Goal: Transaction & Acquisition: Purchase product/service

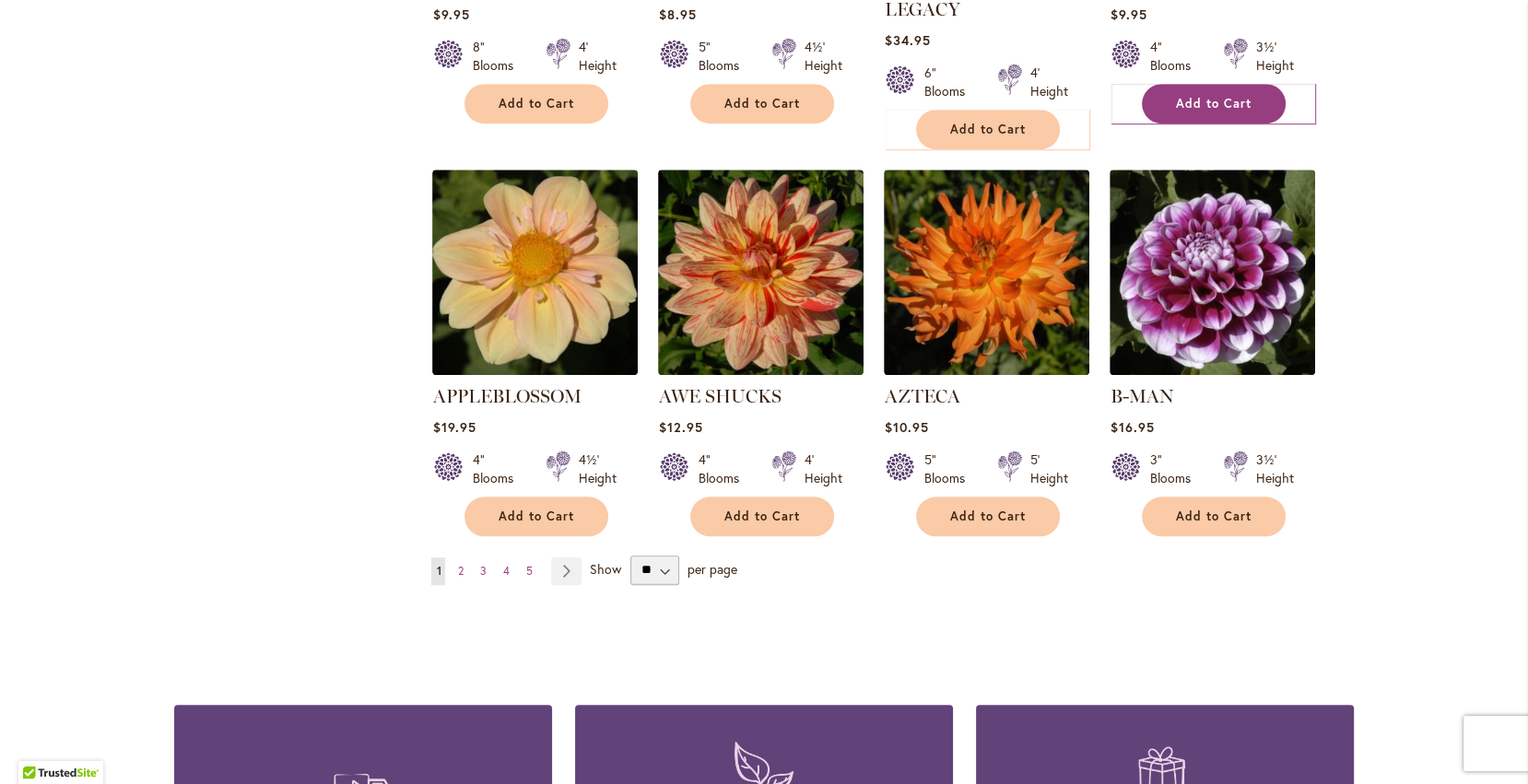
scroll to position [1438, 0]
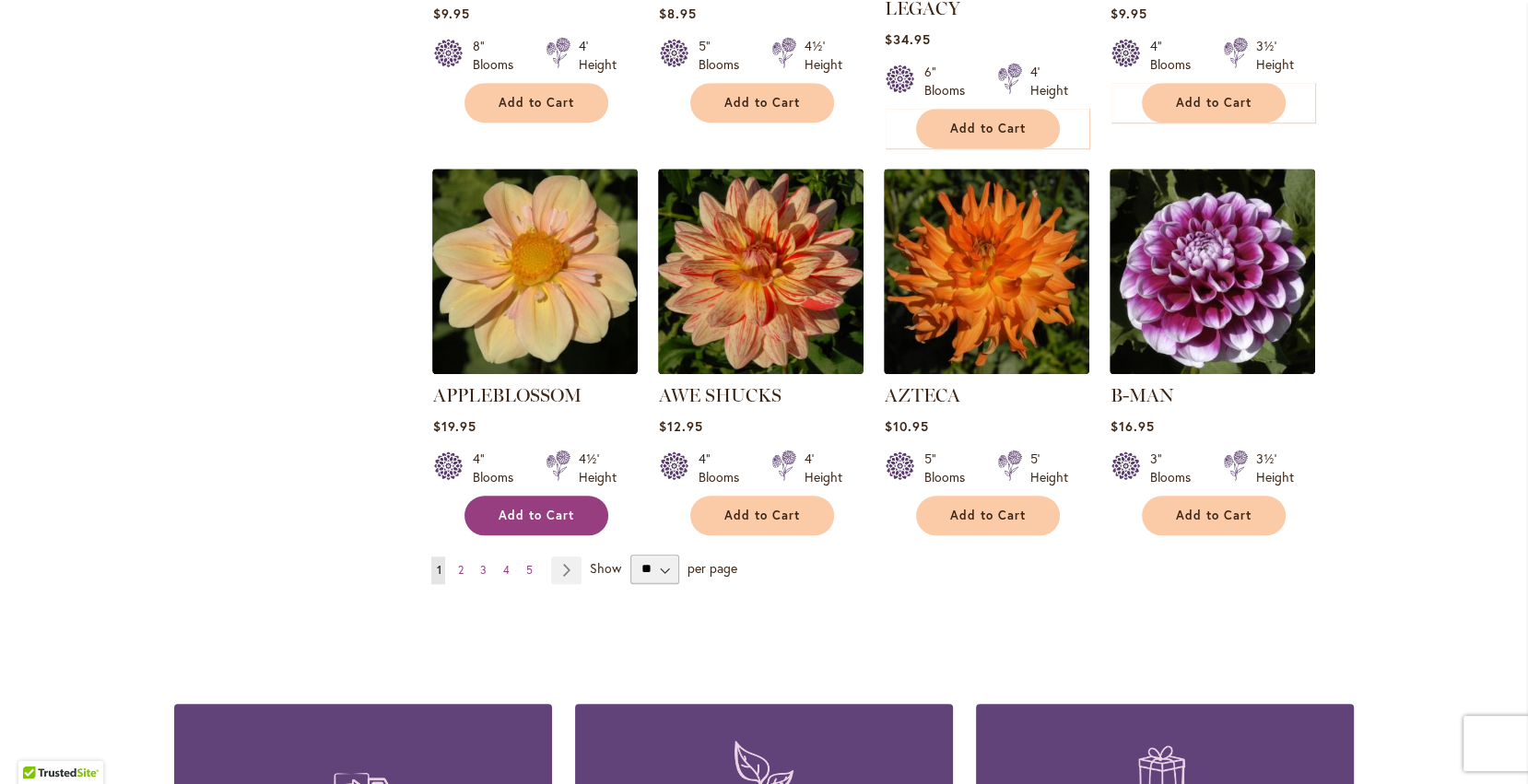
click at [573, 496] on button "Add to Cart" at bounding box center [536, 515] width 144 height 40
click at [458, 563] on span "2" at bounding box center [460, 569] width 6 height 14
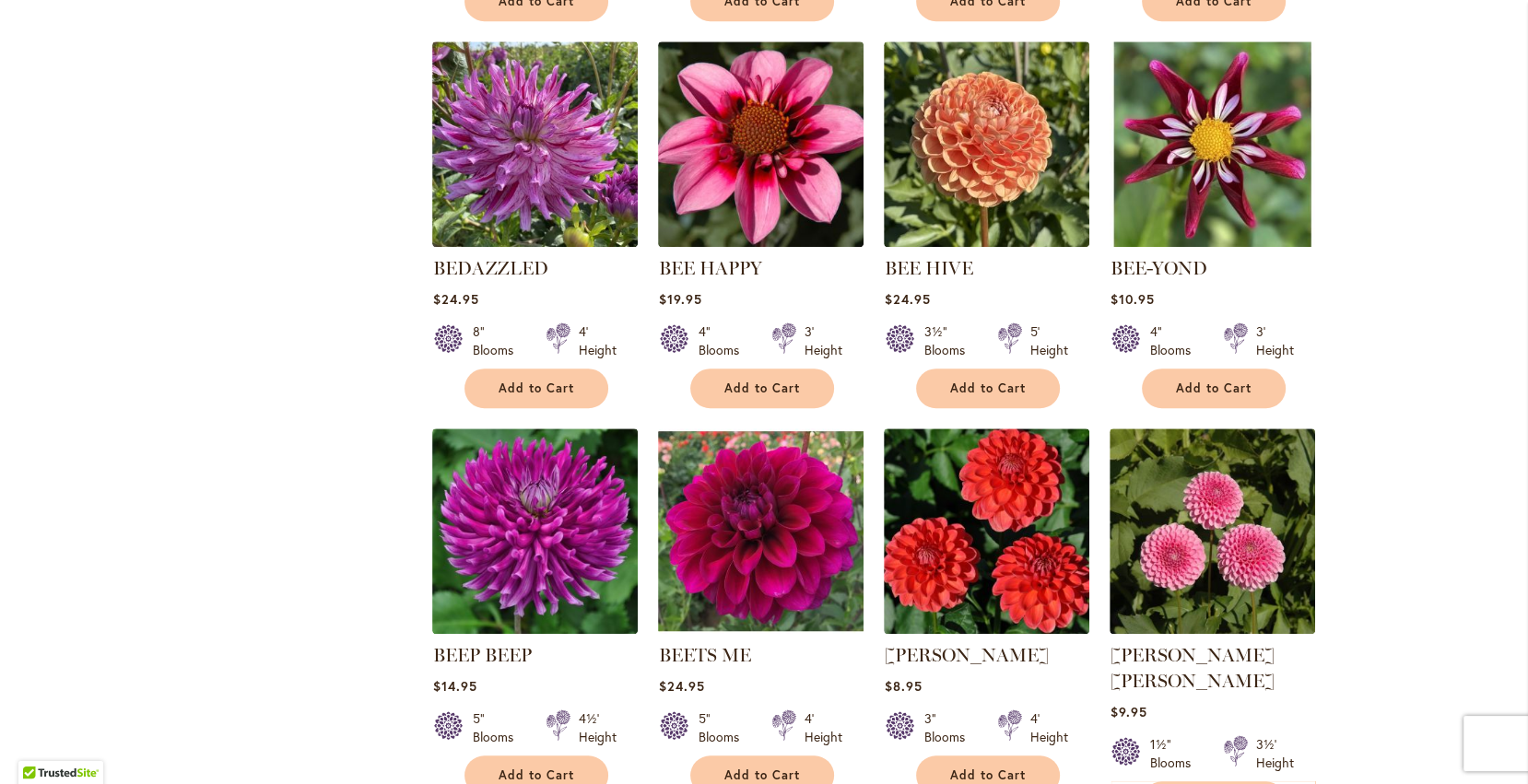
scroll to position [1176, 0]
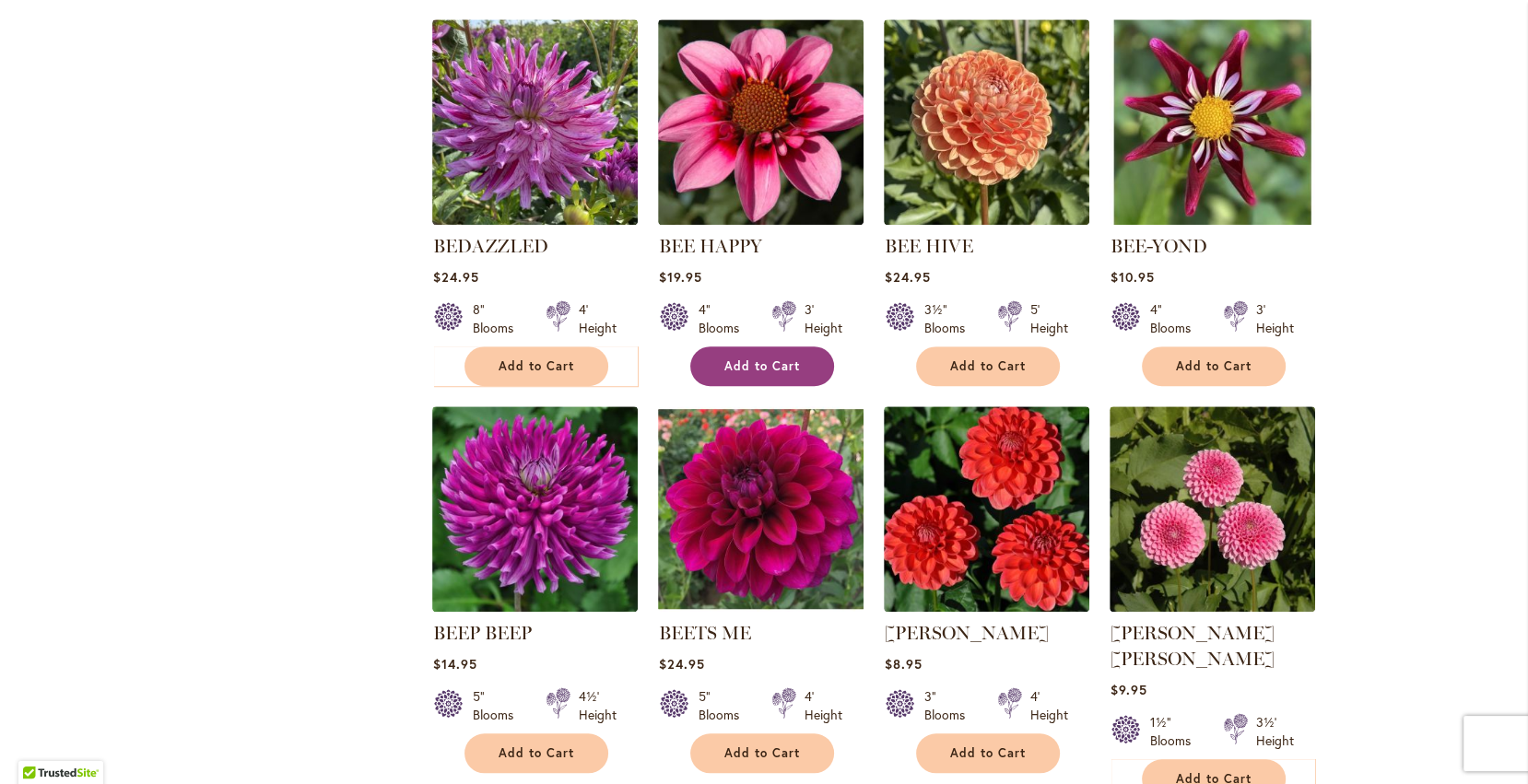
click at [710, 353] on button "Add to Cart" at bounding box center [762, 365] width 144 height 40
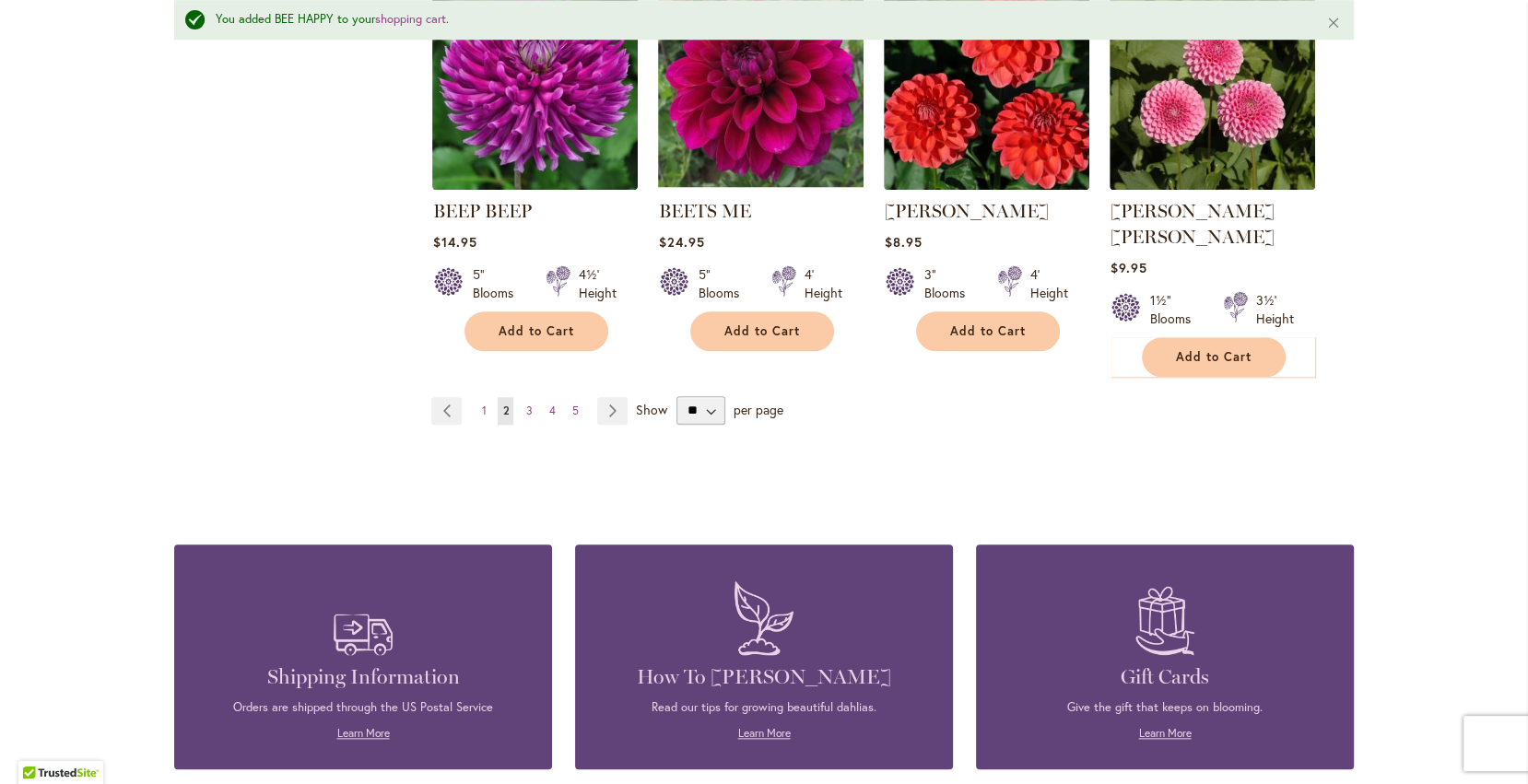
scroll to position [1647, 0]
click at [528, 402] on span "3" at bounding box center [528, 409] width 7 height 14
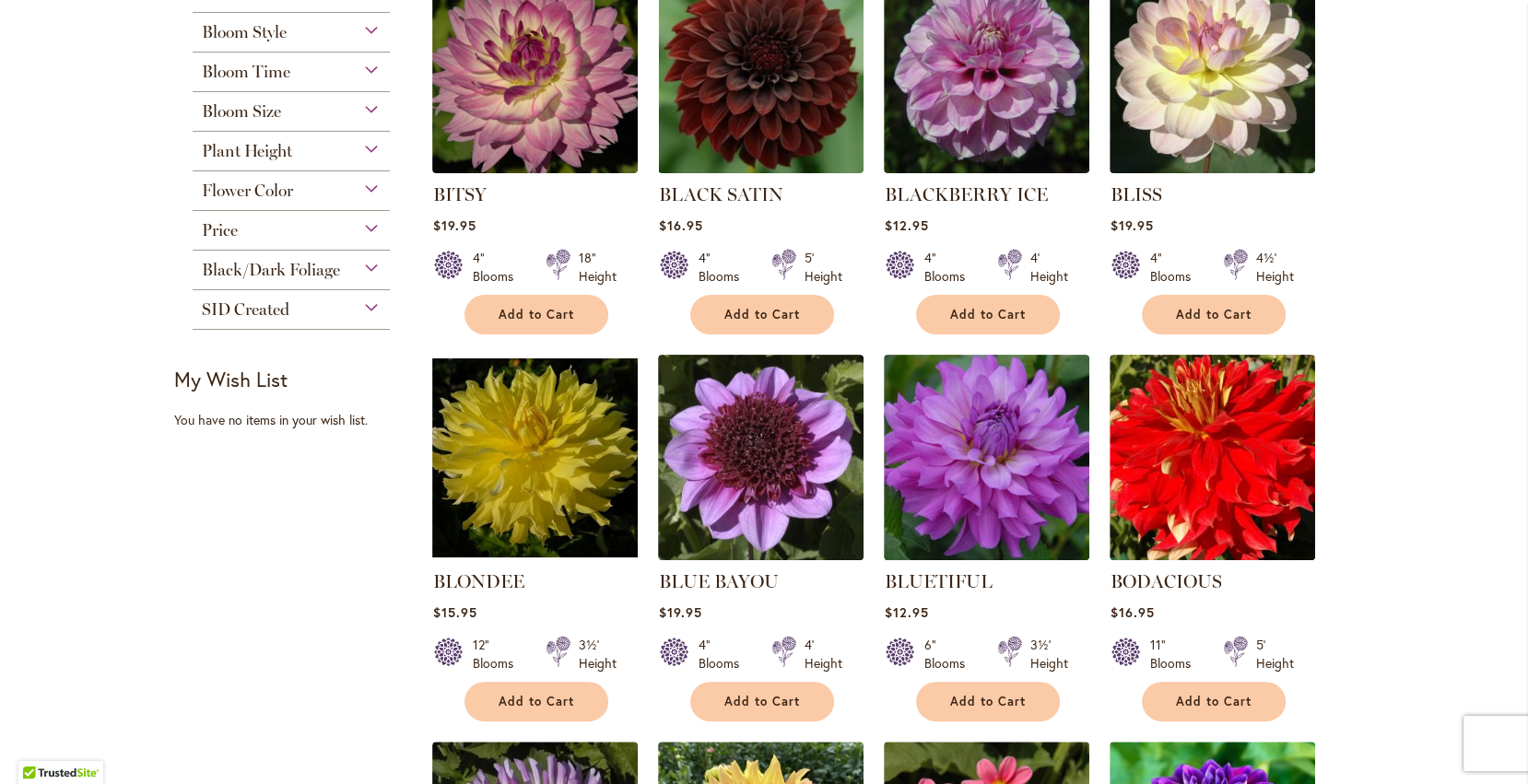
scroll to position [455, 0]
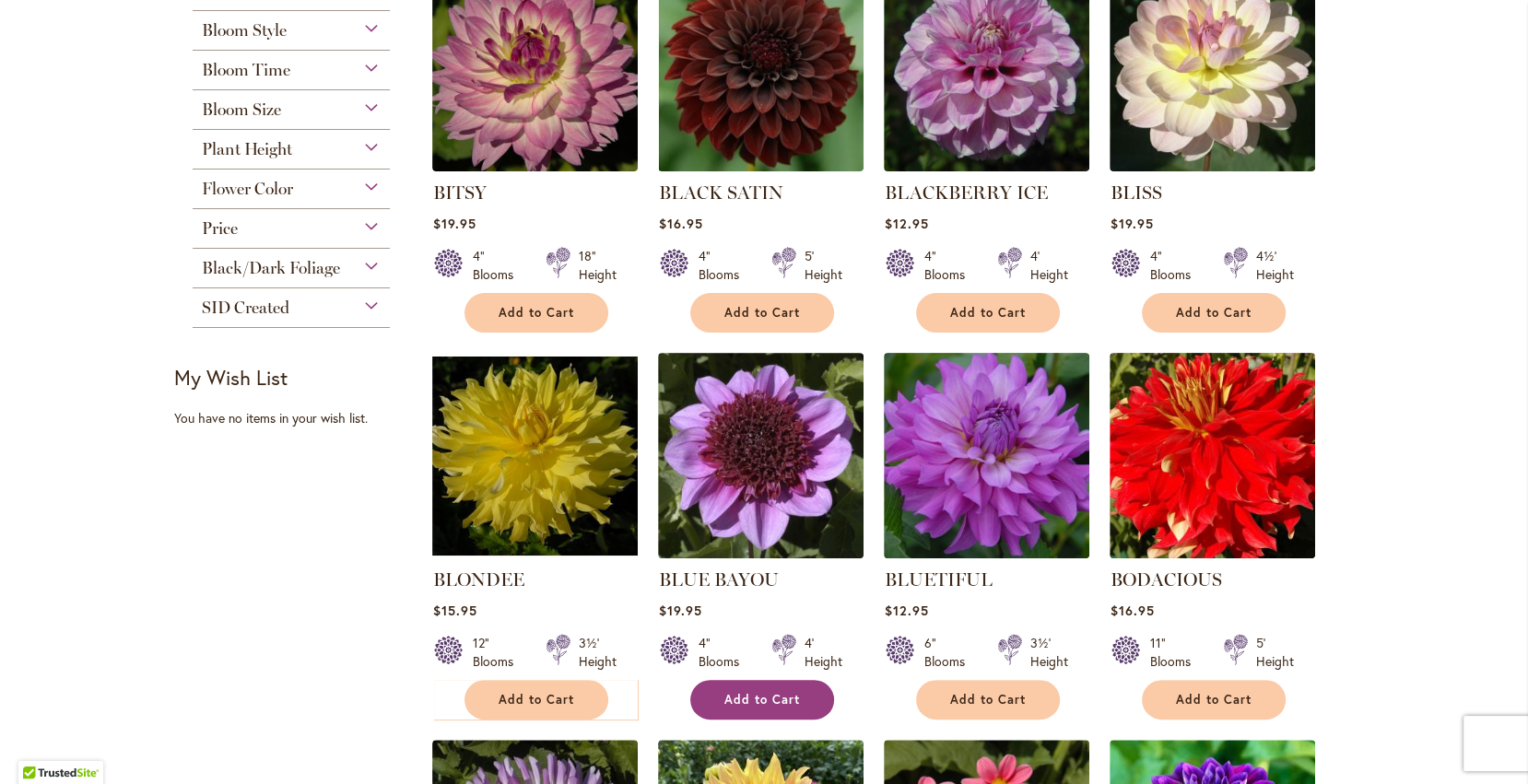
click at [752, 706] on button "Add to Cart" at bounding box center [762, 699] width 144 height 40
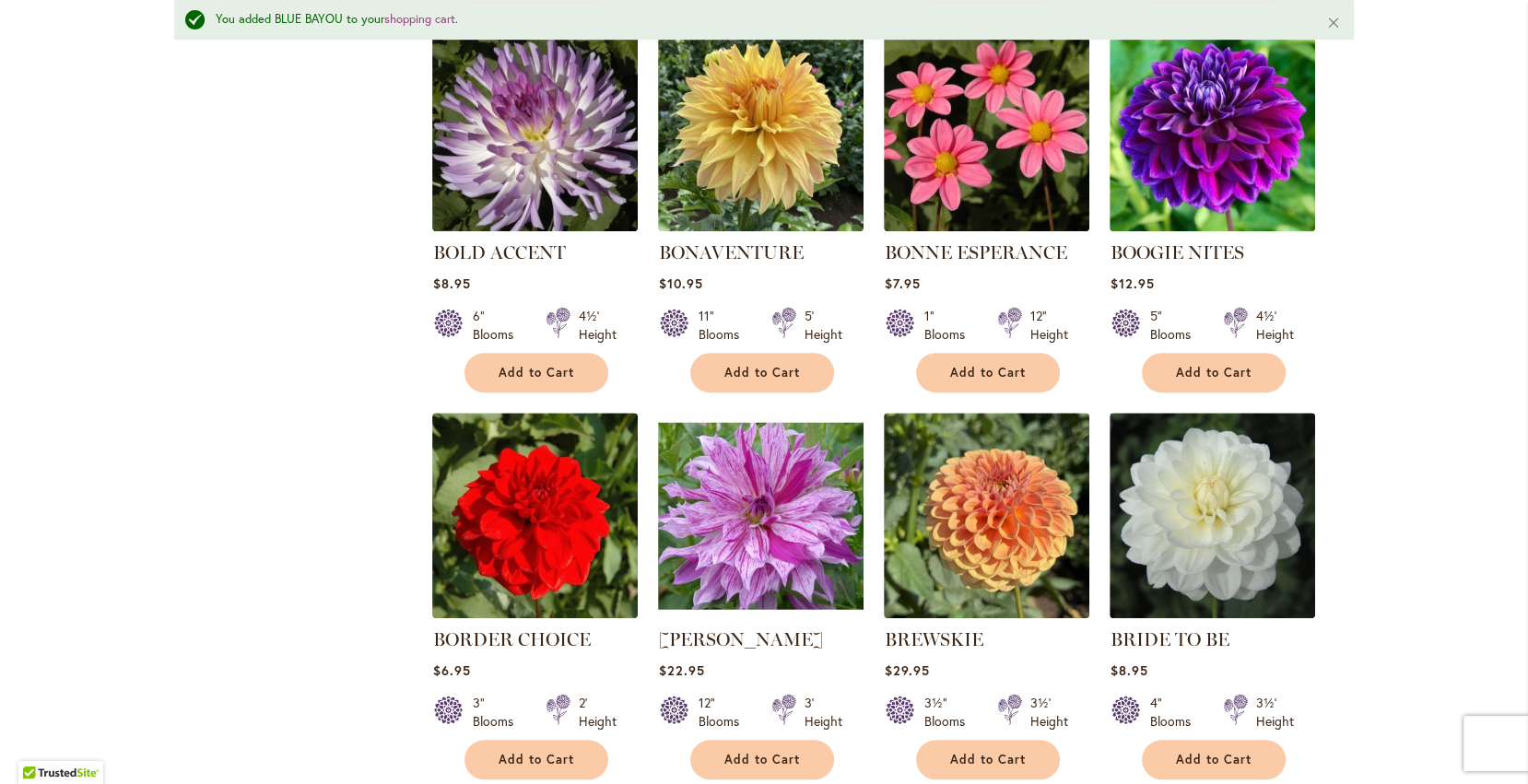
scroll to position [1224, 0]
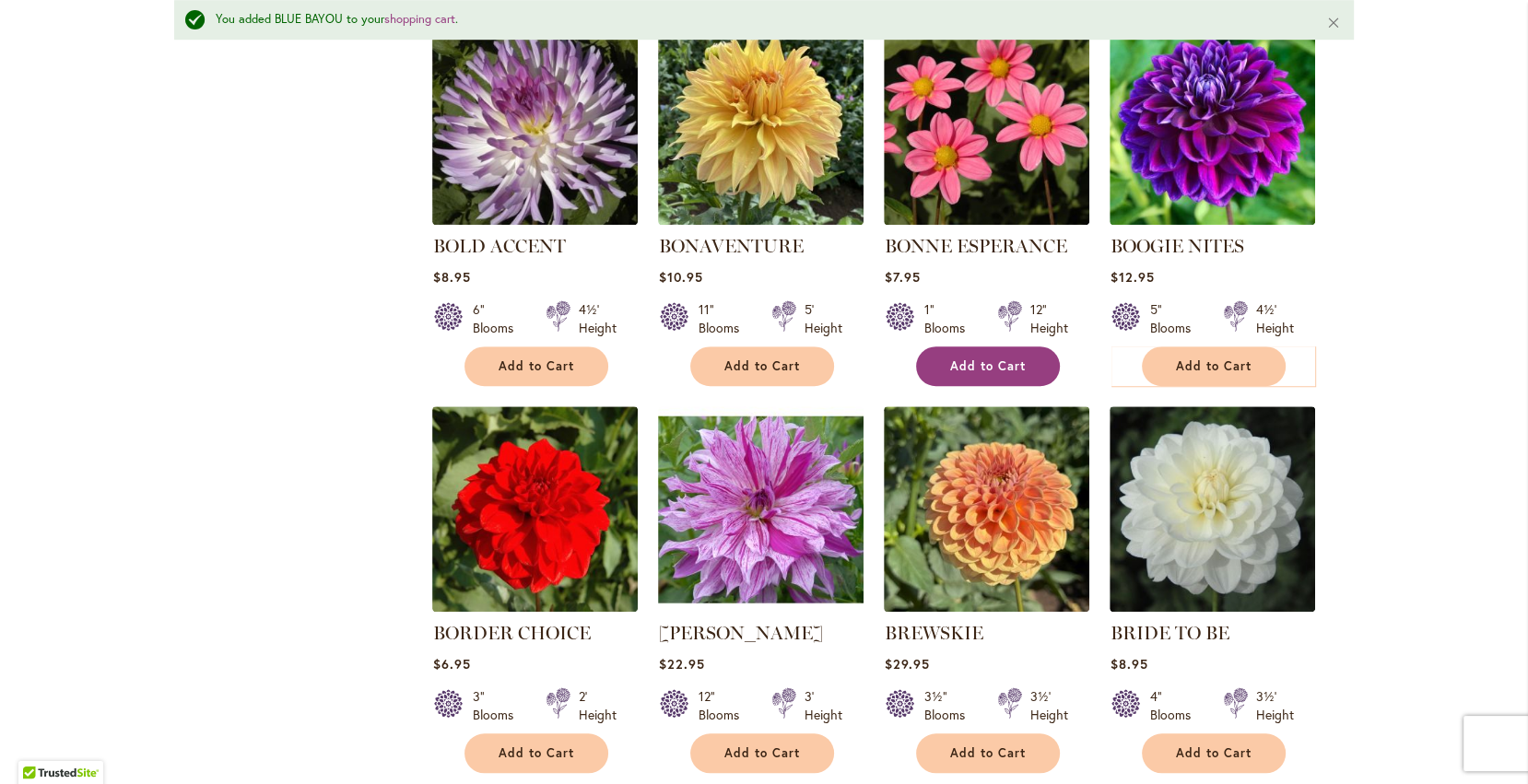
click at [995, 374] on button "Add to Cart" at bounding box center [987, 365] width 144 height 40
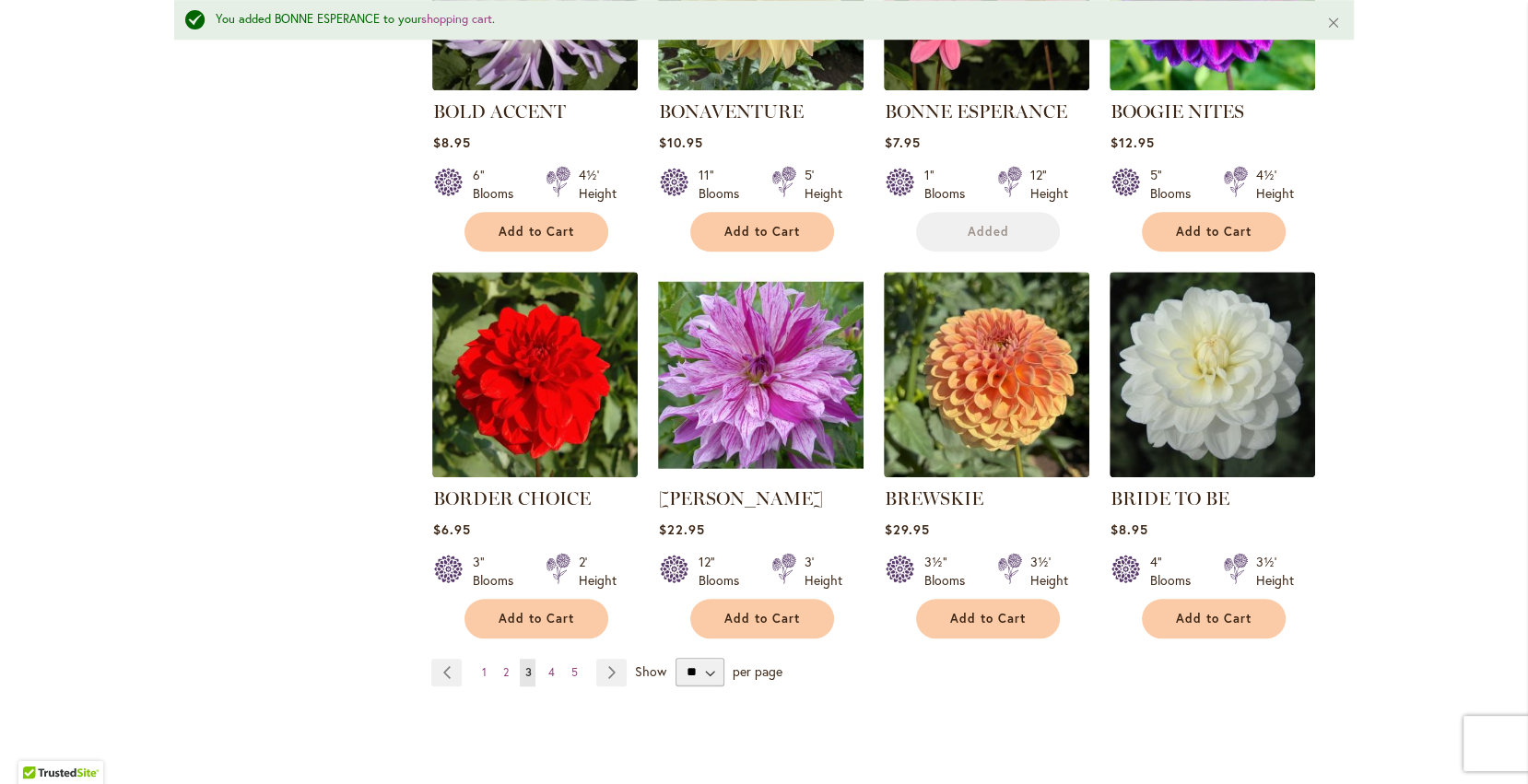
scroll to position [1373, 0]
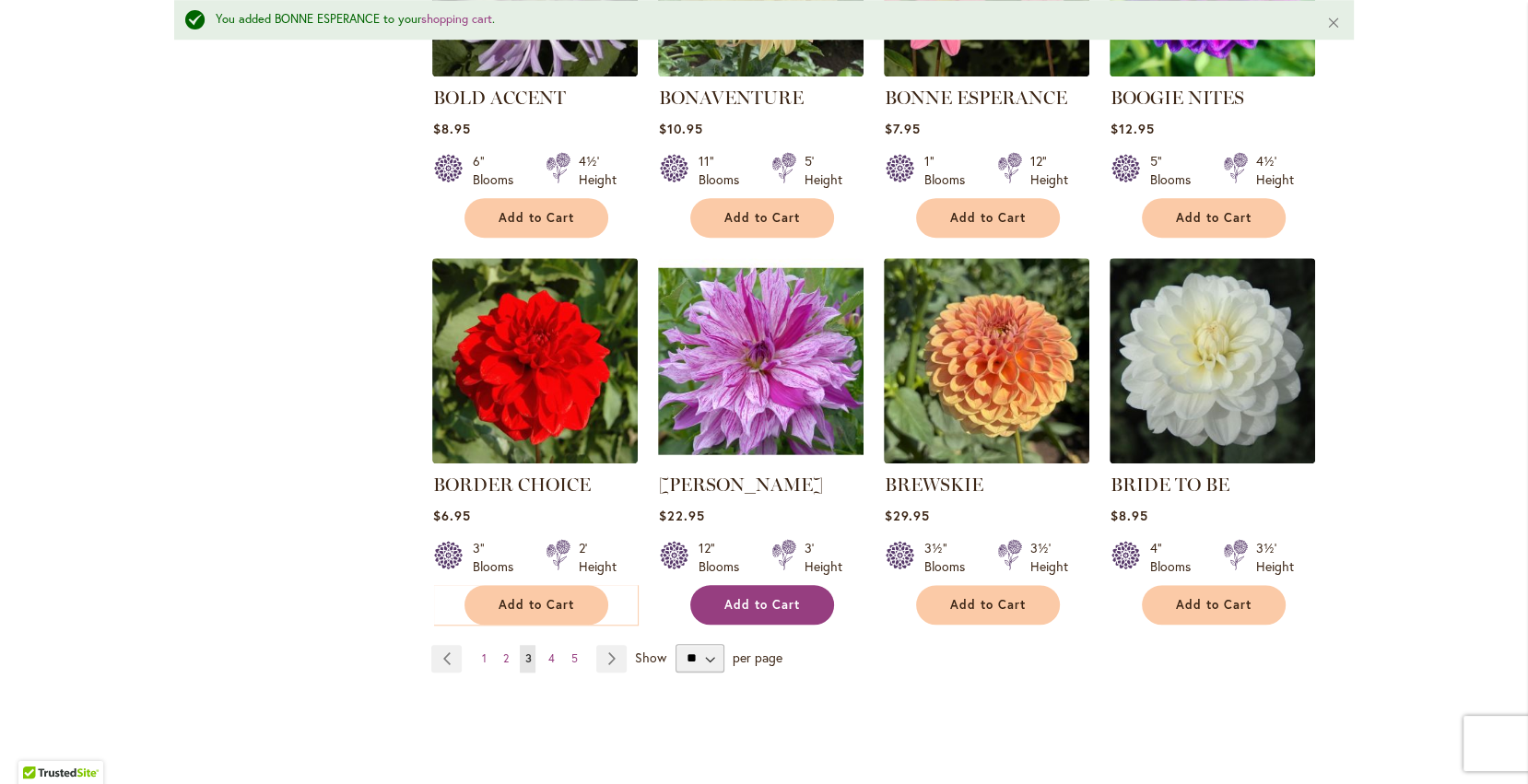
click at [742, 596] on span "Add to Cart" at bounding box center [762, 604] width 75 height 15
click at [548, 657] on span "4" at bounding box center [550, 658] width 7 height 14
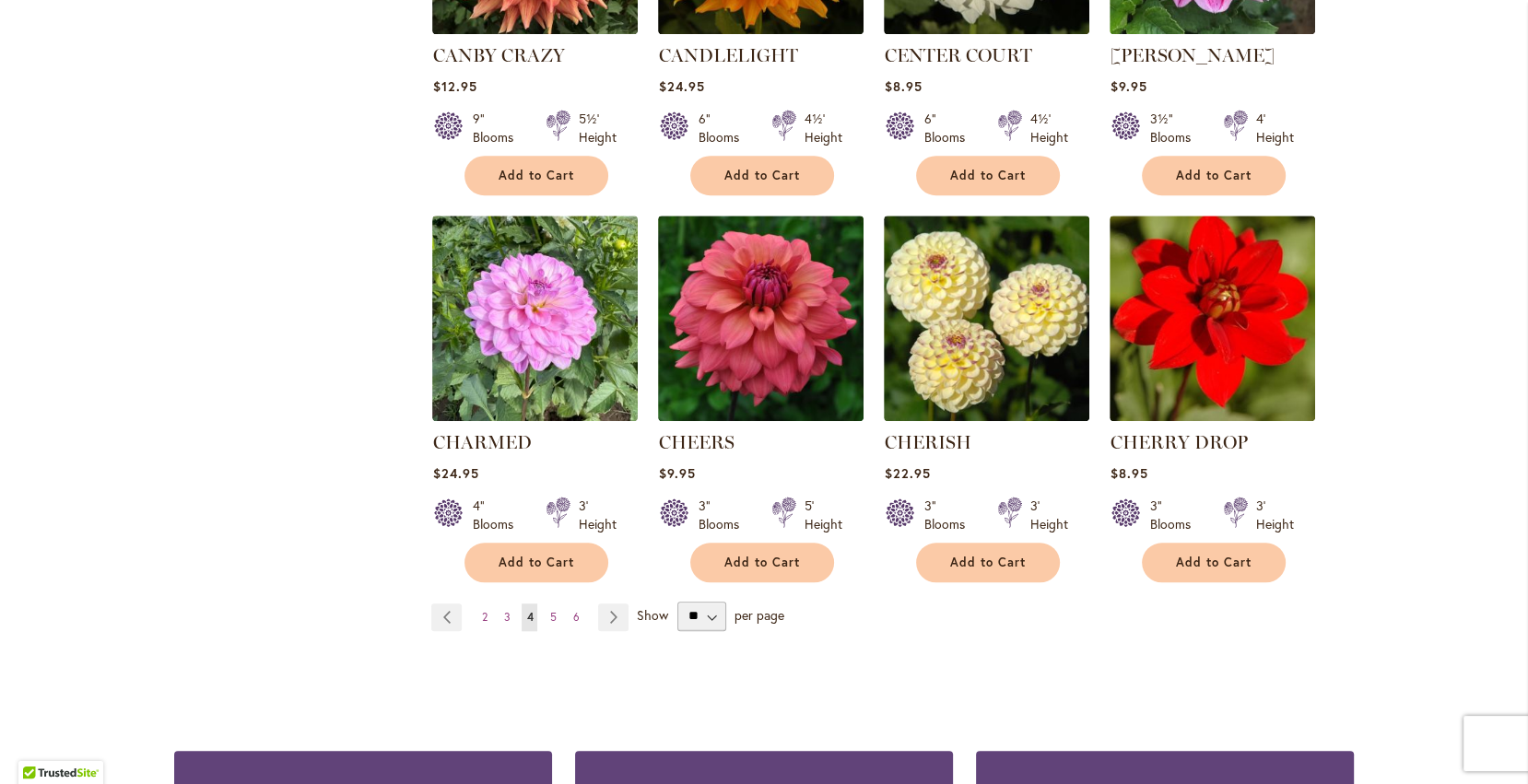
scroll to position [1394, 0]
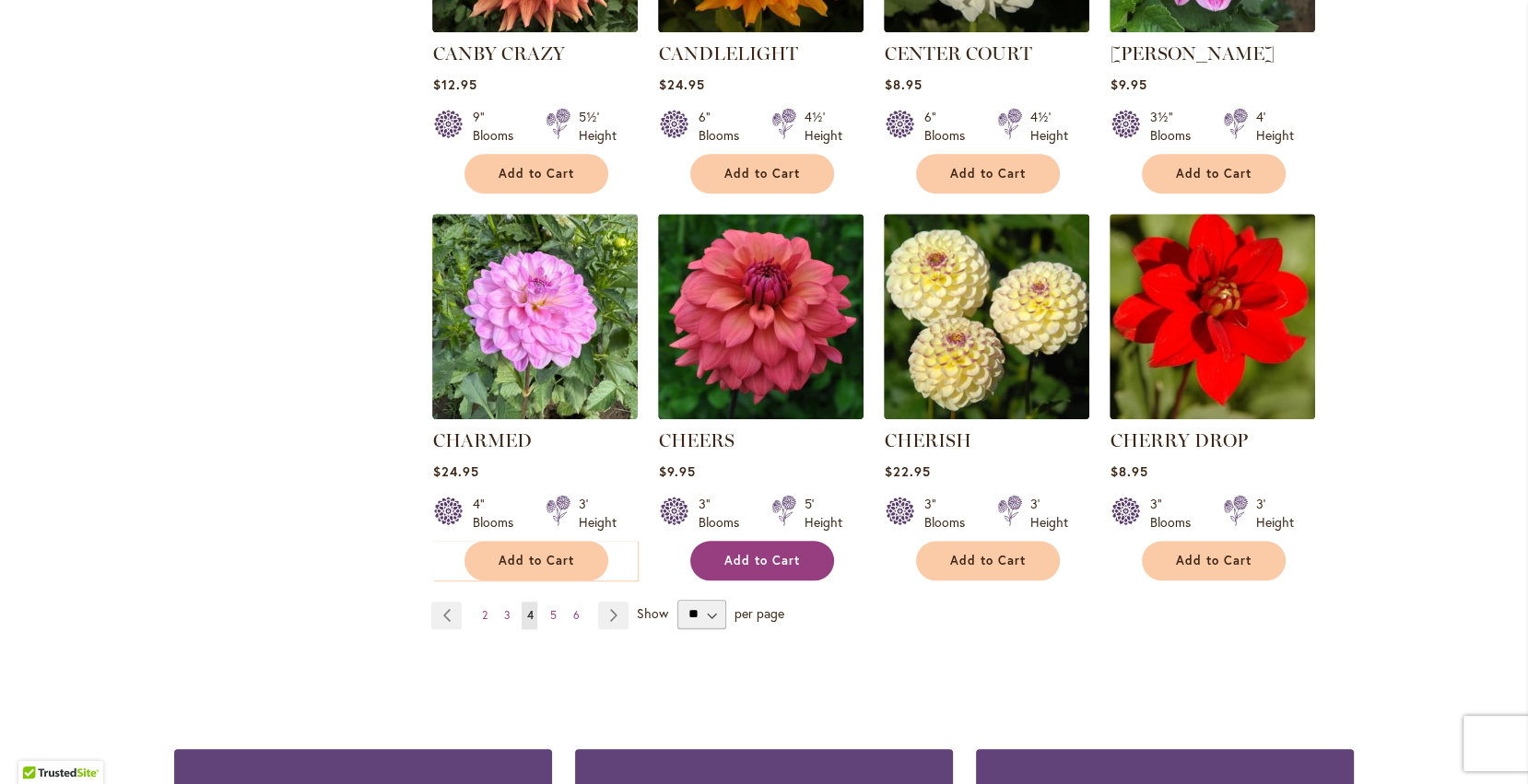
click at [769, 557] on span "Add to Cart" at bounding box center [762, 561] width 75 height 15
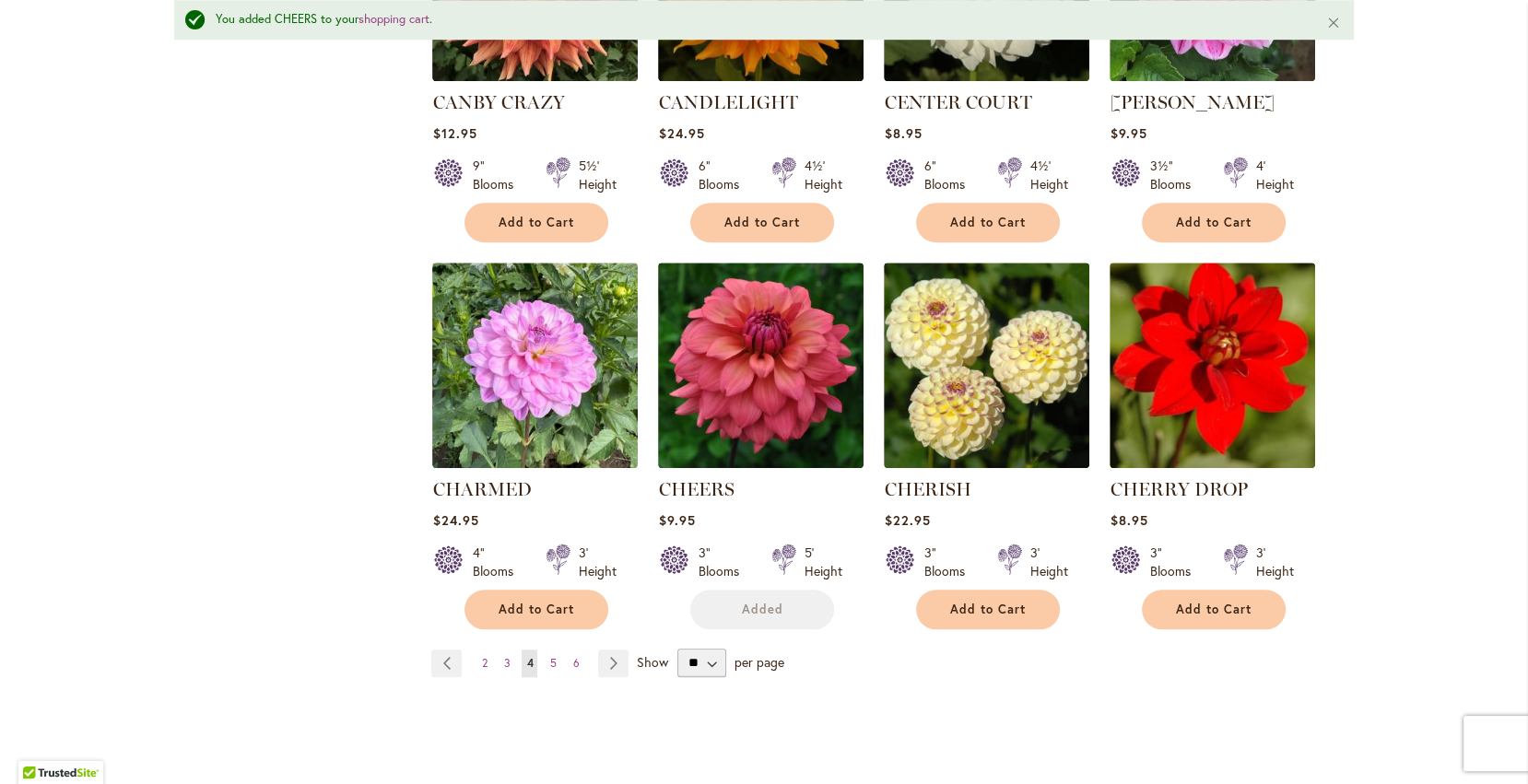
scroll to position [1442, 0]
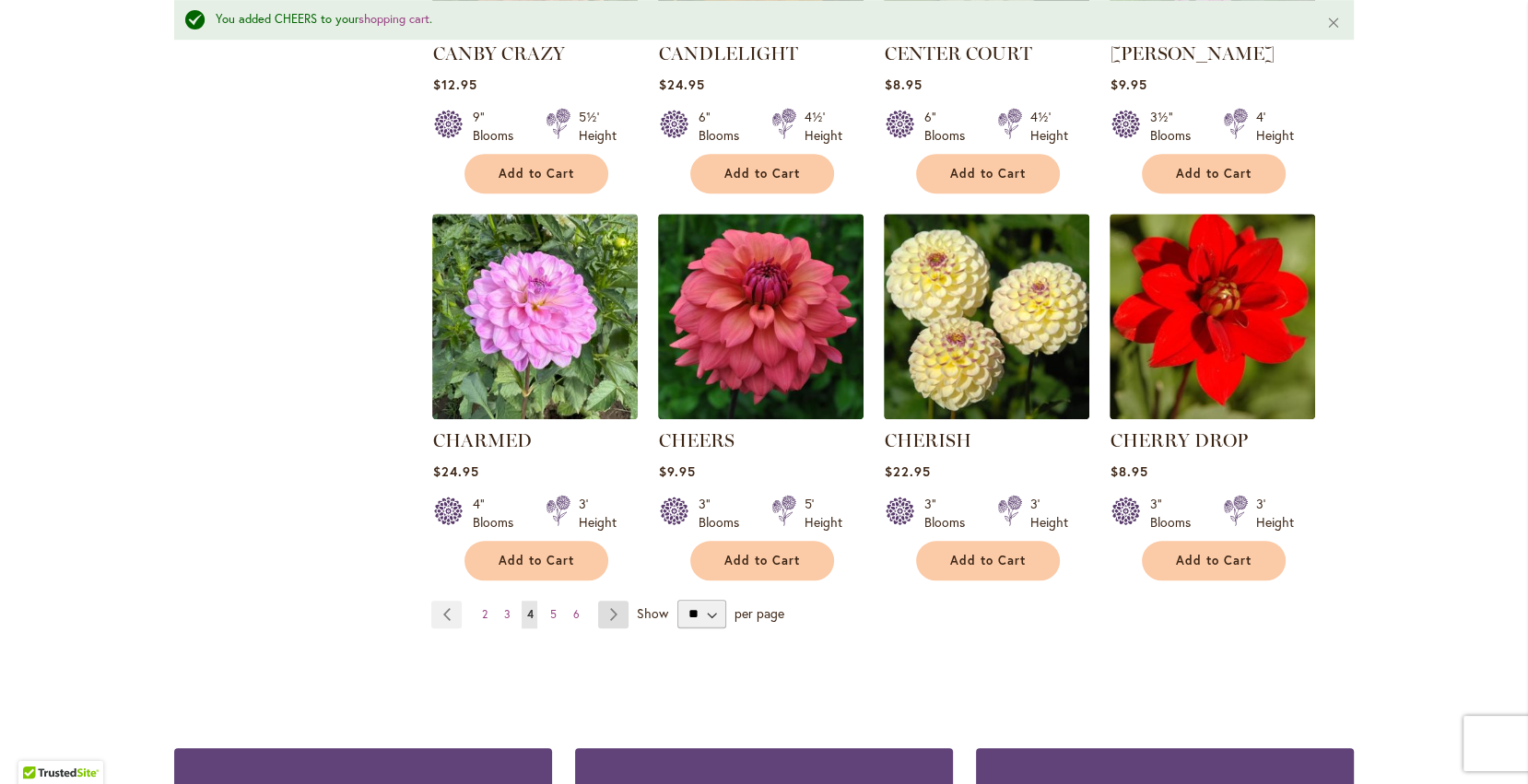
click at [615, 610] on link "Page Next" at bounding box center [612, 614] width 30 height 28
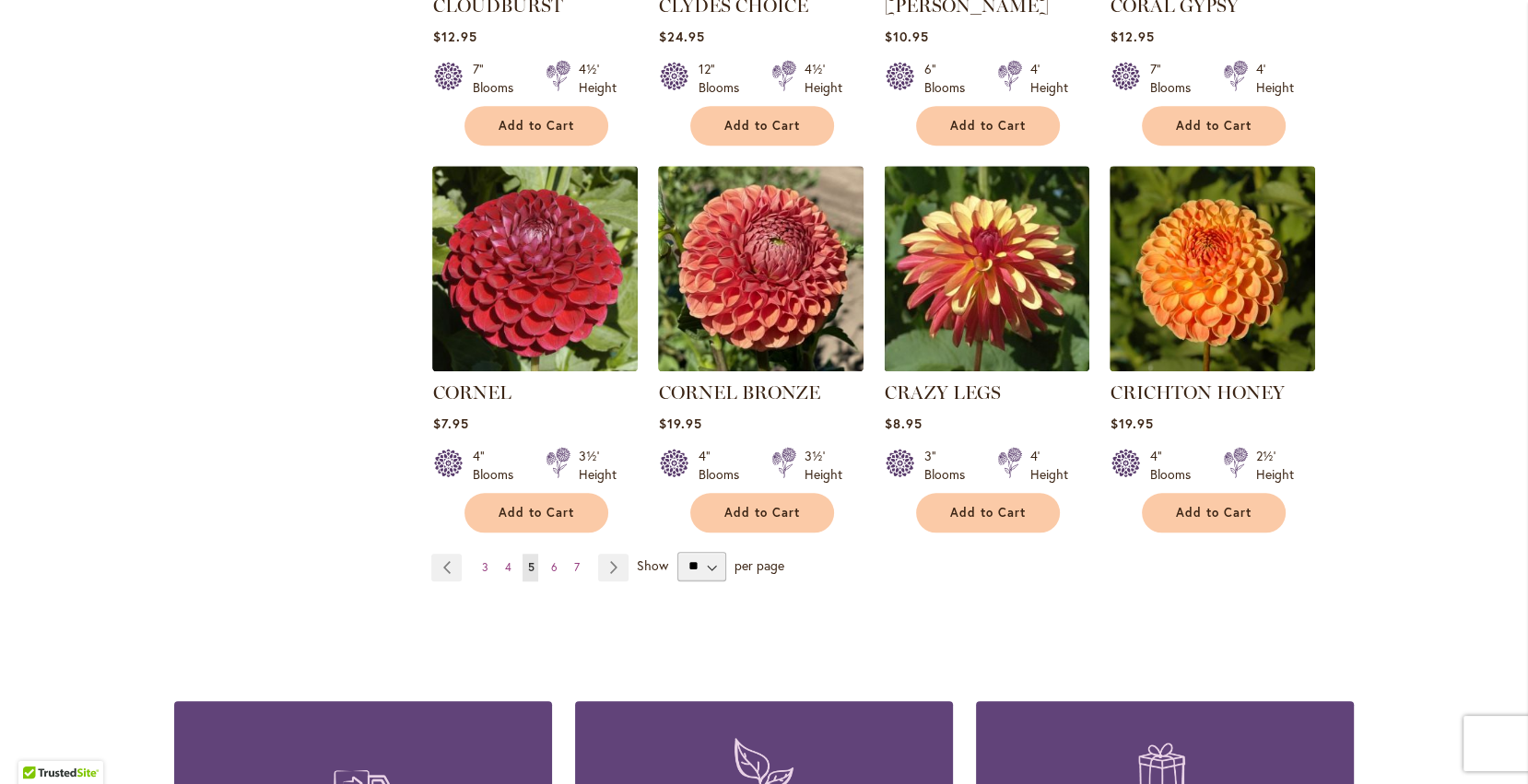
scroll to position [1511, 0]
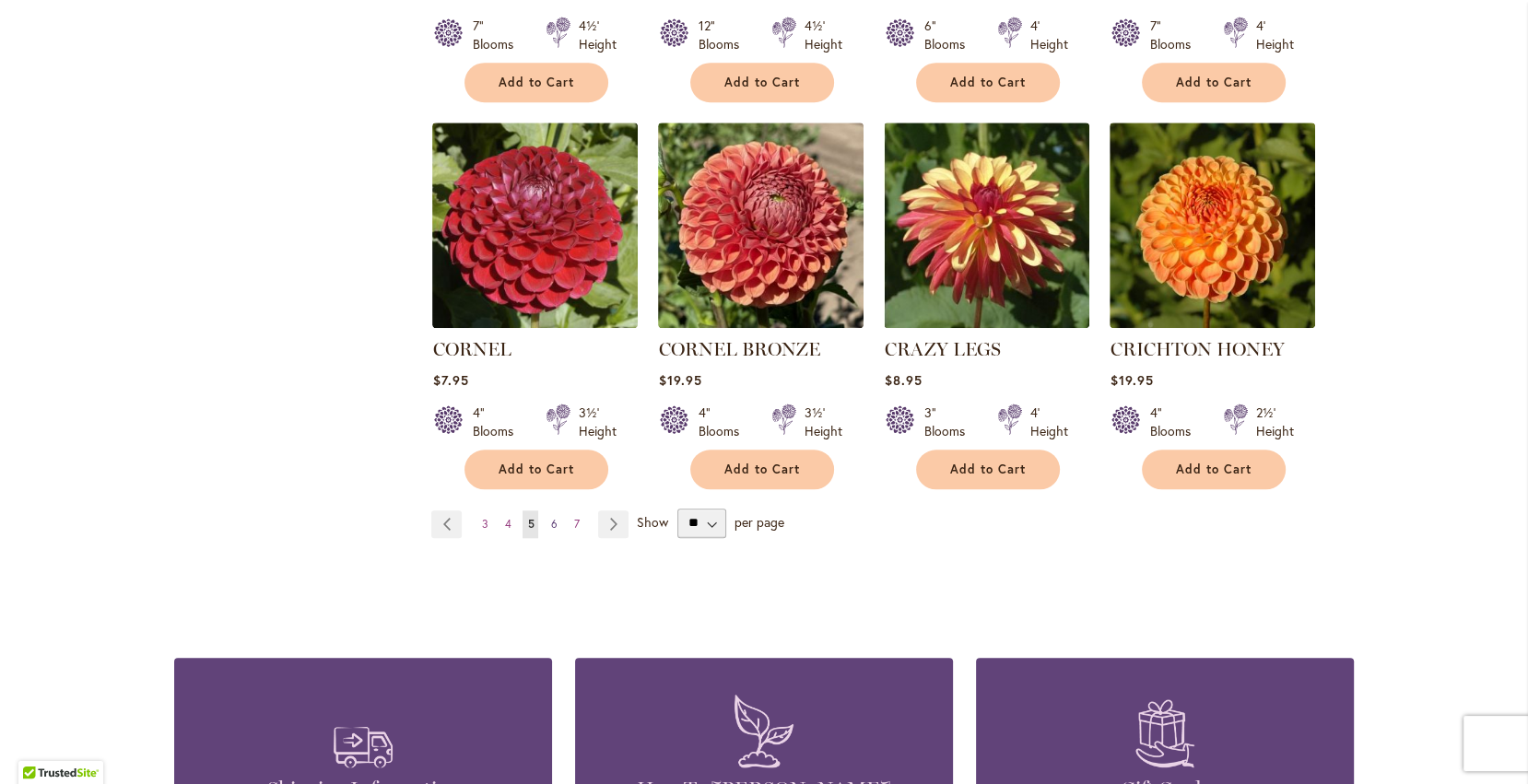
click at [557, 510] on link "Page 6" at bounding box center [553, 524] width 15 height 28
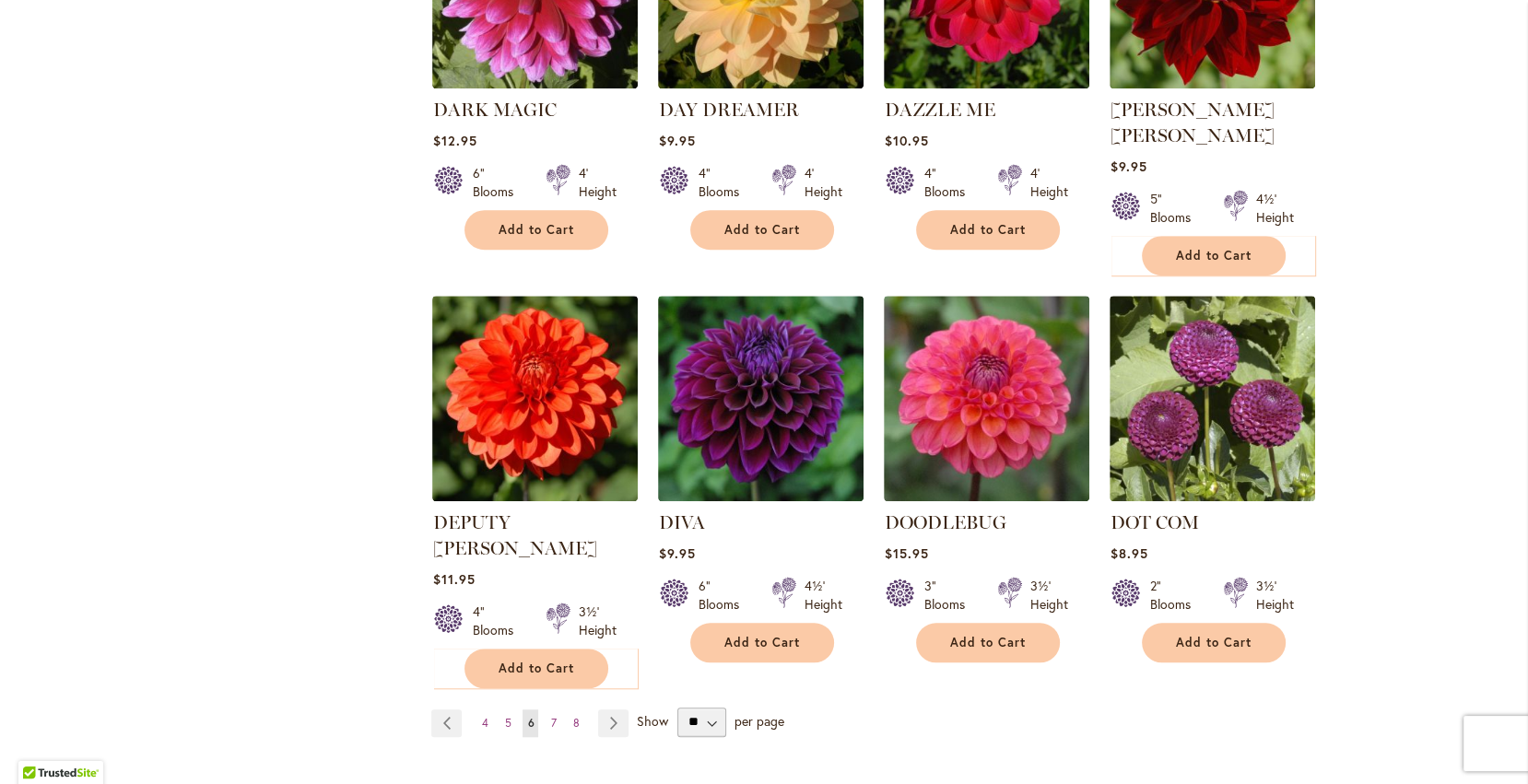
scroll to position [1366, 0]
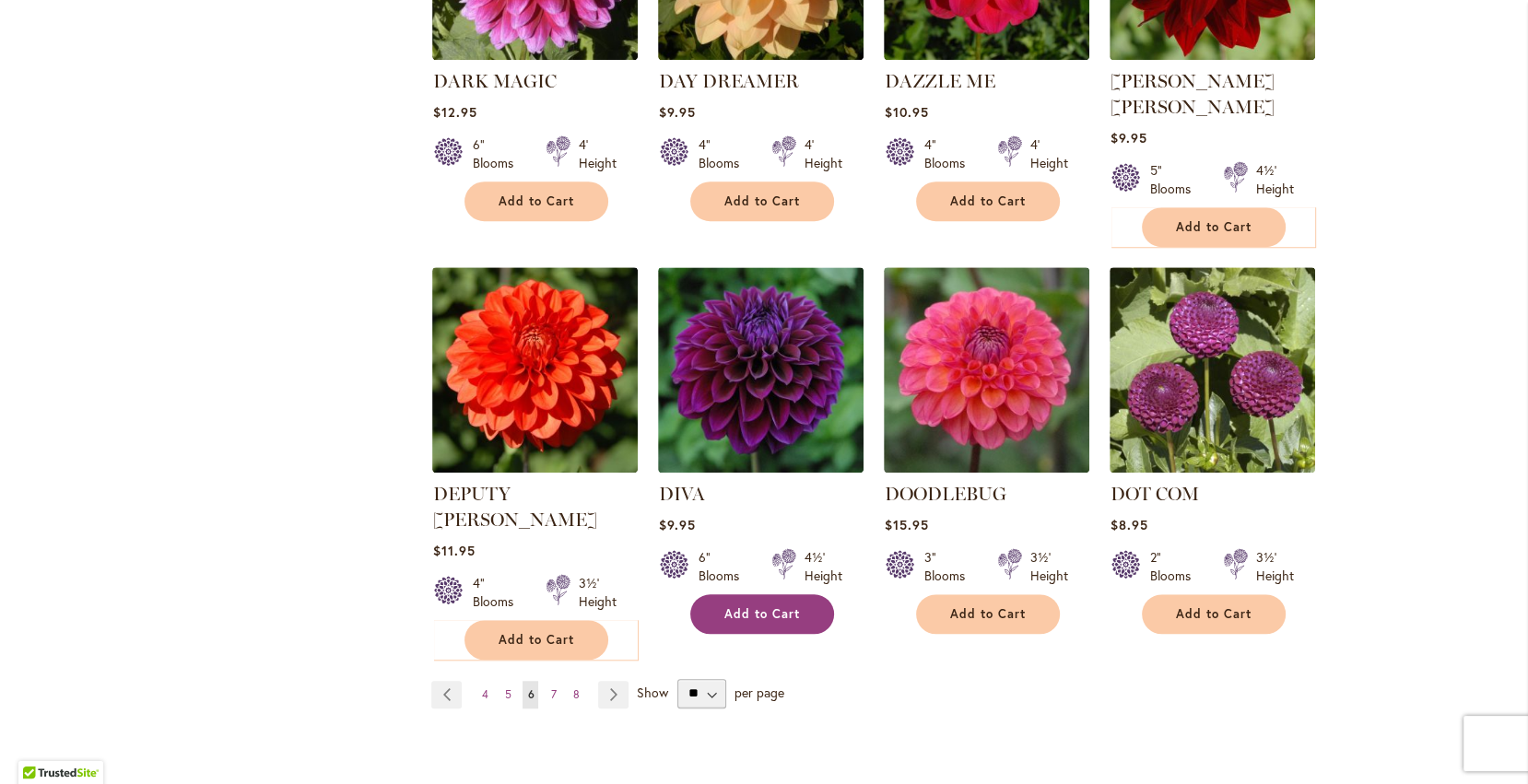
click at [802, 595] on button "Add to Cart" at bounding box center [762, 614] width 144 height 40
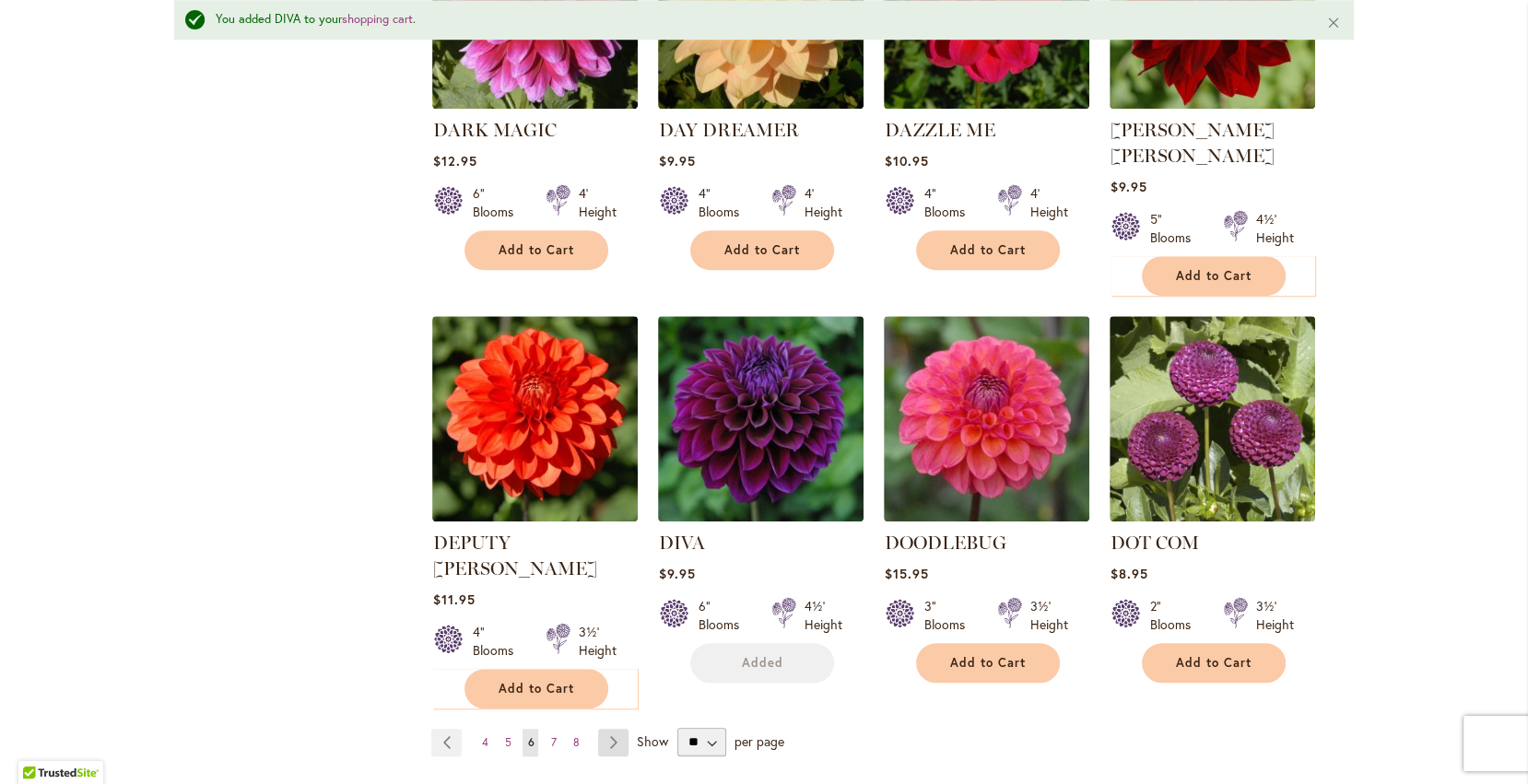
scroll to position [1415, 0]
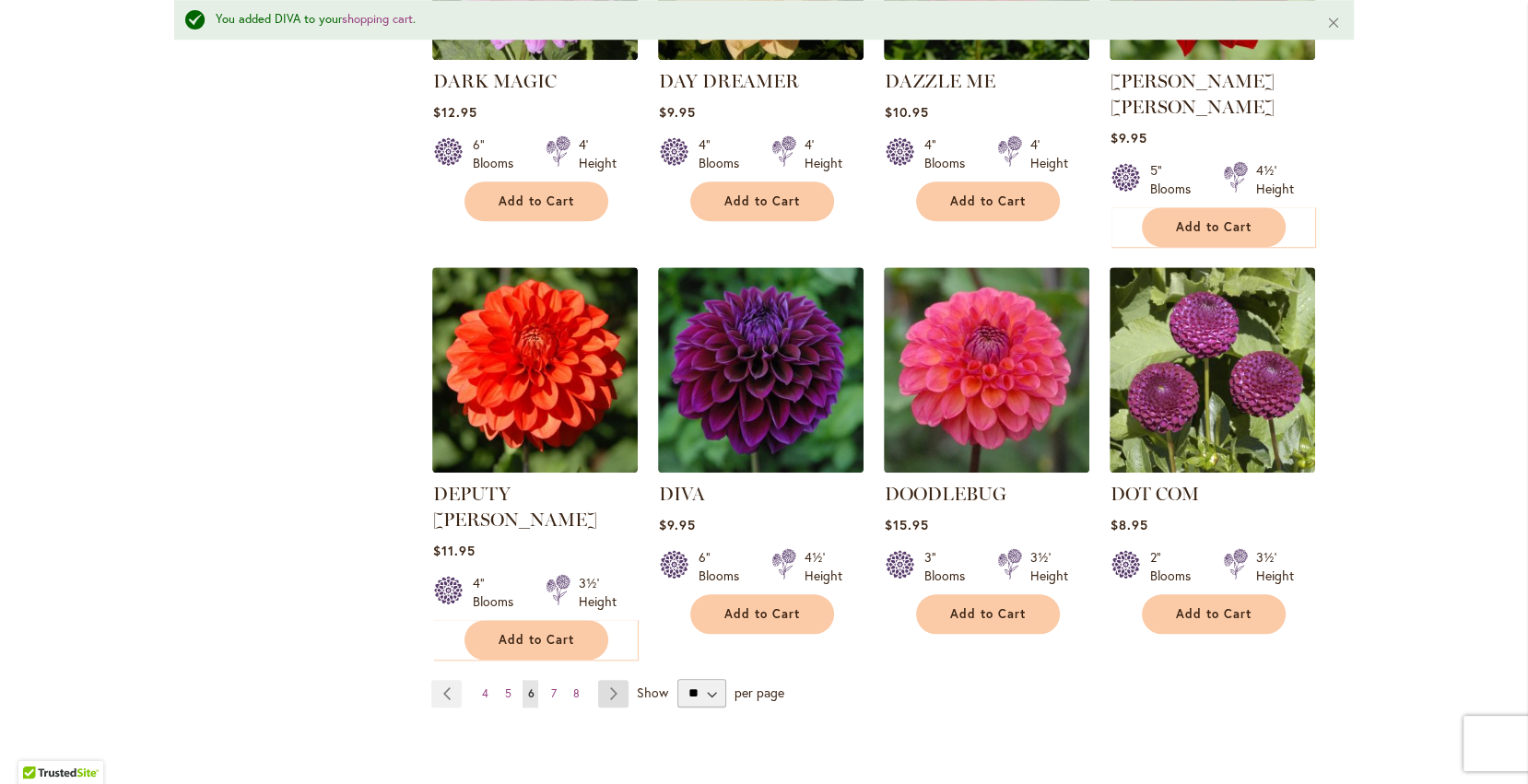
click at [612, 680] on link "Page Next" at bounding box center [612, 693] width 30 height 28
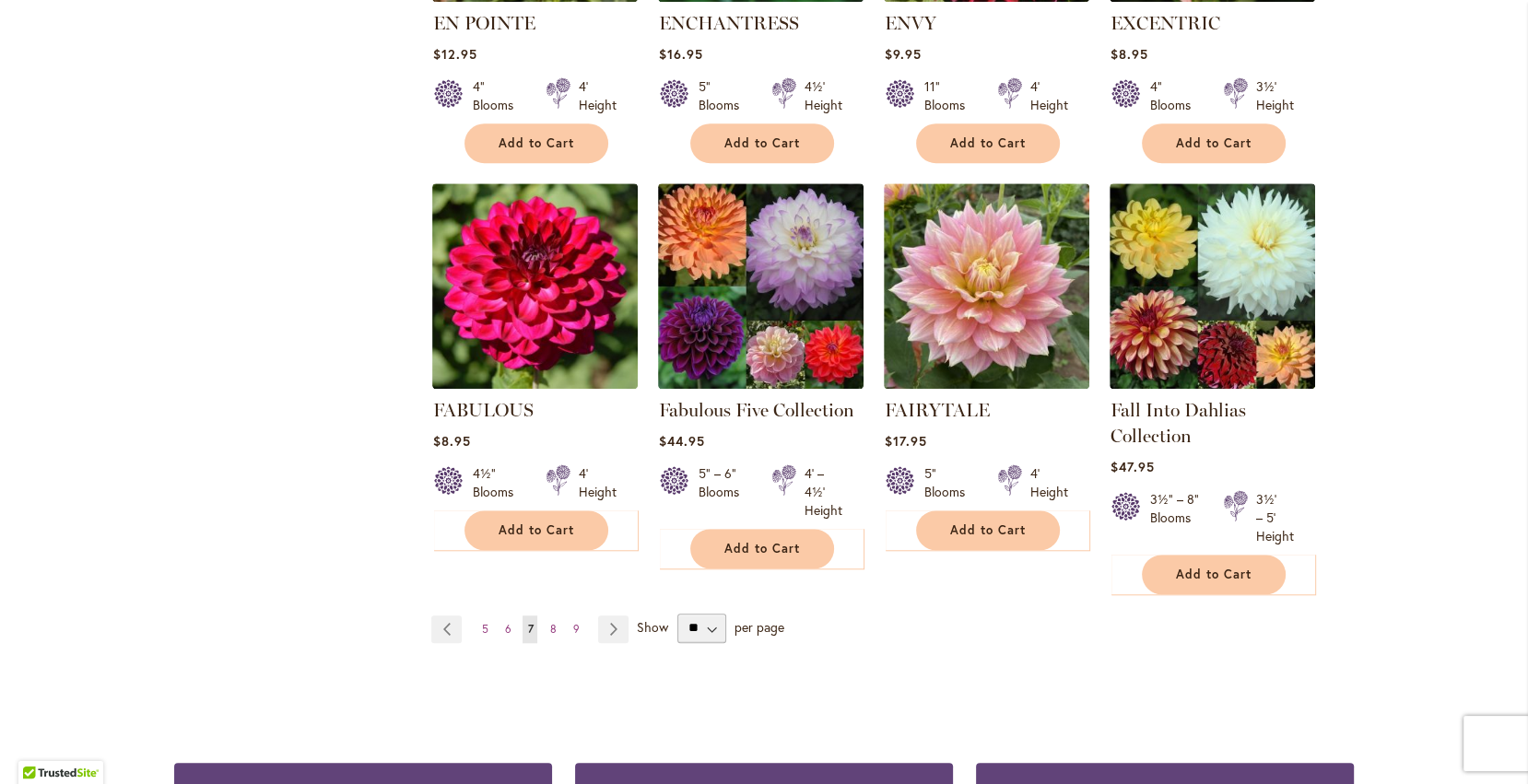
scroll to position [1405, 0]
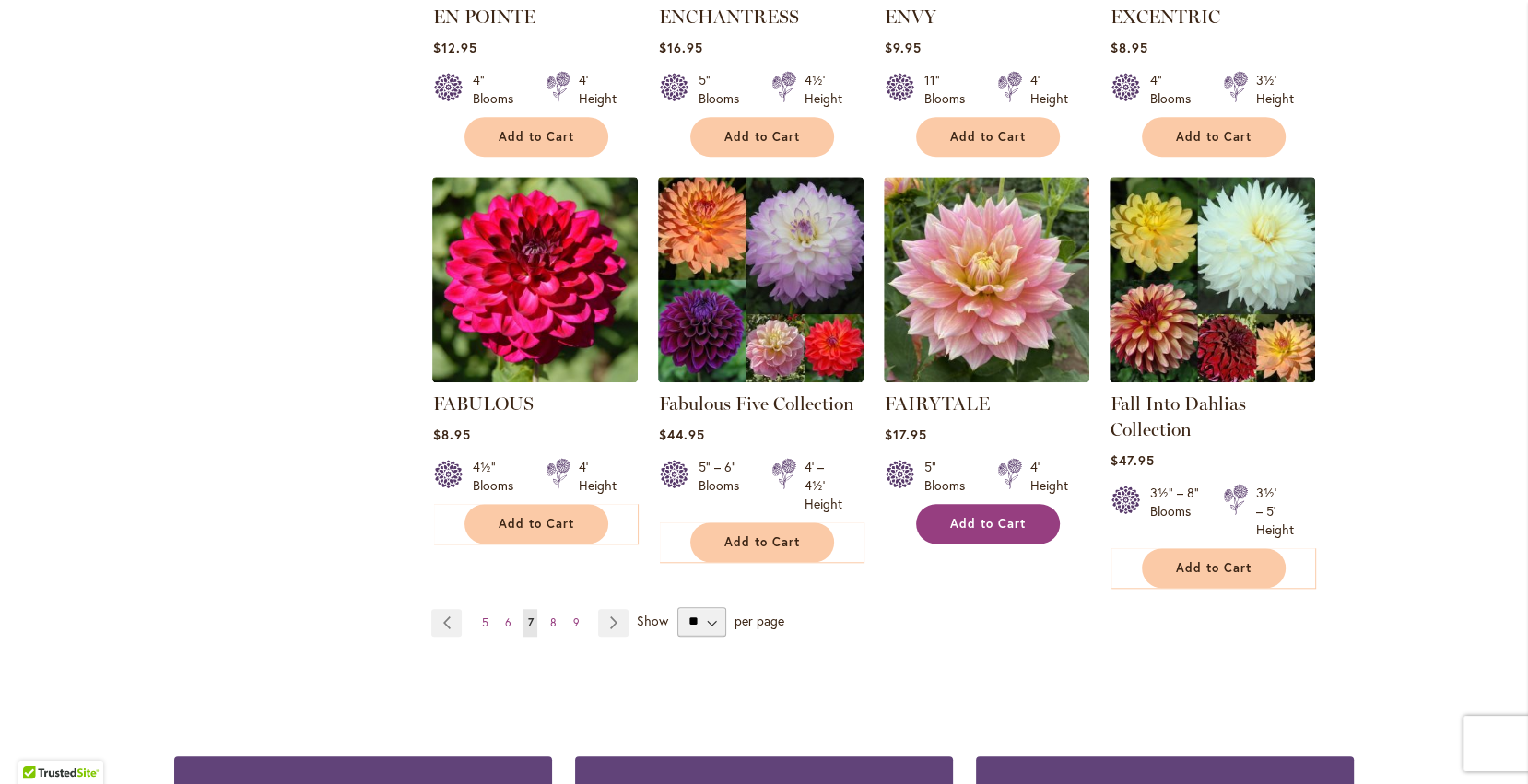
click at [987, 510] on button "Add to Cart" at bounding box center [987, 523] width 144 height 40
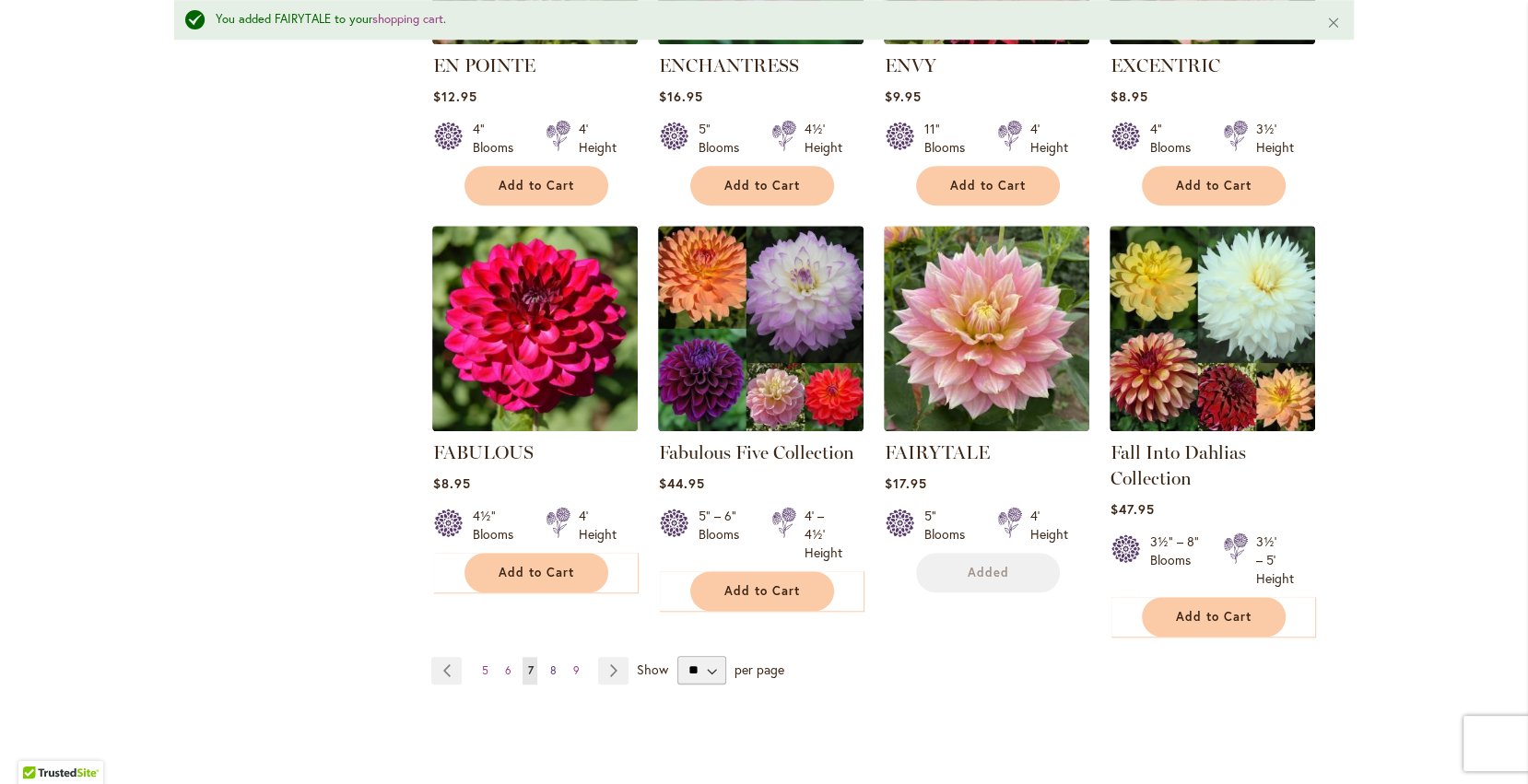
scroll to position [1454, 0]
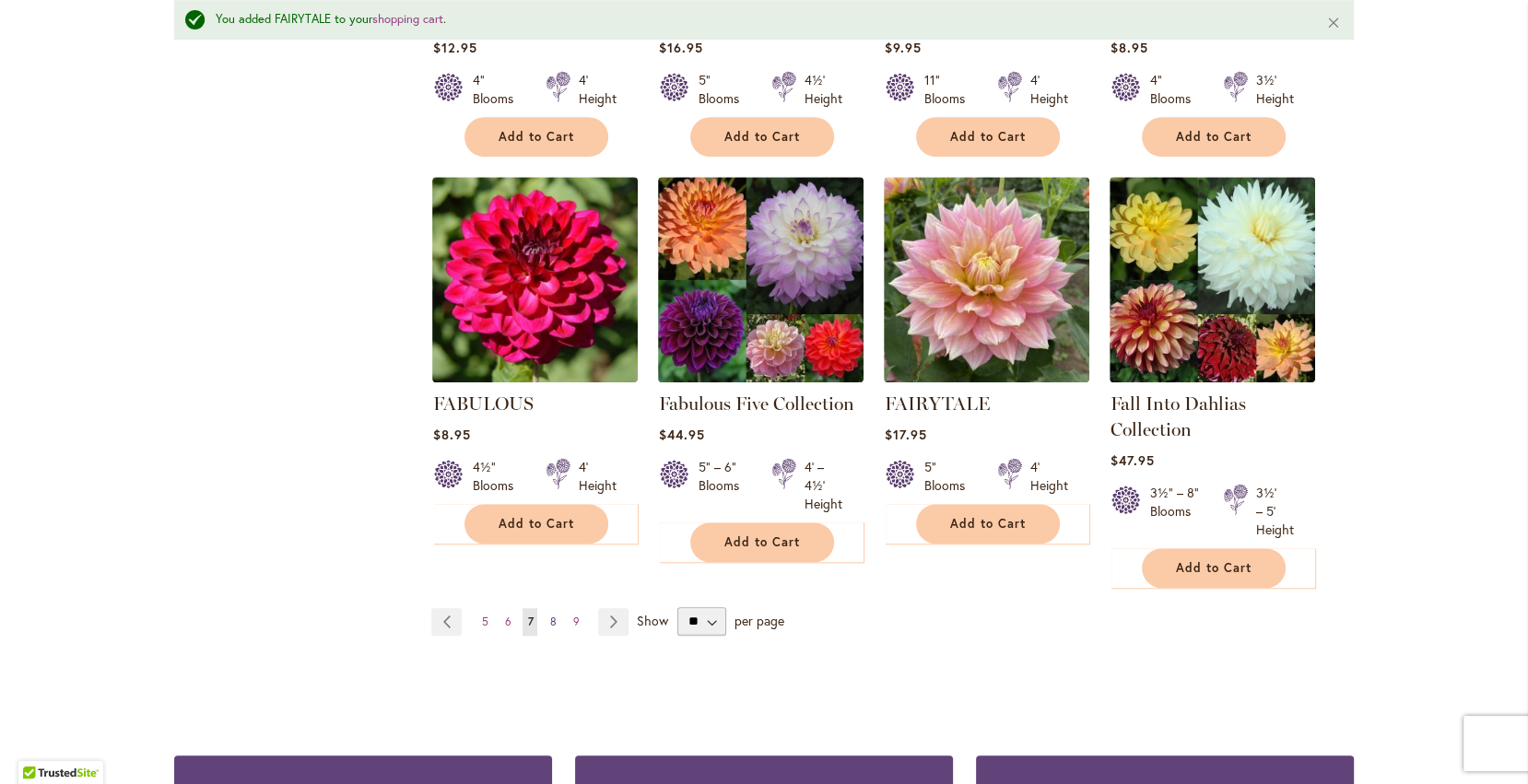
click at [552, 616] on span "8" at bounding box center [552, 622] width 7 height 14
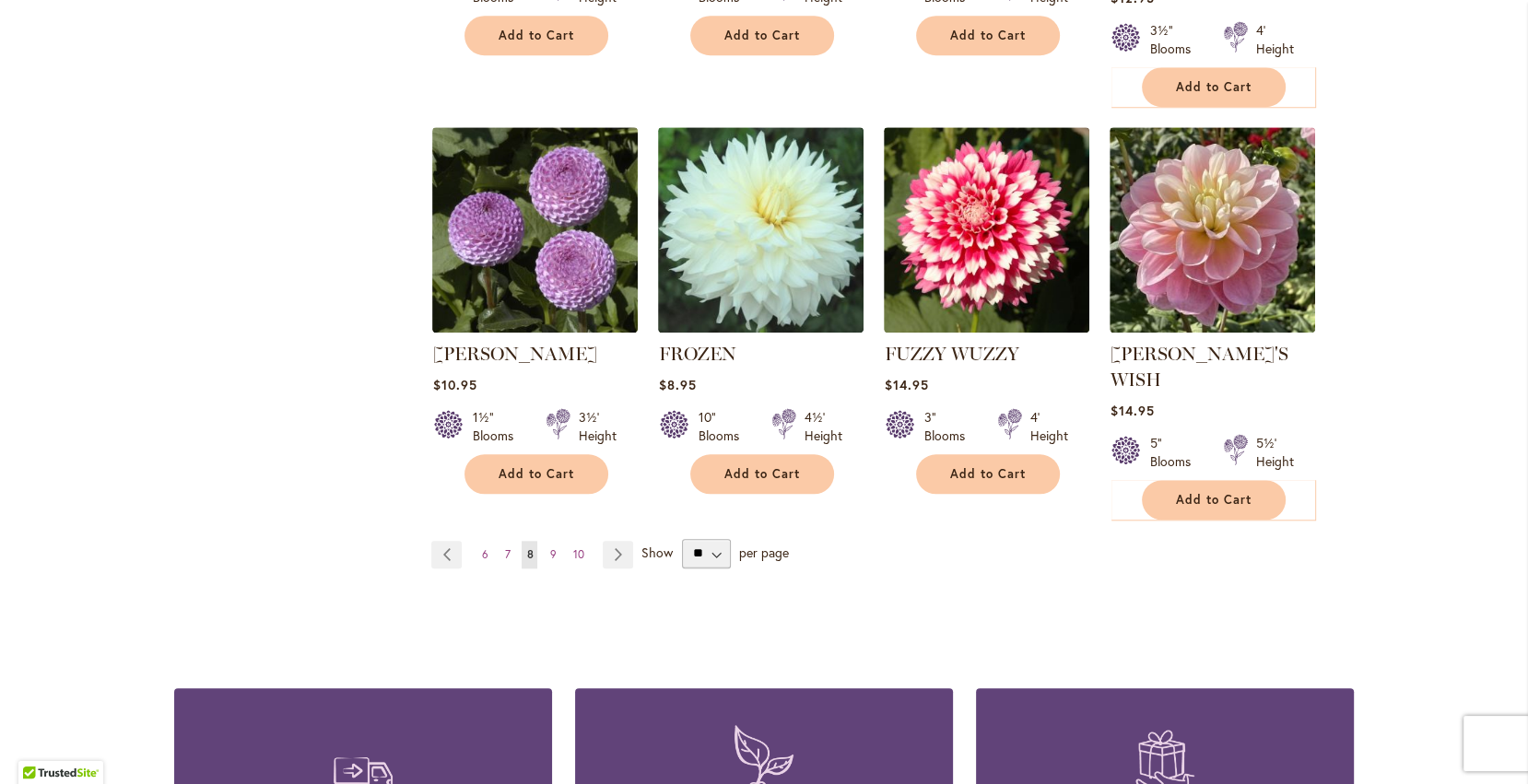
scroll to position [1532, 0]
click at [552, 546] on span "9" at bounding box center [552, 553] width 7 height 14
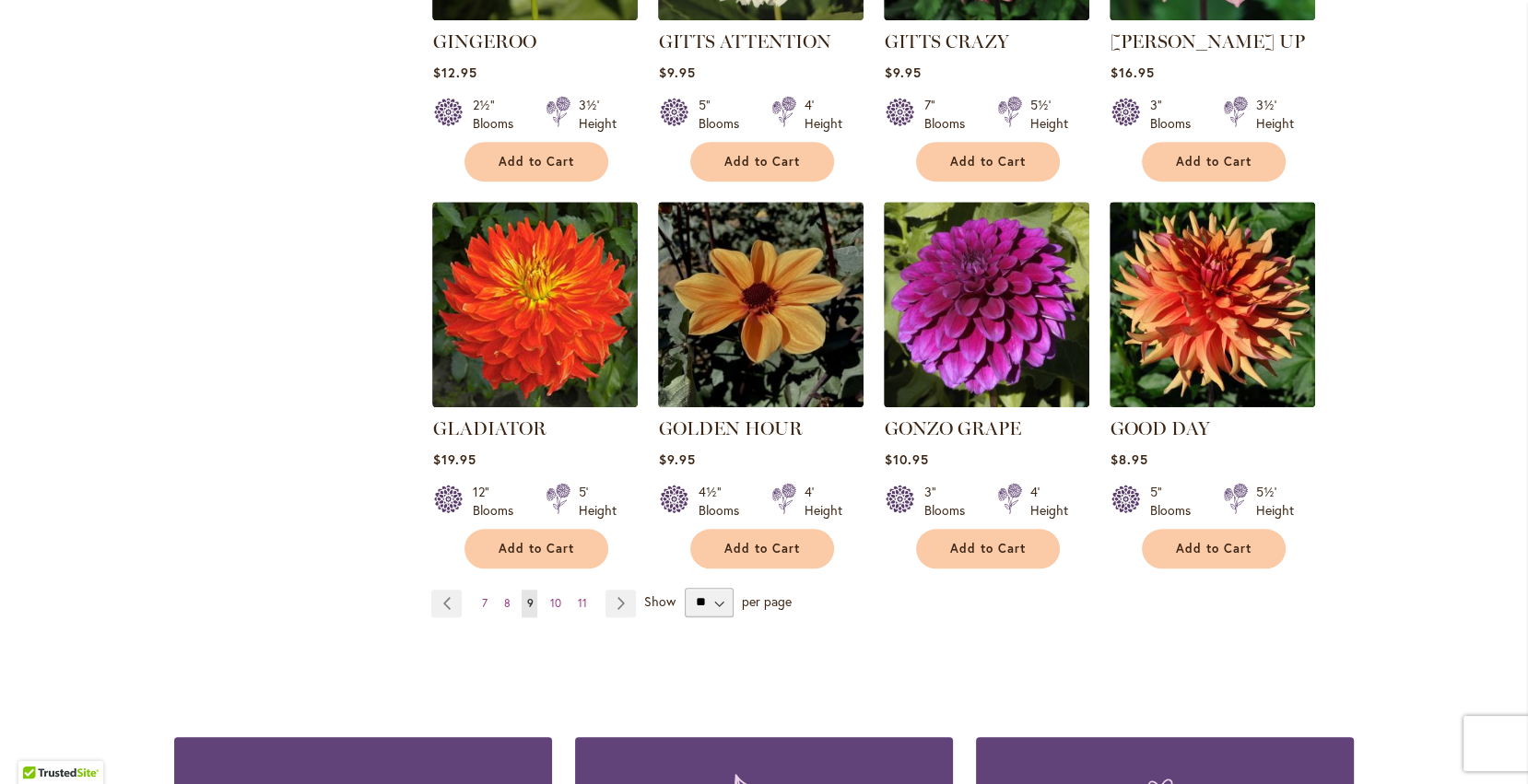
scroll to position [1465, 0]
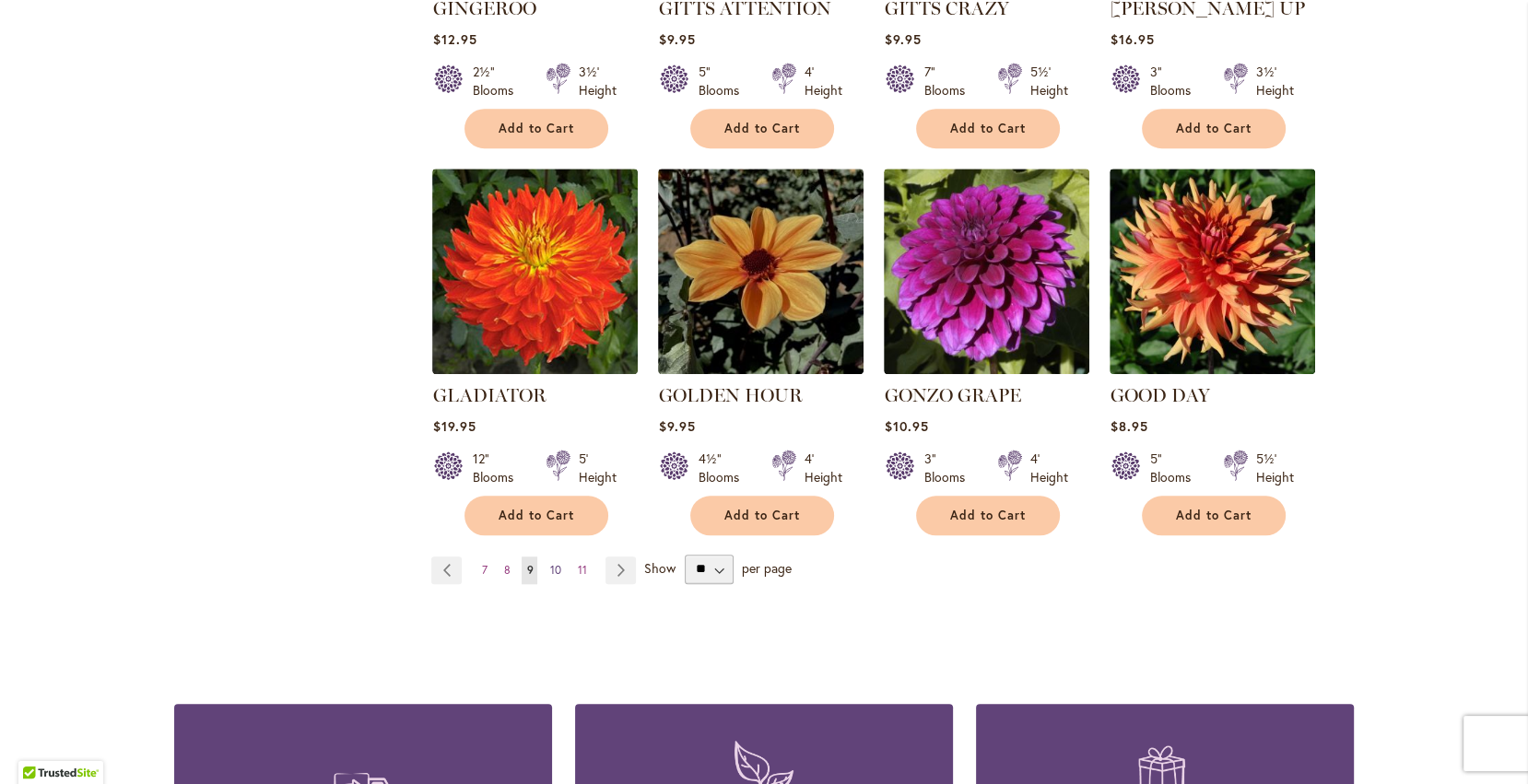
click at [553, 563] on span "10" at bounding box center [554, 569] width 11 height 14
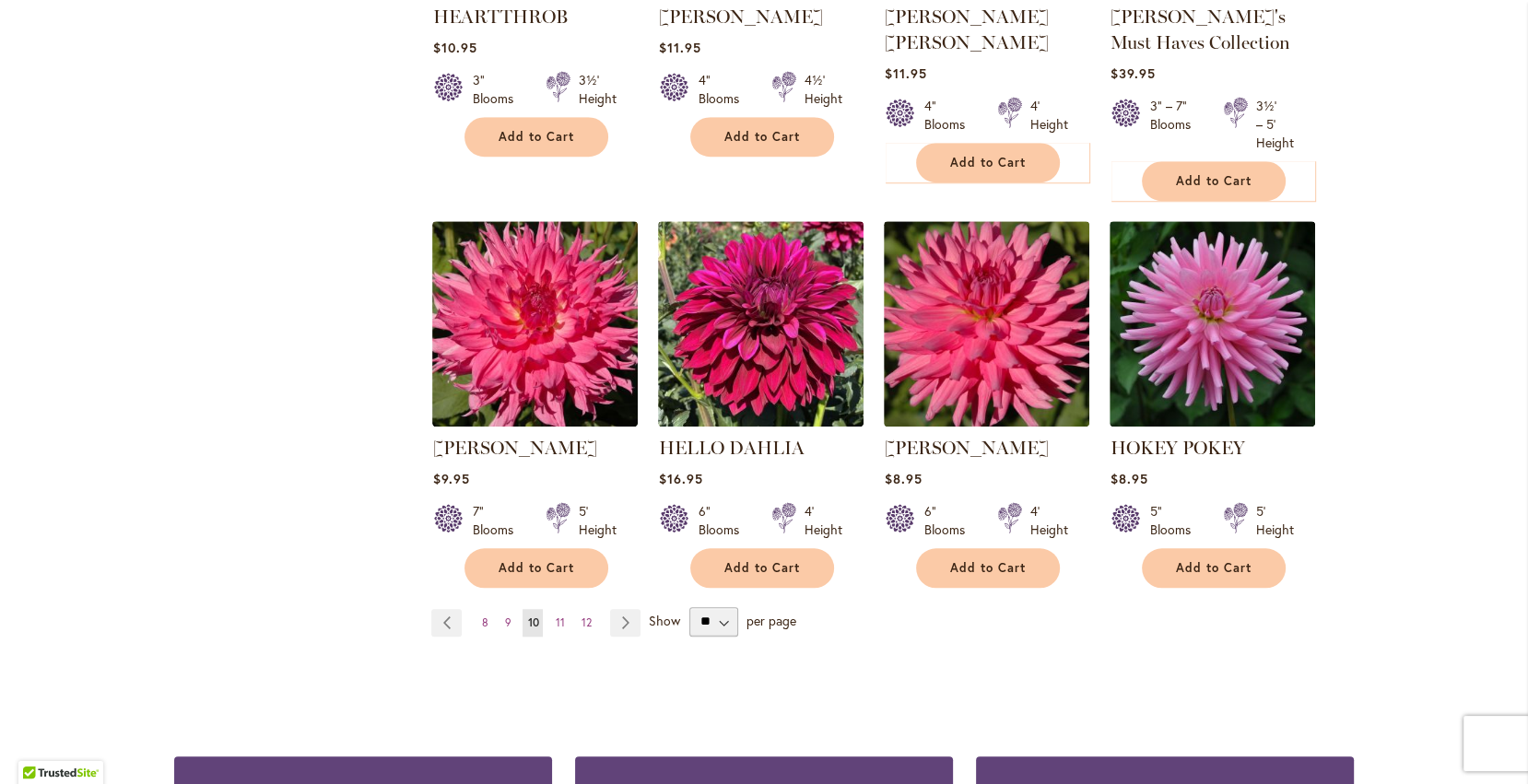
scroll to position [1437, 0]
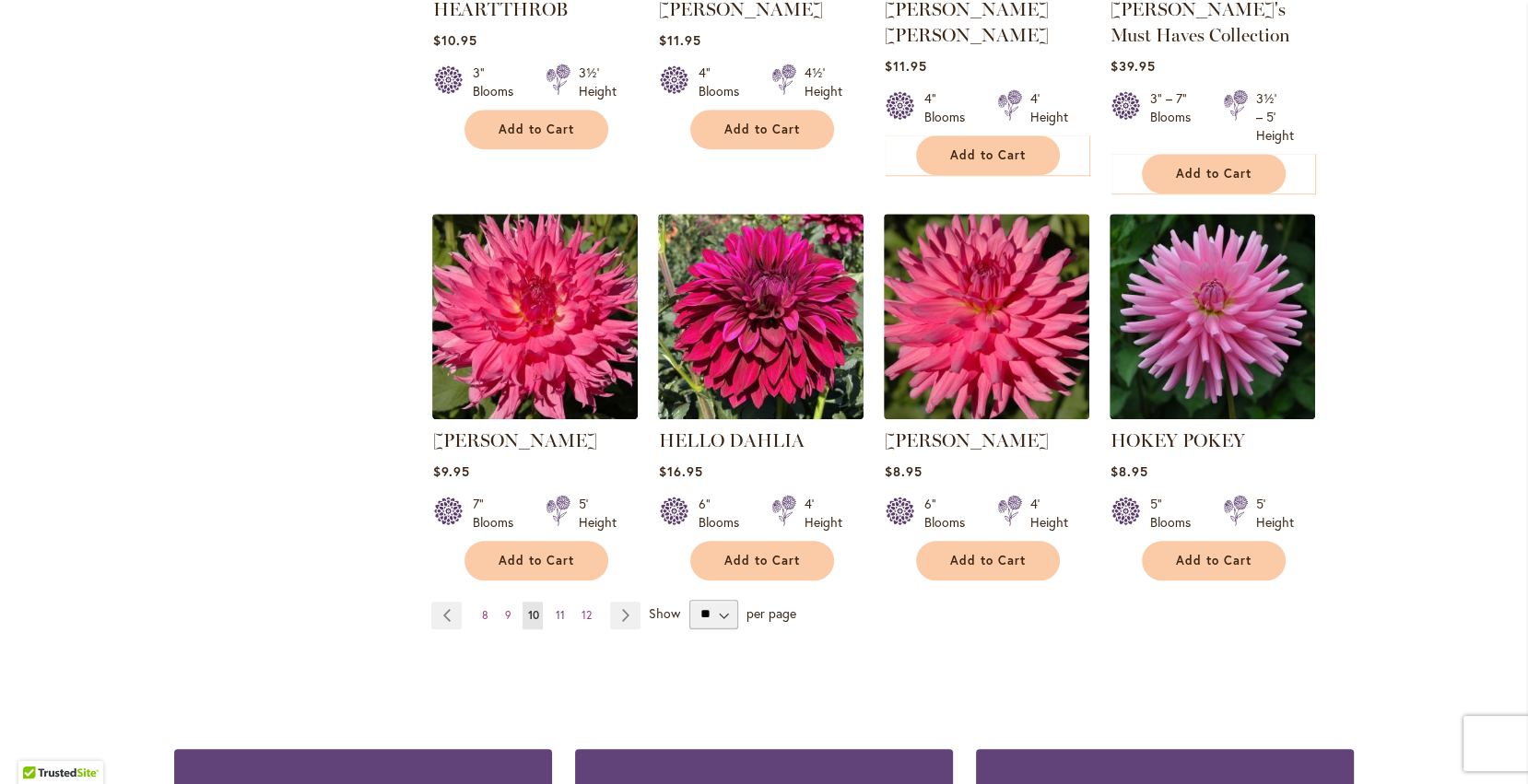
click at [559, 602] on link "Page 11" at bounding box center [559, 615] width 18 height 28
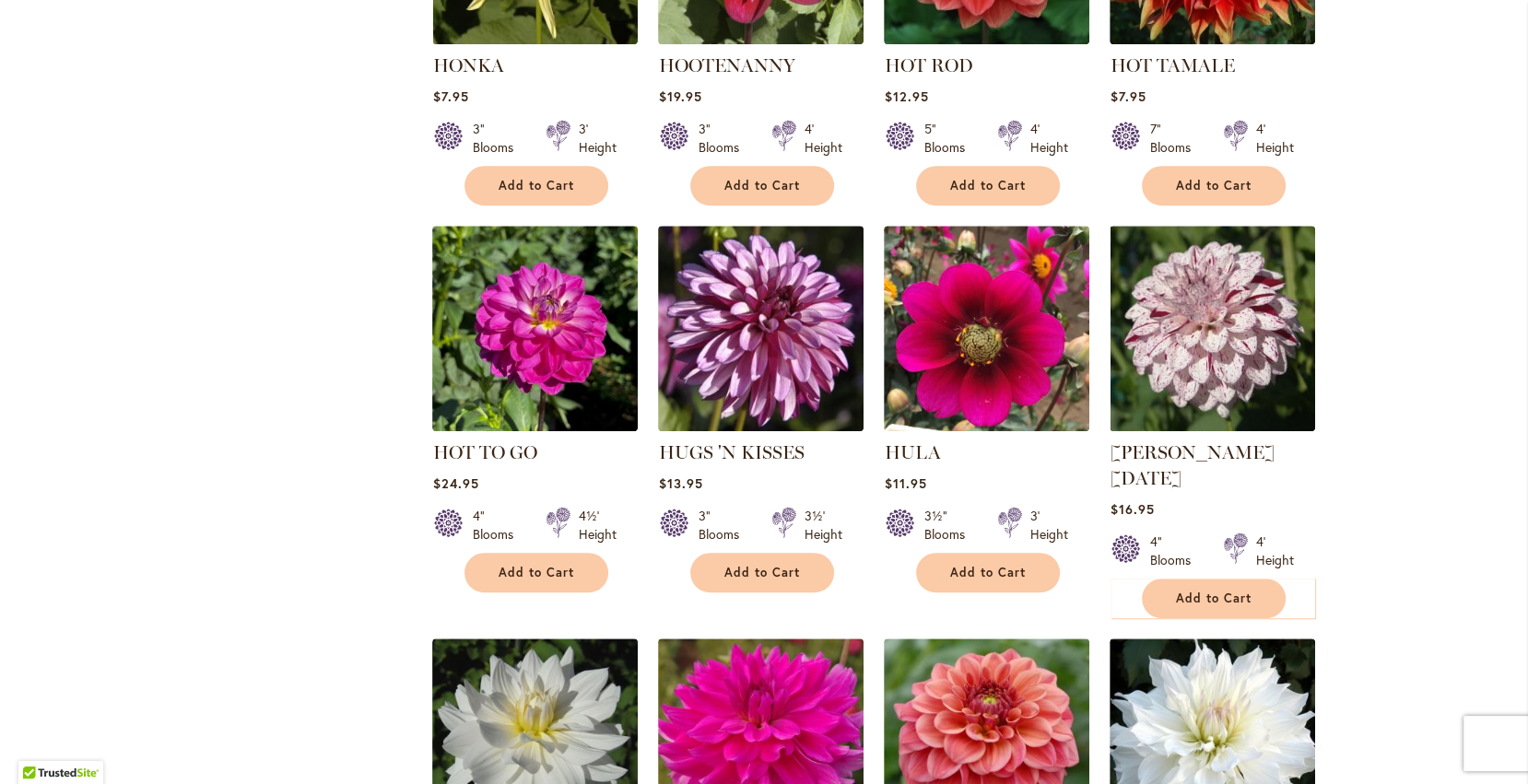
scroll to position [998, 0]
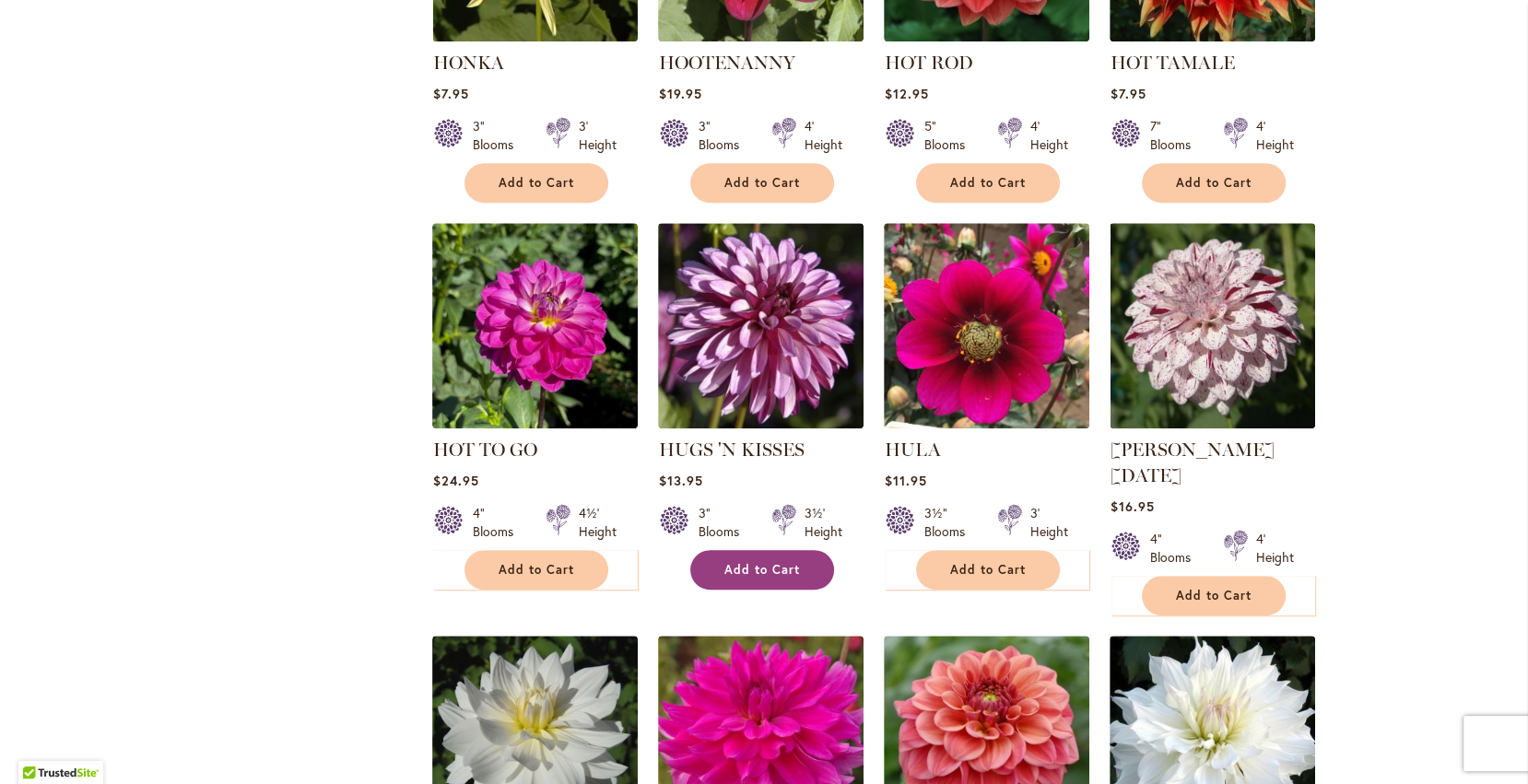
click at [812, 578] on button "Add to Cart" at bounding box center [762, 569] width 144 height 40
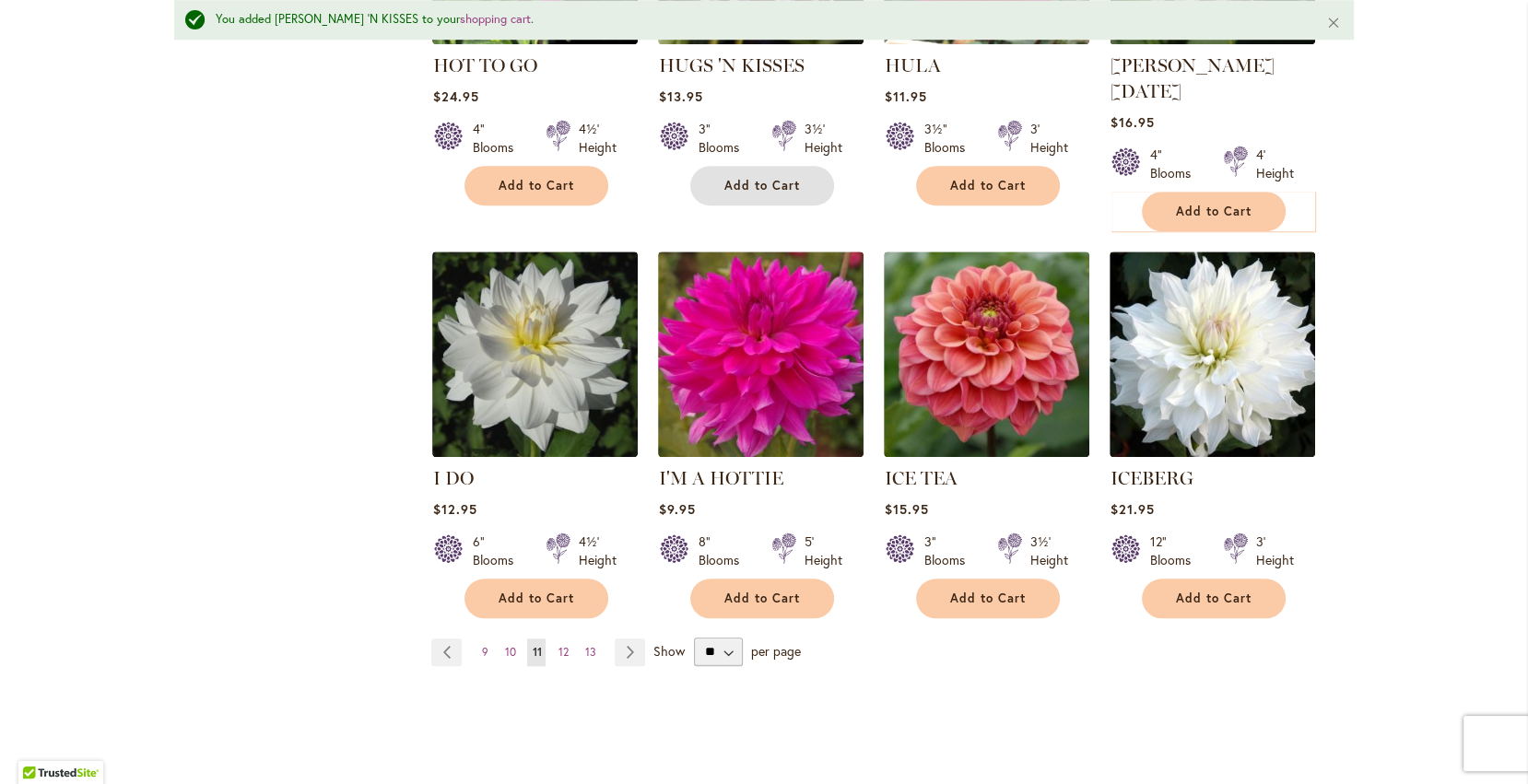
scroll to position [1435, 0]
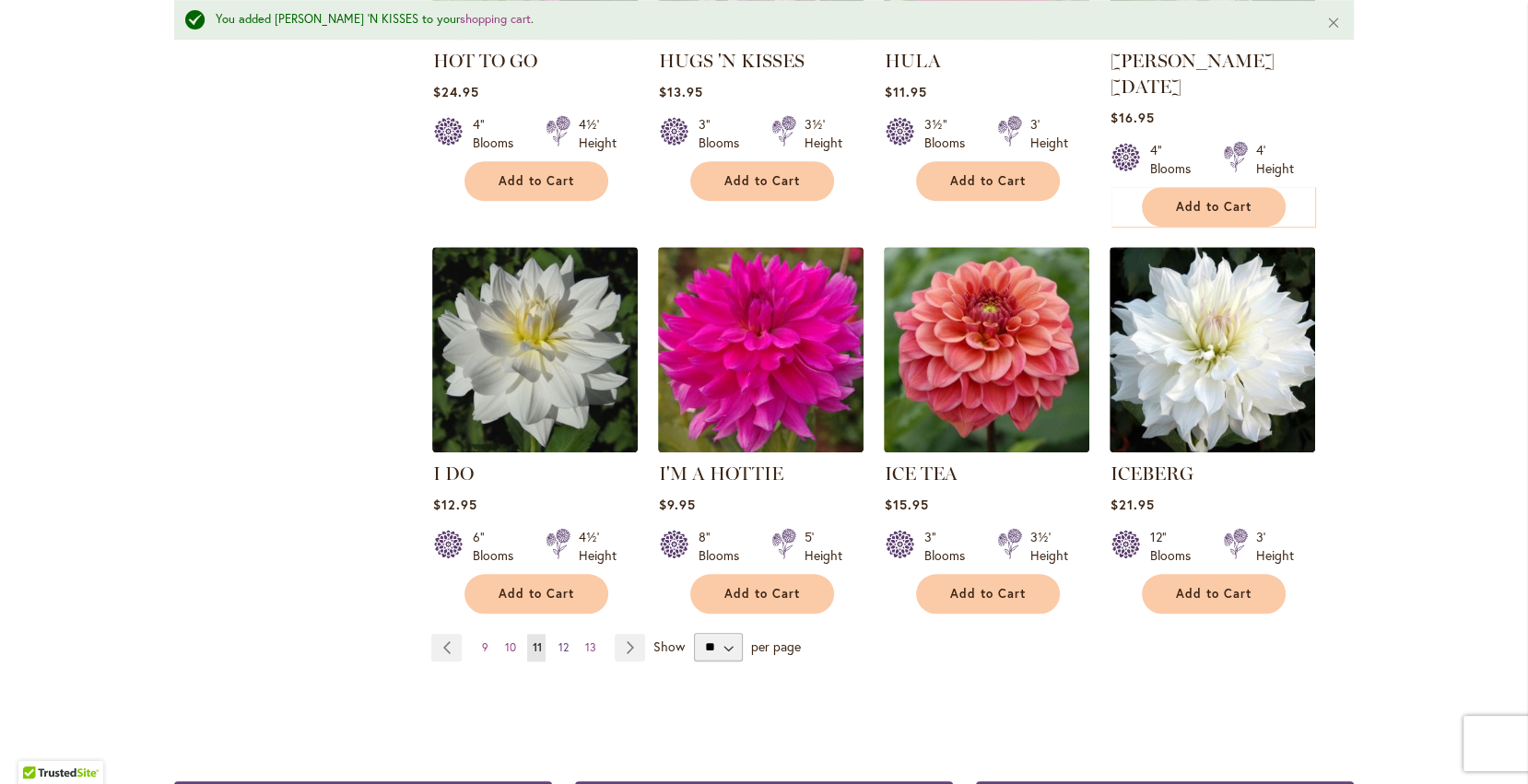
click at [564, 640] on span "12" at bounding box center [562, 647] width 10 height 14
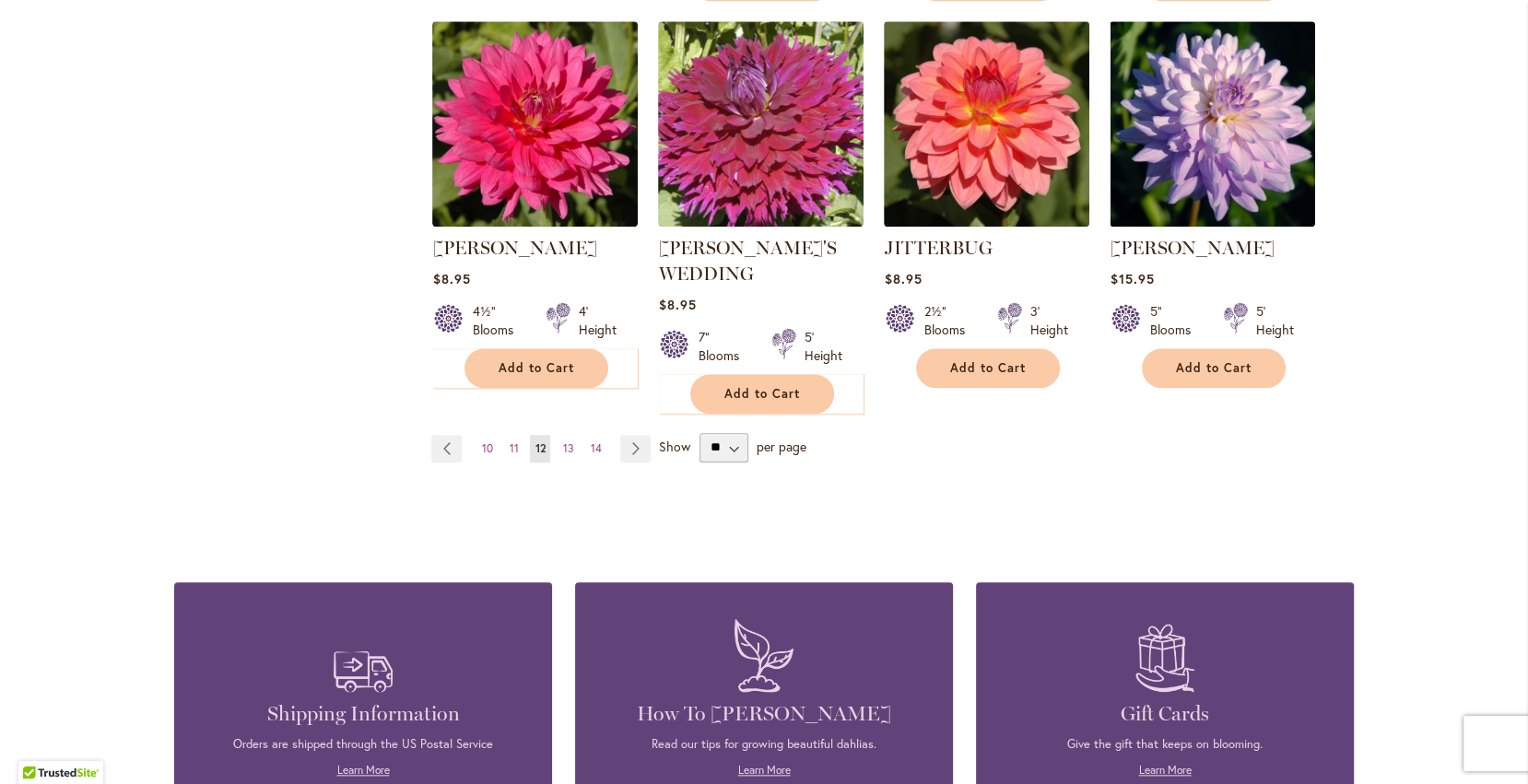
scroll to position [1635, 0]
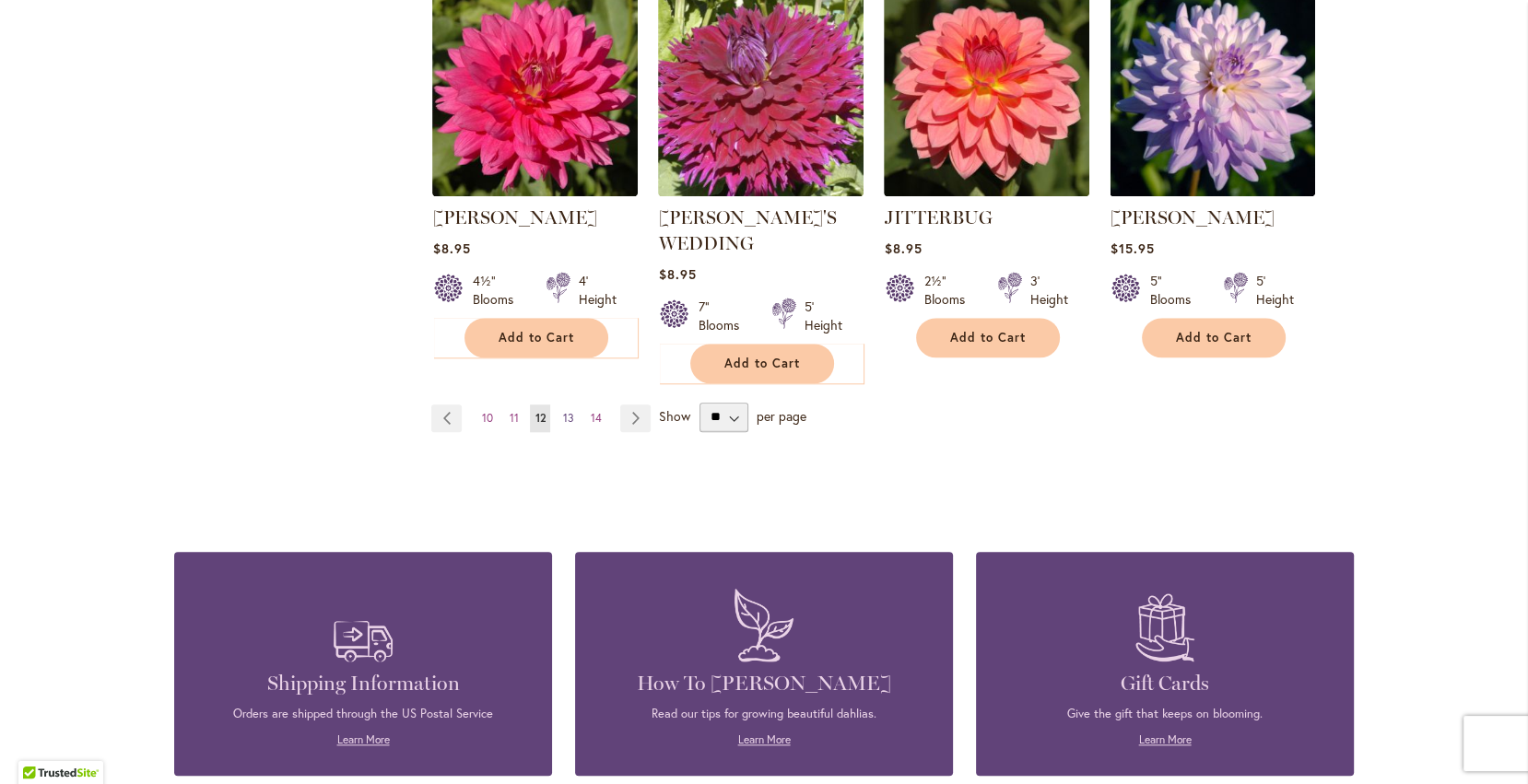
click at [568, 411] on span "13" at bounding box center [567, 418] width 11 height 14
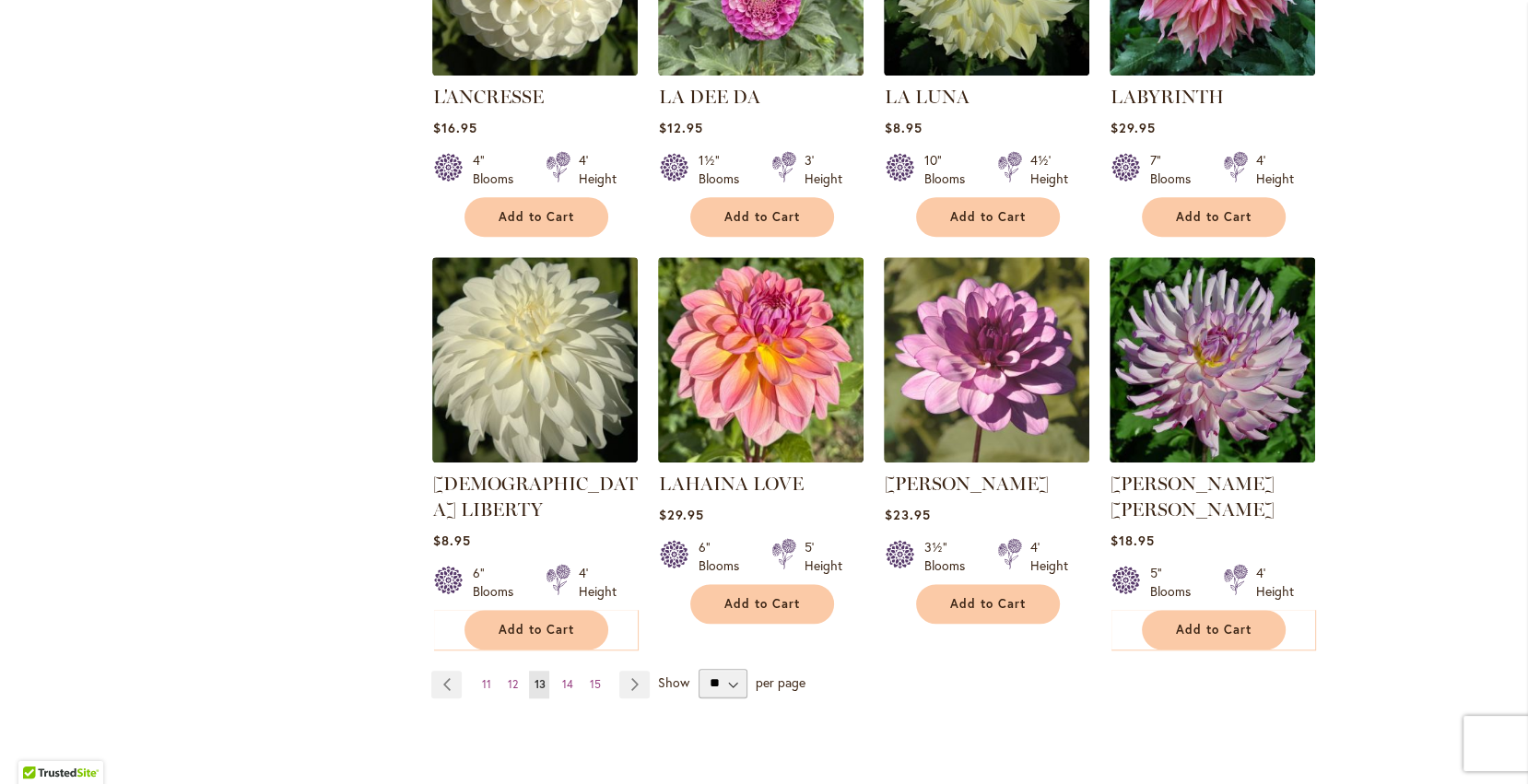
scroll to position [1338, 0]
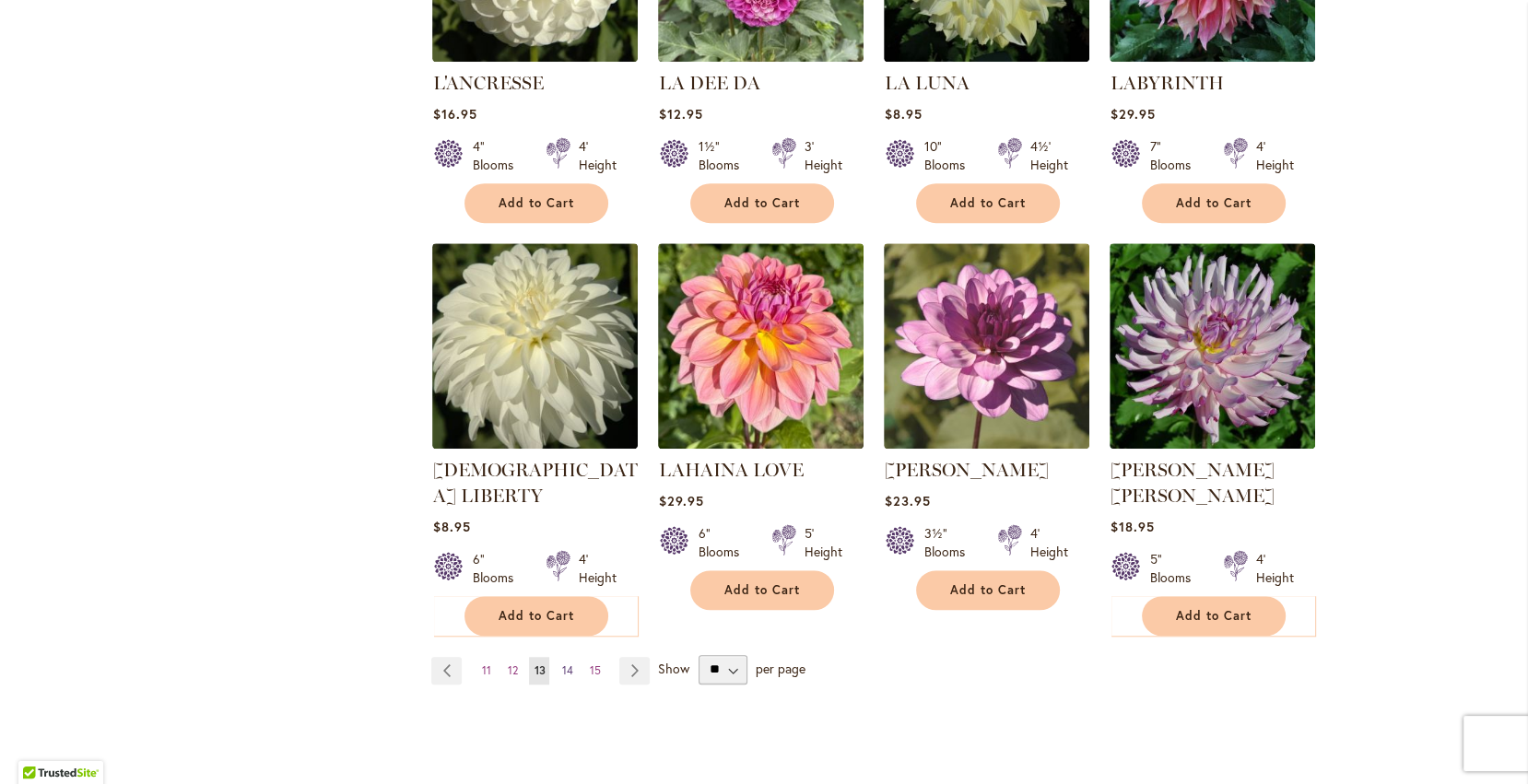
click at [567, 663] on span "14" at bounding box center [566, 670] width 11 height 14
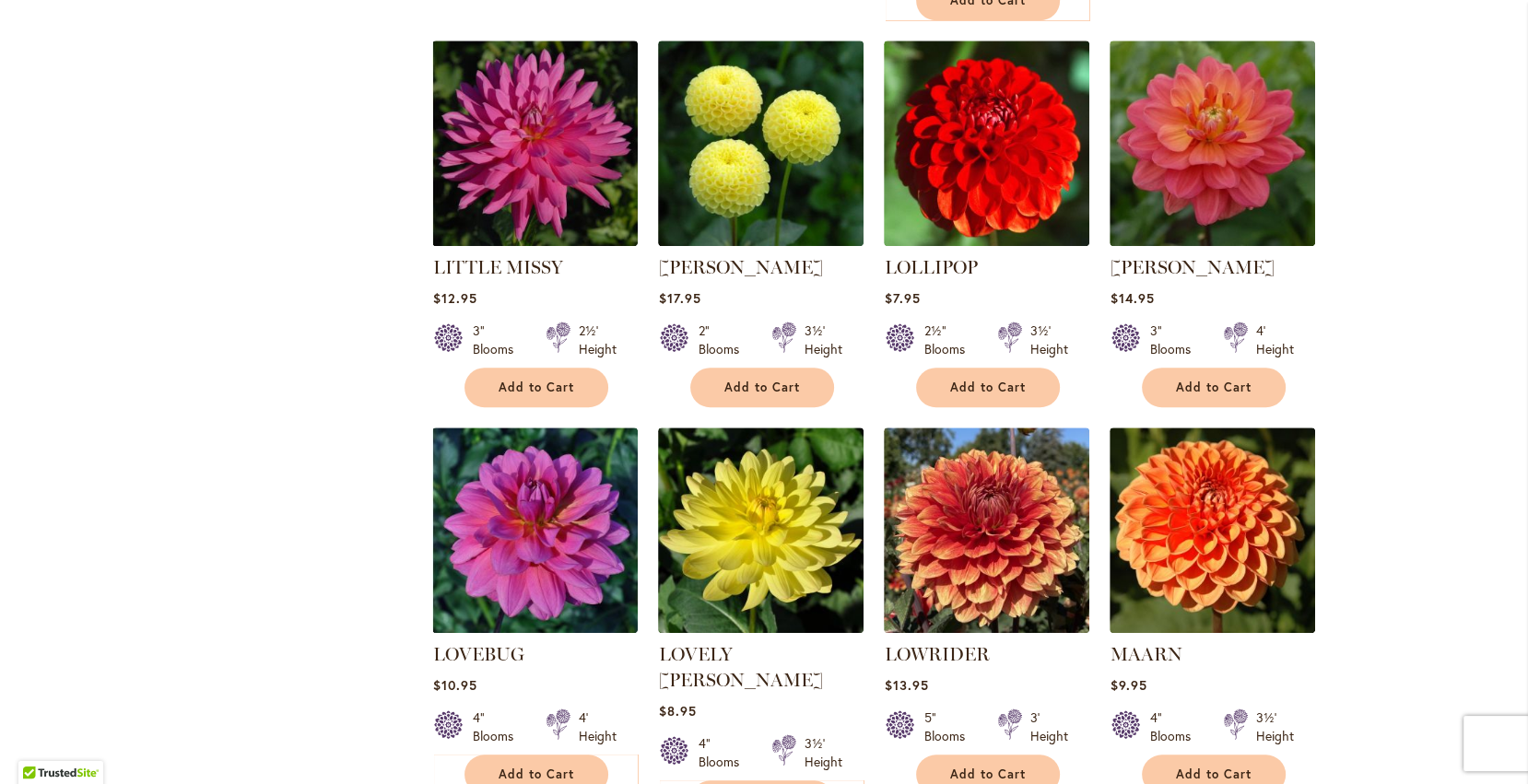
scroll to position [1181, 0]
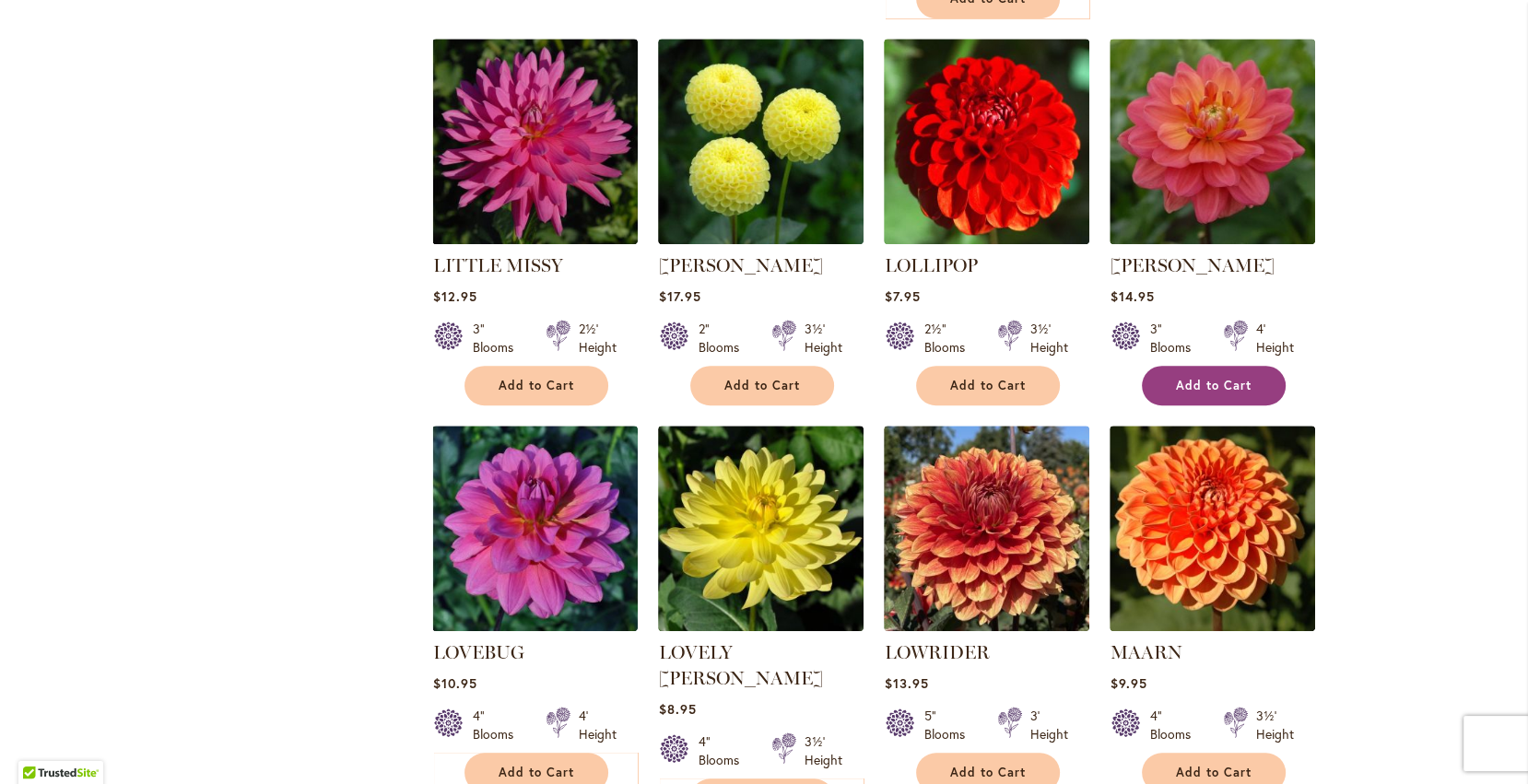
click at [1234, 378] on span "Add to Cart" at bounding box center [1214, 386] width 75 height 15
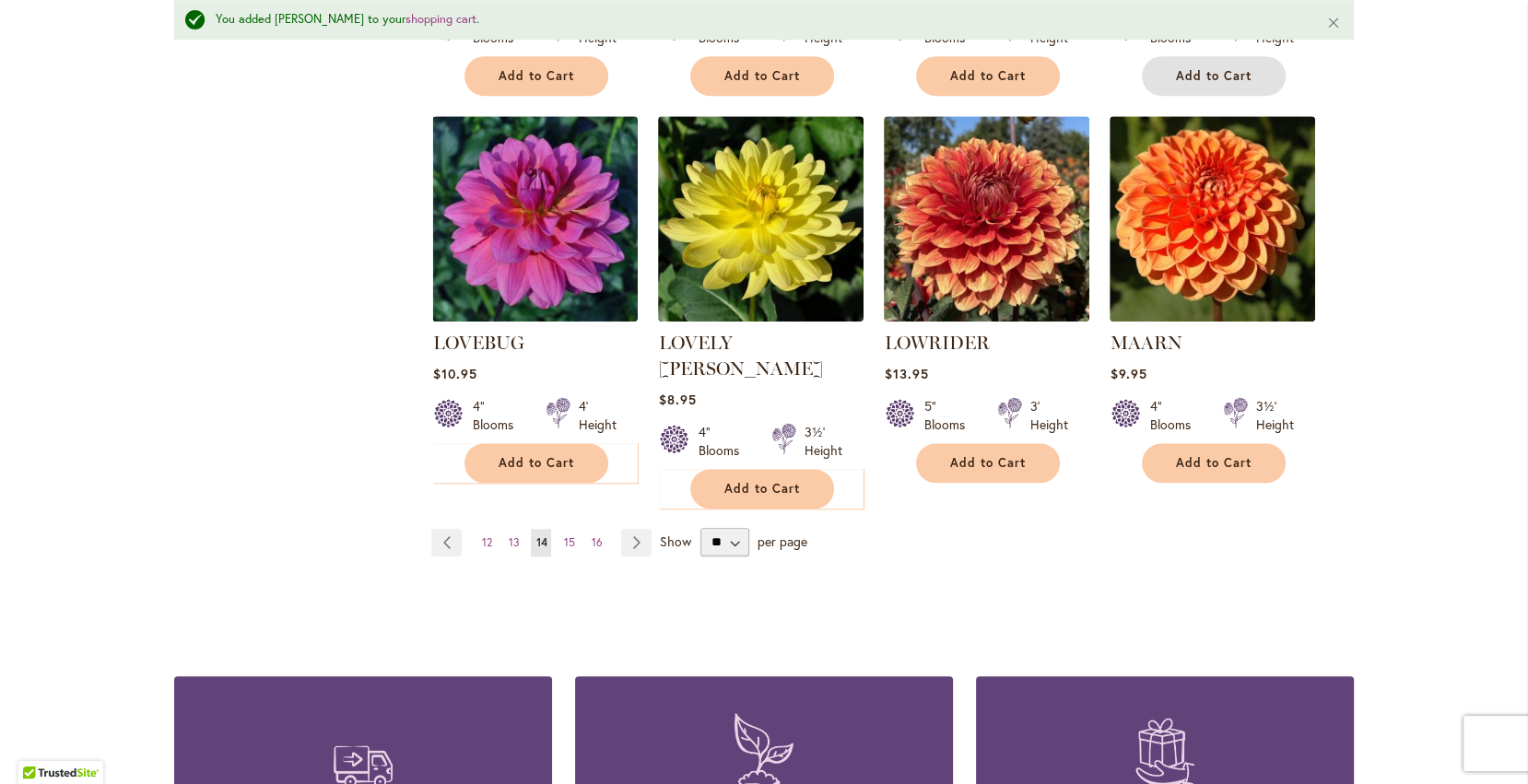
scroll to position [1561, 0]
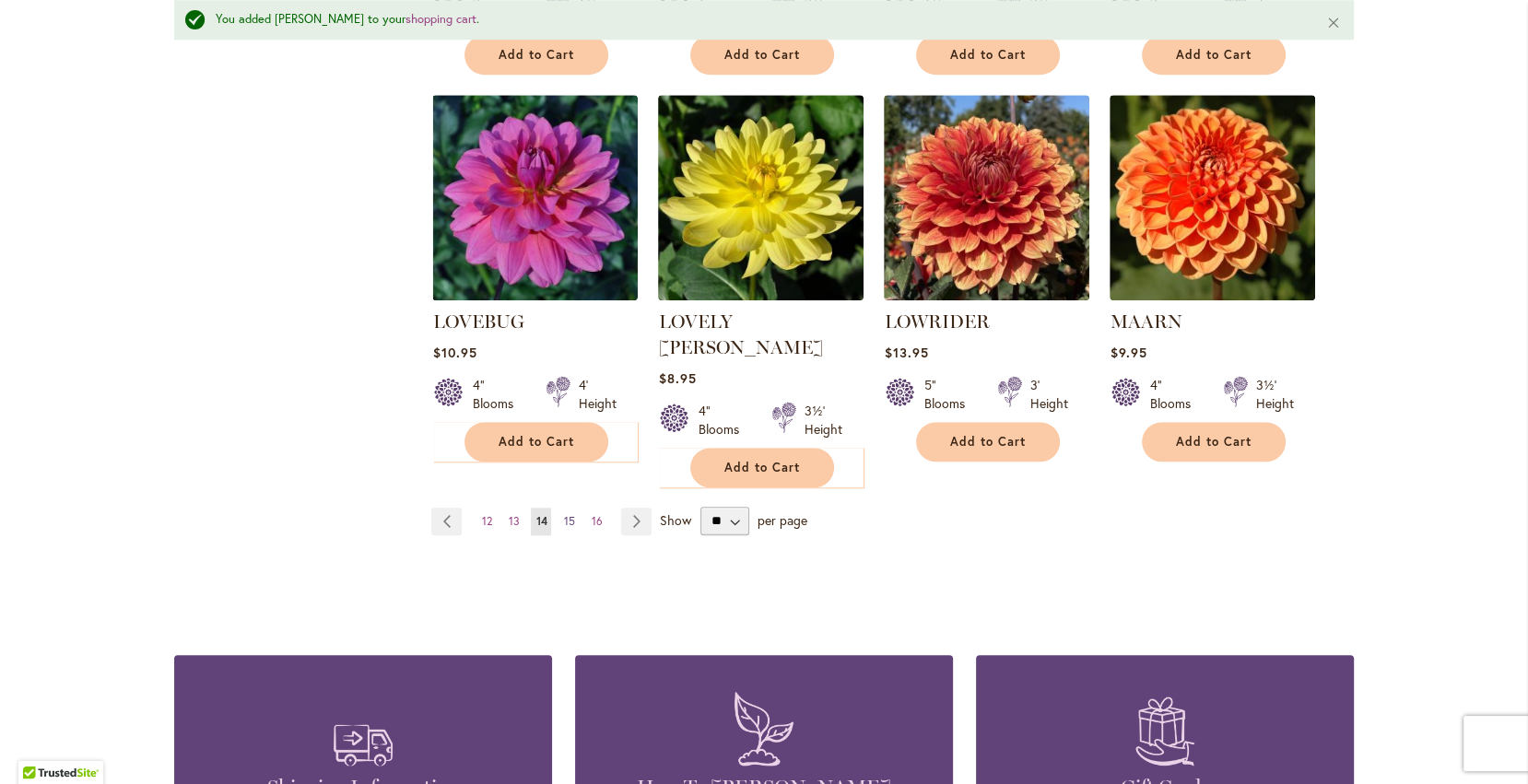
click at [566, 514] on span "15" at bounding box center [568, 521] width 11 height 14
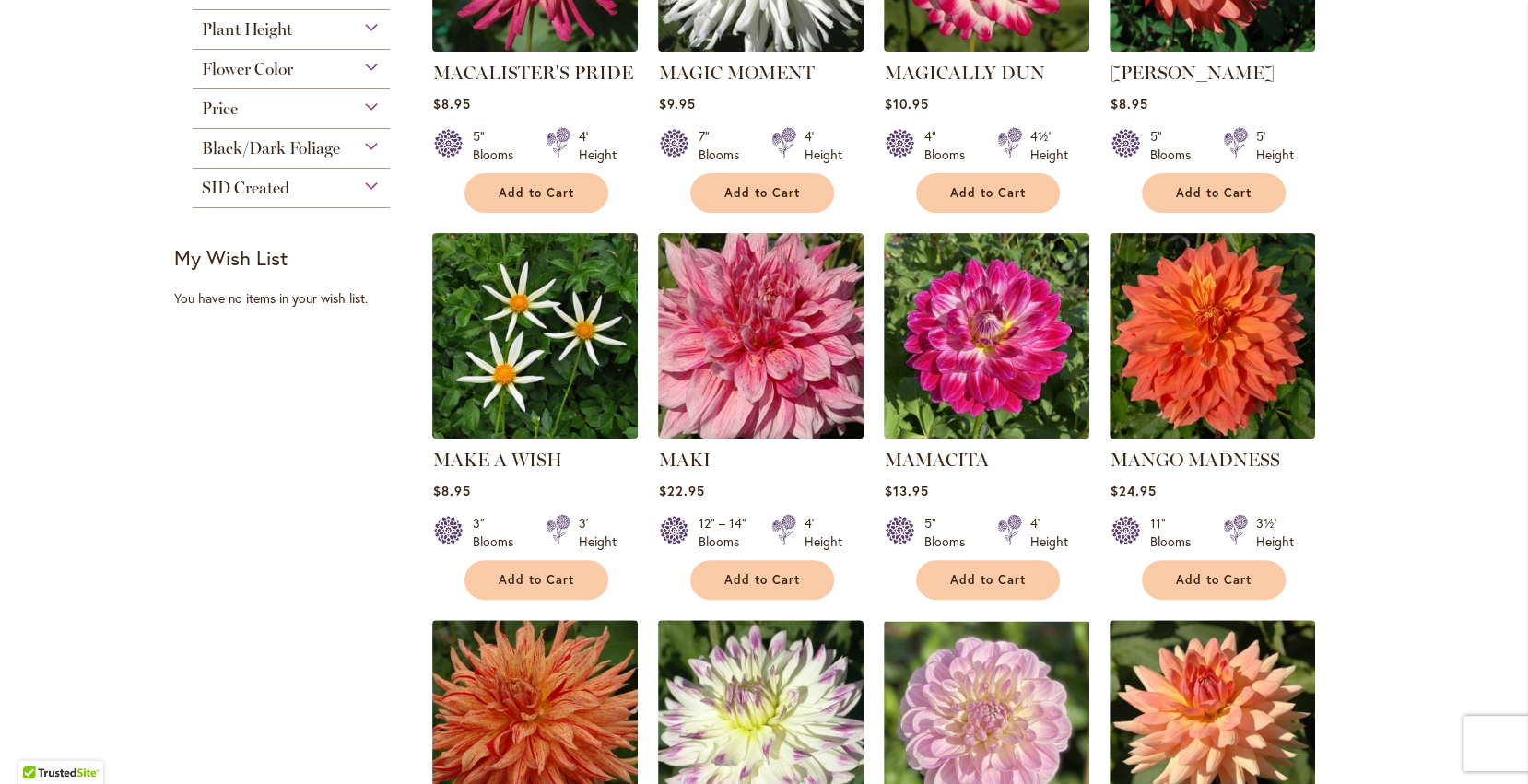
scroll to position [588, 0]
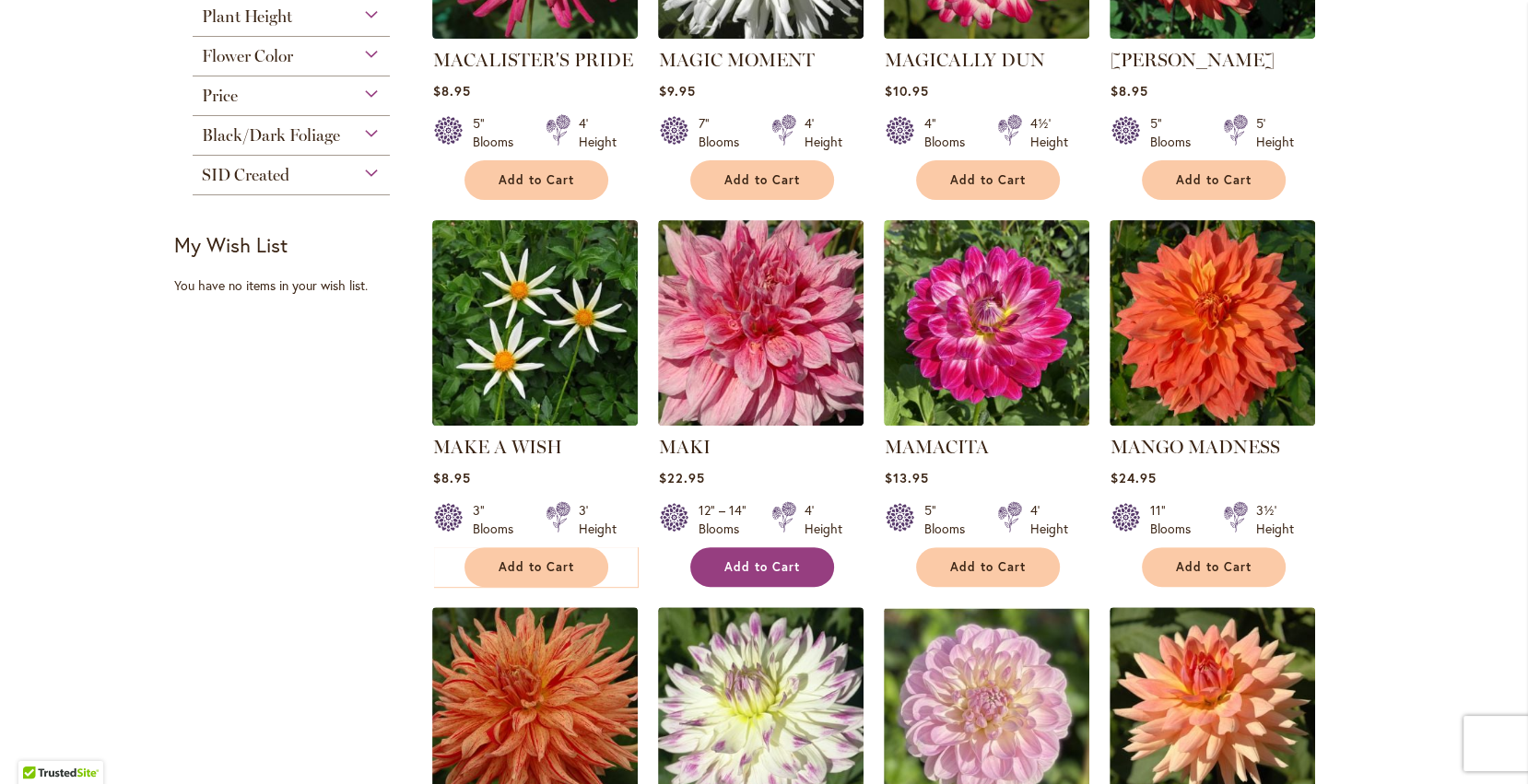
click at [713, 574] on button "Add to Cart" at bounding box center [762, 566] width 144 height 40
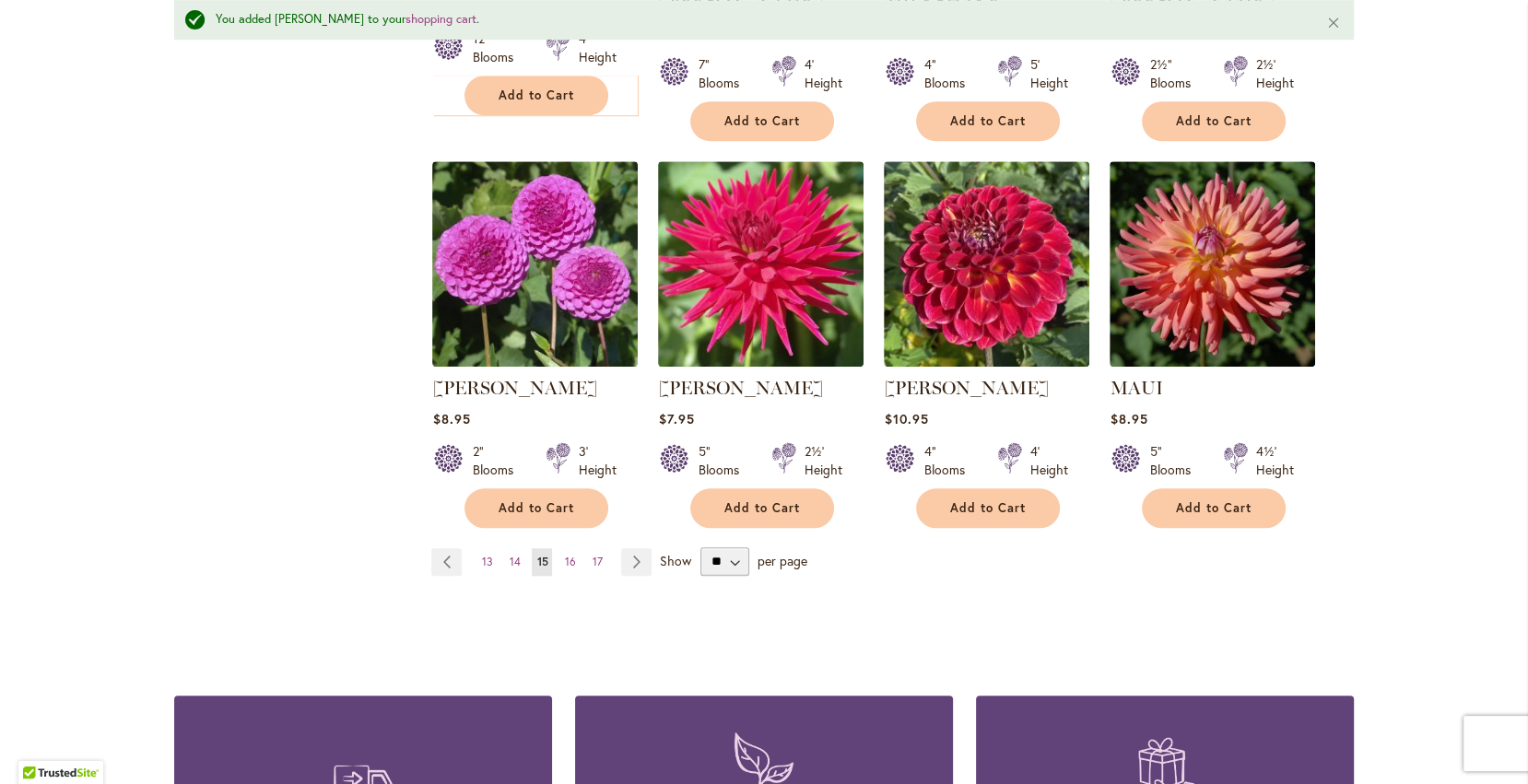
scroll to position [1536, 0]
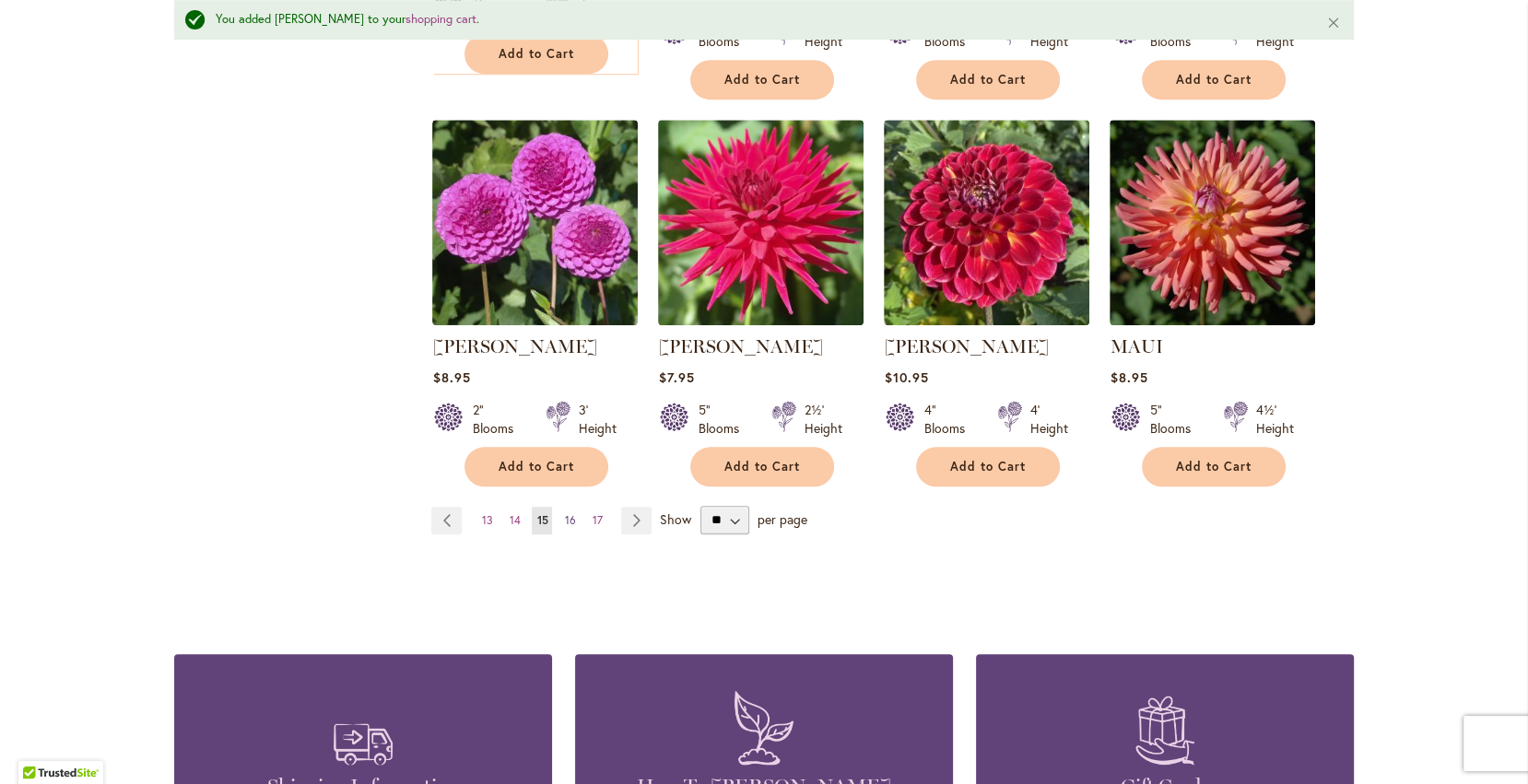
click at [566, 514] on span "16" at bounding box center [569, 520] width 11 height 14
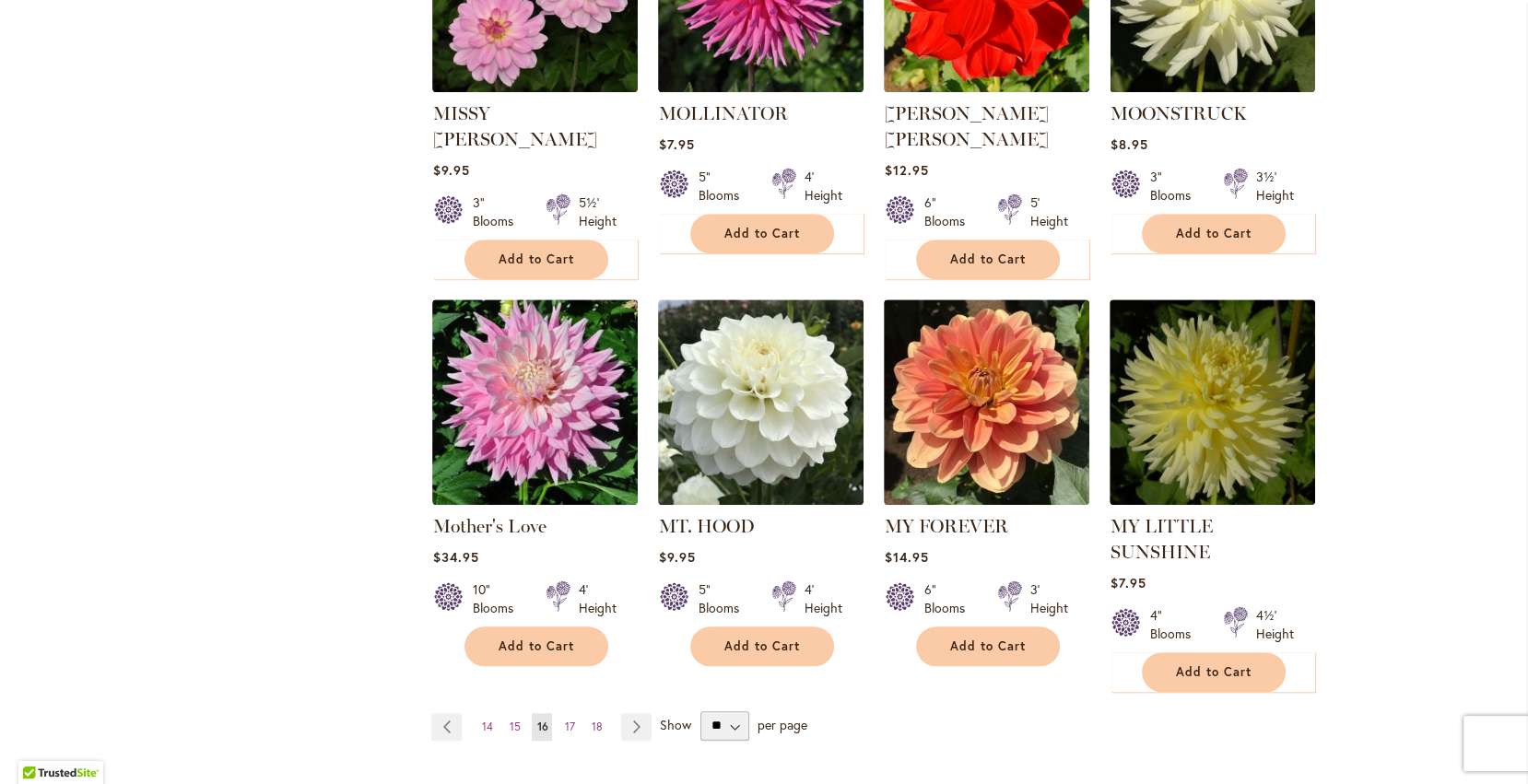
scroll to position [1338, 0]
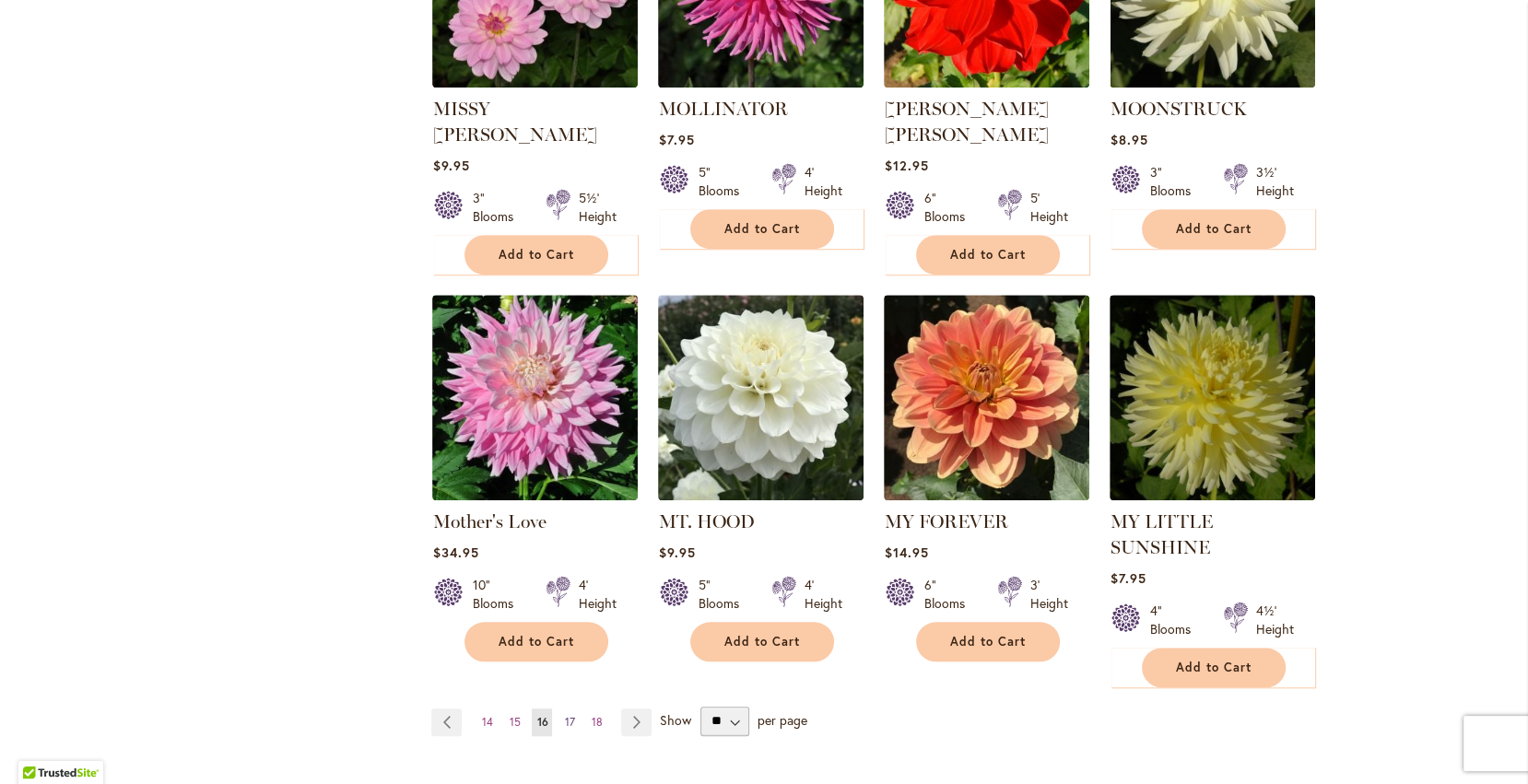
click at [573, 714] on span "17" at bounding box center [569, 721] width 10 height 14
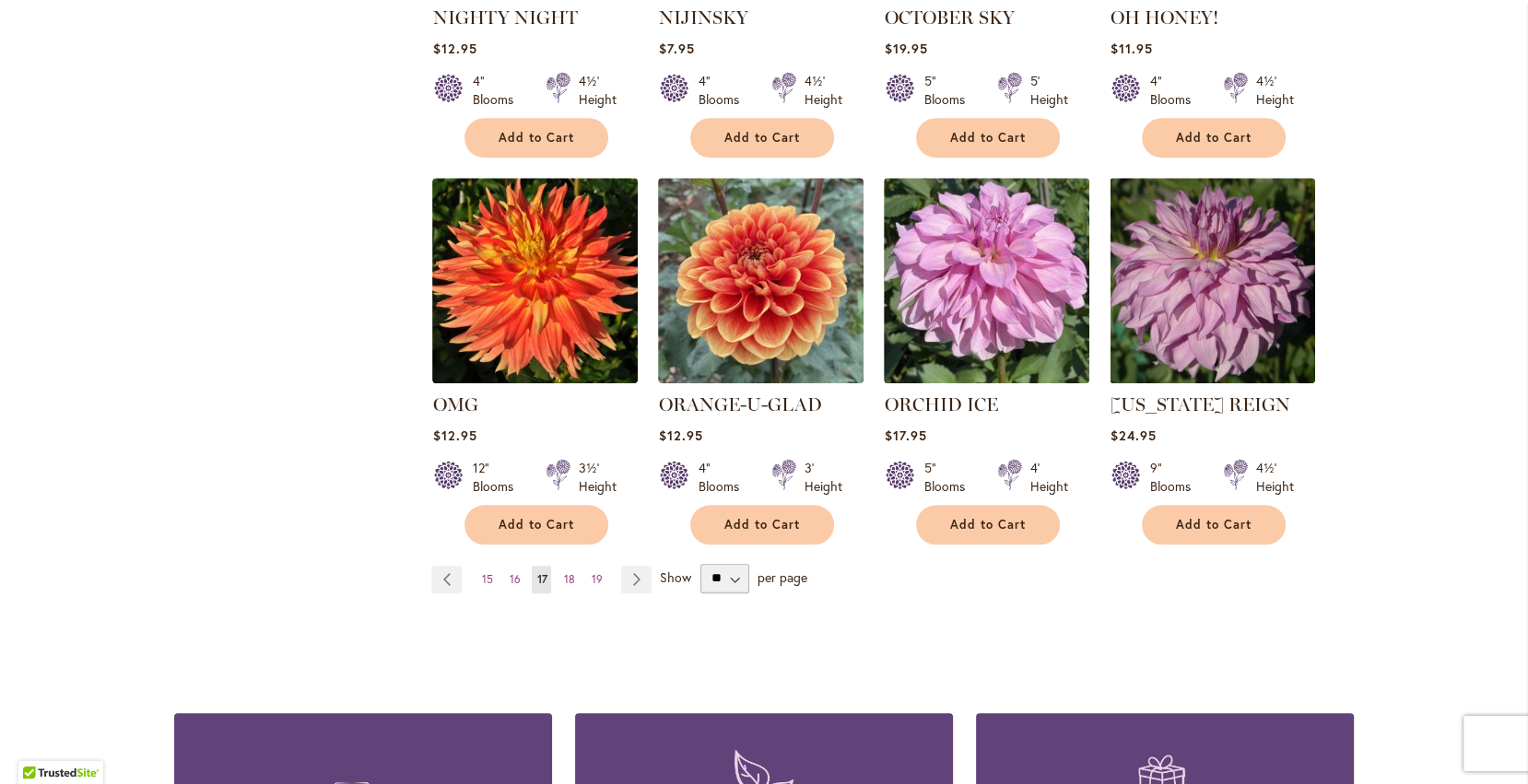
scroll to position [1432, 0]
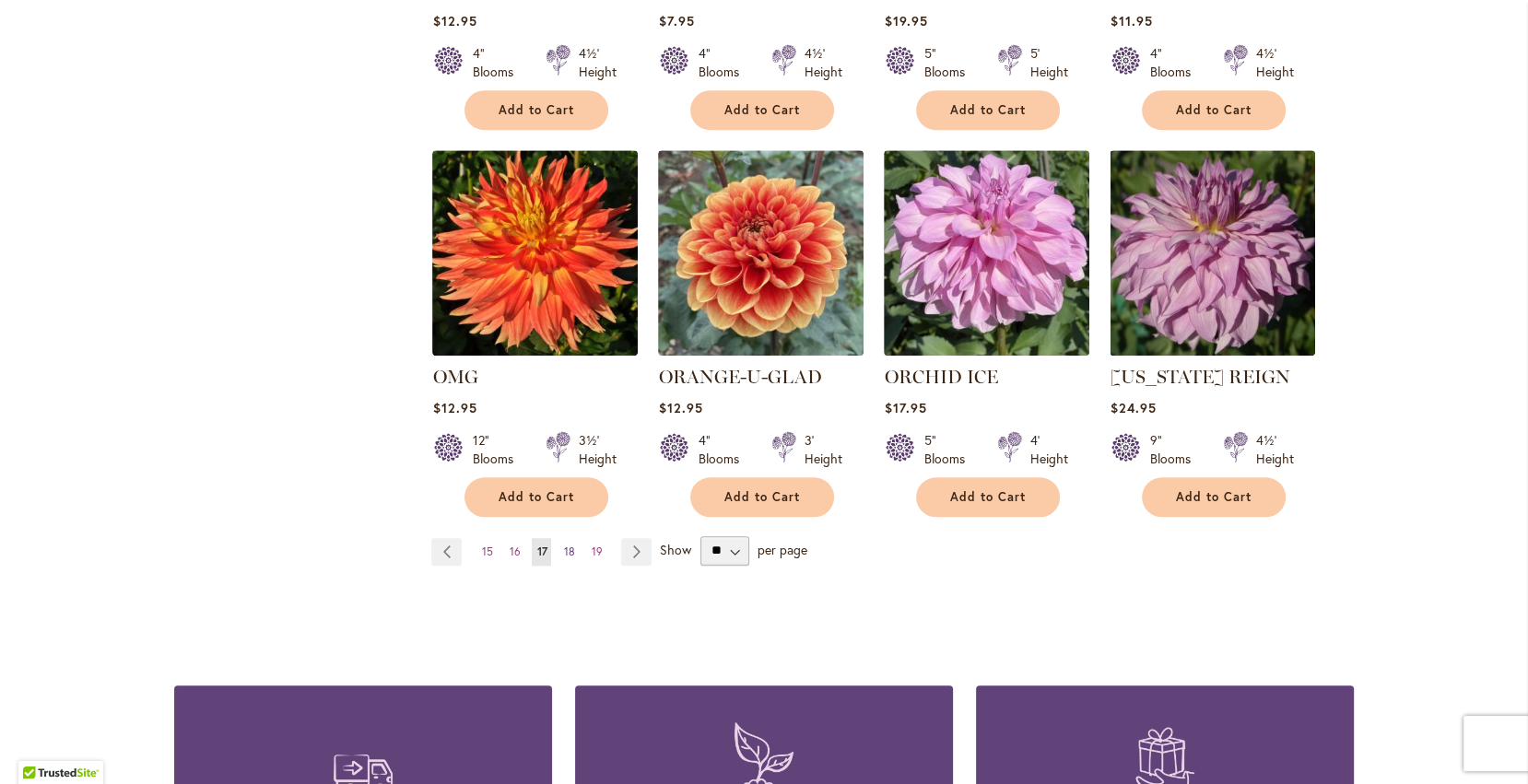
click at [563, 548] on span "18" at bounding box center [568, 551] width 11 height 14
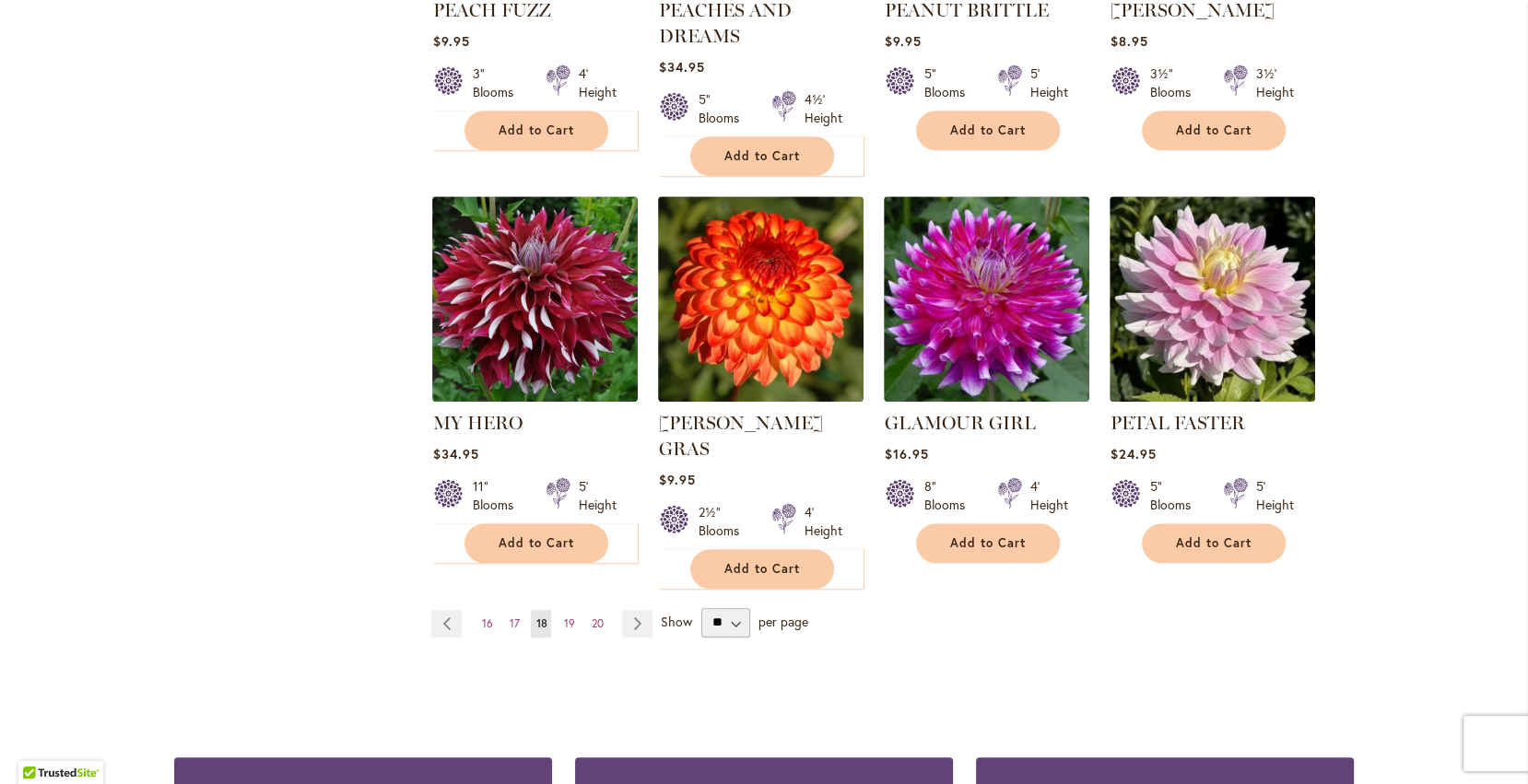
scroll to position [1440, 0]
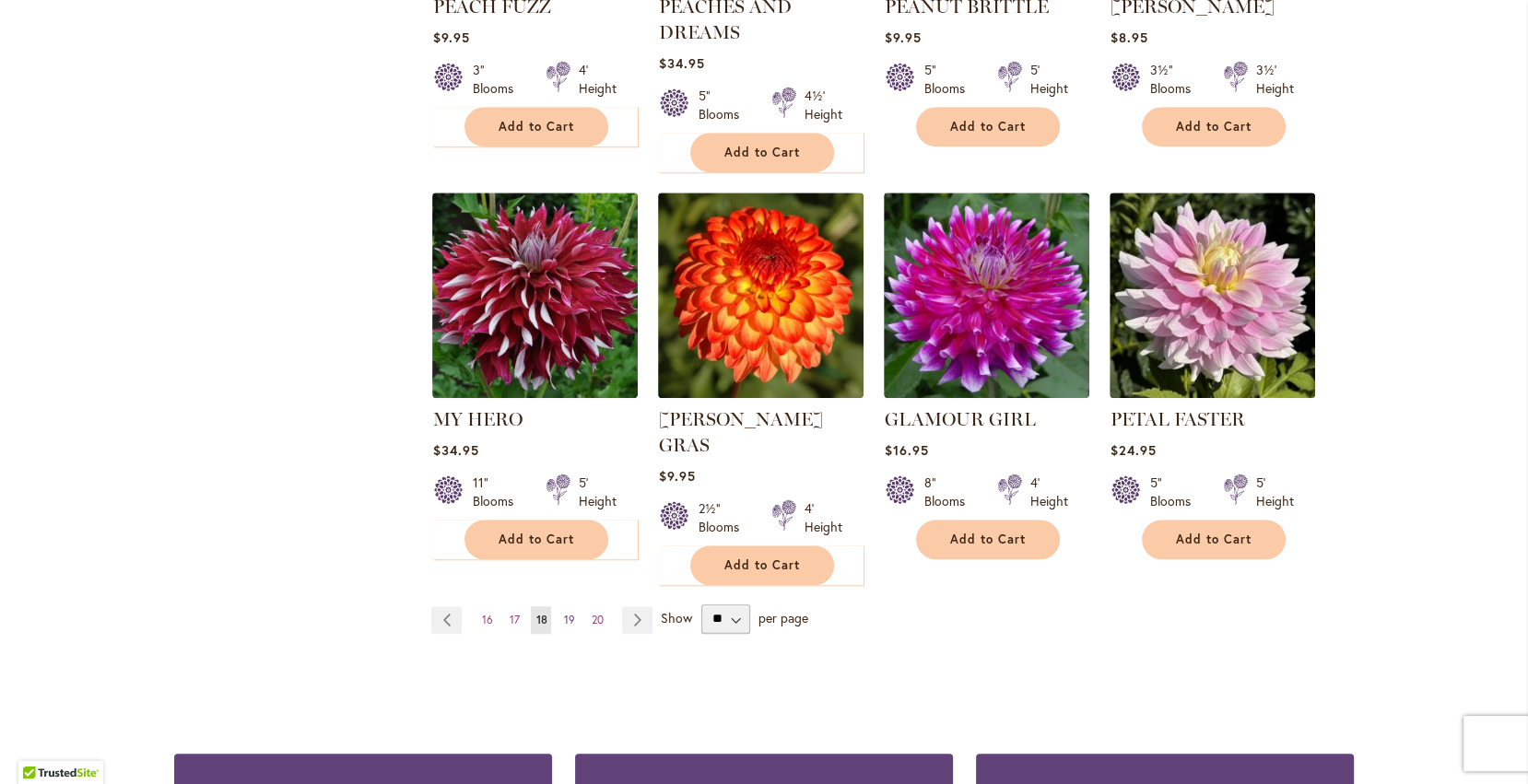
click at [570, 613] on span "19" at bounding box center [568, 620] width 11 height 14
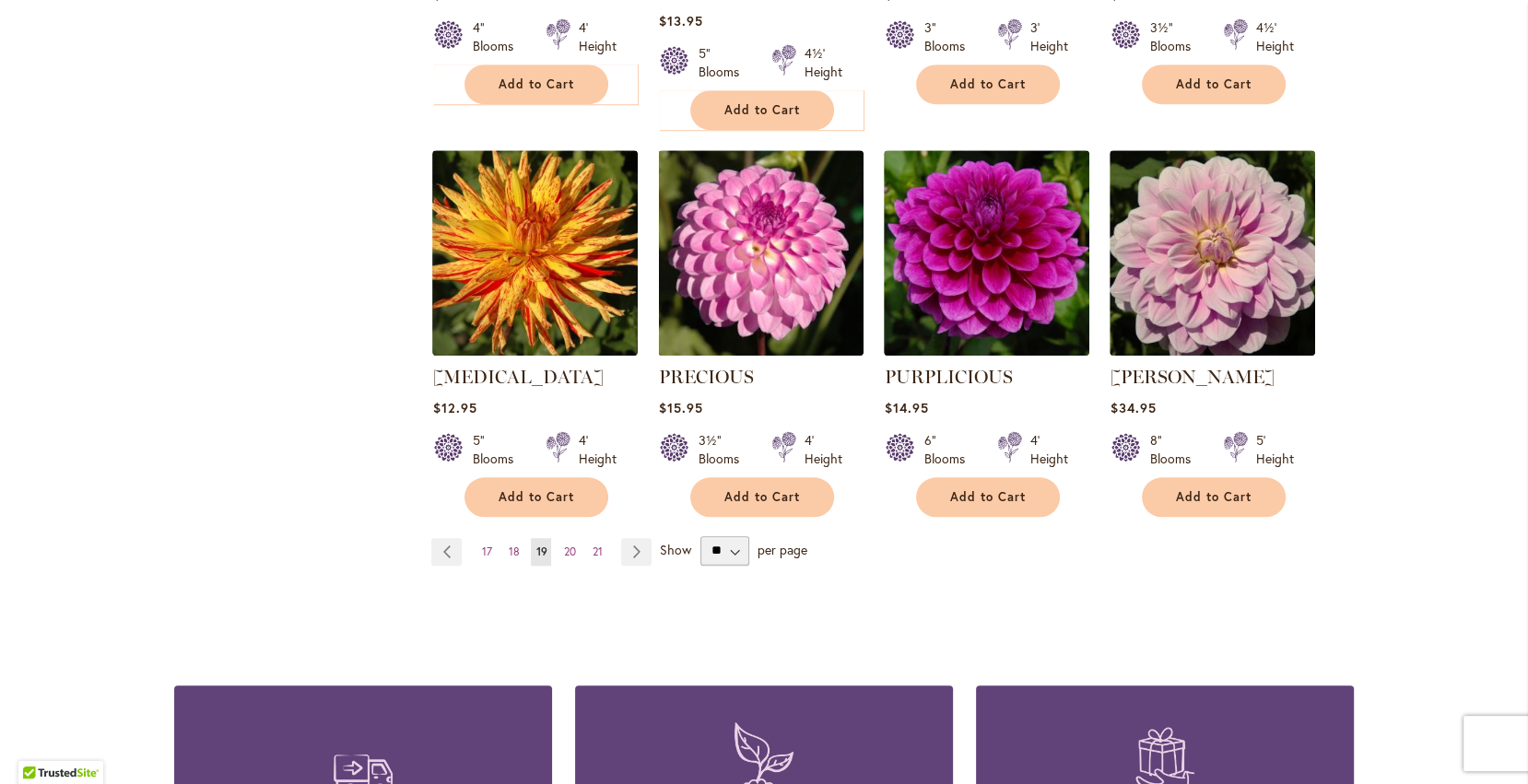
scroll to position [1485, 0]
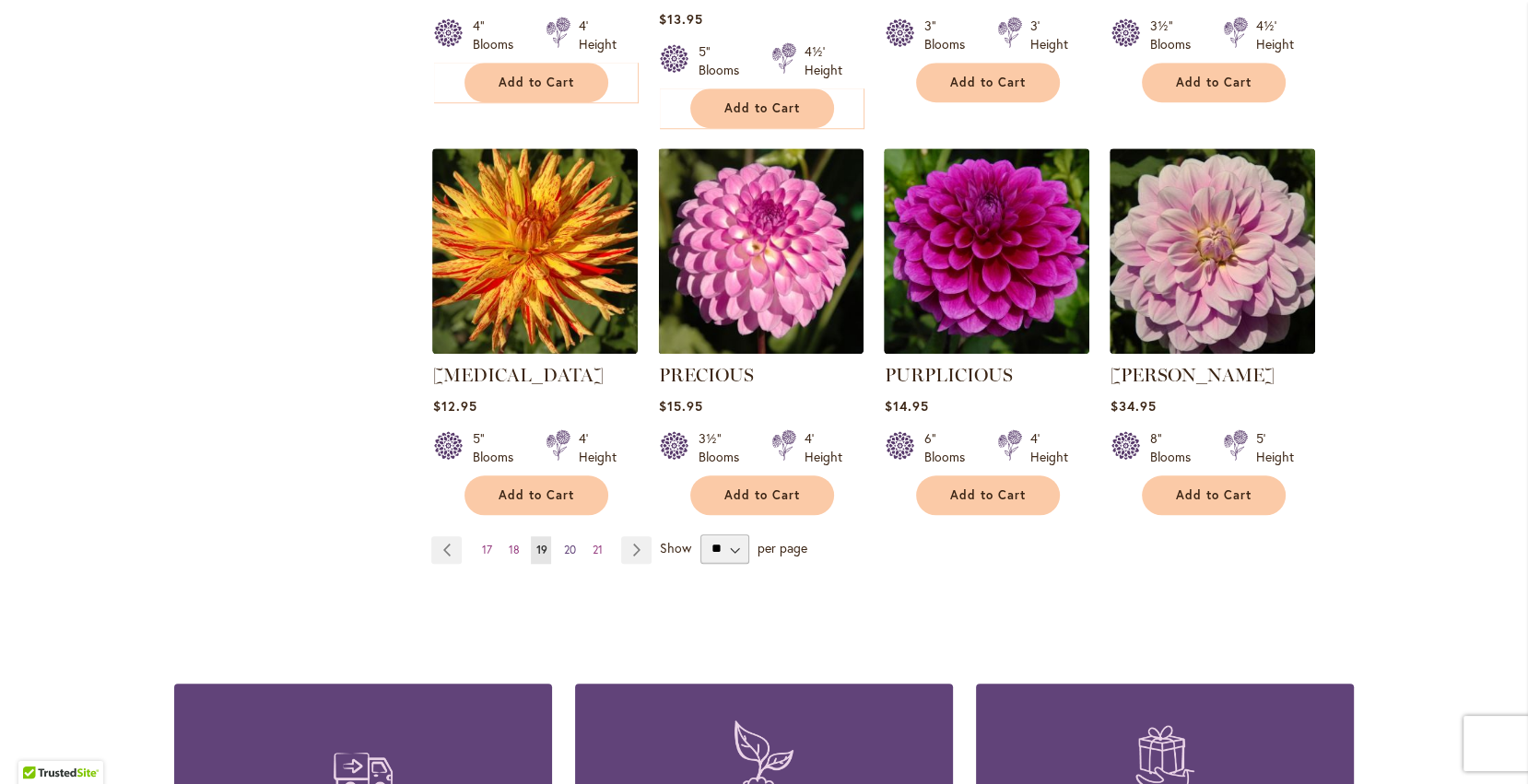
click at [566, 542] on span "20" at bounding box center [569, 549] width 12 height 14
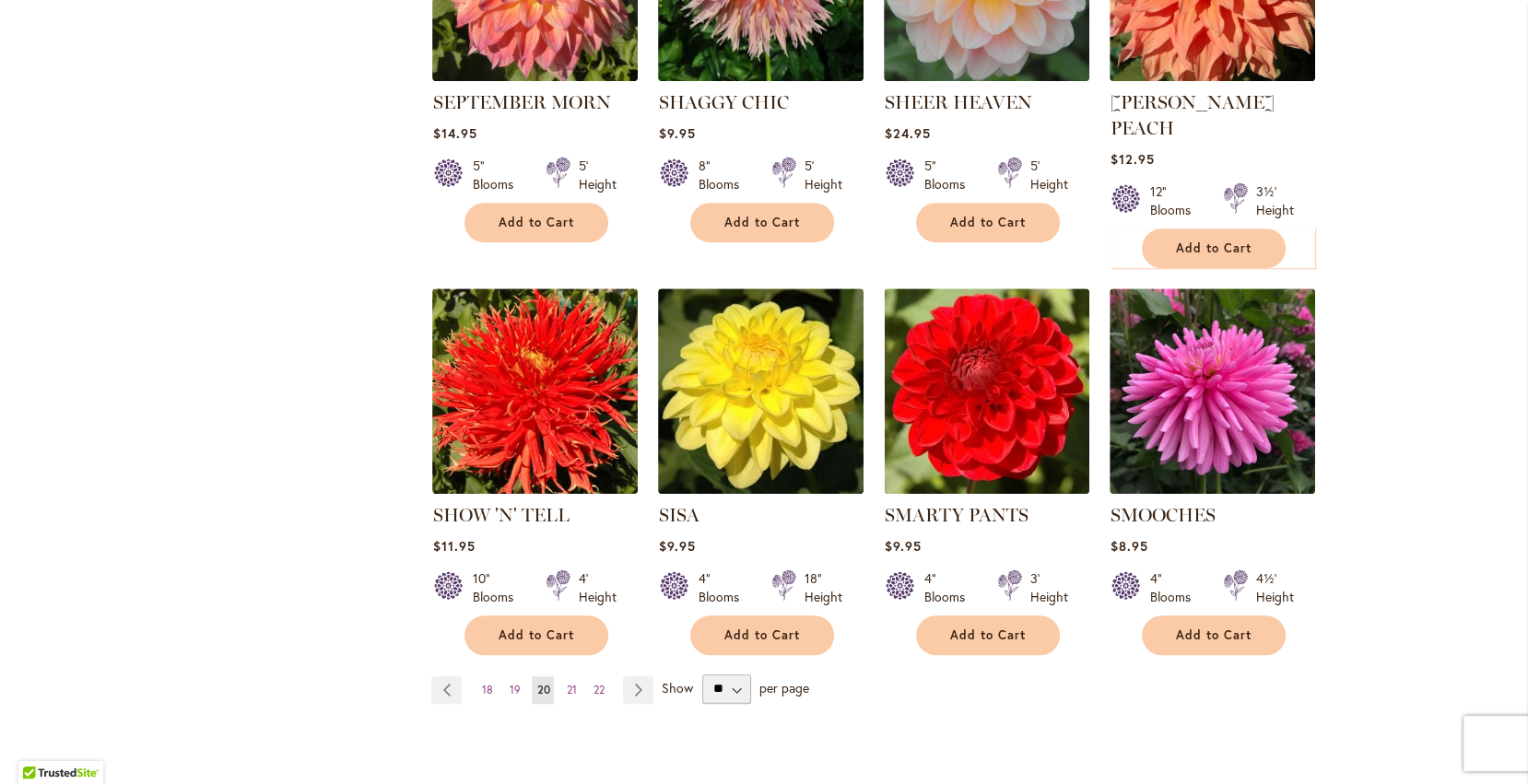
scroll to position [1322, 0]
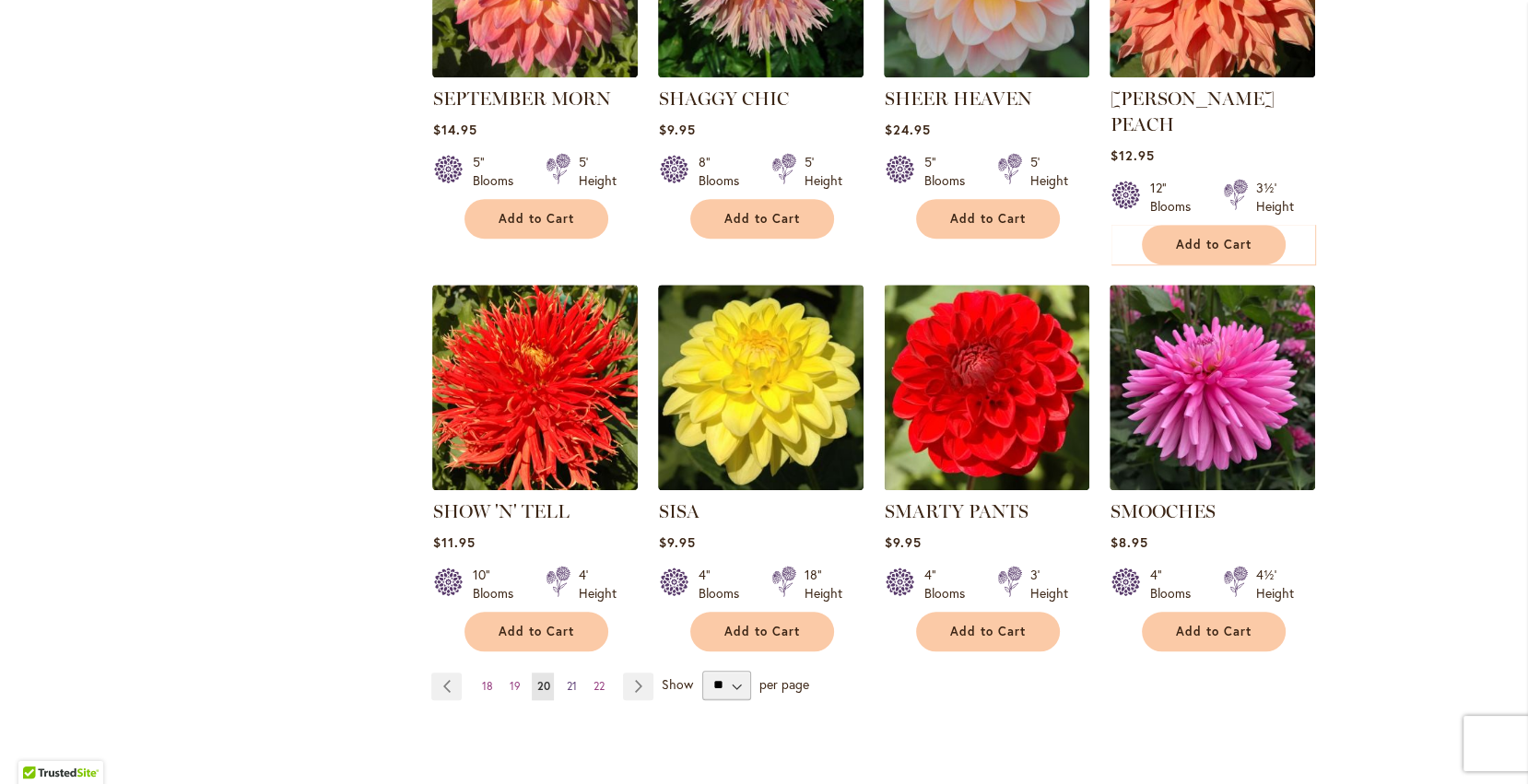
click at [568, 679] on span "21" at bounding box center [571, 685] width 10 height 14
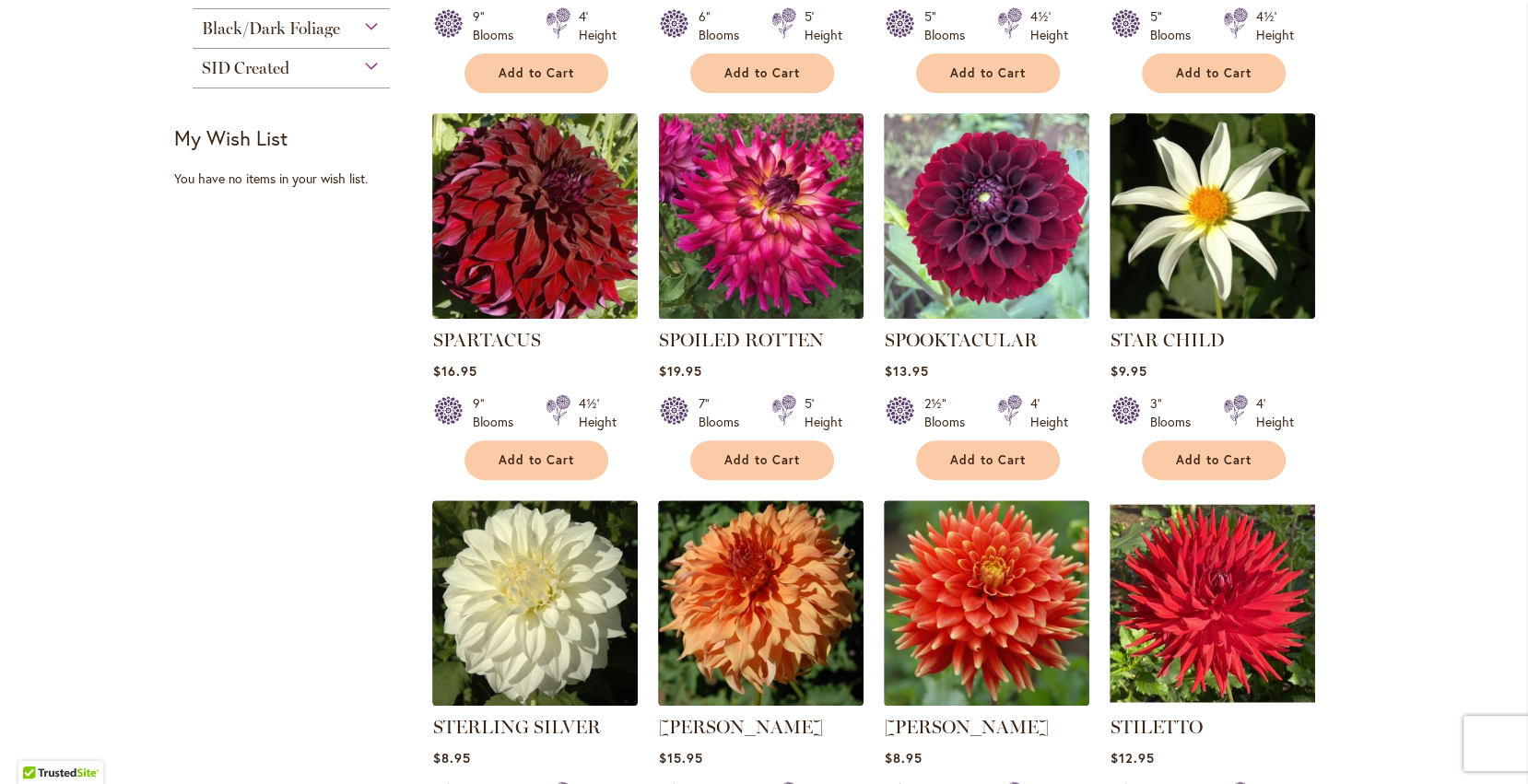
scroll to position [708, 0]
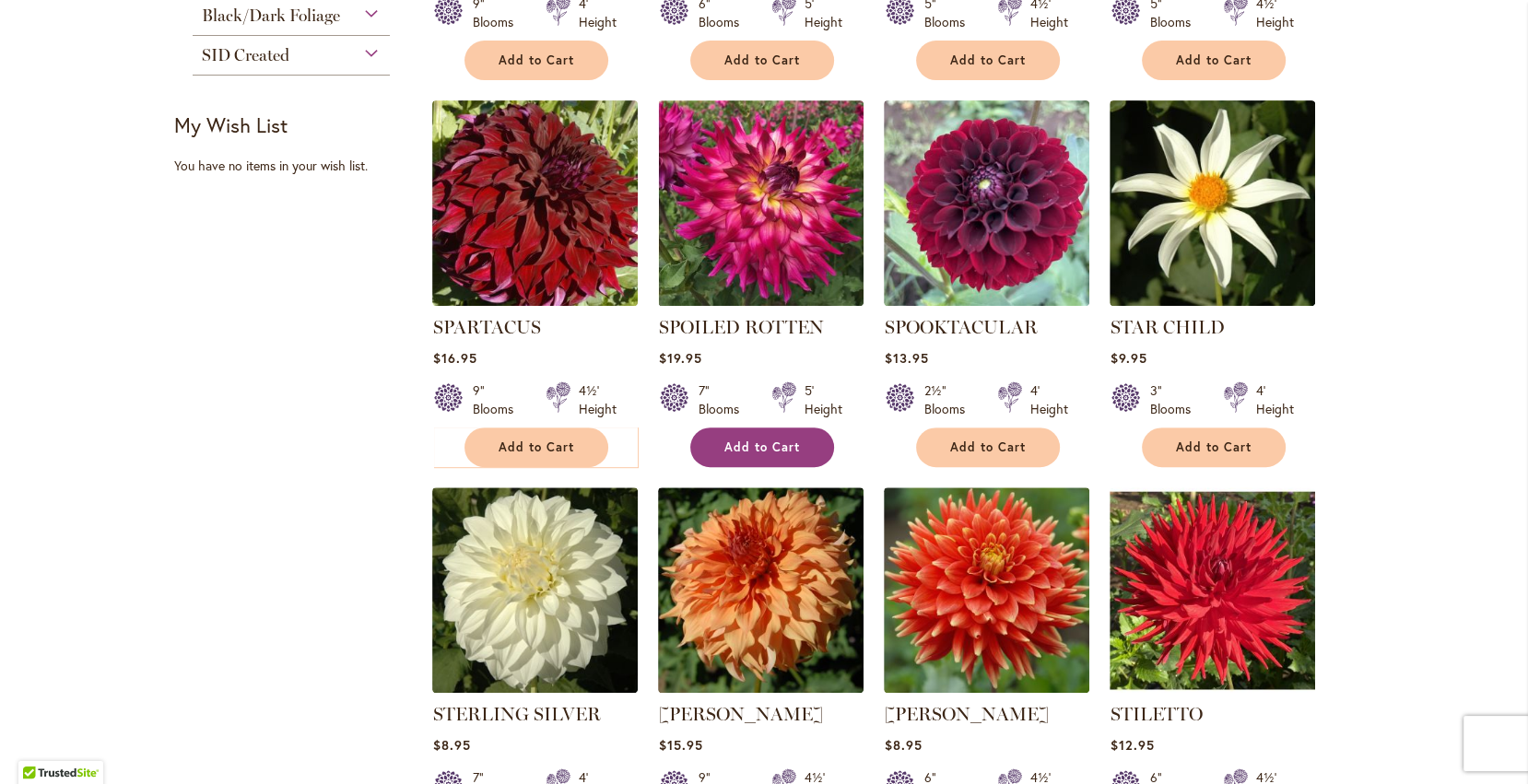
click at [805, 447] on button "Add to Cart" at bounding box center [762, 447] width 144 height 40
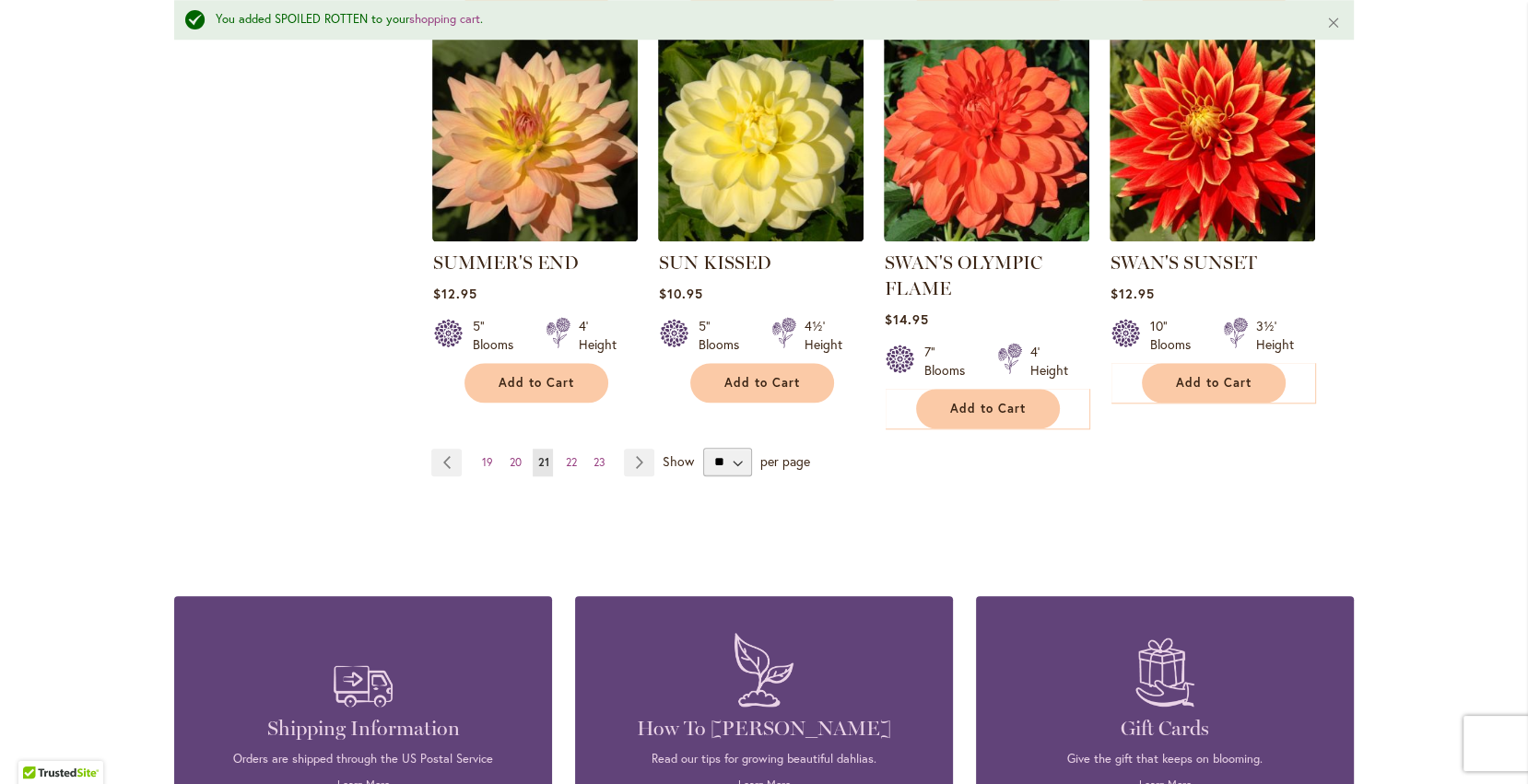
scroll to position [1664, 0]
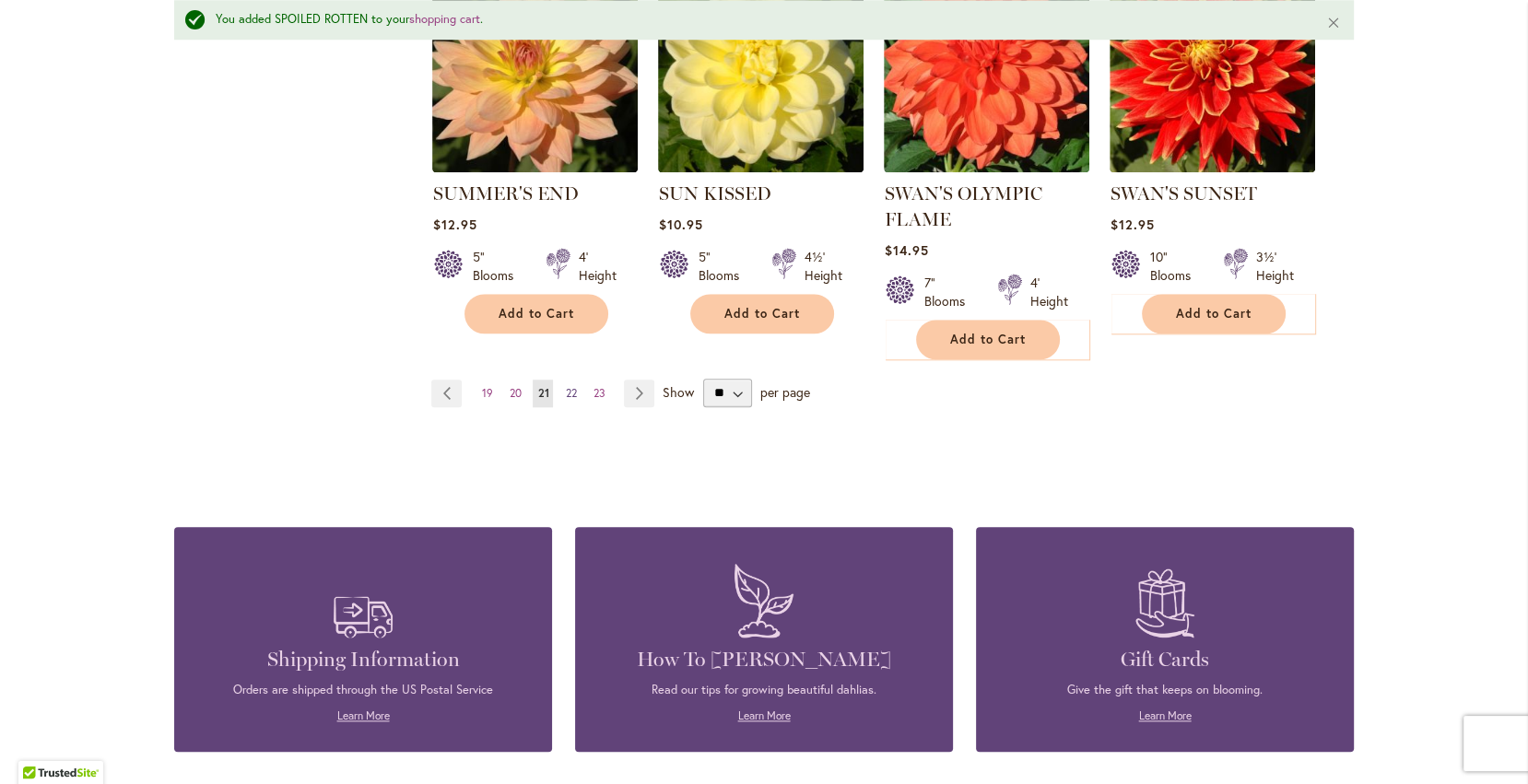
click at [572, 388] on span "22" at bounding box center [570, 392] width 11 height 14
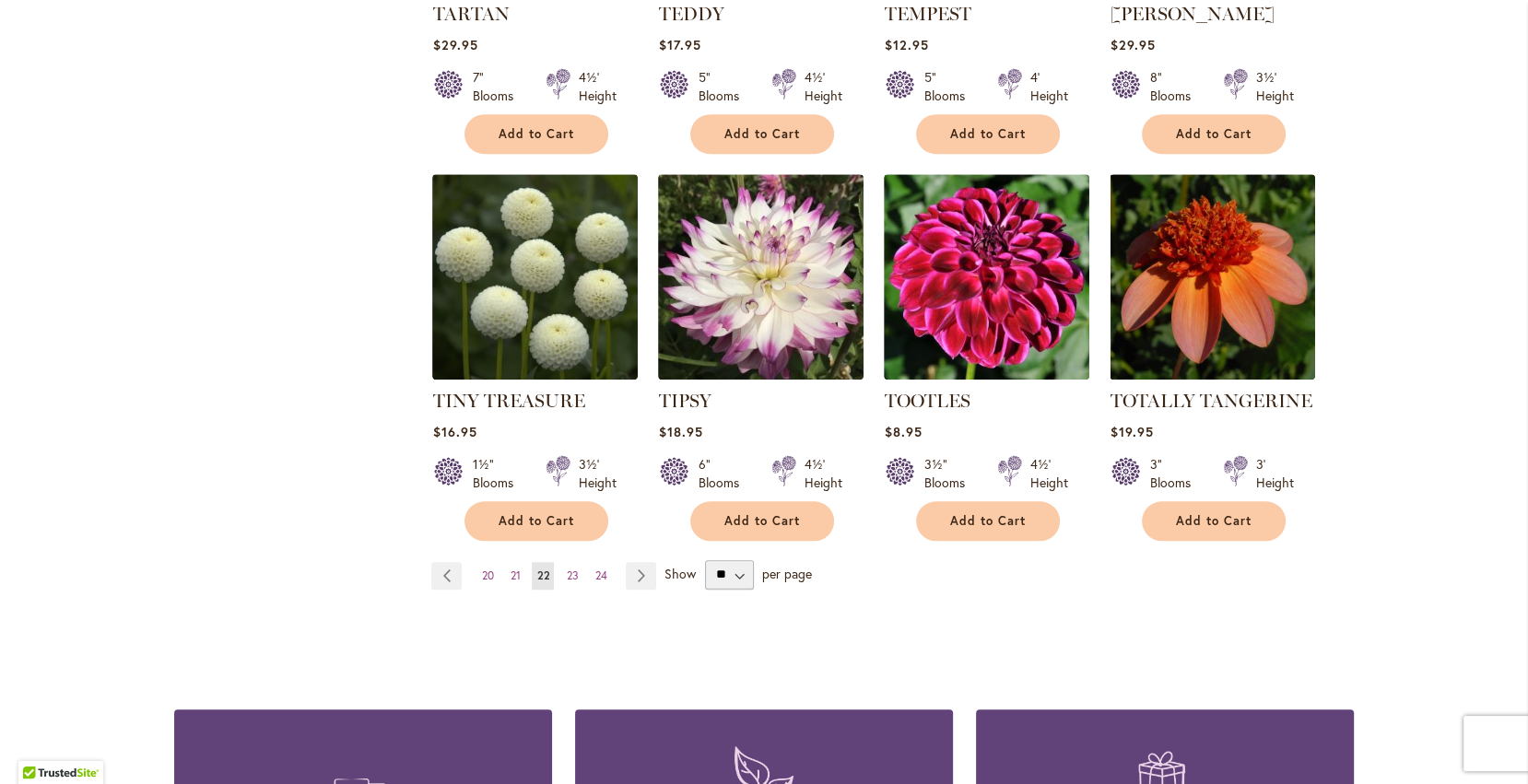
scroll to position [1421, 0]
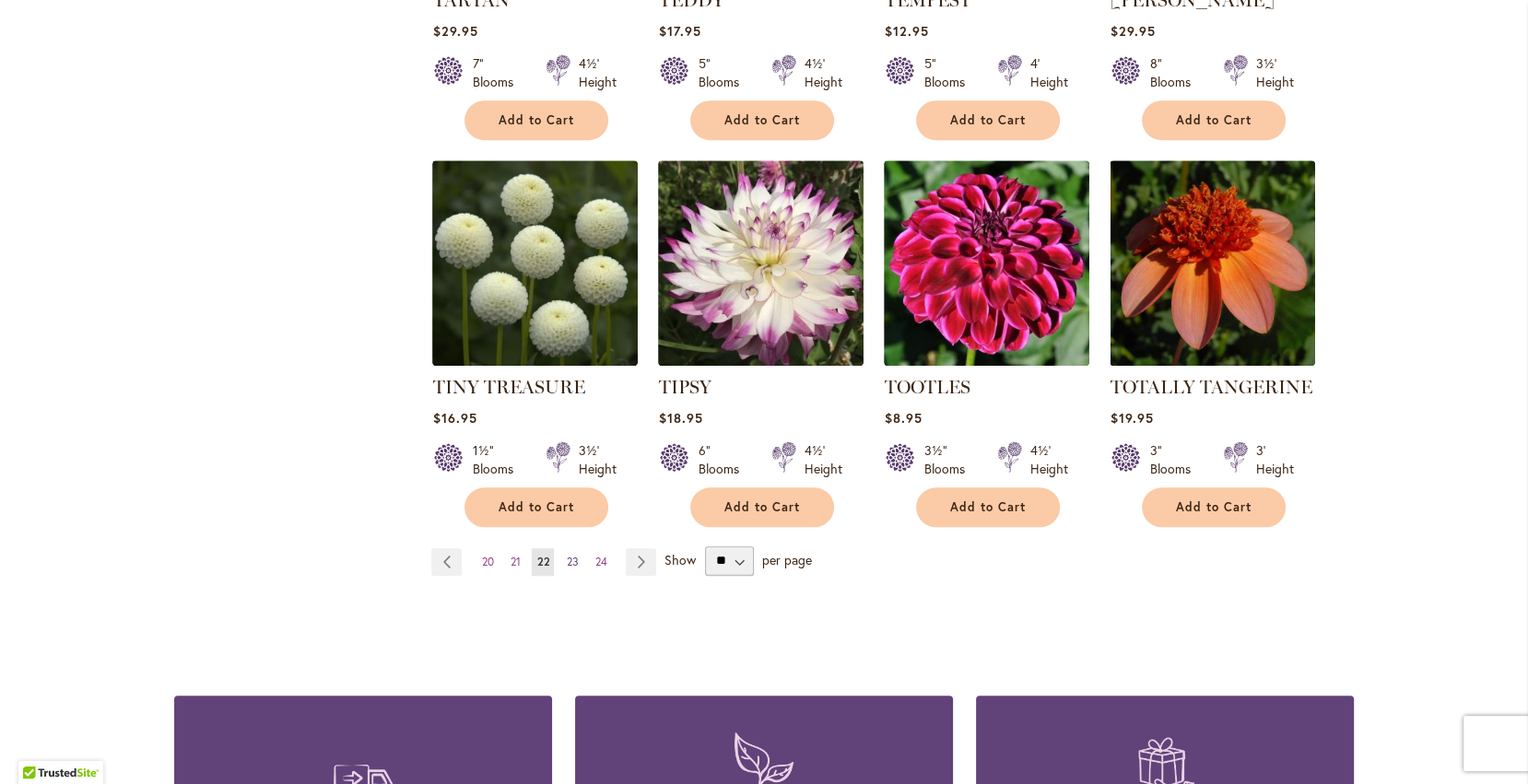
click at [574, 555] on span "23" at bounding box center [572, 562] width 12 height 14
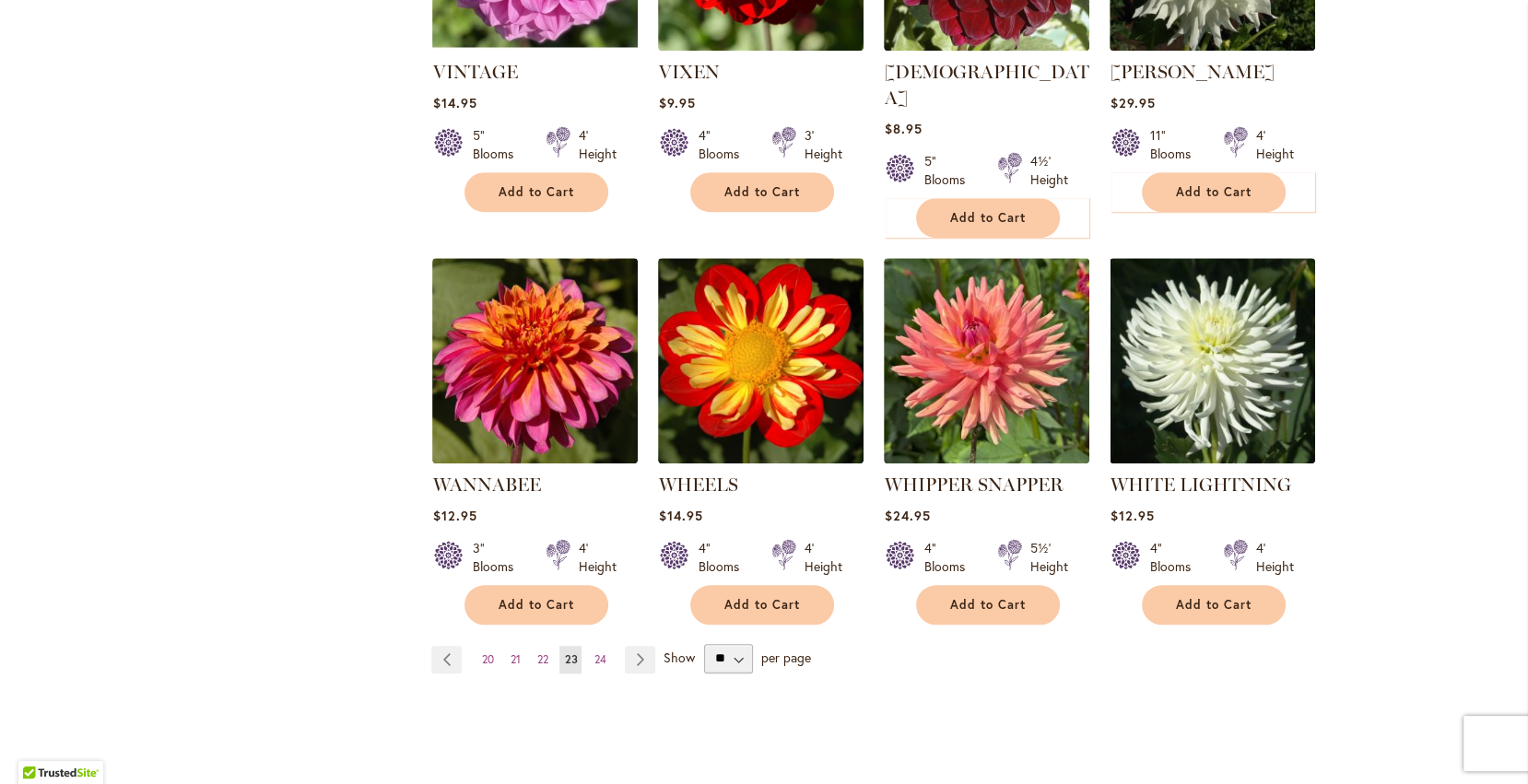
scroll to position [1356, 0]
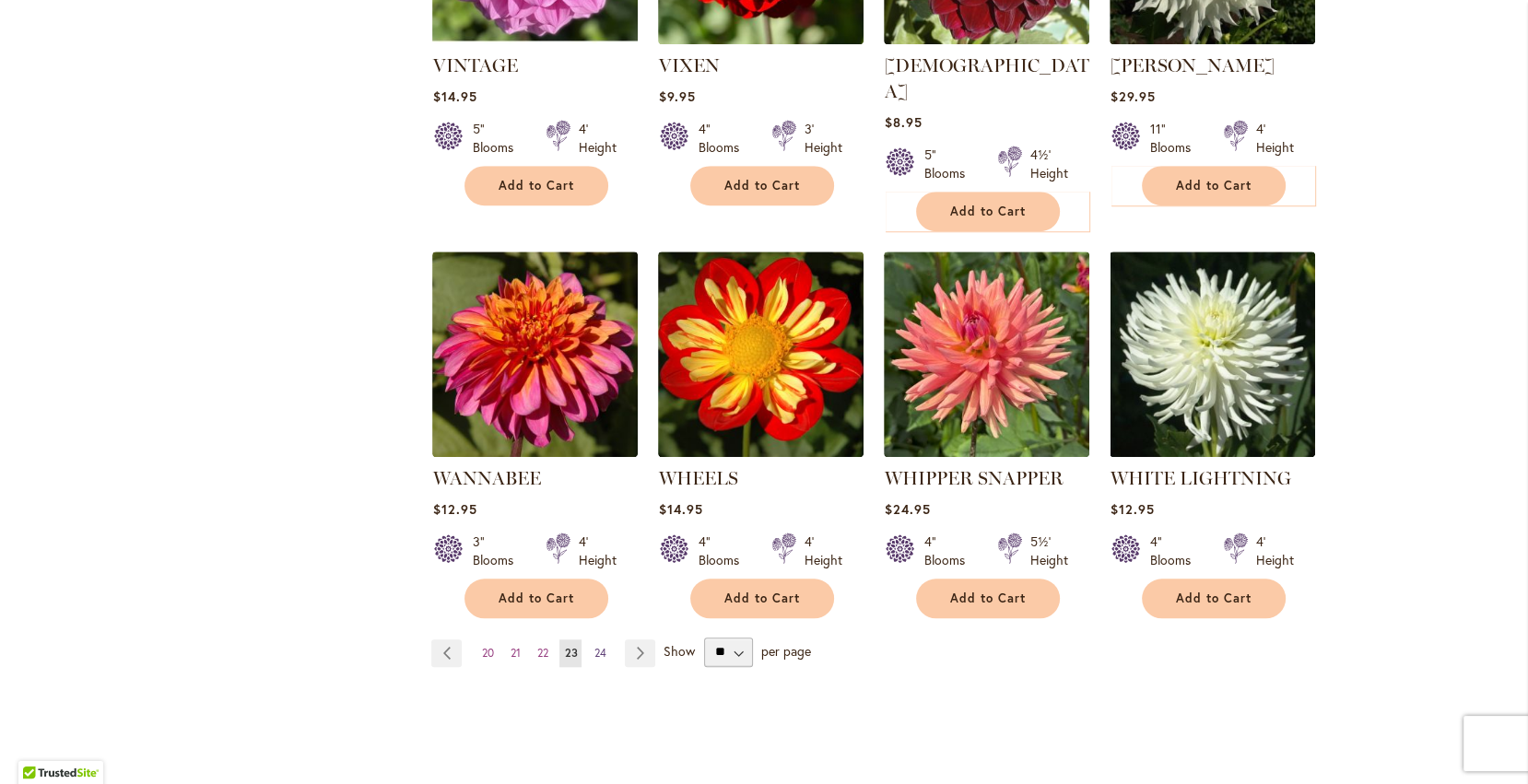
click at [596, 646] on span "24" at bounding box center [600, 653] width 12 height 14
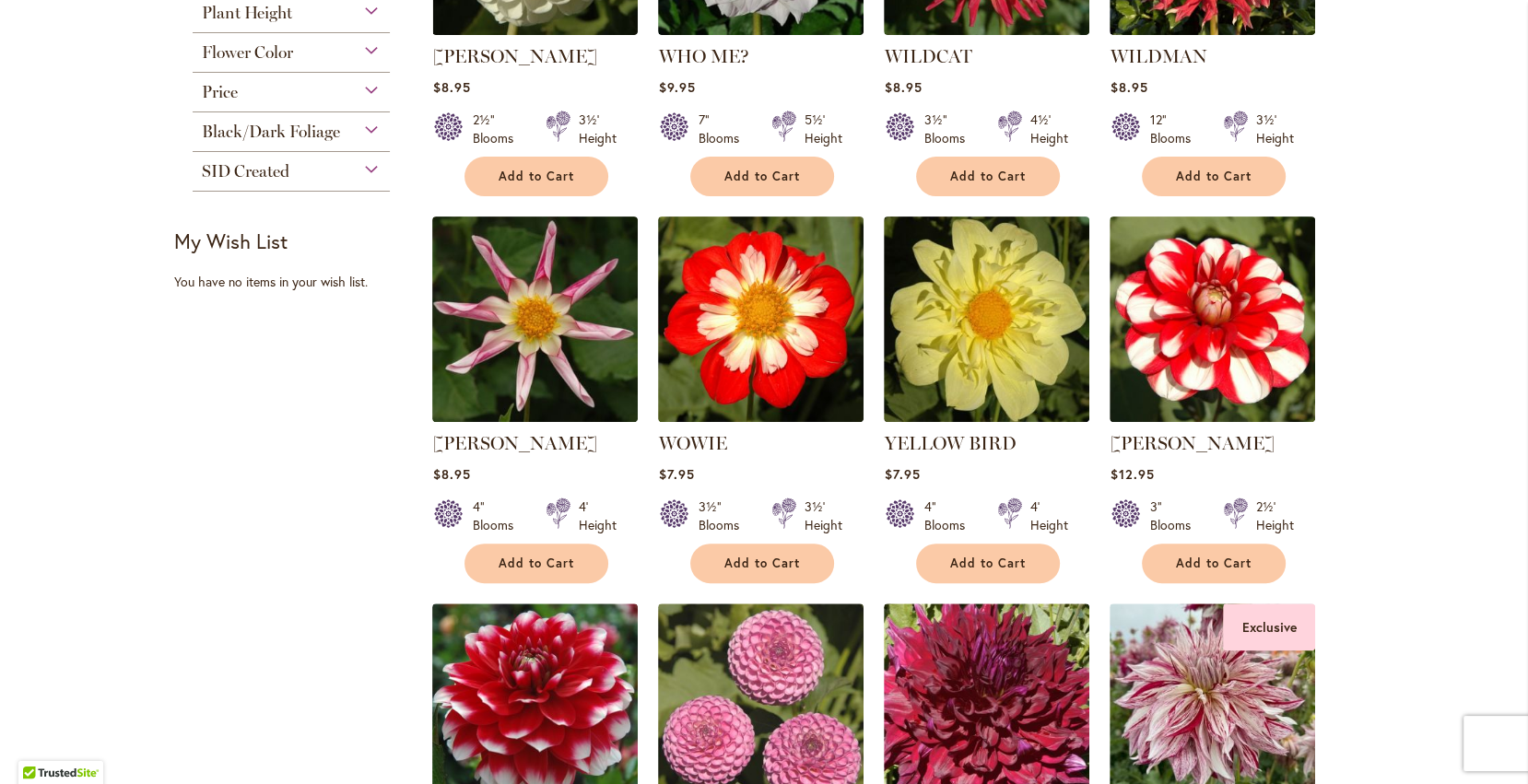
scroll to position [606, 0]
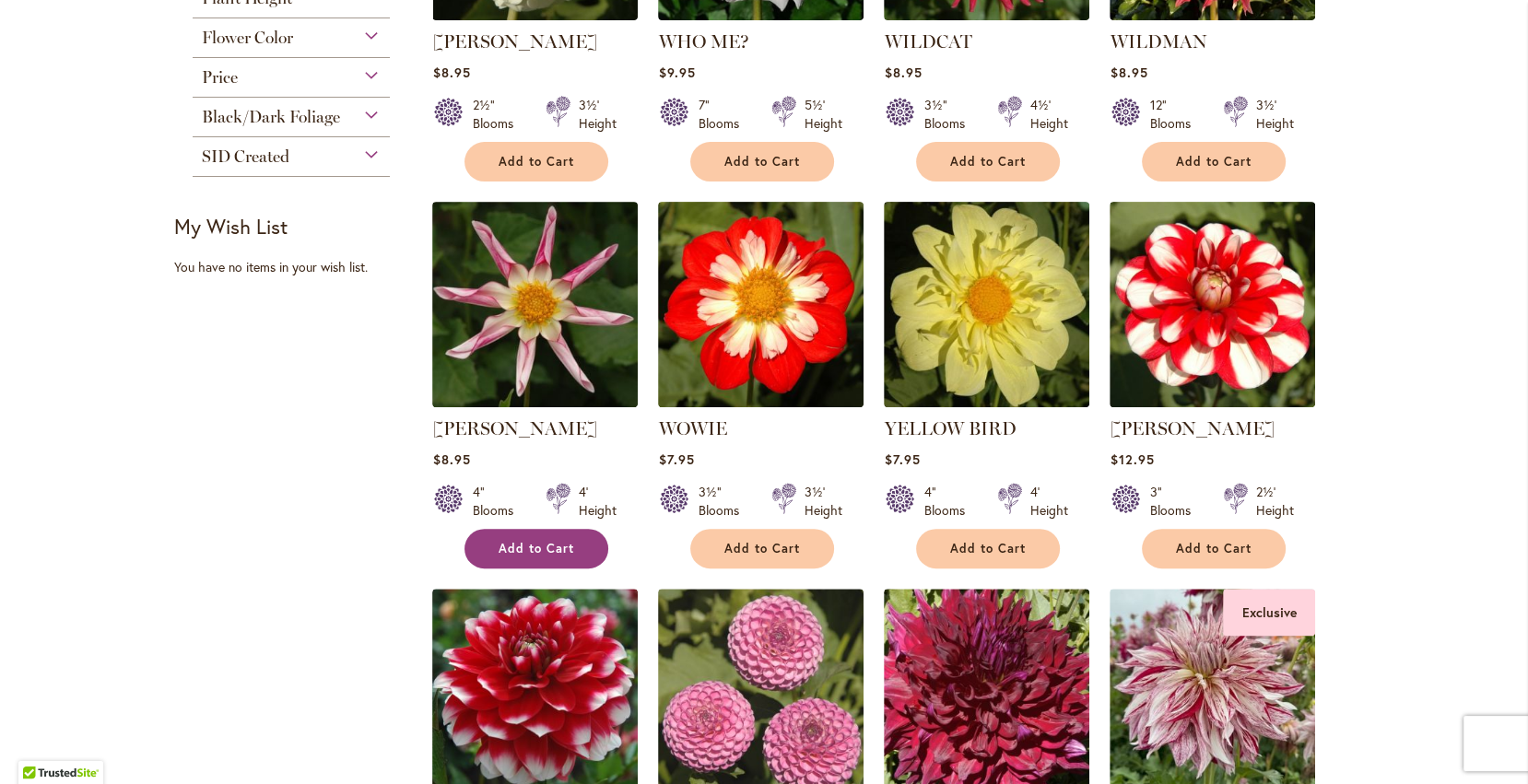
click at [563, 533] on button "Add to Cart" at bounding box center [536, 548] width 144 height 40
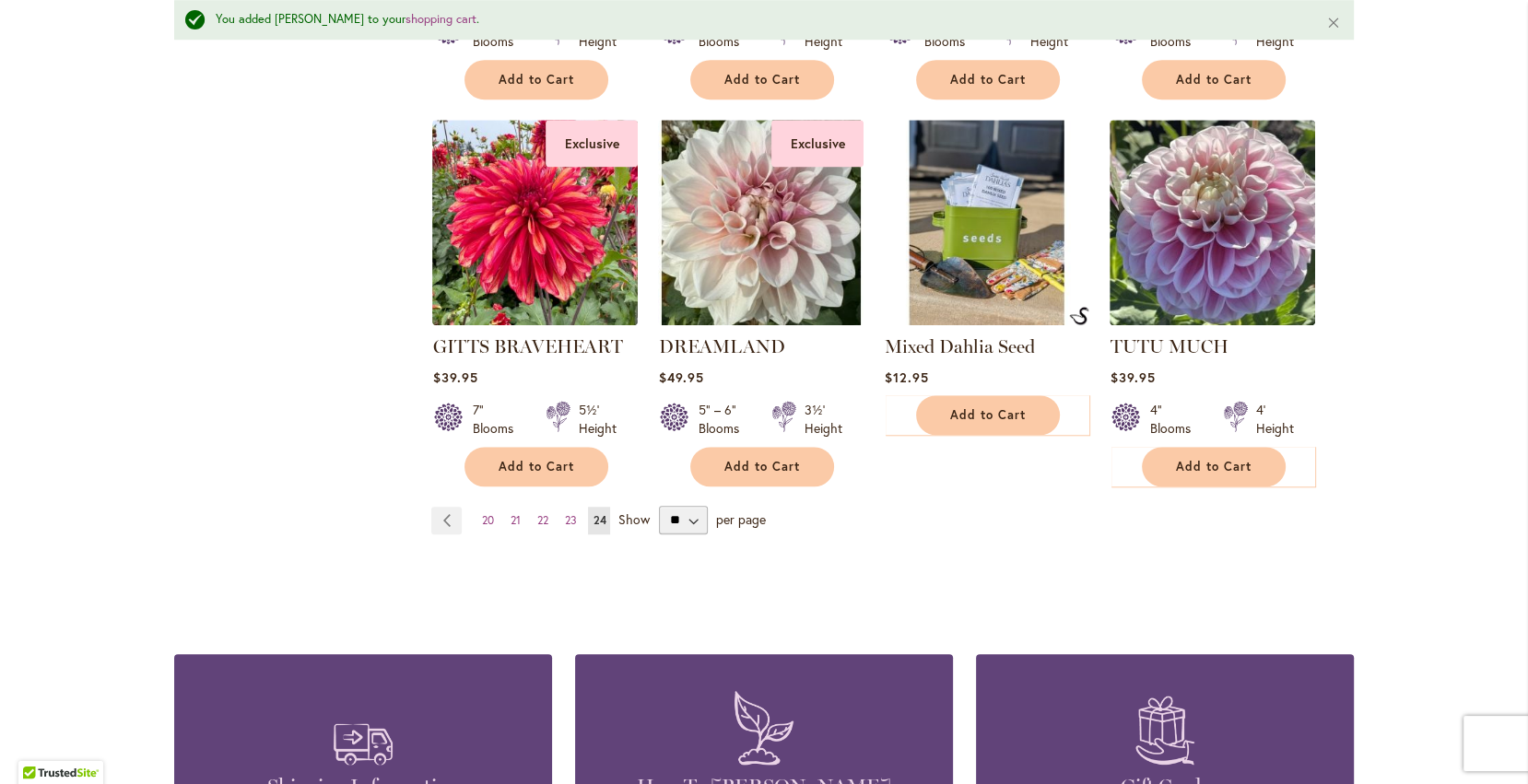
scroll to position [0, 0]
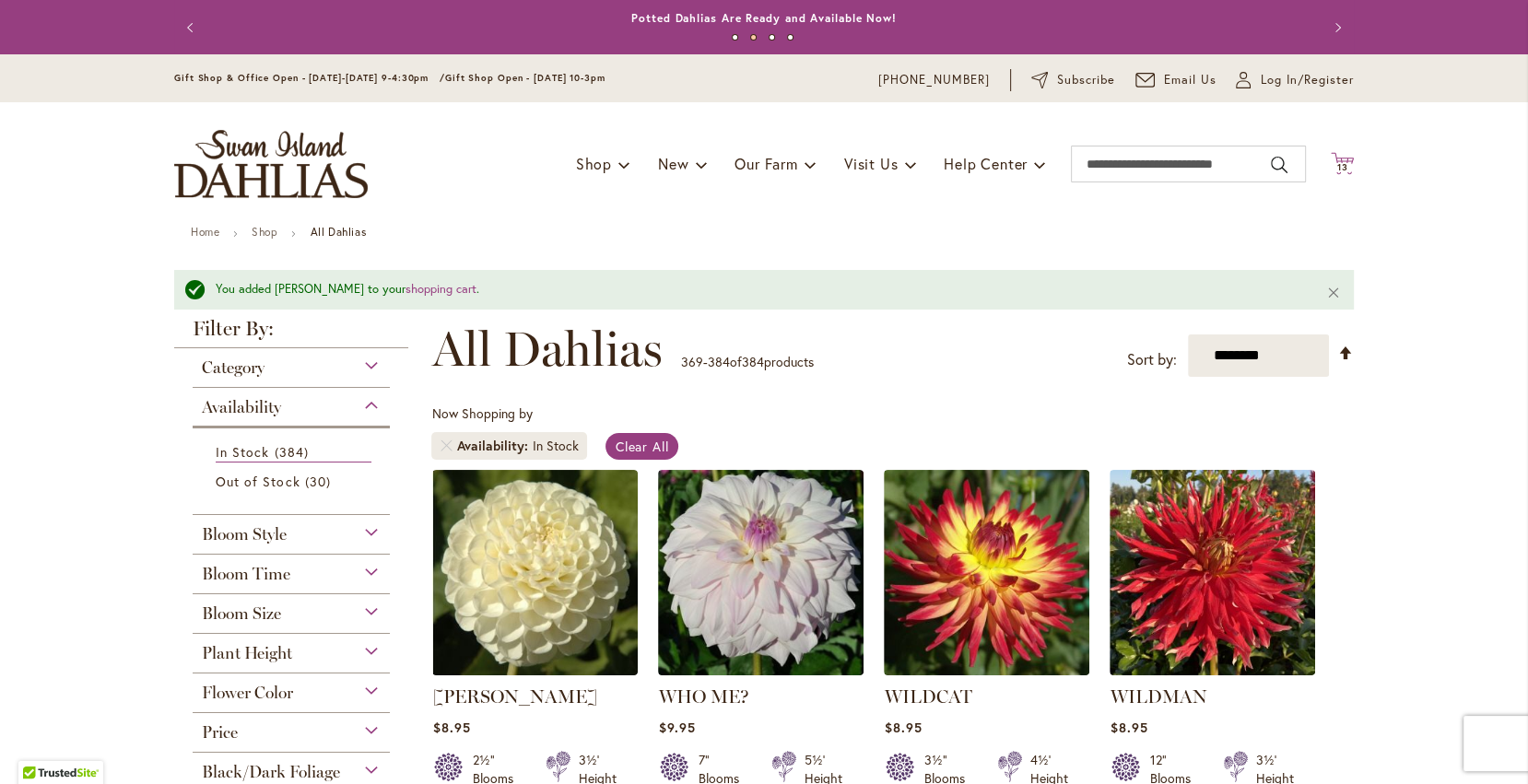
click at [1338, 161] on icon "Cart .cls-1 { fill: #231f20; }" at bounding box center [1342, 163] width 23 height 23
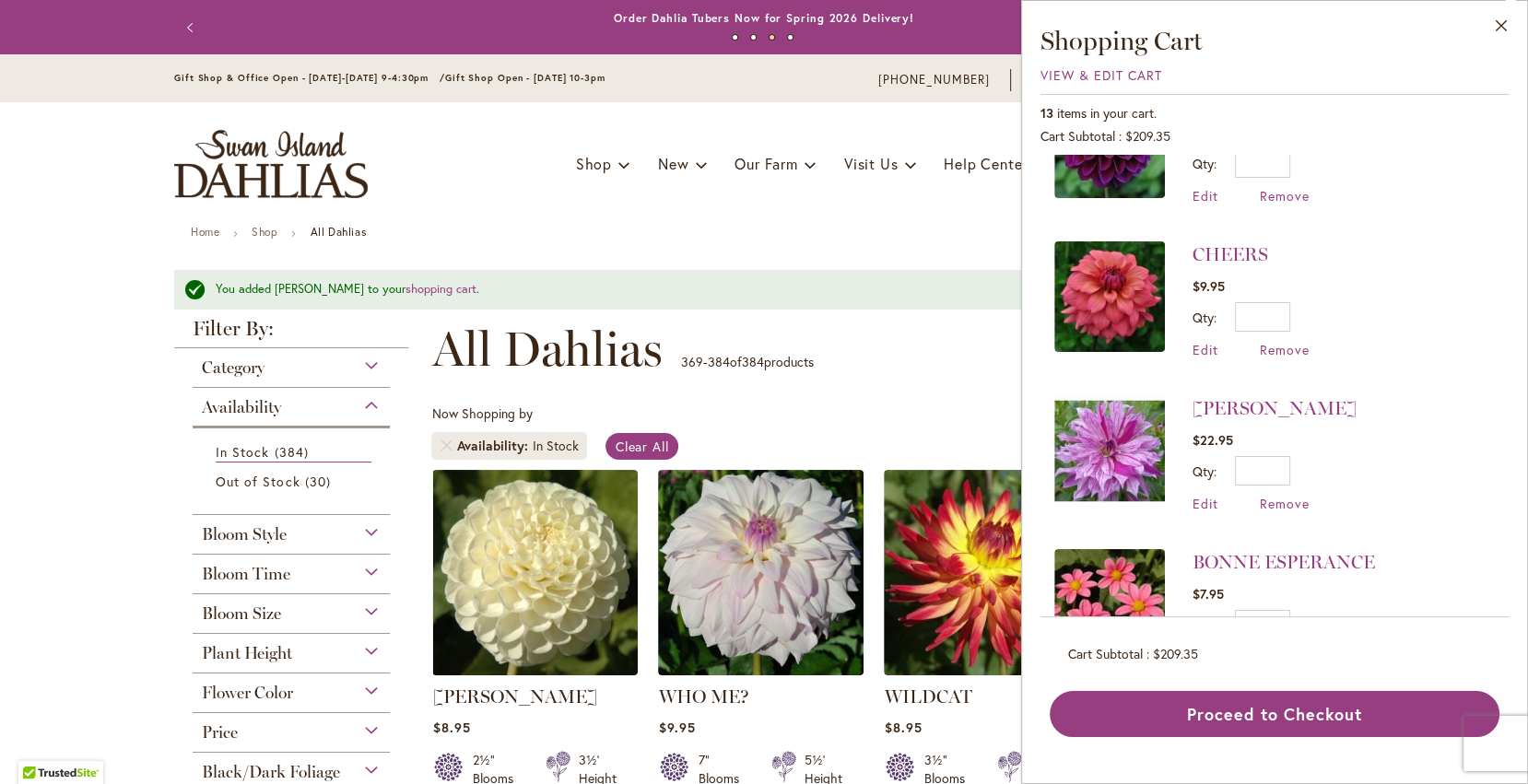
scroll to position [1020, 0]
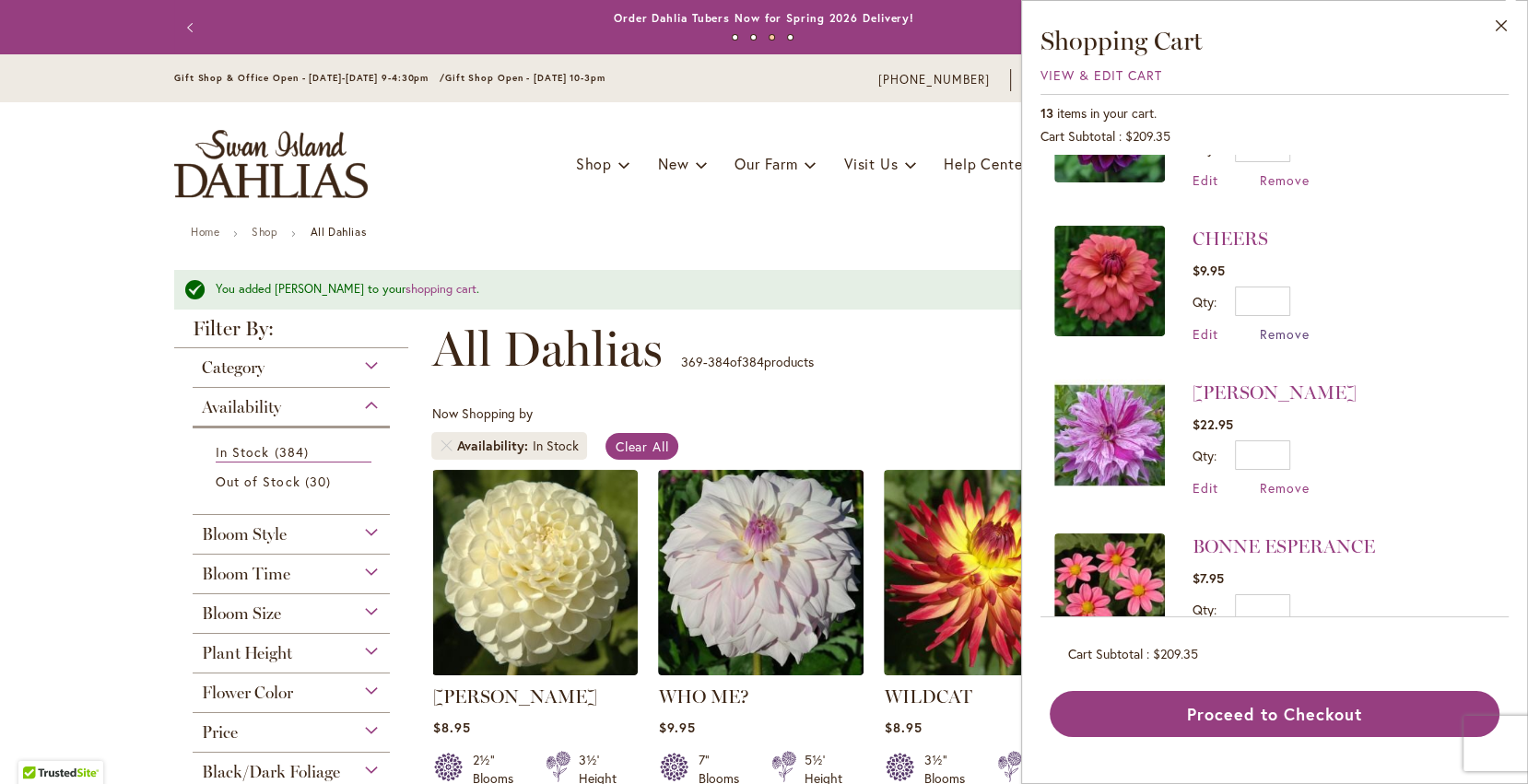
click at [1270, 332] on span "Remove" at bounding box center [1284, 334] width 49 height 17
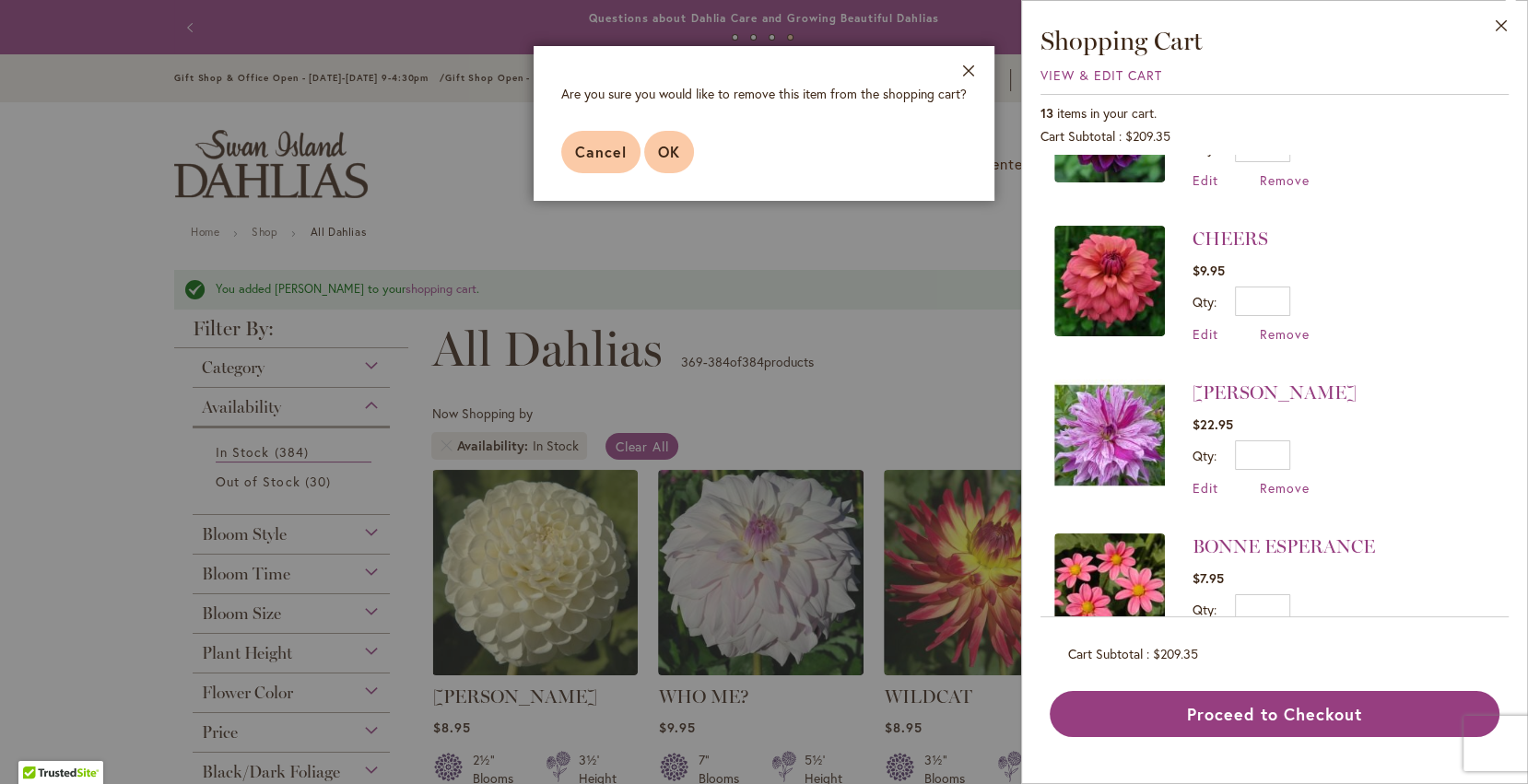
click at [675, 147] on span "OK" at bounding box center [668, 152] width 22 height 19
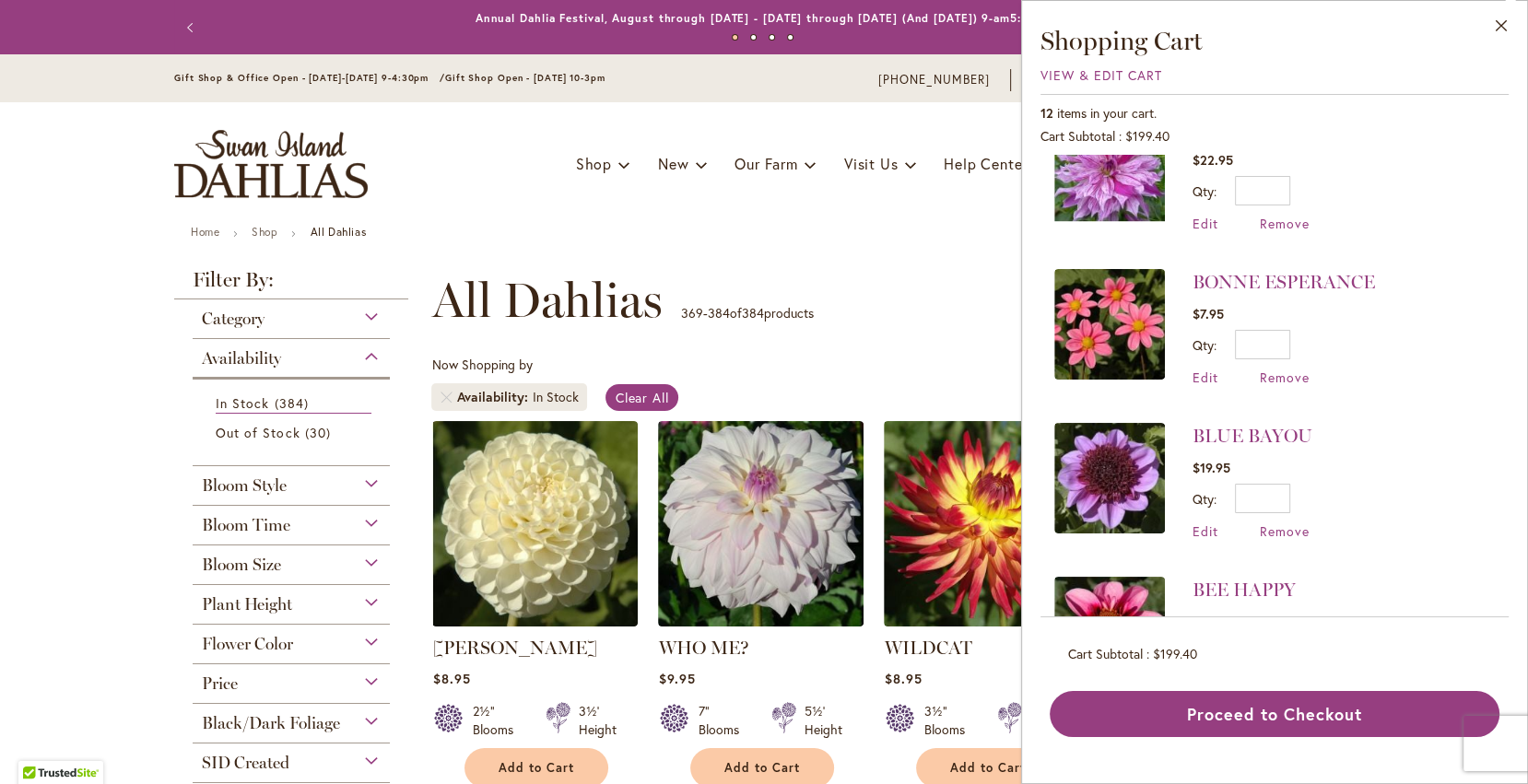
scroll to position [1155, 0]
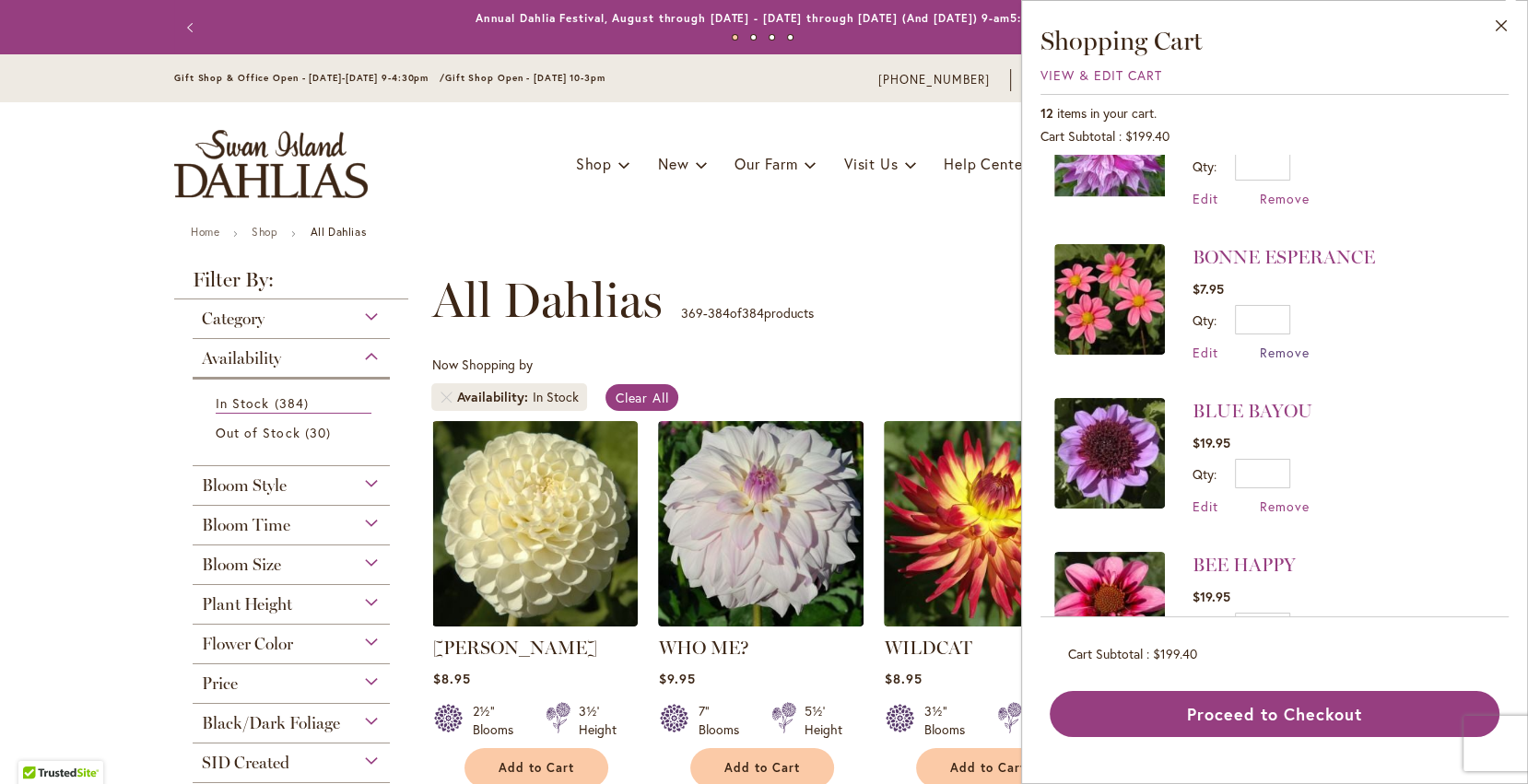
click at [1291, 345] on span "Remove" at bounding box center [1284, 352] width 49 height 17
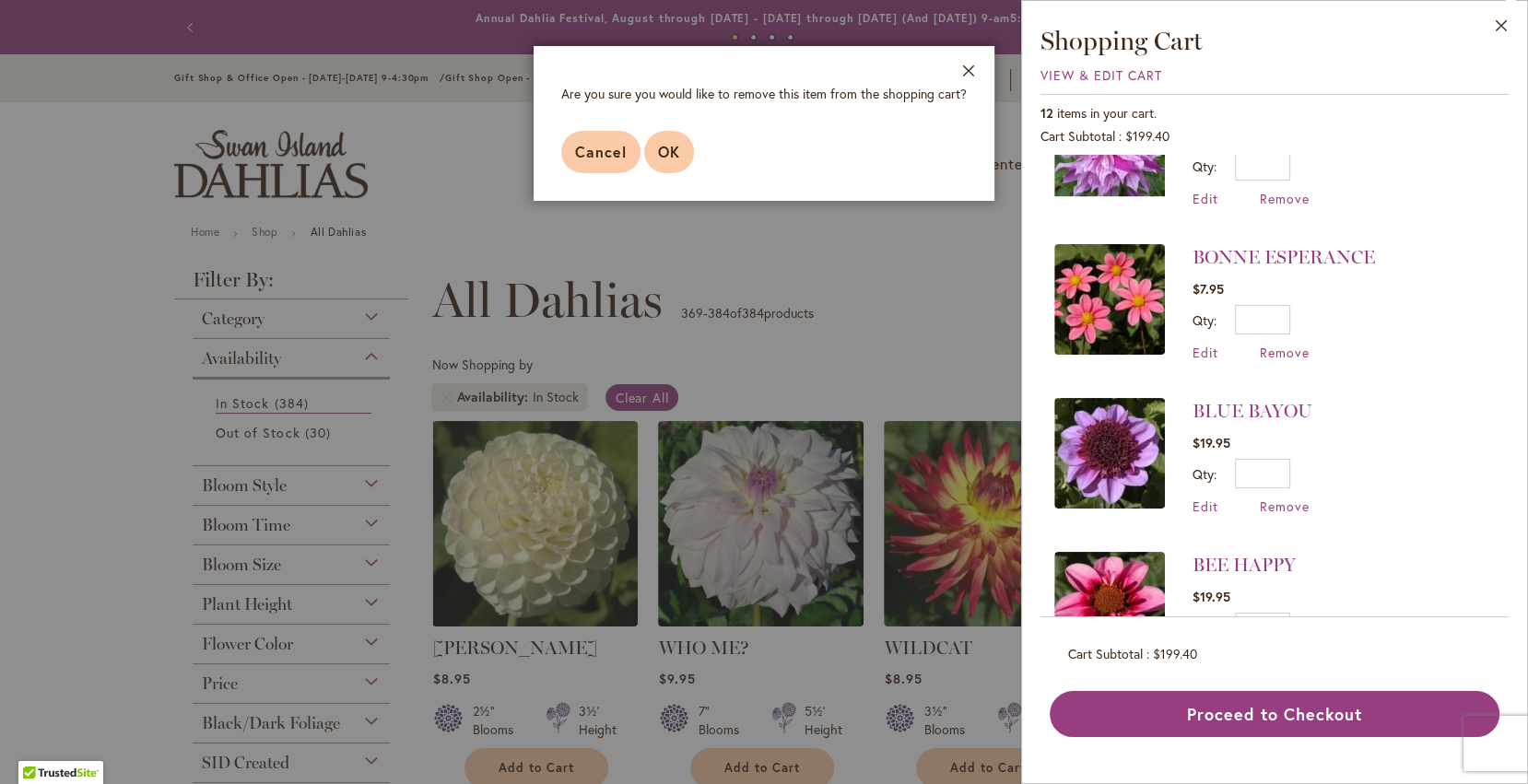
click at [675, 154] on span "OK" at bounding box center [668, 152] width 22 height 19
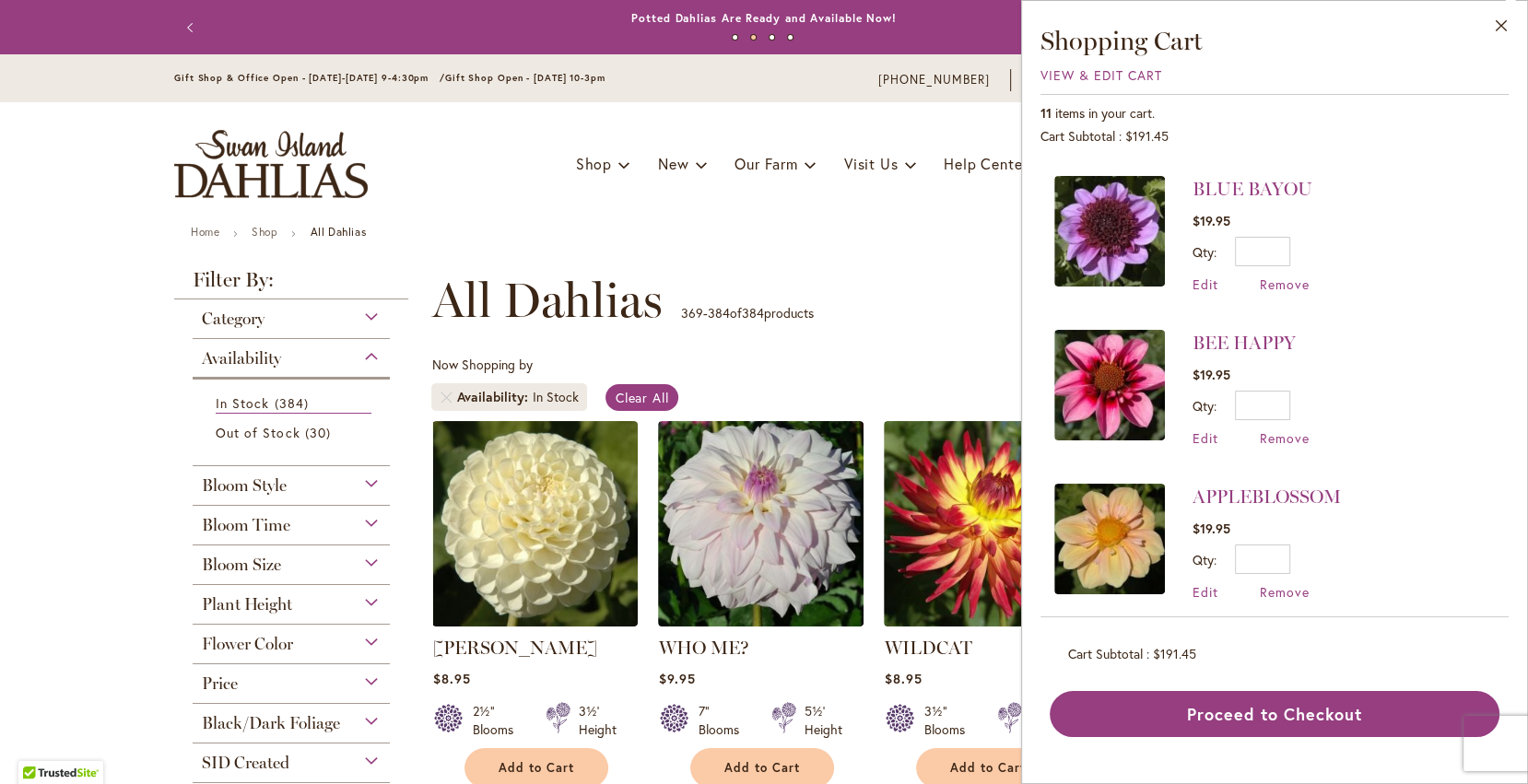
scroll to position [1233, 0]
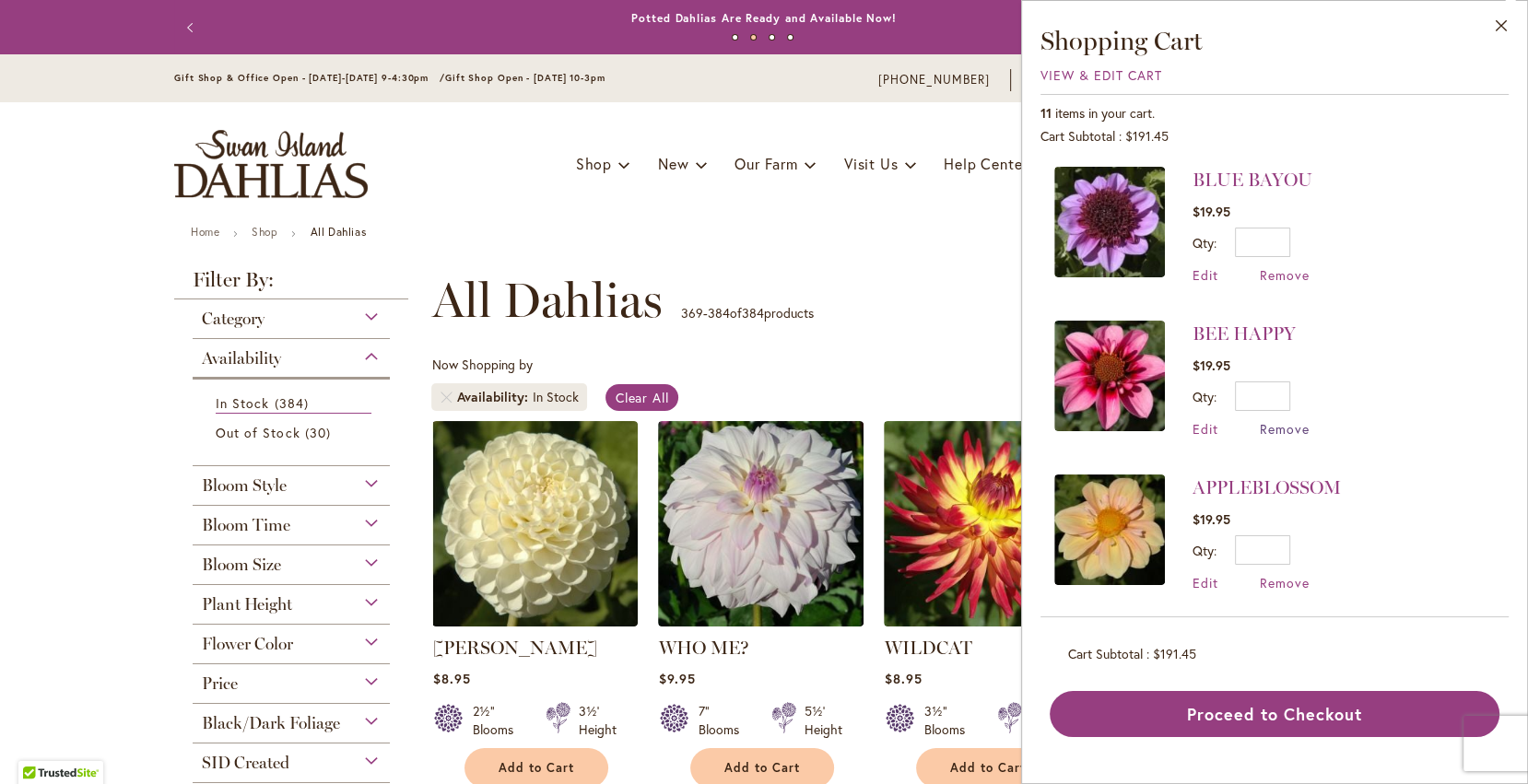
click at [1283, 424] on span "Remove" at bounding box center [1284, 428] width 49 height 17
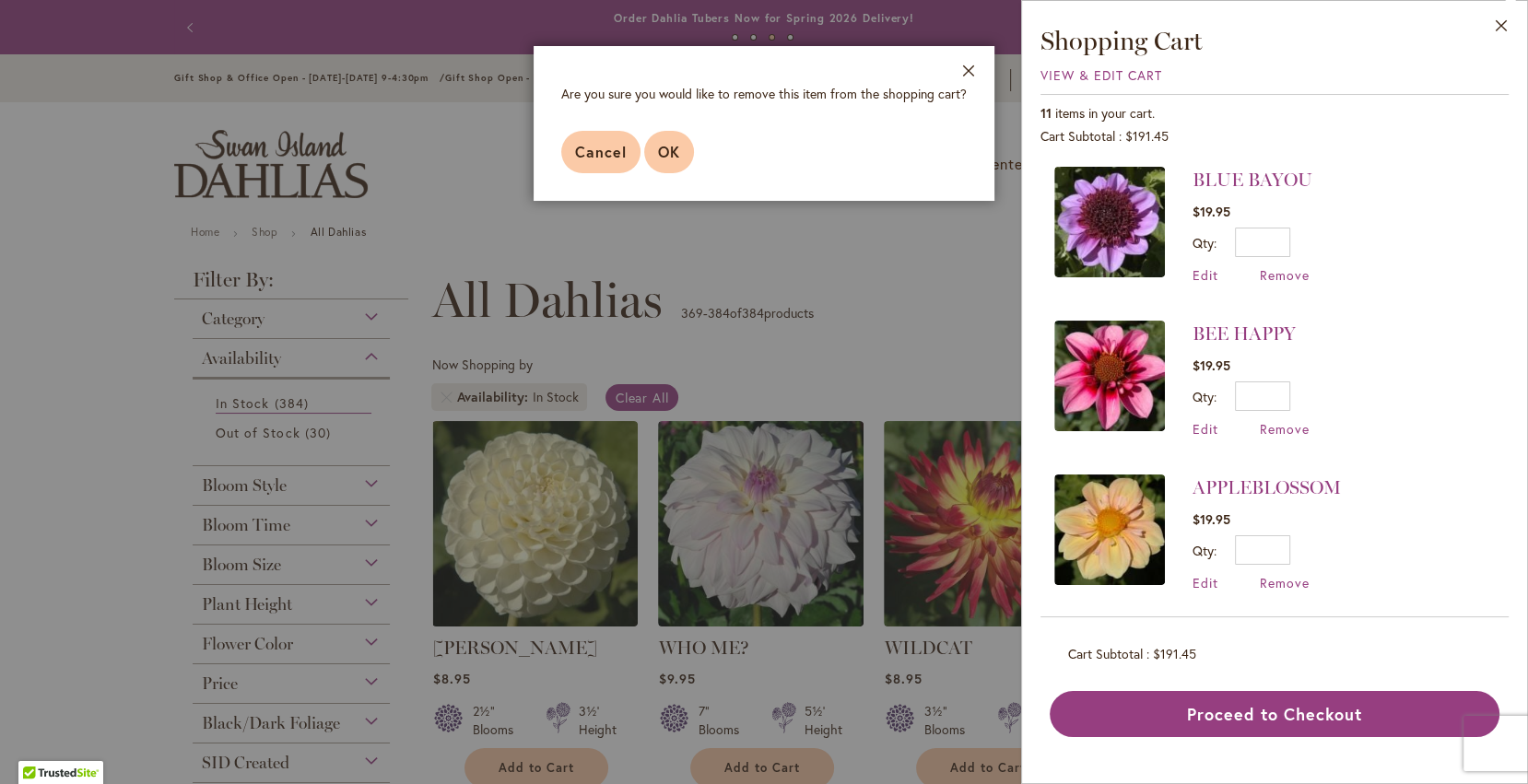
click at [674, 146] on span "OK" at bounding box center [668, 152] width 22 height 19
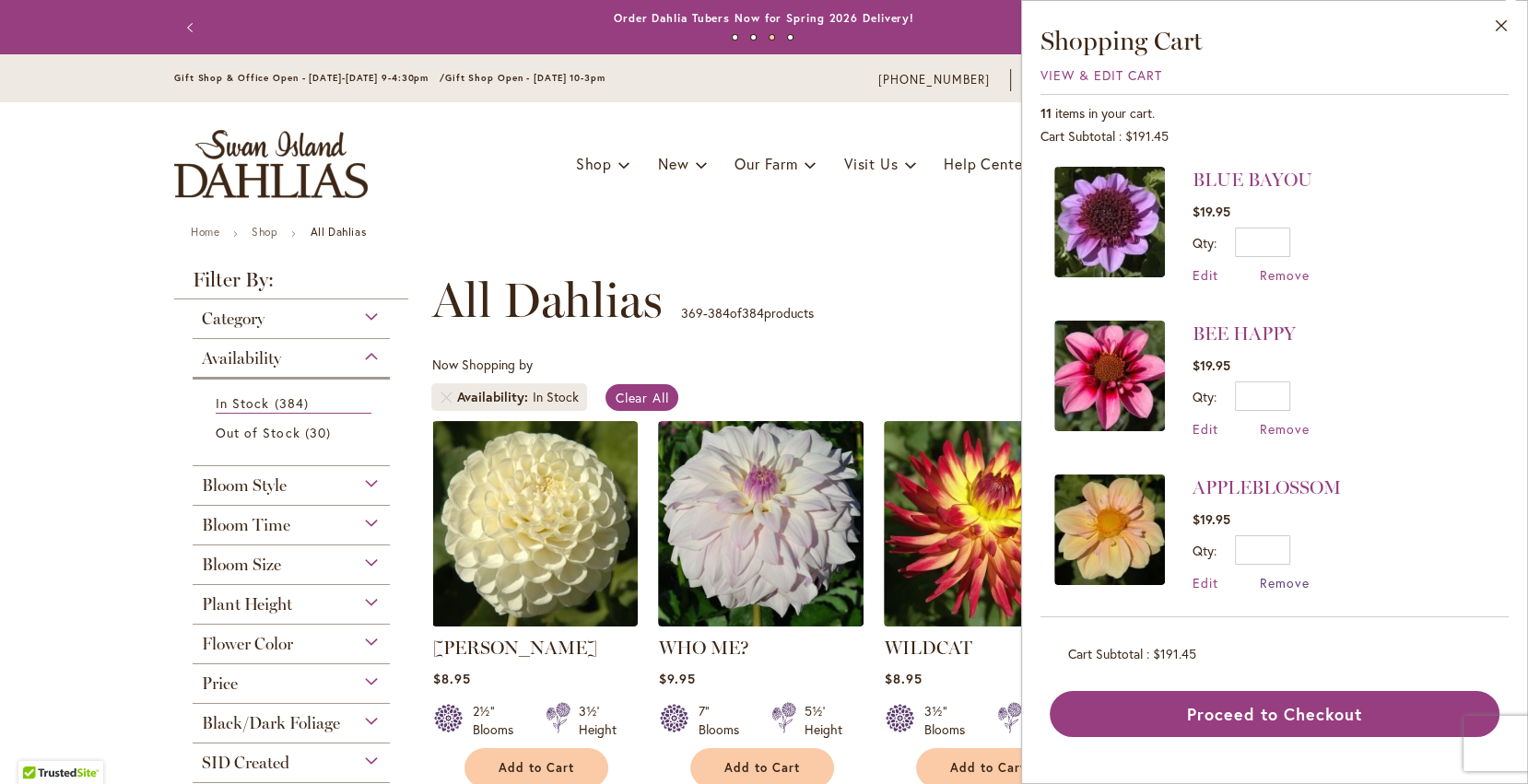
click at [1269, 575] on span "Remove" at bounding box center [1284, 583] width 49 height 17
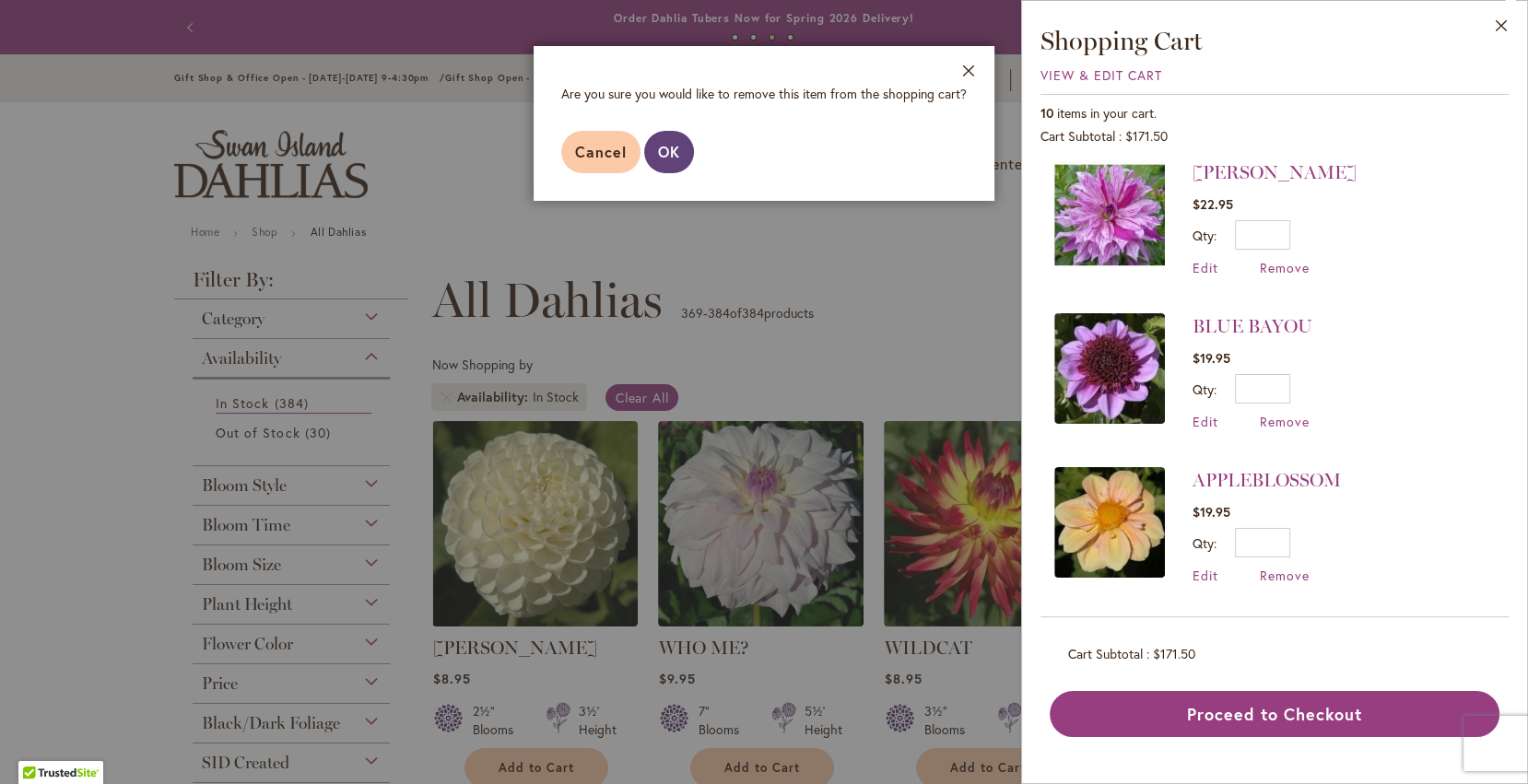
scroll to position [0, 0]
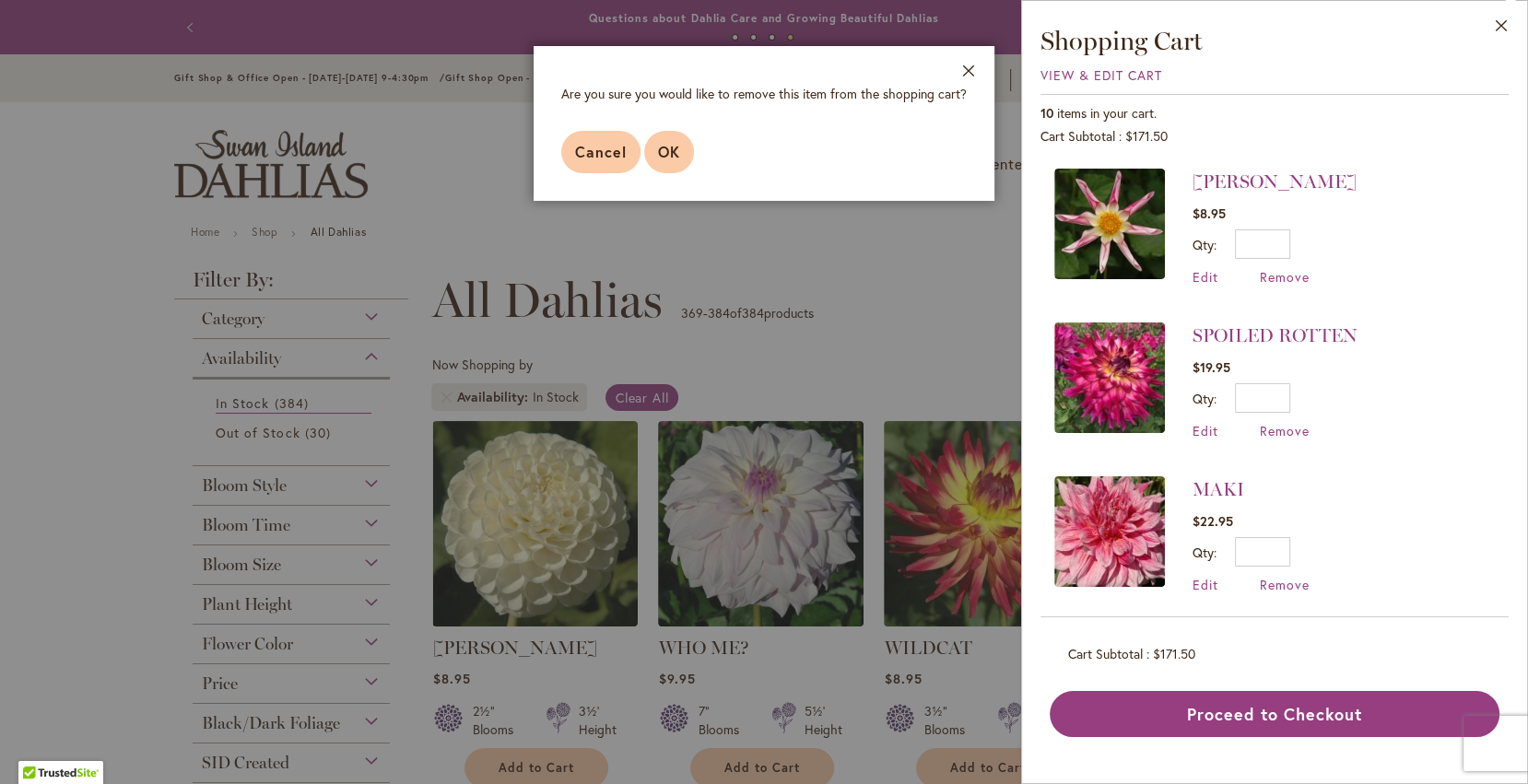
click at [663, 147] on span "OK" at bounding box center [668, 152] width 22 height 19
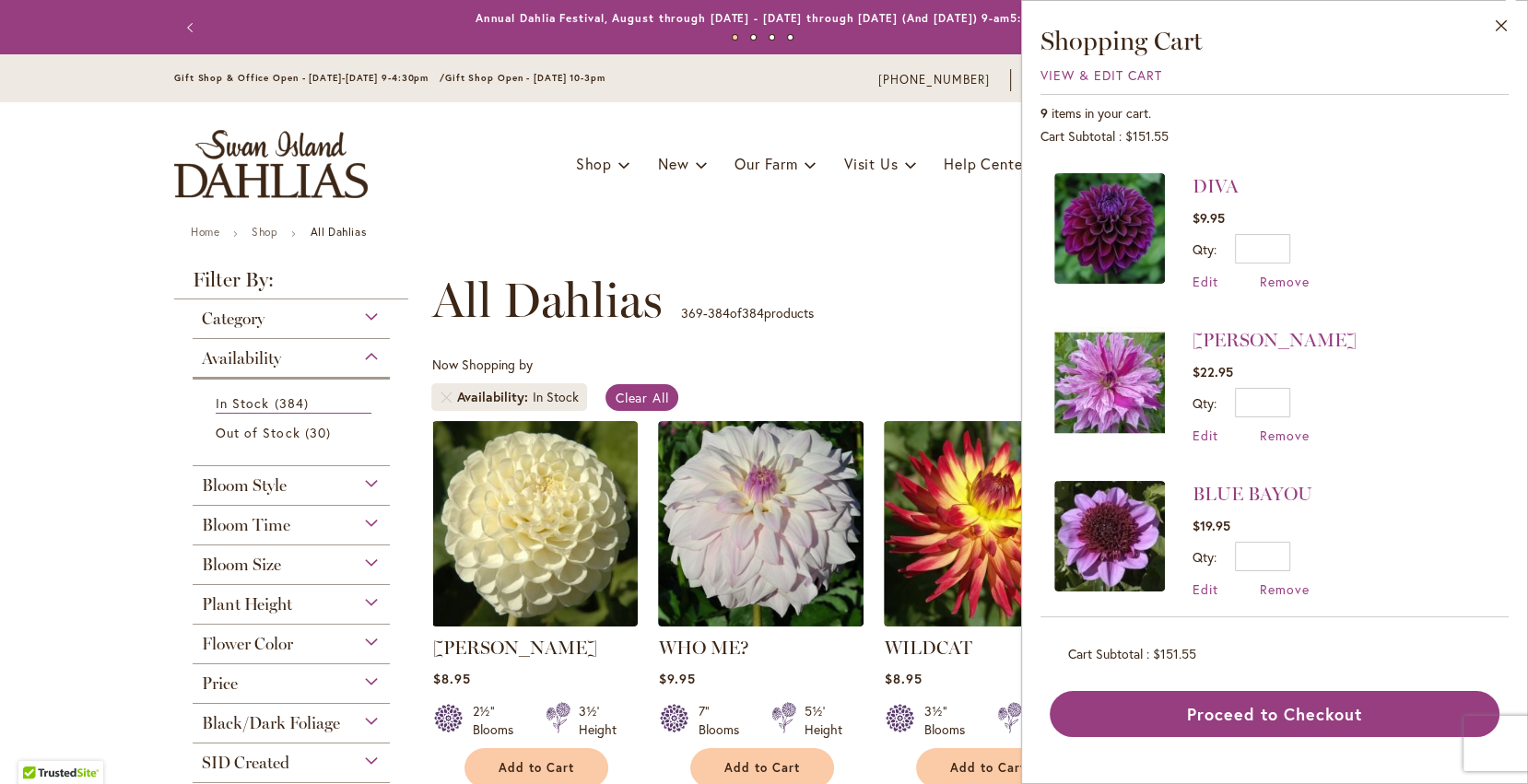
scroll to position [926, 0]
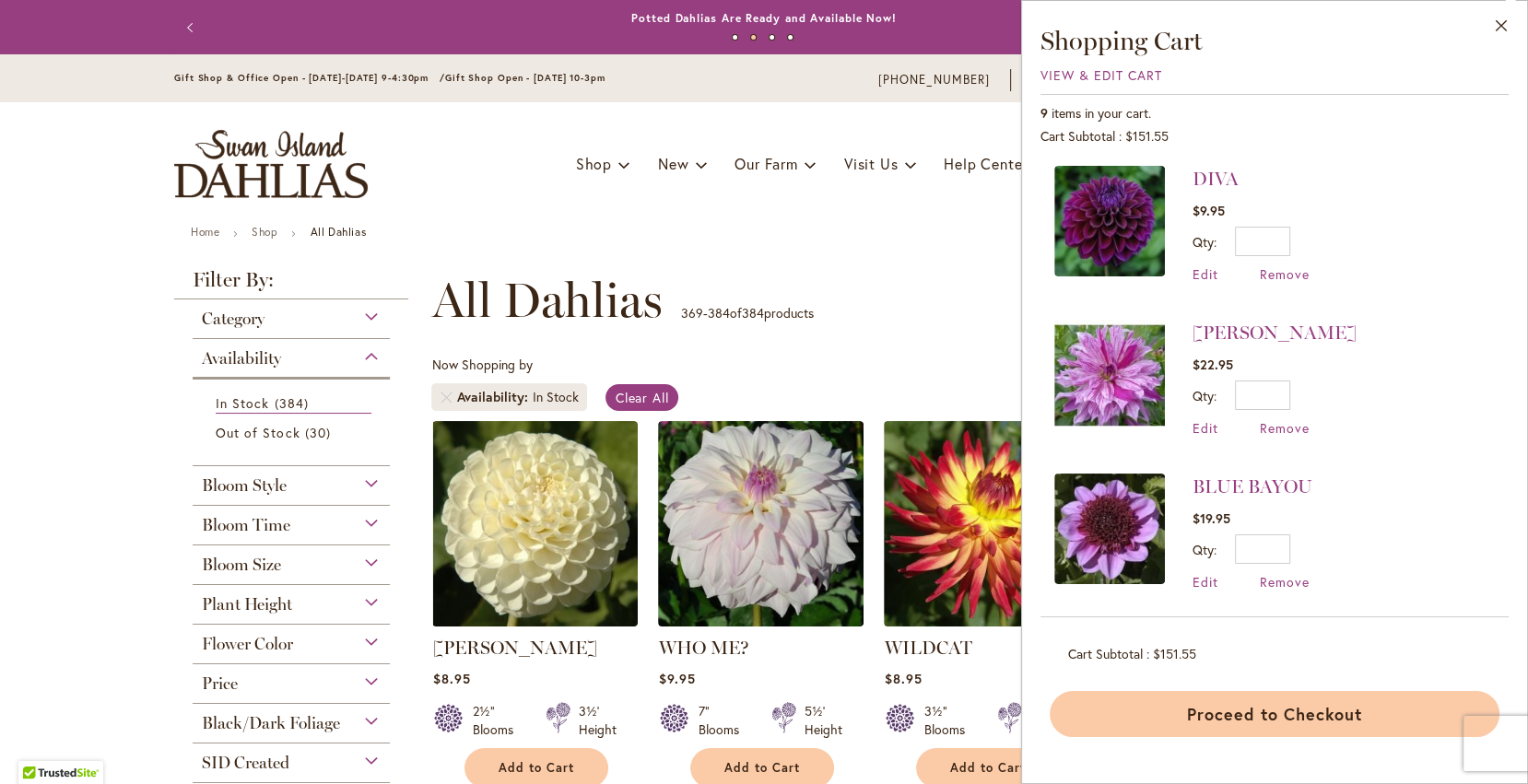
click at [1274, 711] on button "Proceed to Checkout" at bounding box center [1274, 714] width 450 height 46
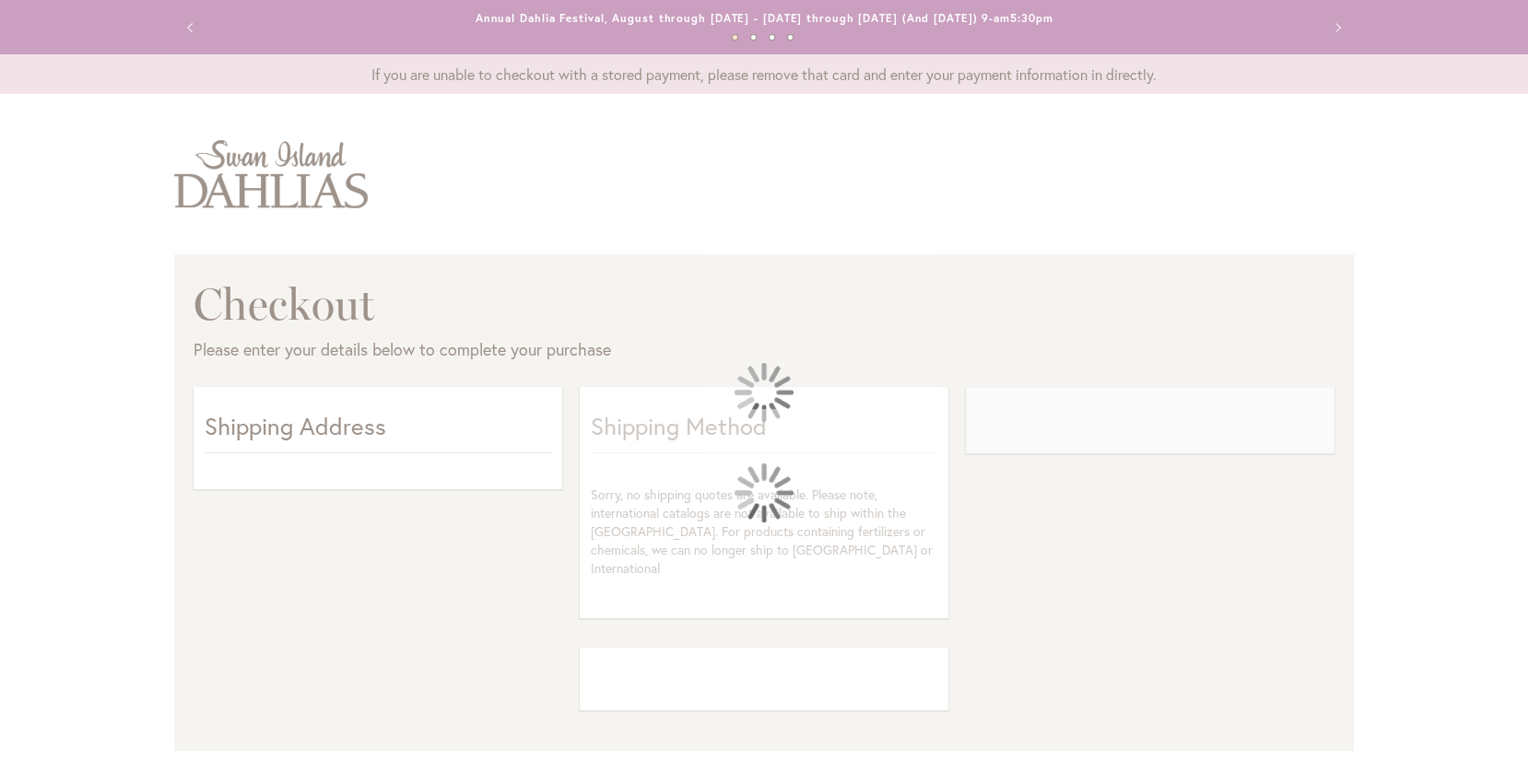
select select "**"
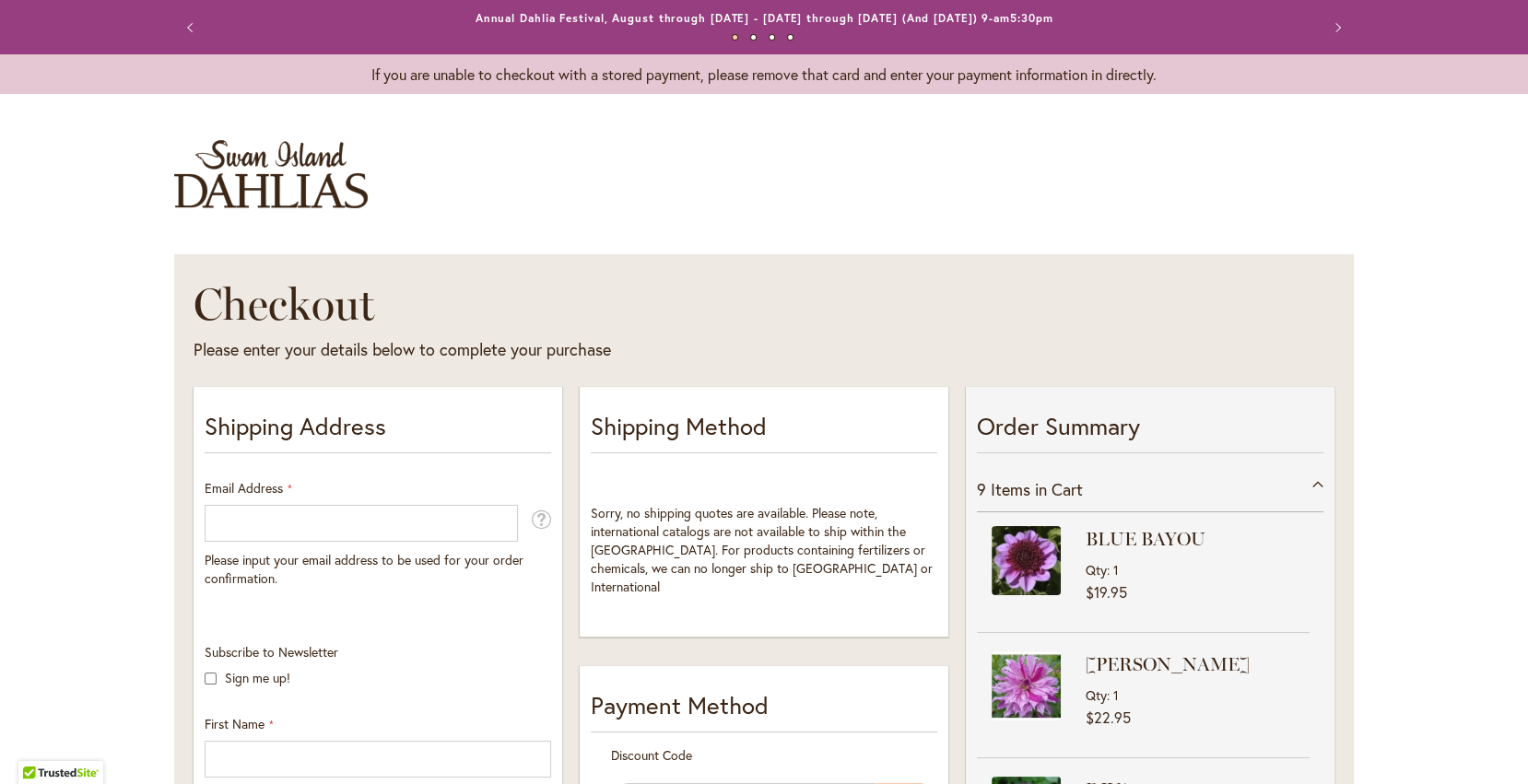
click at [1281, 783] on div at bounding box center [764, 784] width 1528 height 0
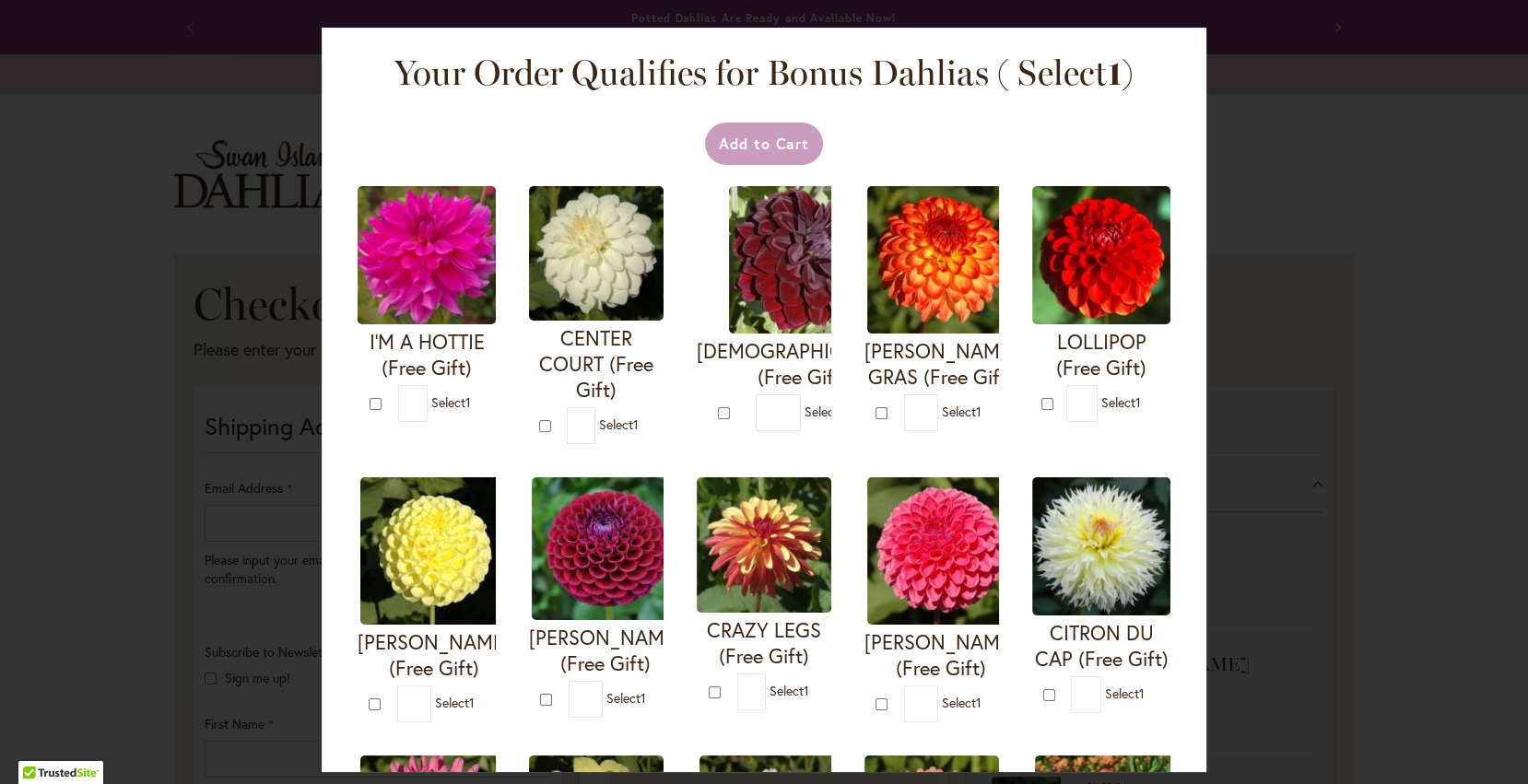
type input "**********"
click at [1102, 783] on div at bounding box center [764, 784] width 1528 height 0
click at [1229, 146] on div "Your Order Qualifies for Bonus Dahlias ( Select 1 ) Add to Cart I'M A HOTTIE (F…" at bounding box center [764, 392] width 1528 height 784
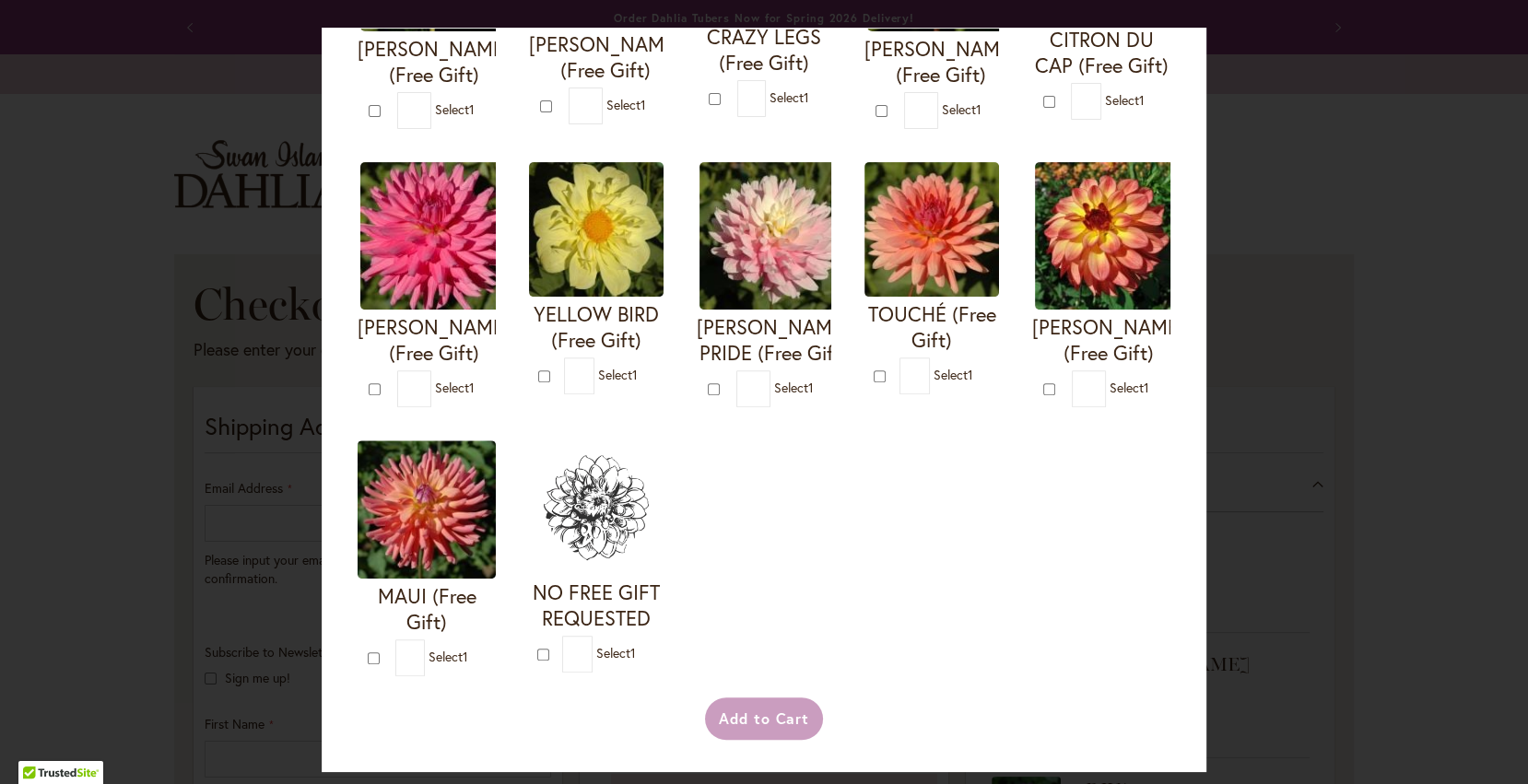
scroll to position [622, 0]
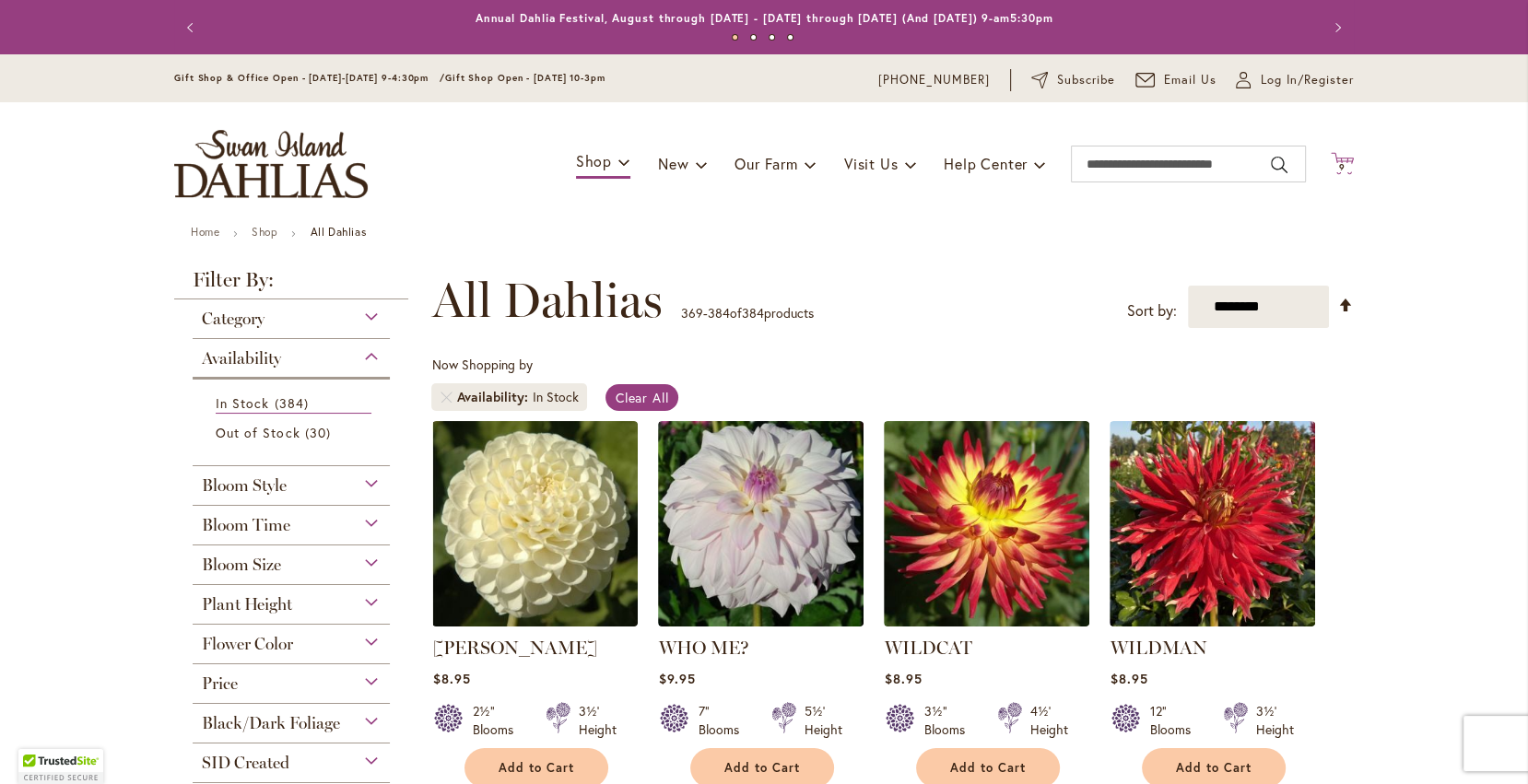
click at [1341, 168] on span "9" at bounding box center [1341, 167] width 7 height 12
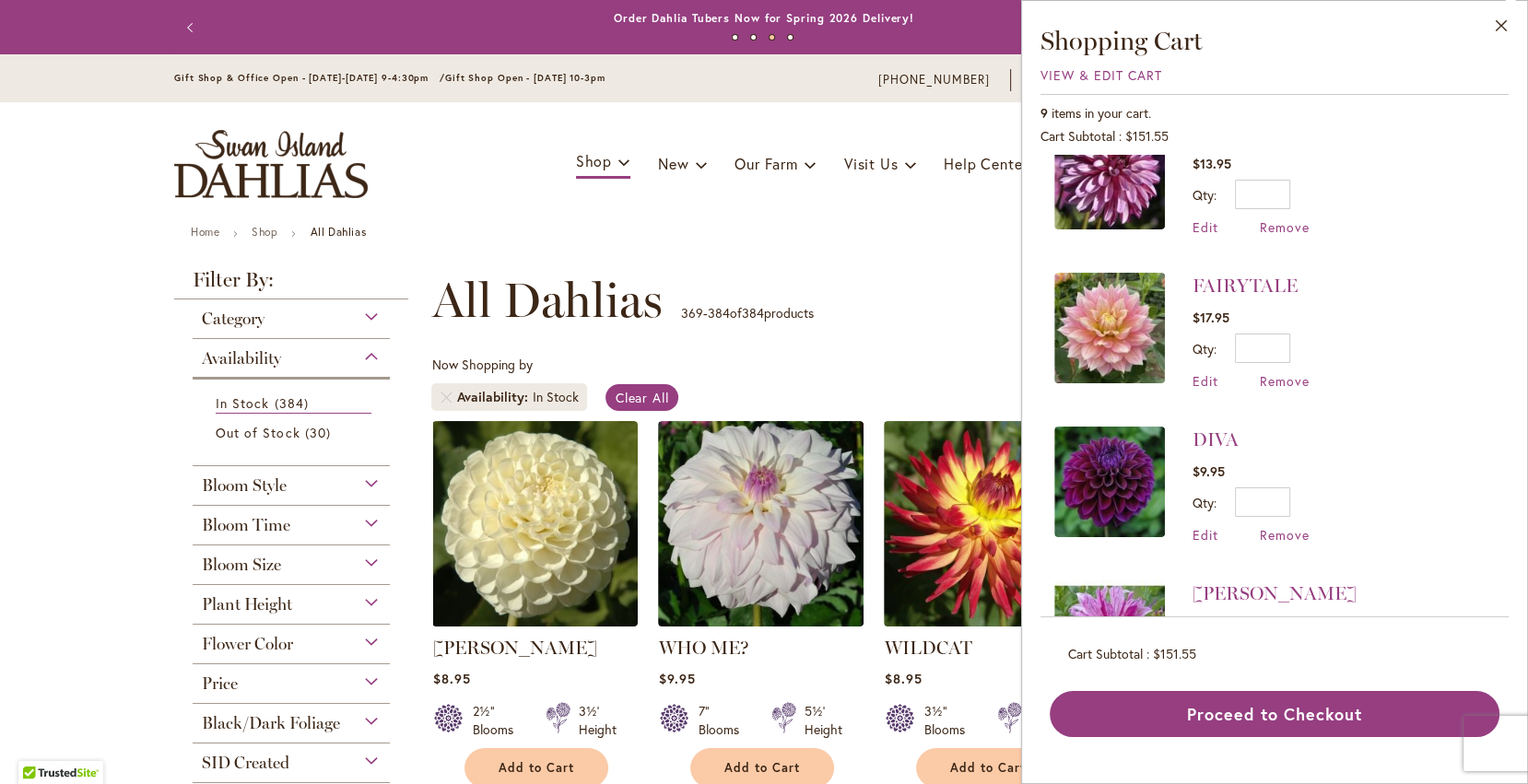
scroll to position [666, 0]
click at [1279, 375] on span "Remove" at bounding box center [1284, 380] width 49 height 17
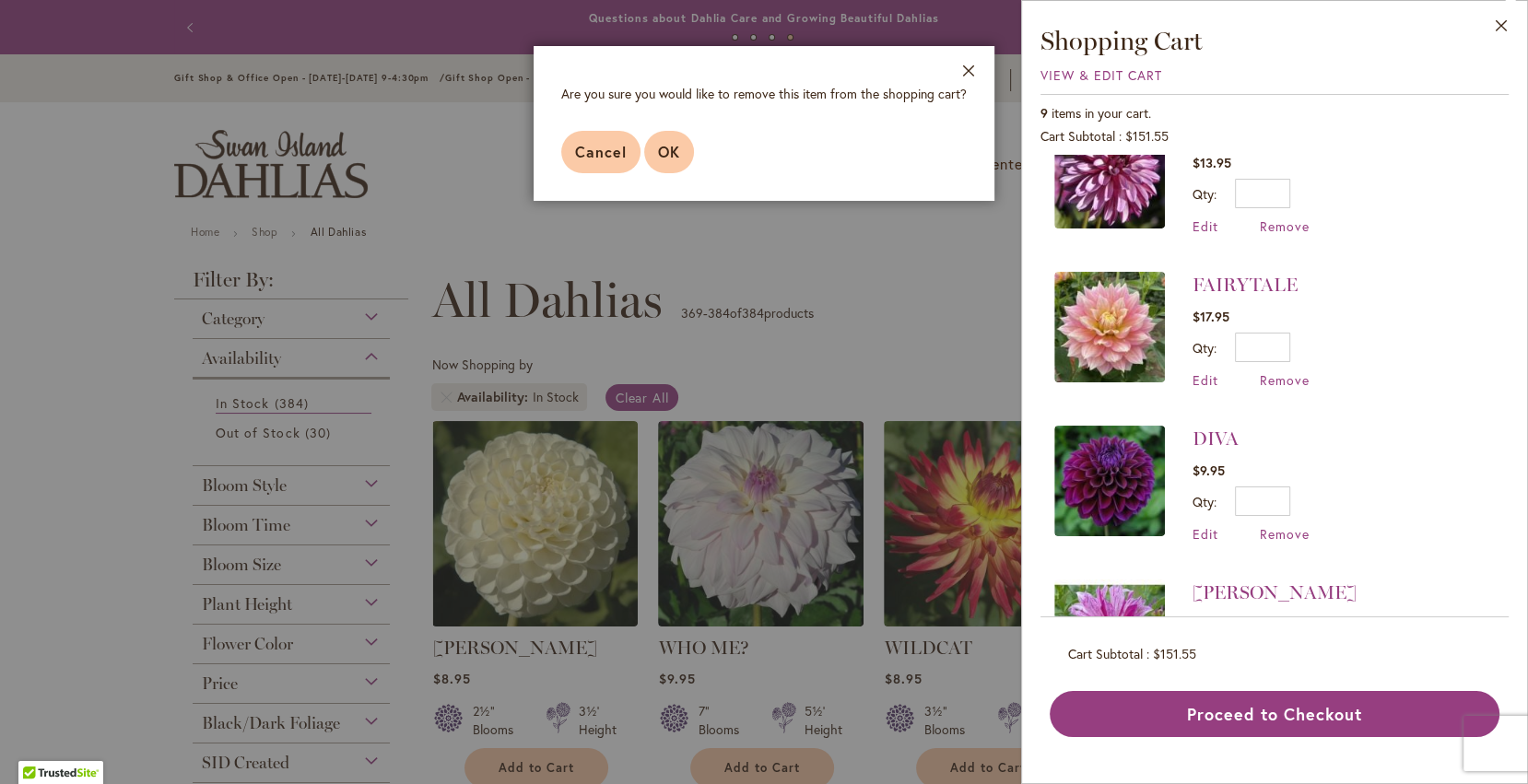
click at [675, 152] on span "OK" at bounding box center [668, 152] width 22 height 19
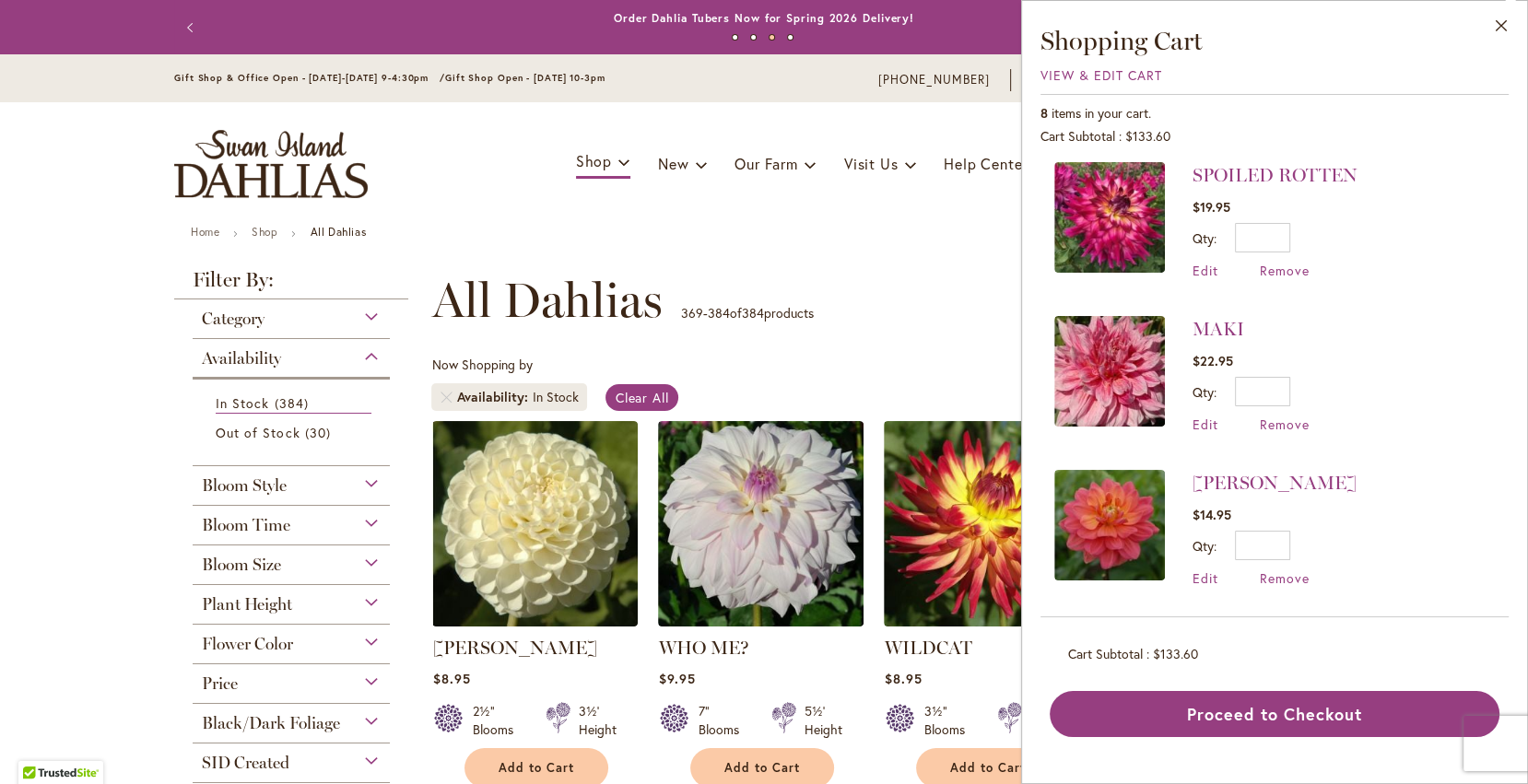
scroll to position [146, 0]
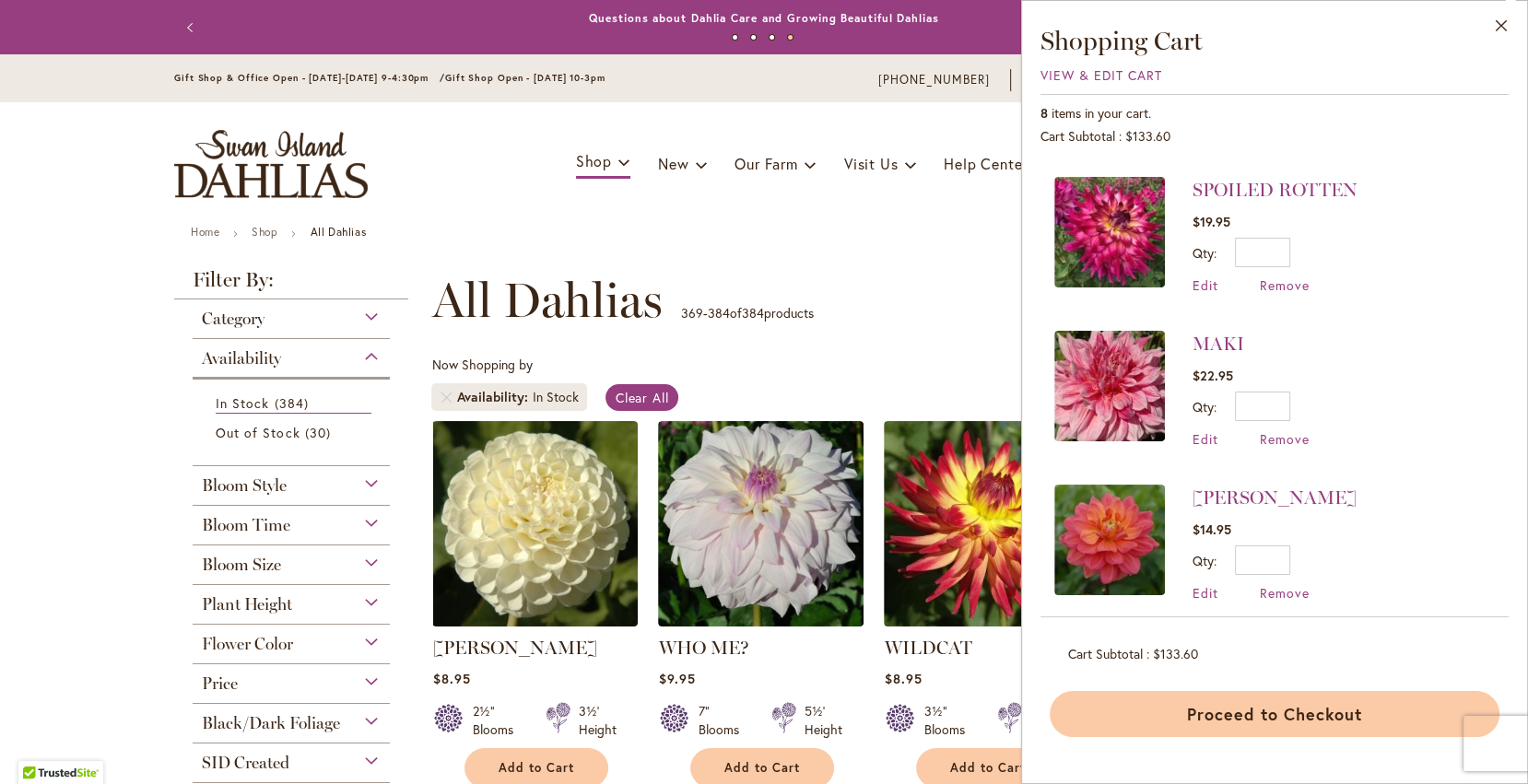
click at [1293, 711] on button "Proceed to Checkout" at bounding box center [1274, 714] width 450 height 46
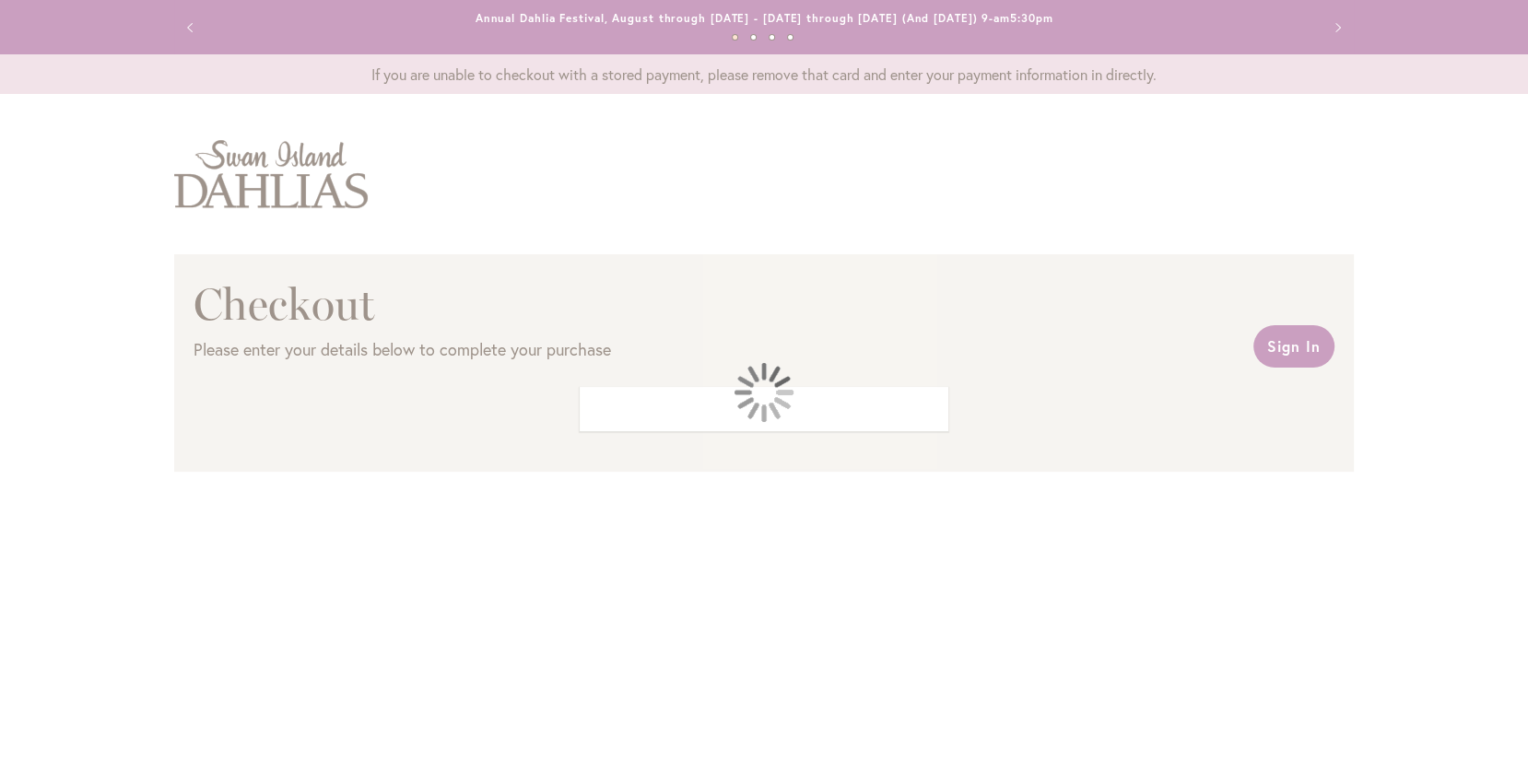
select select "**"
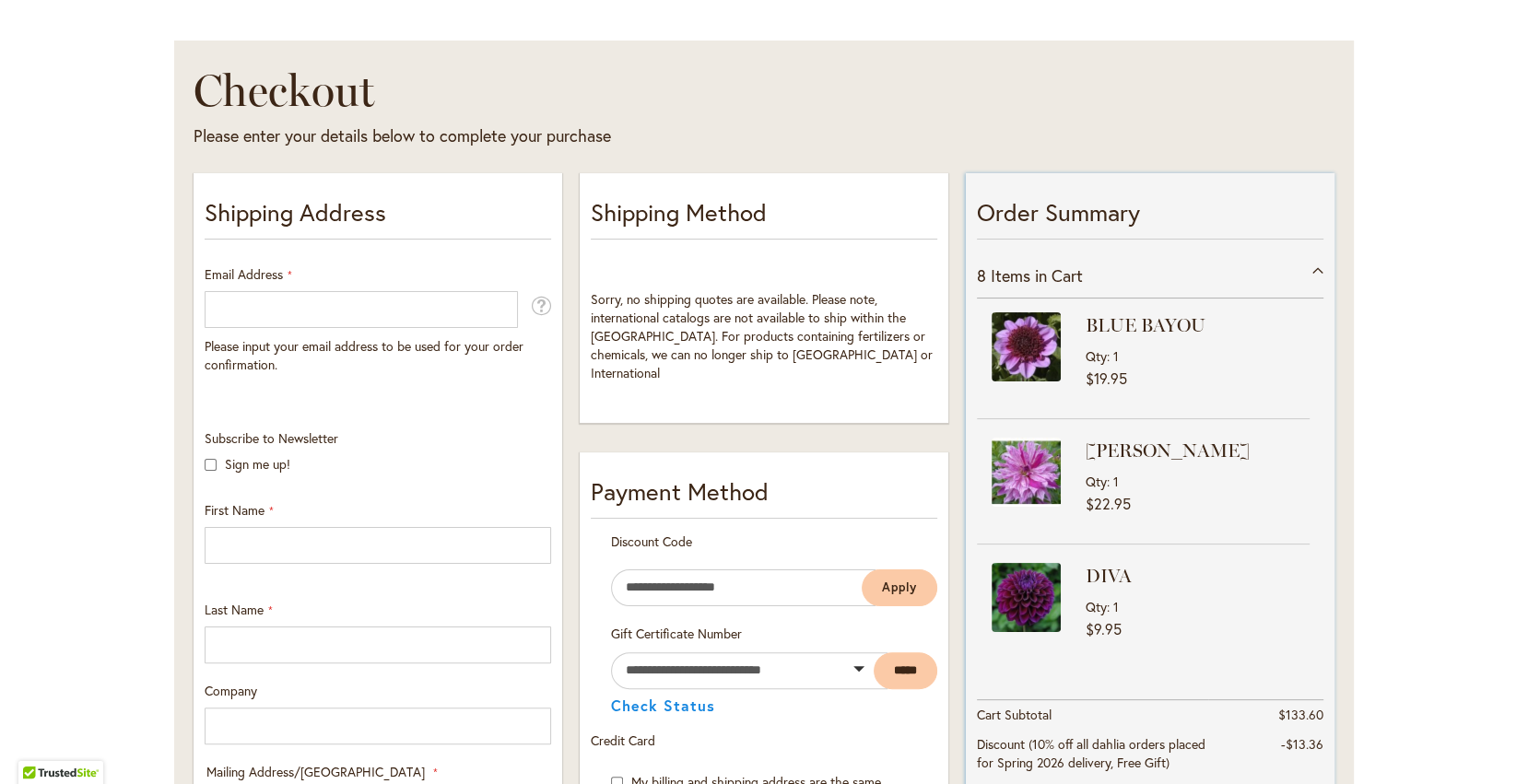
scroll to position [159, 0]
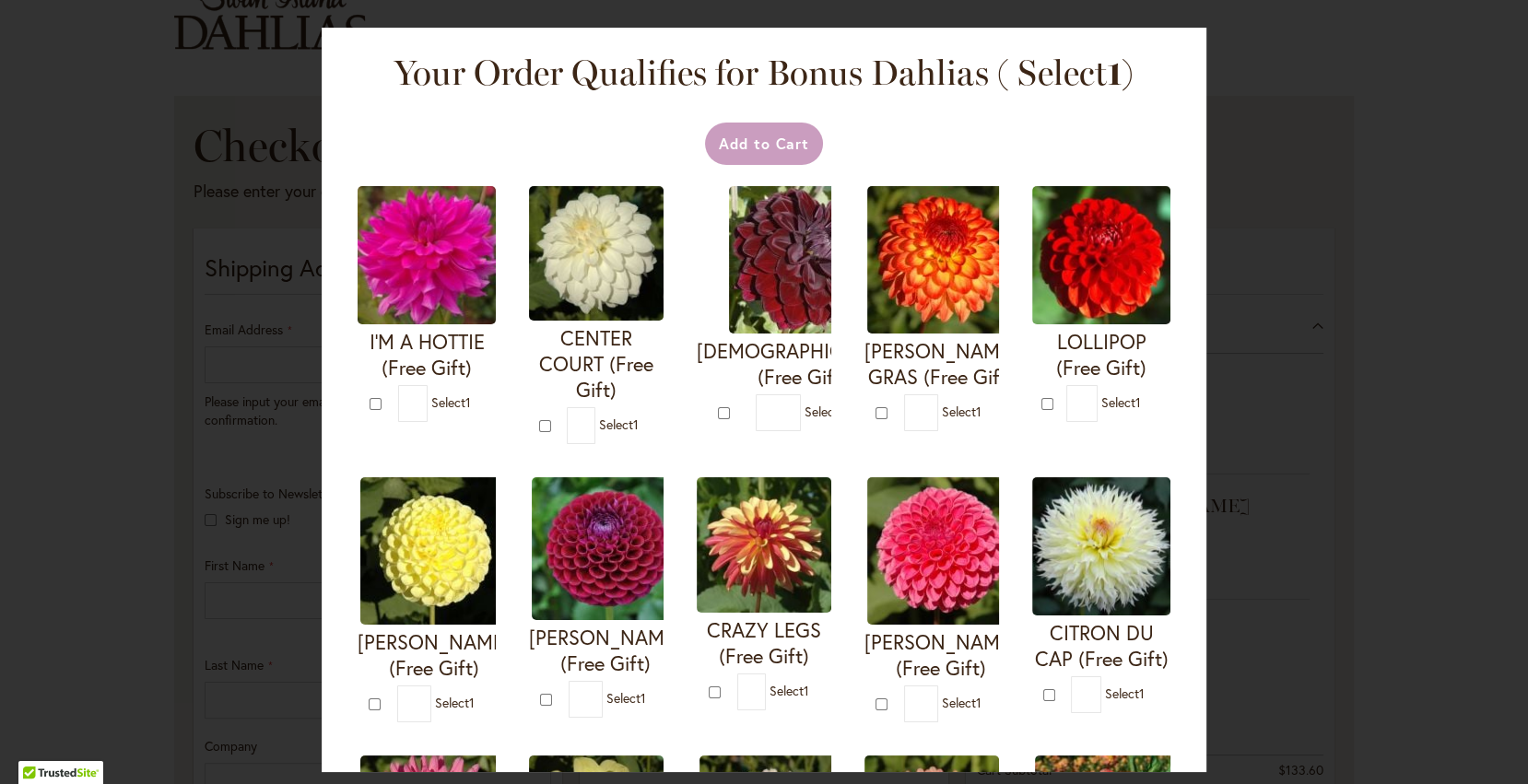
click at [1489, 783] on div at bounding box center [764, 784] width 1528 height 0
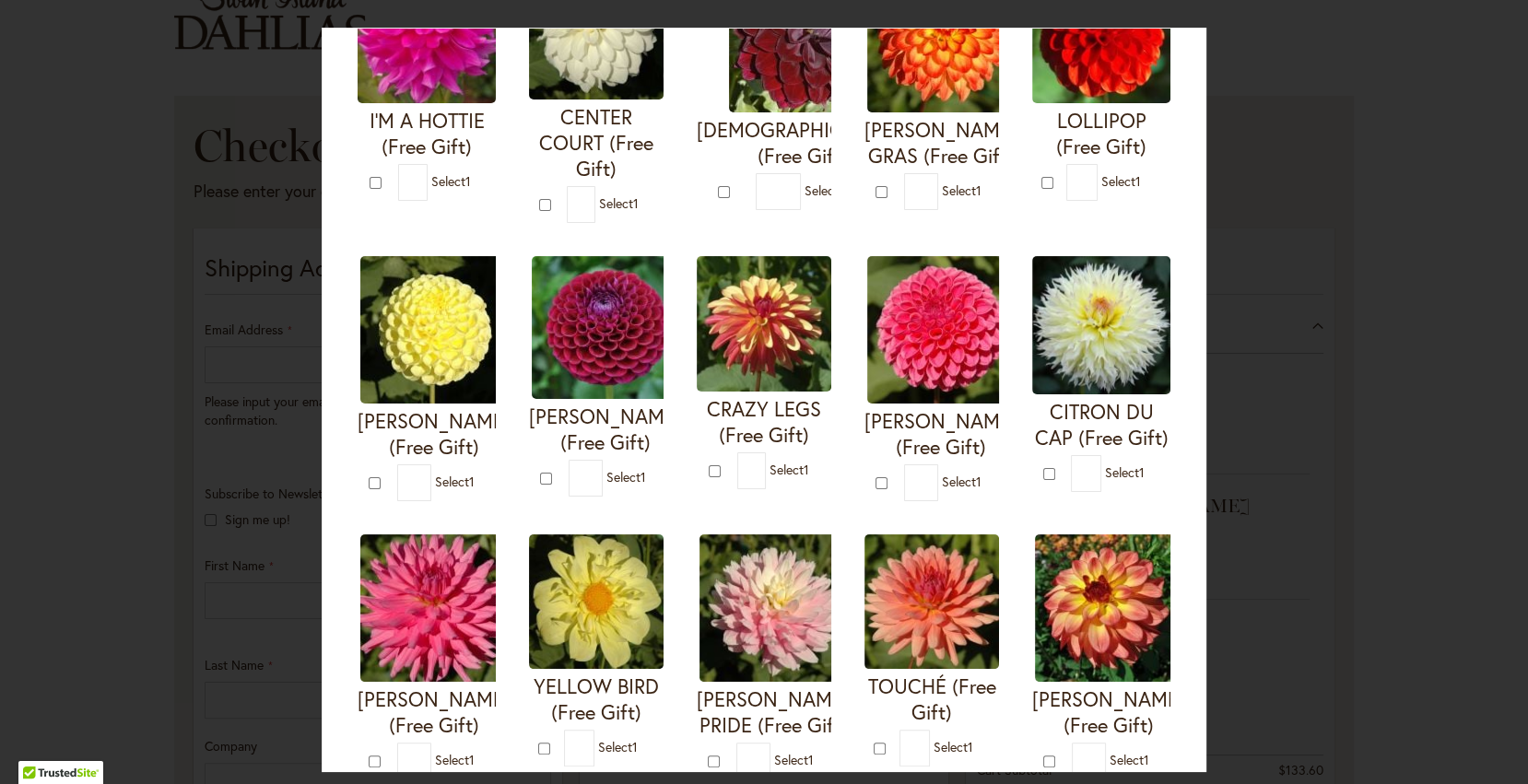
scroll to position [235, 0]
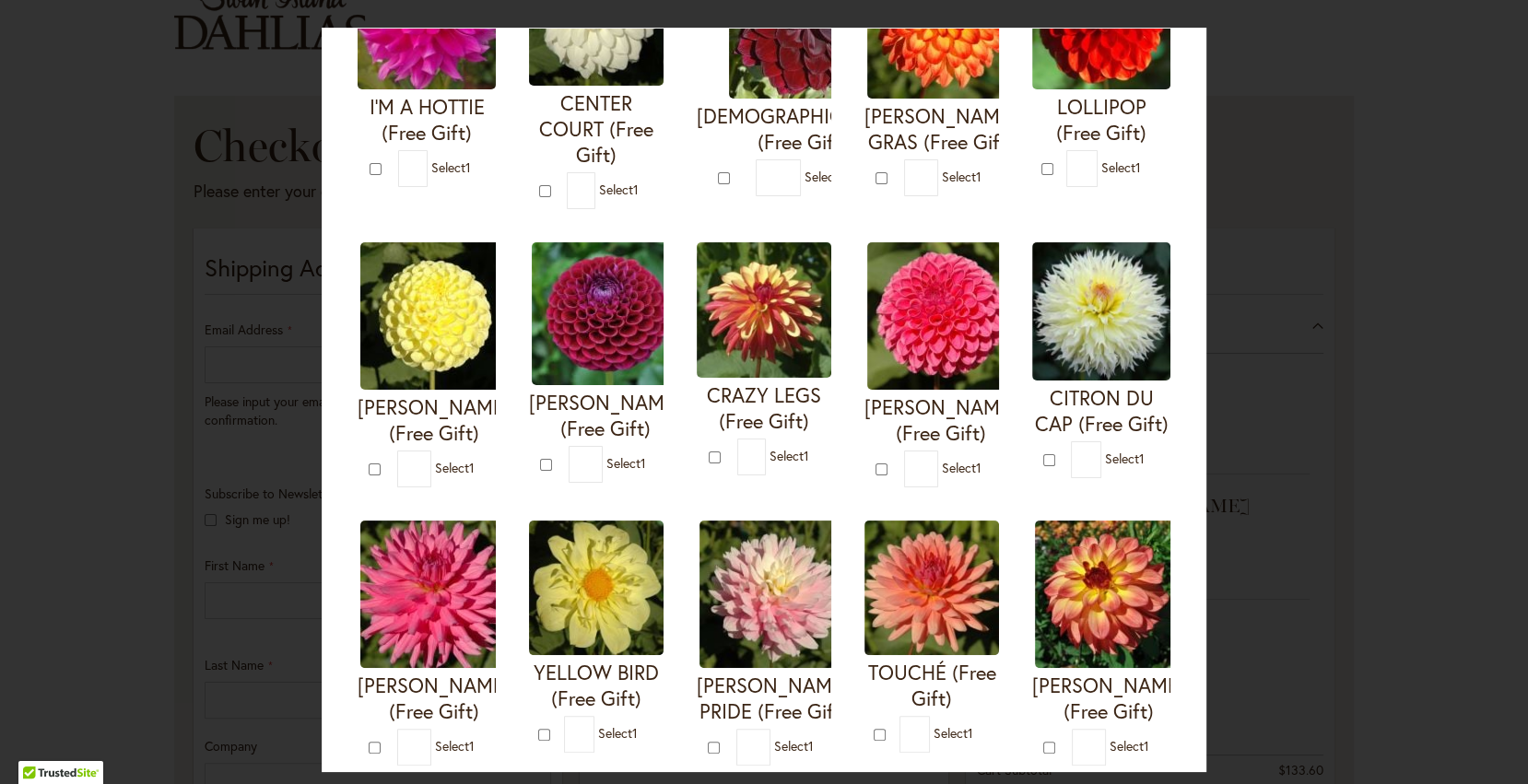
click at [1117, 456] on span "Select 1" at bounding box center [1124, 458] width 40 height 17
type input "*"
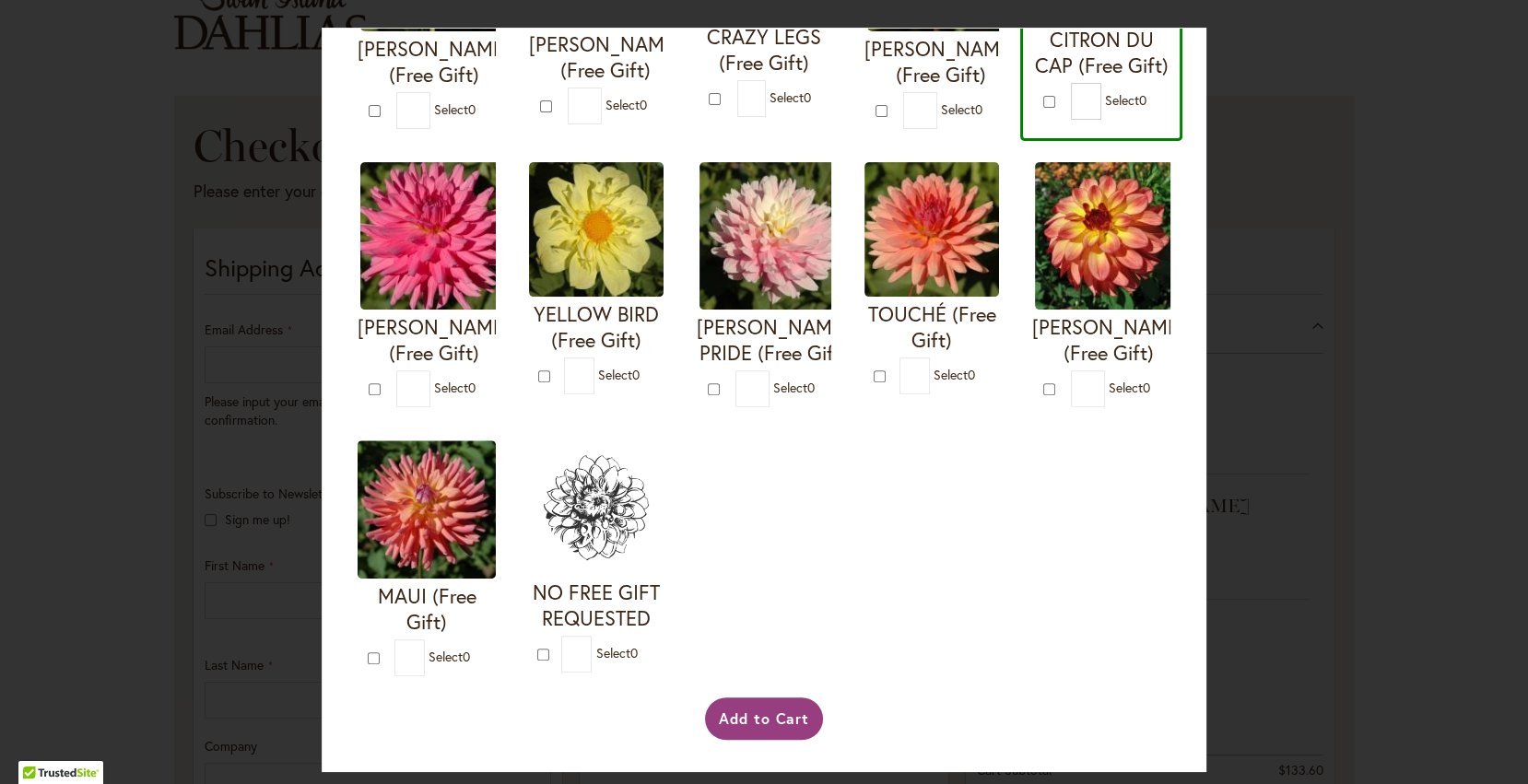
scroll to position [622, 0]
click at [797, 706] on button "Add to Cart" at bounding box center [764, 718] width 119 height 43
click at [761, 715] on div "Add to Cart" at bounding box center [764, 718] width 818 height 43
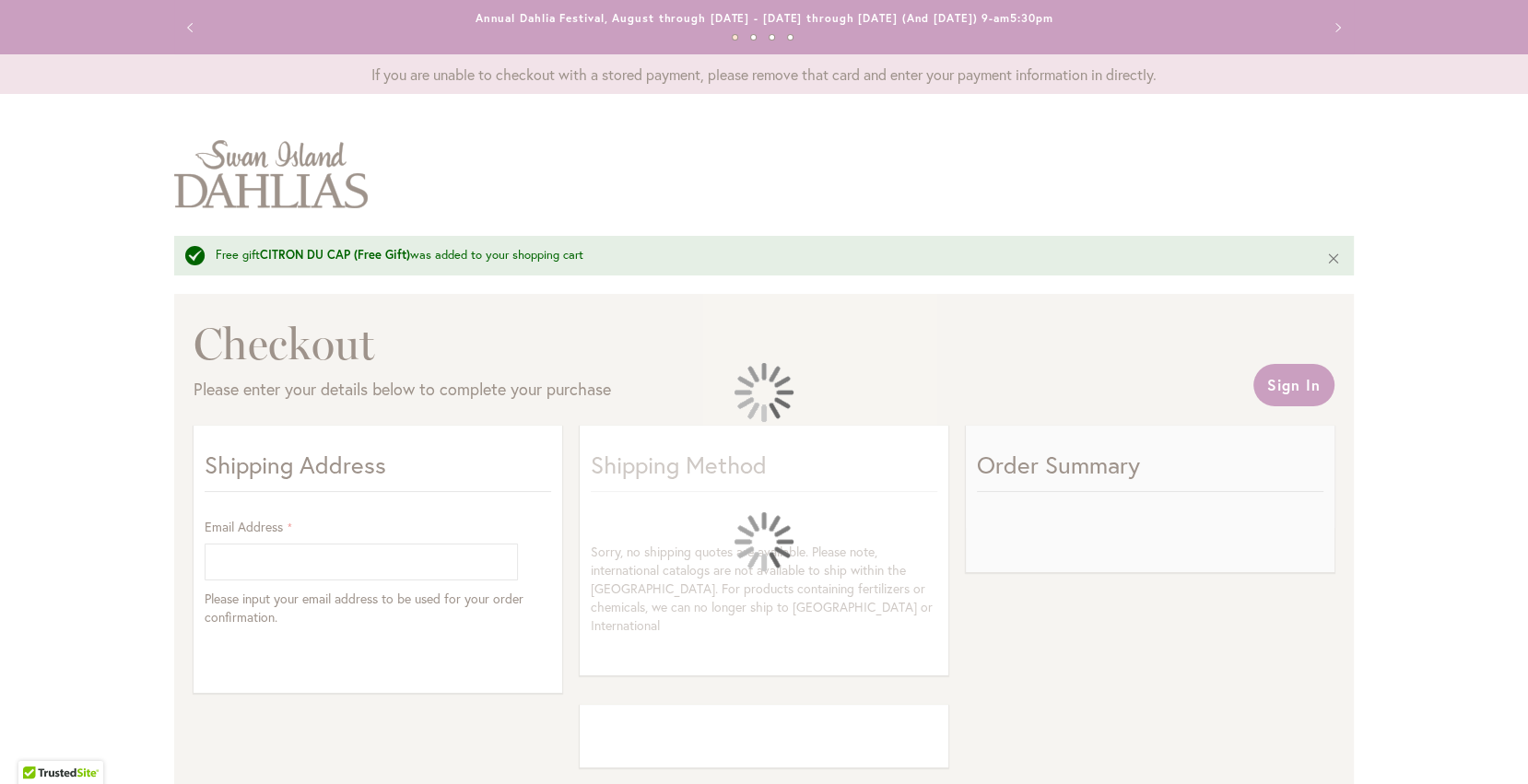
select select "**"
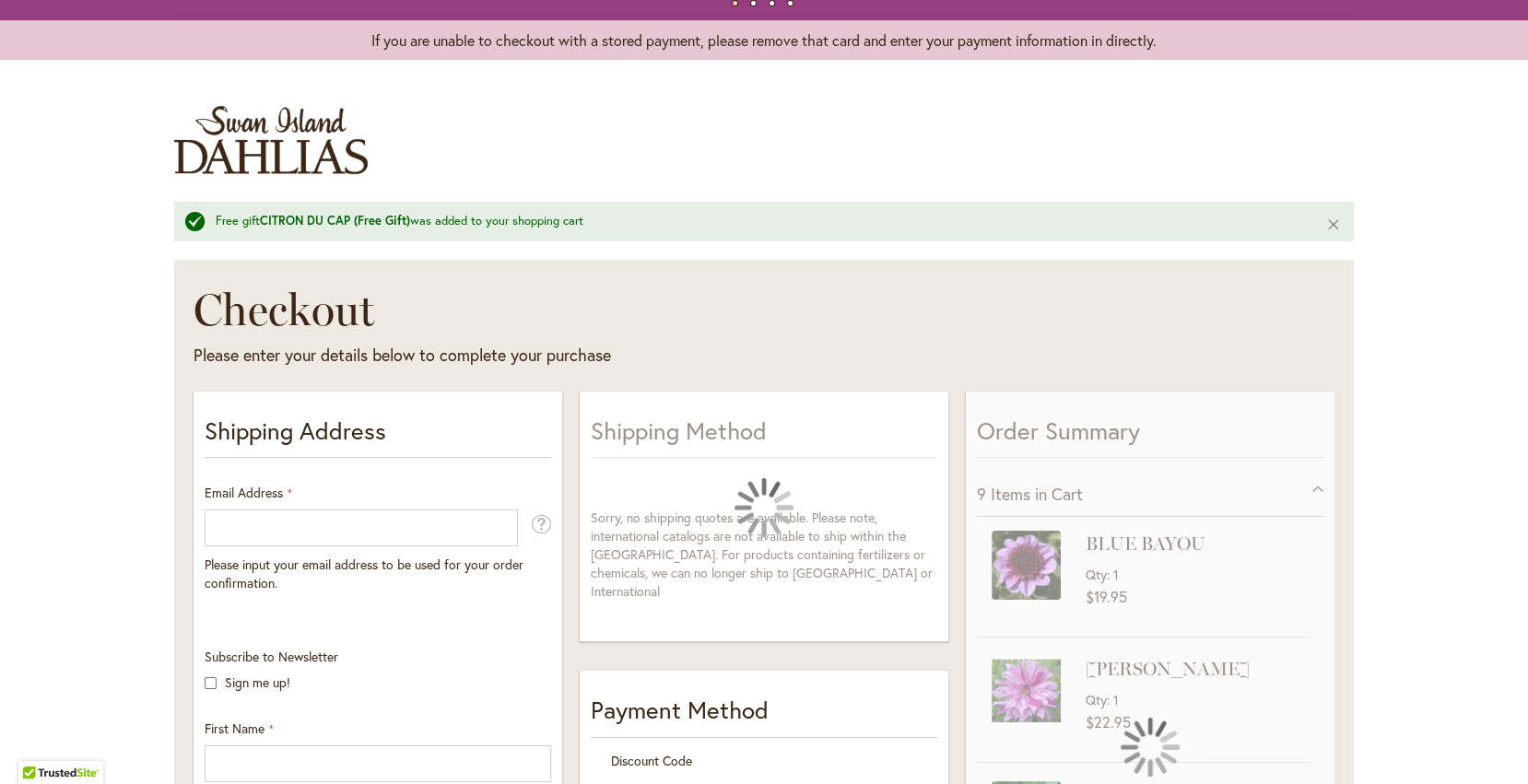
scroll to position [55, 0]
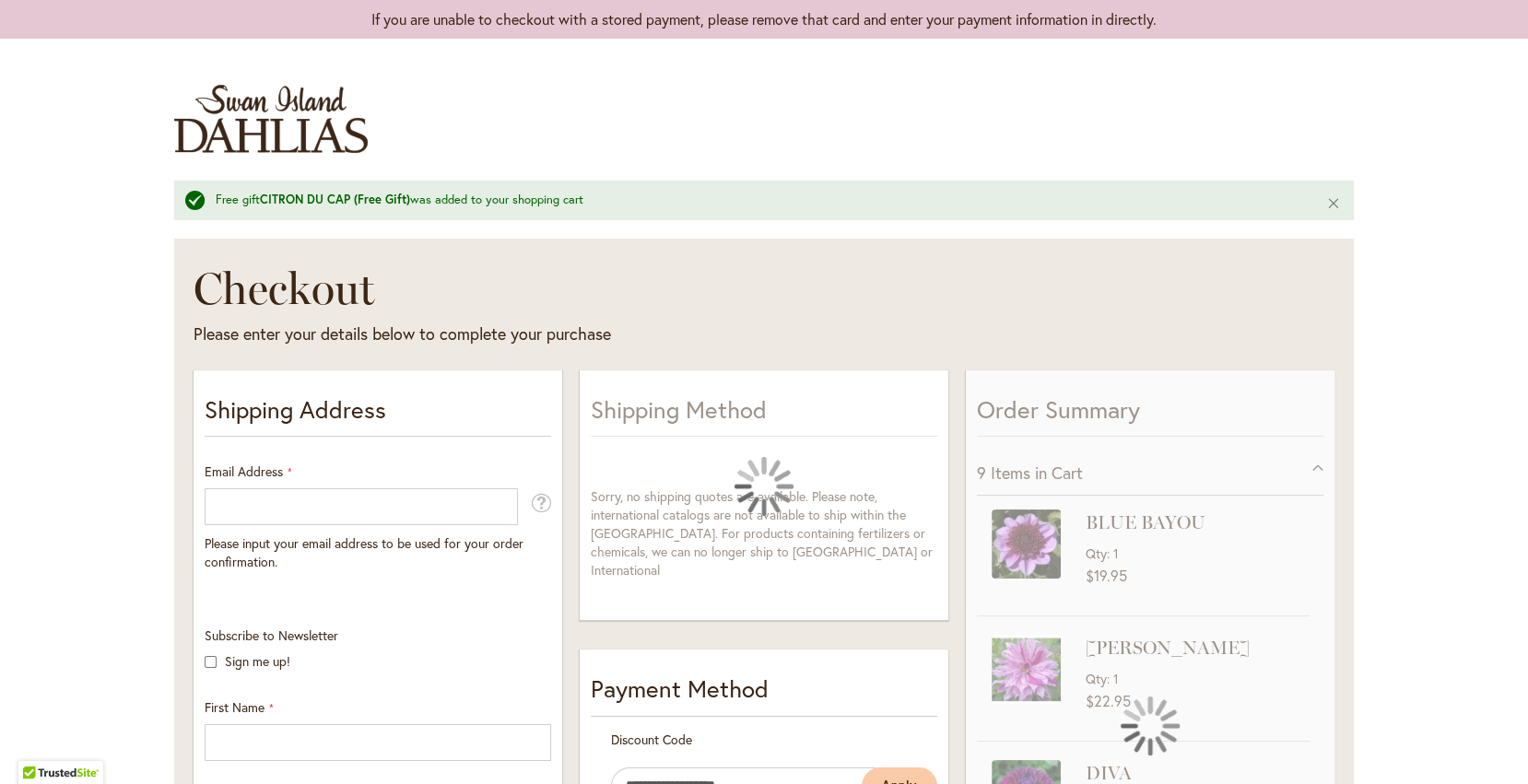
click at [1483, 783] on div at bounding box center [764, 784] width 1528 height 0
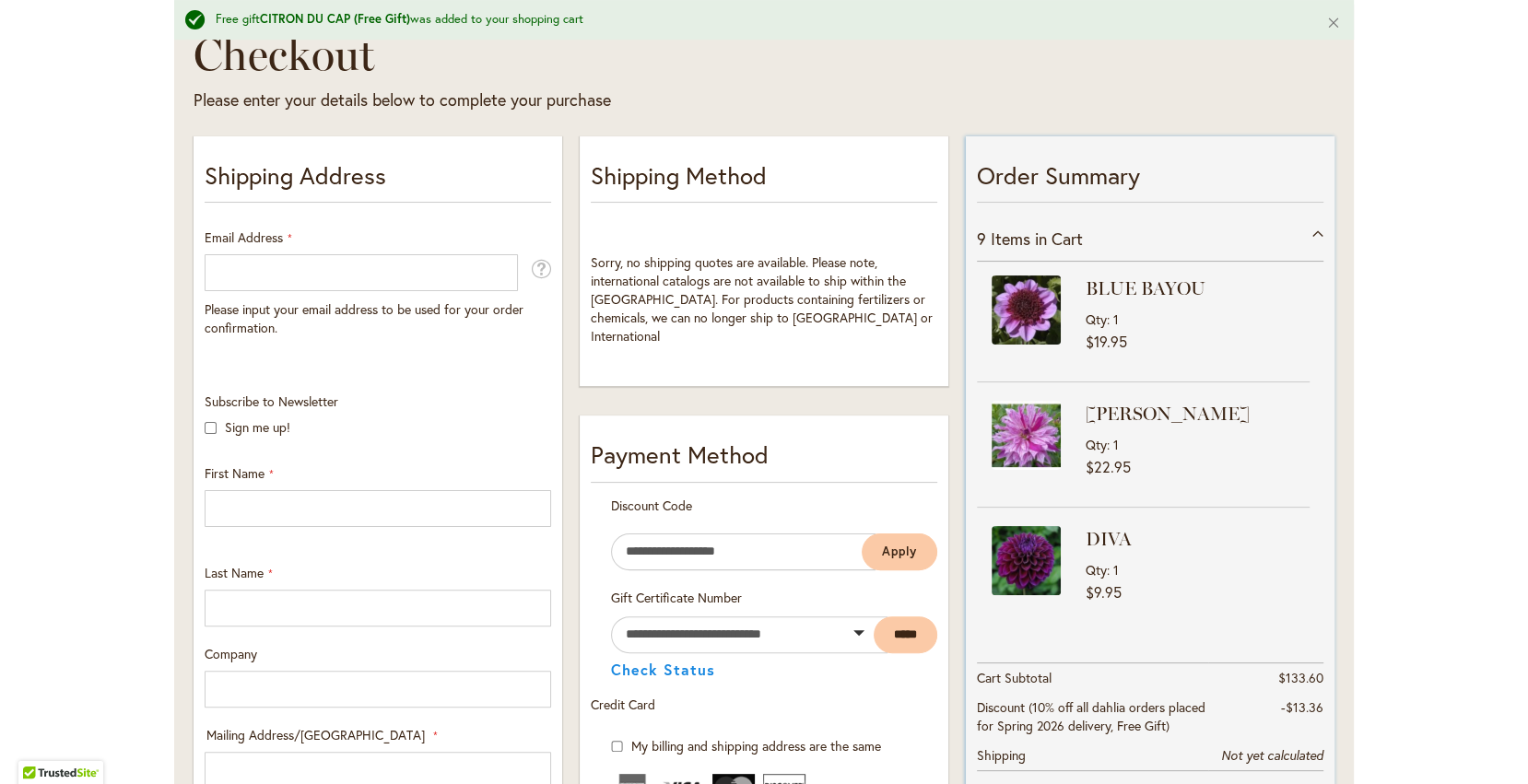
scroll to position [304, 0]
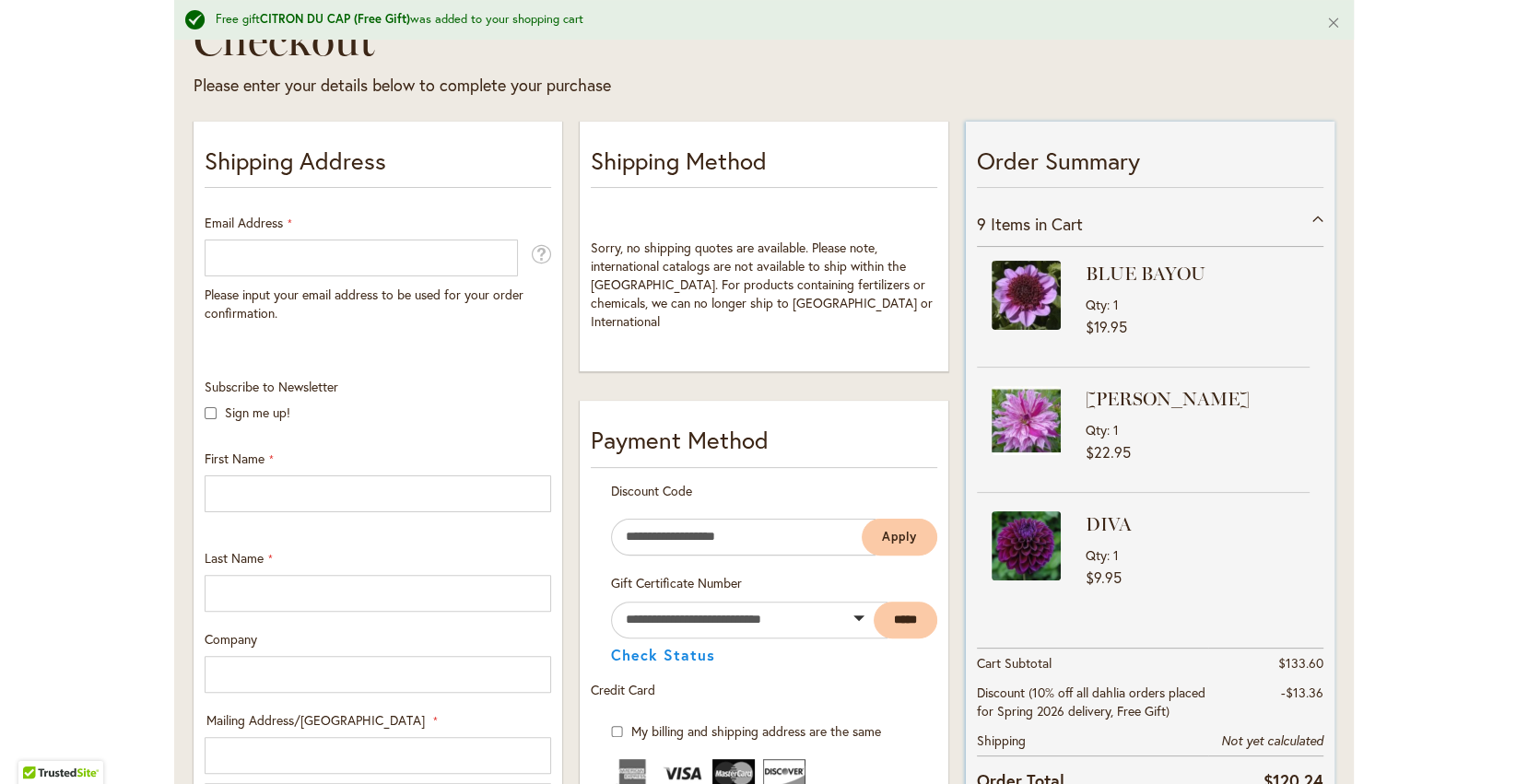
click at [1167, 217] on div "9 Items in Cart" at bounding box center [1150, 224] width 346 height 45
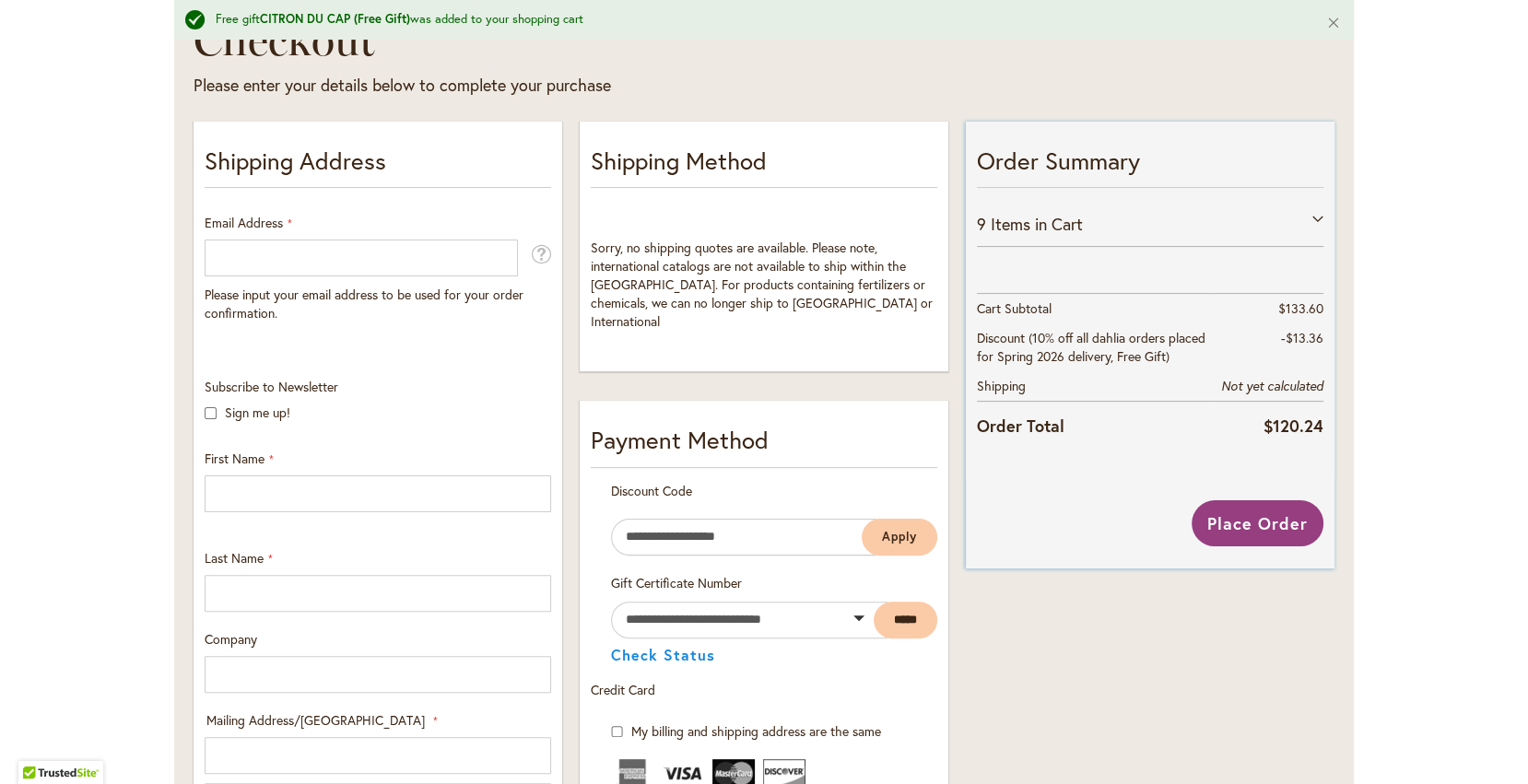
click at [1175, 236] on div "9 Items in Cart" at bounding box center [1150, 224] width 346 height 45
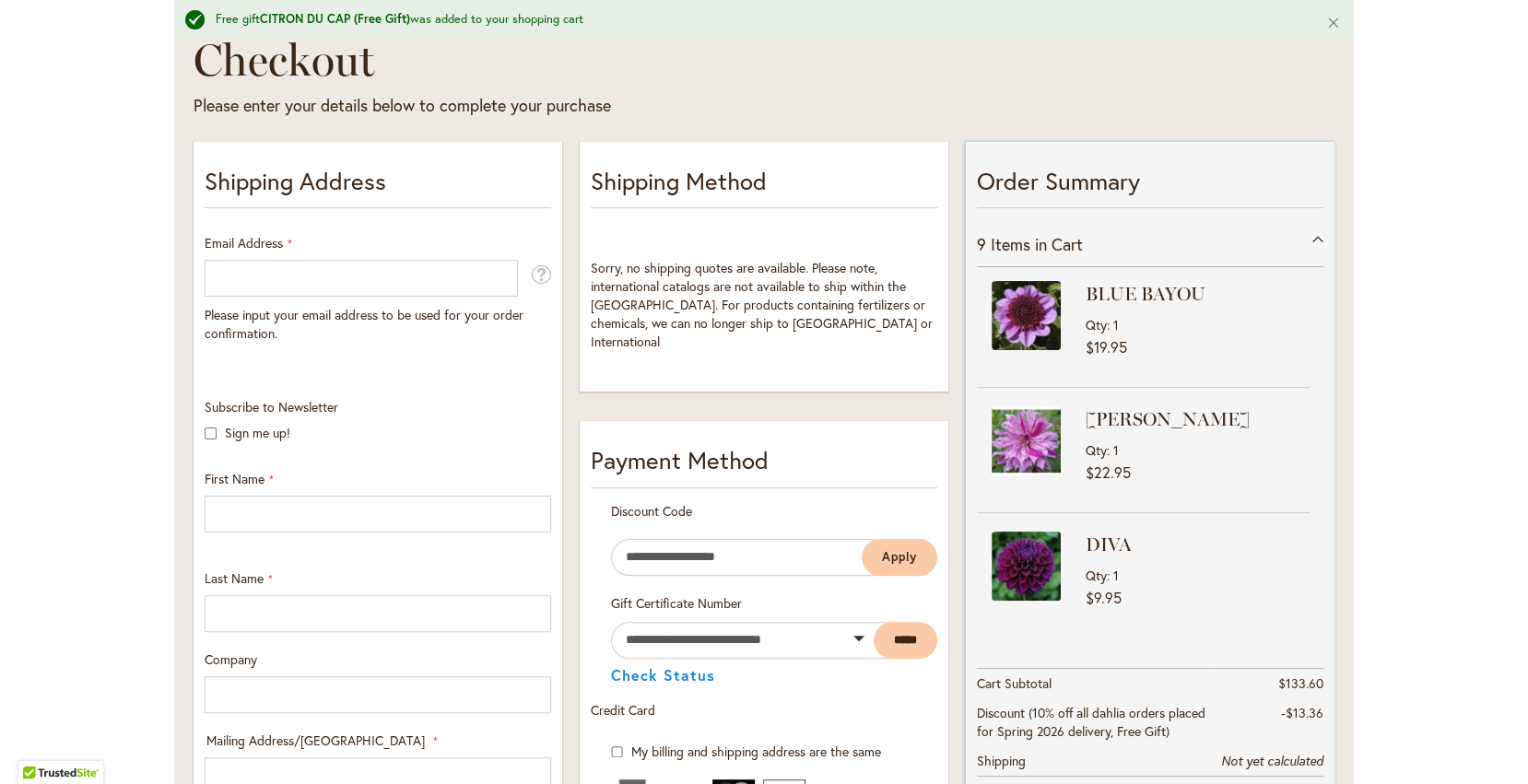
scroll to position [280, 0]
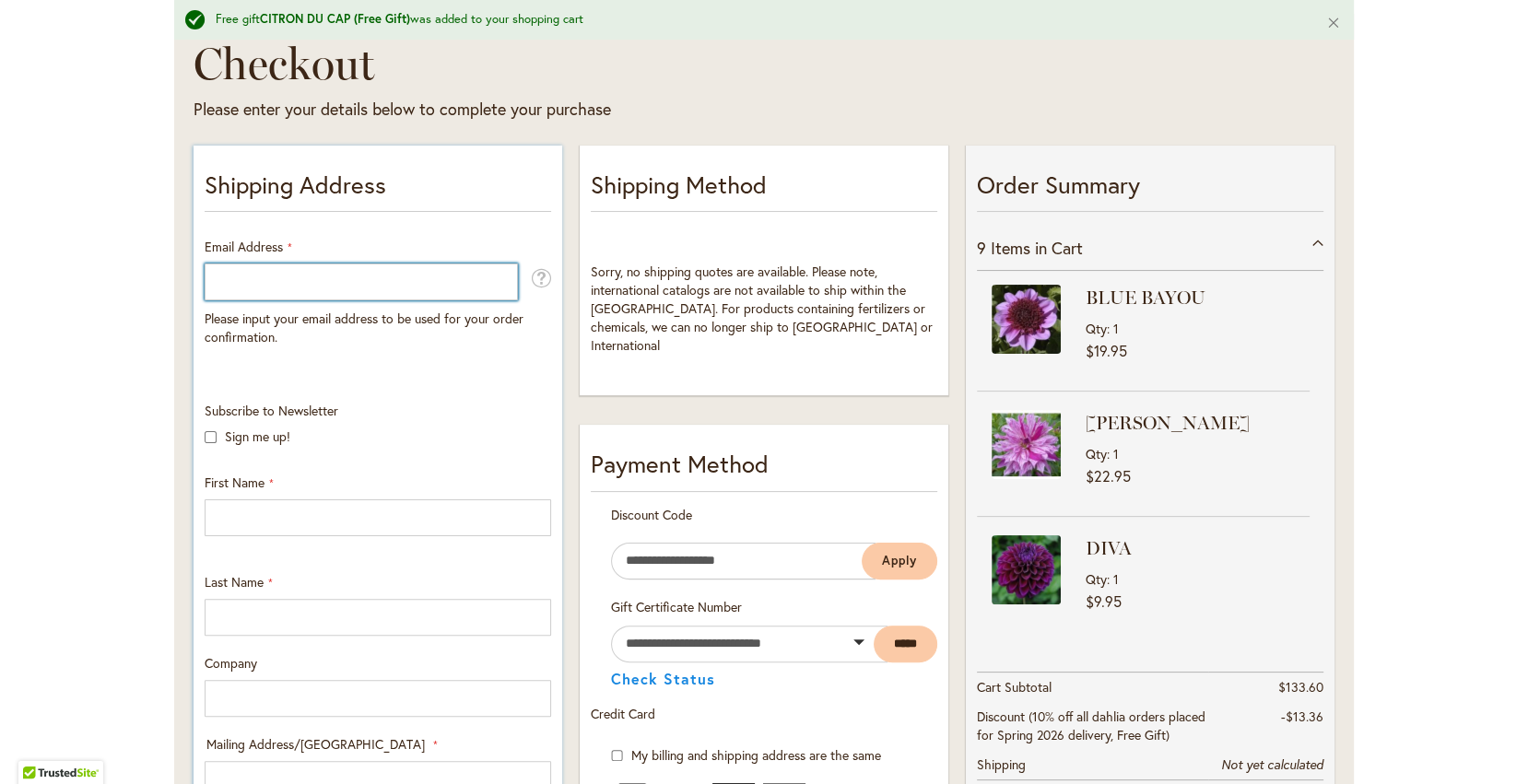
click at [356, 270] on input "Email Address" at bounding box center [362, 282] width 313 height 37
type input "**********"
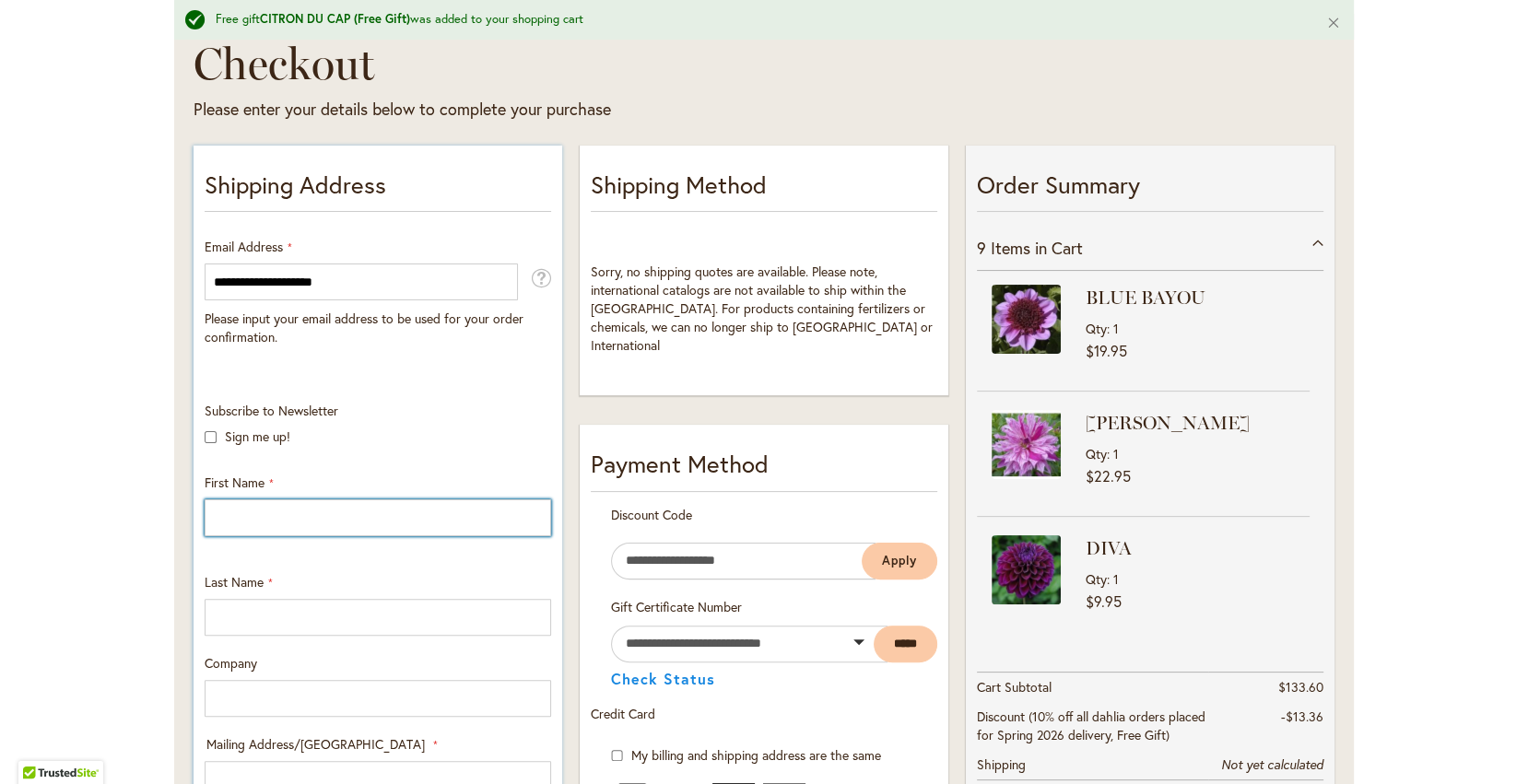
click at [312, 504] on input "First Name" at bounding box center [378, 517] width 346 height 37
type input "****"
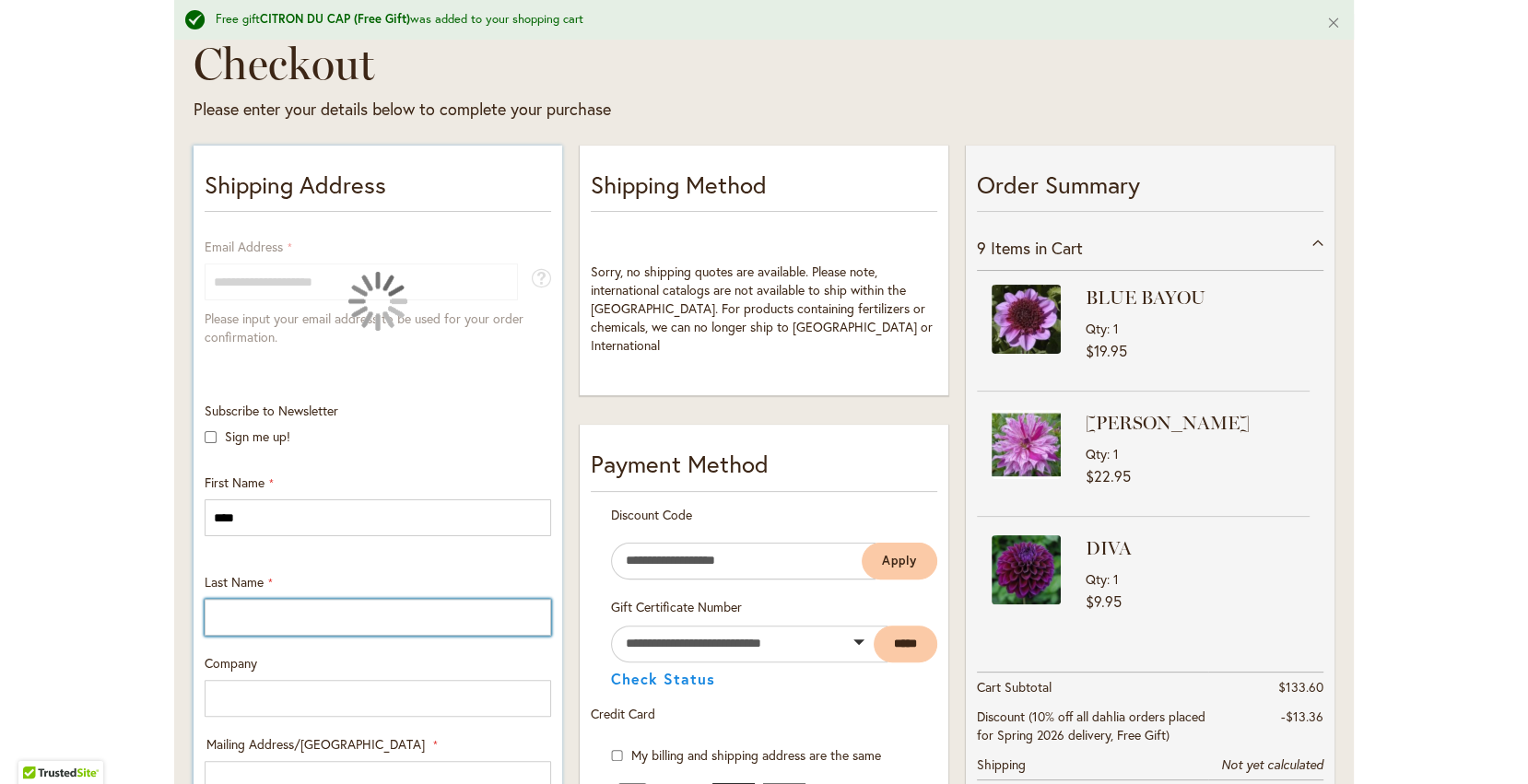
type input "******"
type input "**********"
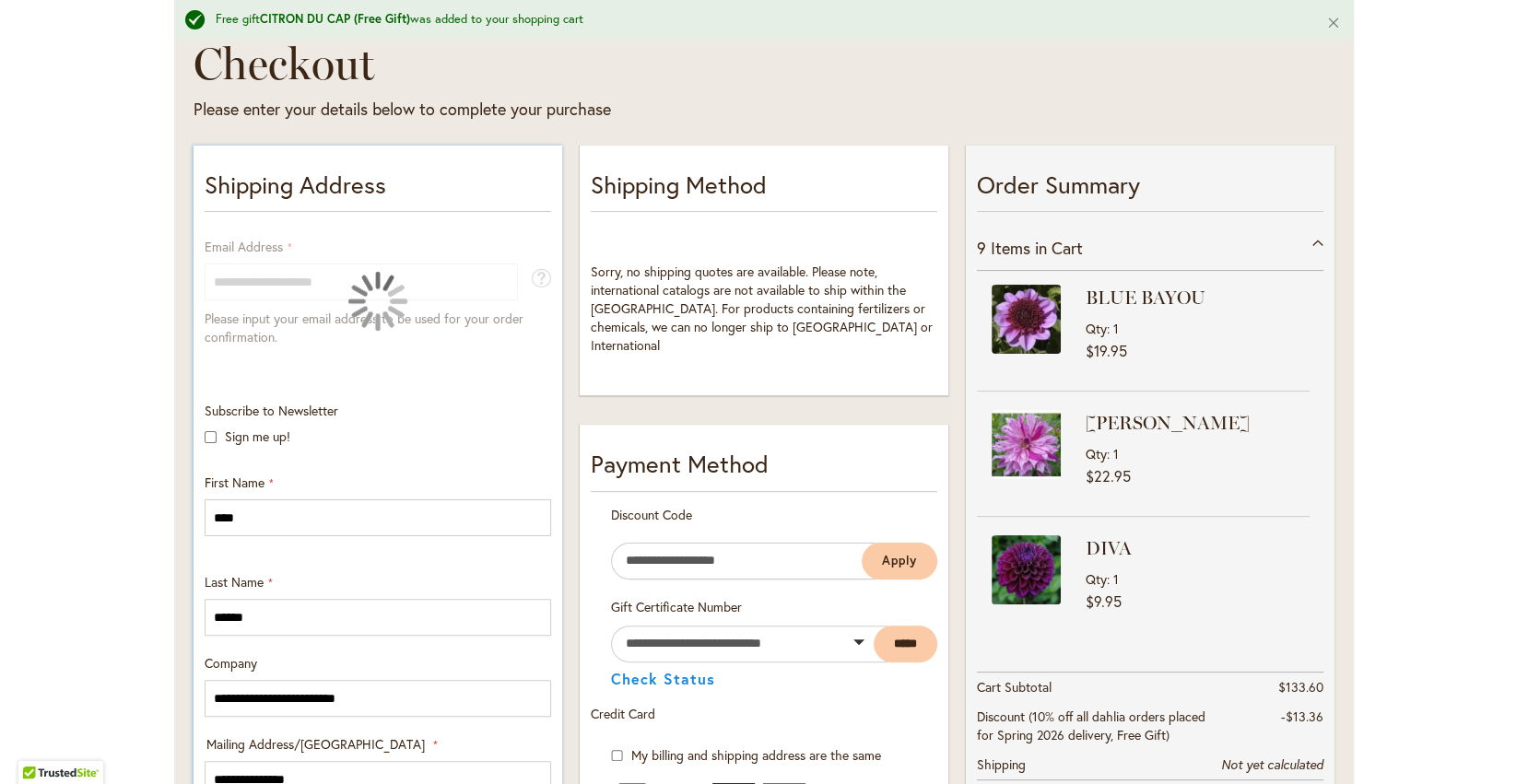
select select "**"
type input "**********"
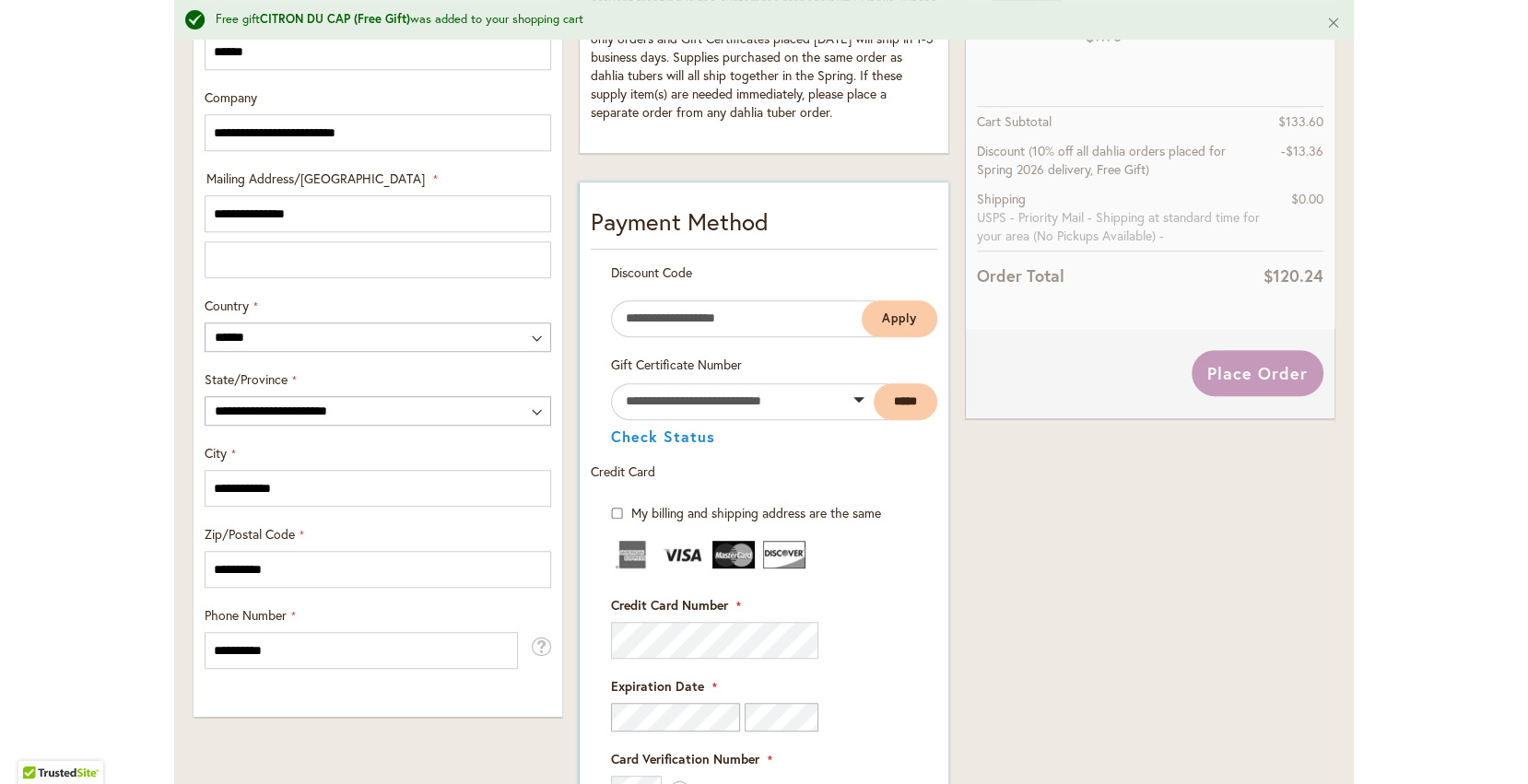
scroll to position [857, 0]
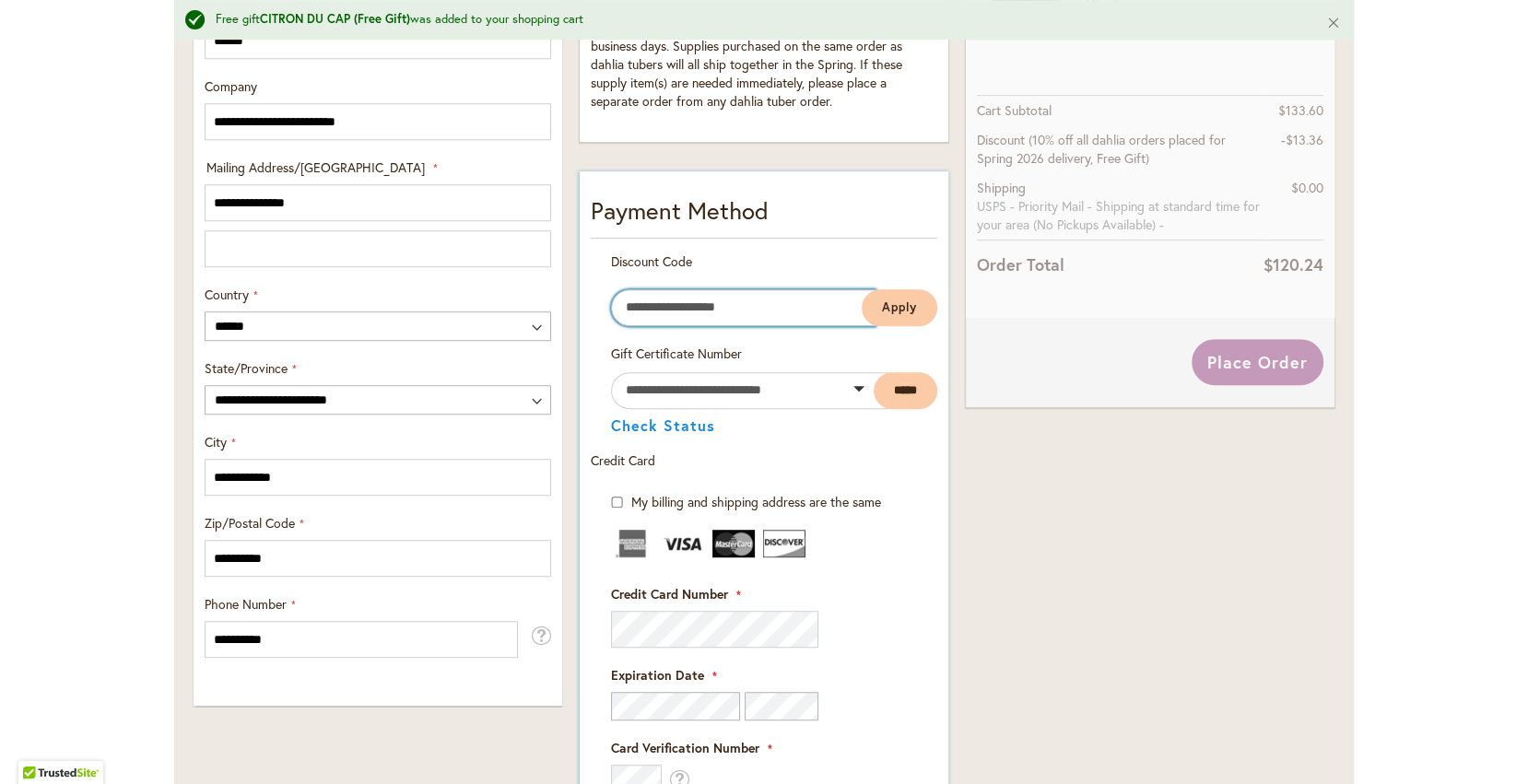
click at [739, 310] on input "Enter discount code" at bounding box center [743, 307] width 264 height 37
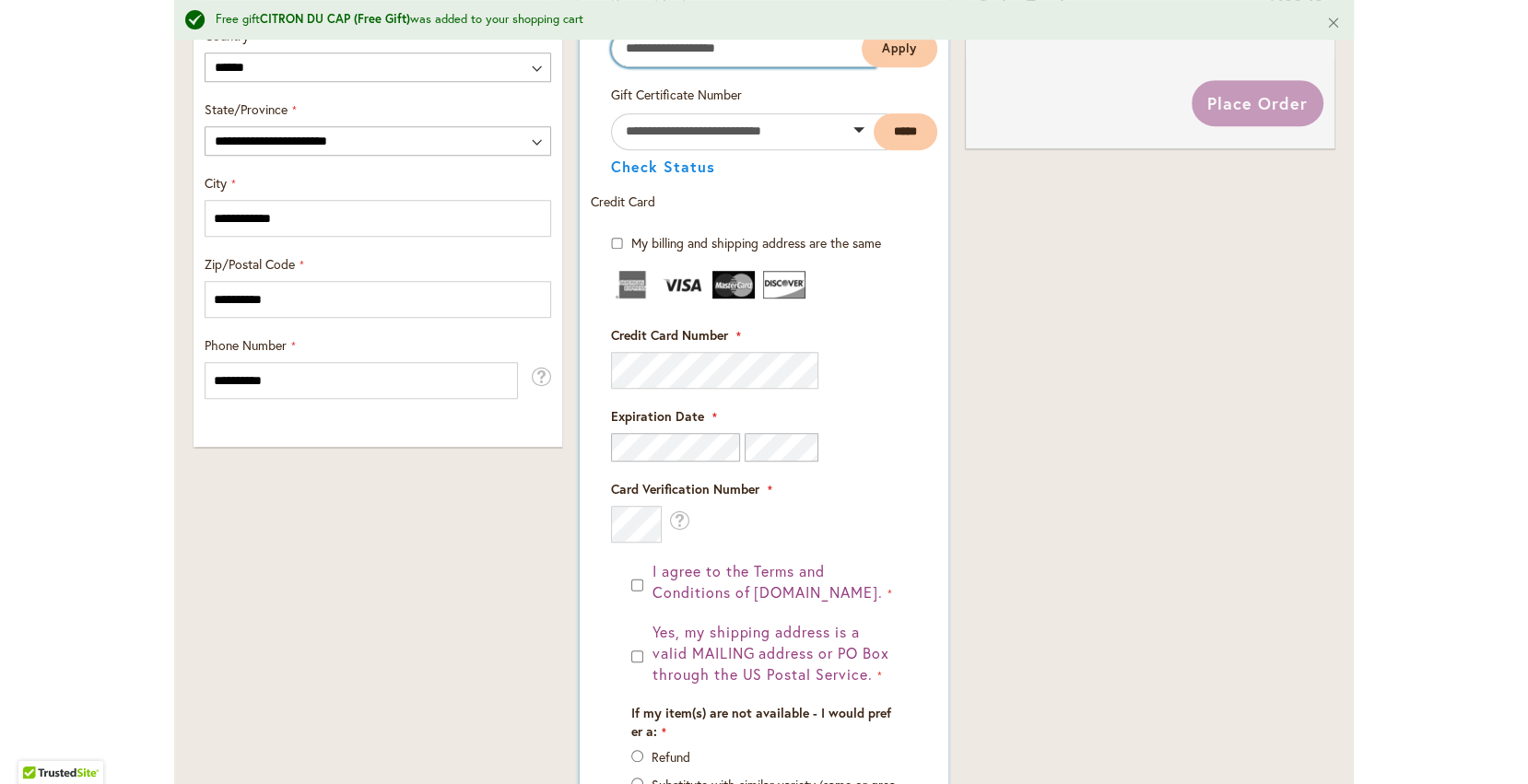
scroll to position [1118, 0]
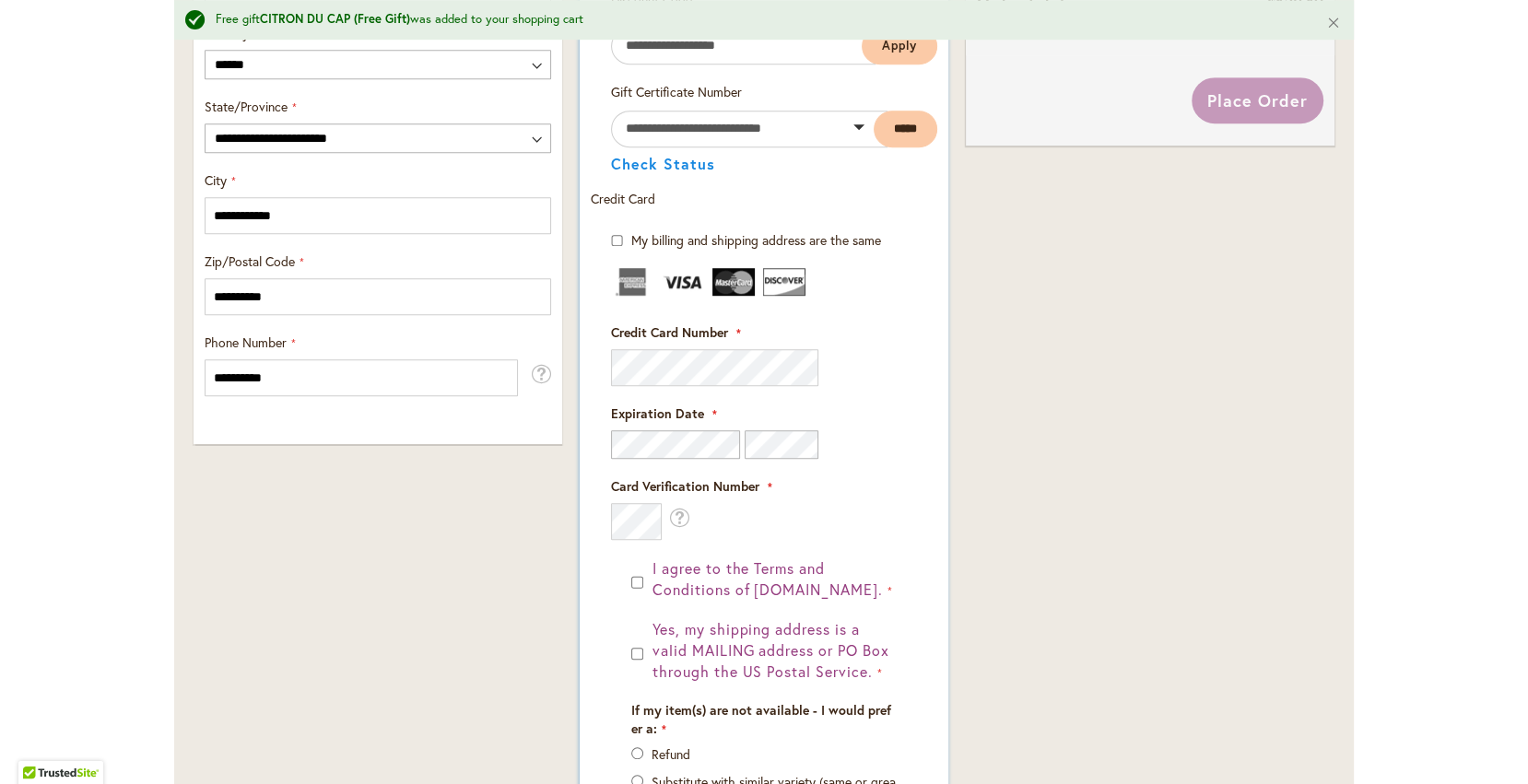
click at [749, 362] on fieldset "Payment Information Payment Method Discount Code Enter discount code Apply Gift…" at bounding box center [764, 406] width 346 height 950
click at [703, 356] on fieldset "Payment Information Payment Method Discount Code Enter discount code Apply Gift…" at bounding box center [764, 406] width 346 height 950
click at [701, 362] on body "Skip to Accessibility Information The store will not work correctly in the case…" at bounding box center [764, 392] width 1528 height 784
click at [648, 377] on fieldset "Payment Information Payment Method Discount Code Enter discount code Apply Gift…" at bounding box center [764, 406] width 346 height 950
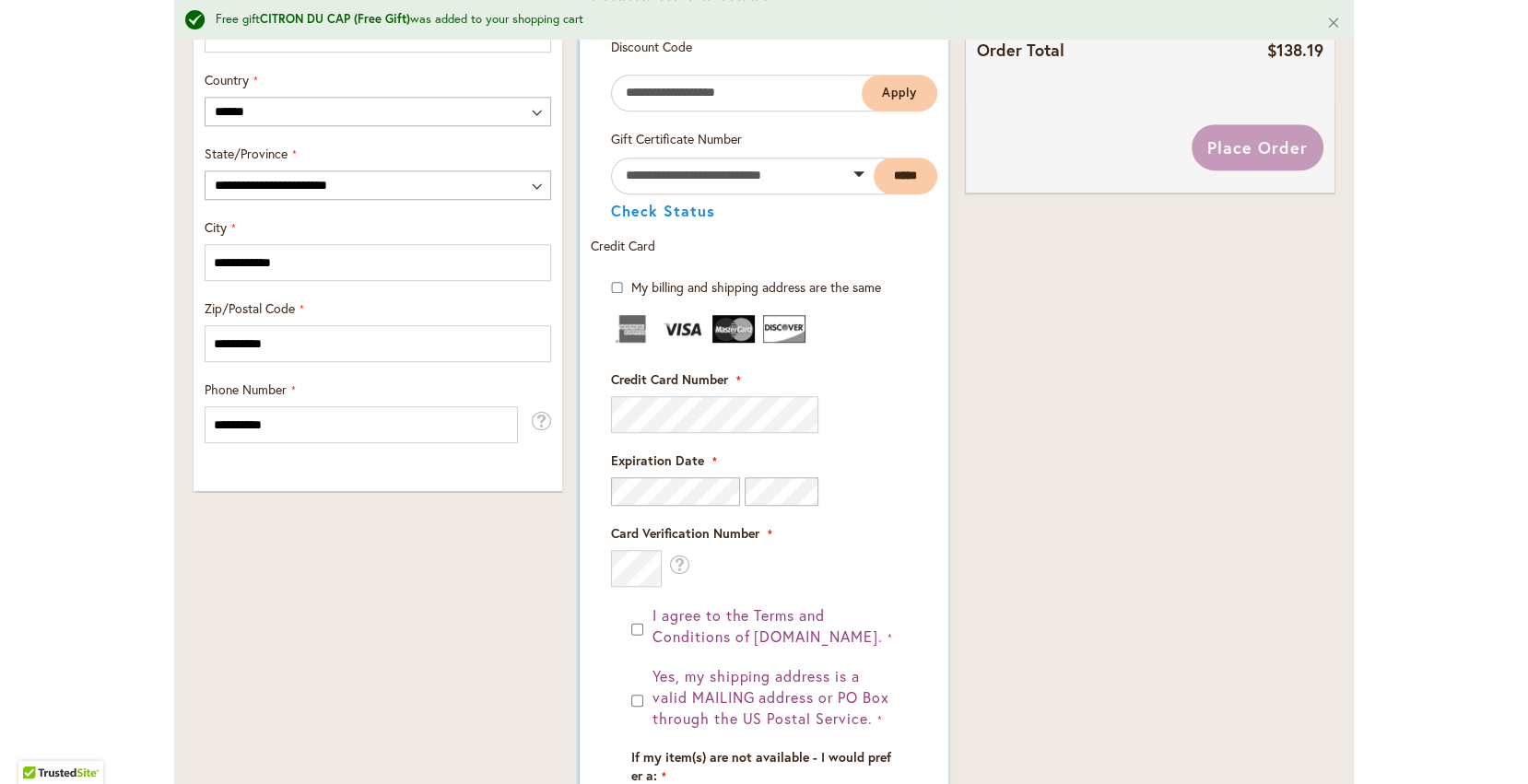
scroll to position [1069, 0]
click at [655, 418] on fieldset "Payment Information Payment Method Discount Code Enter discount code Apply Gift…" at bounding box center [764, 455] width 346 height 950
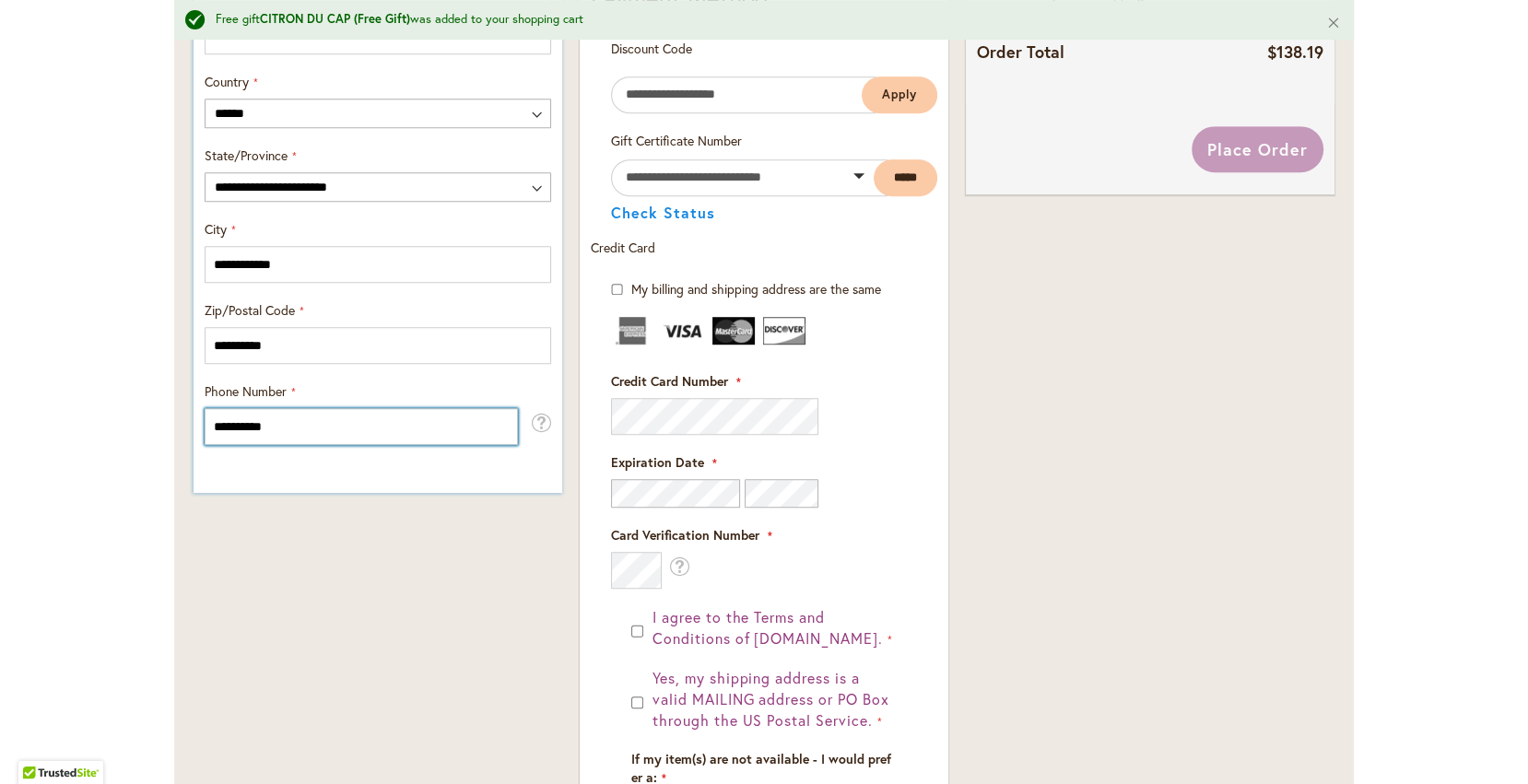
click at [417, 424] on input "**********" at bounding box center [362, 426] width 313 height 37
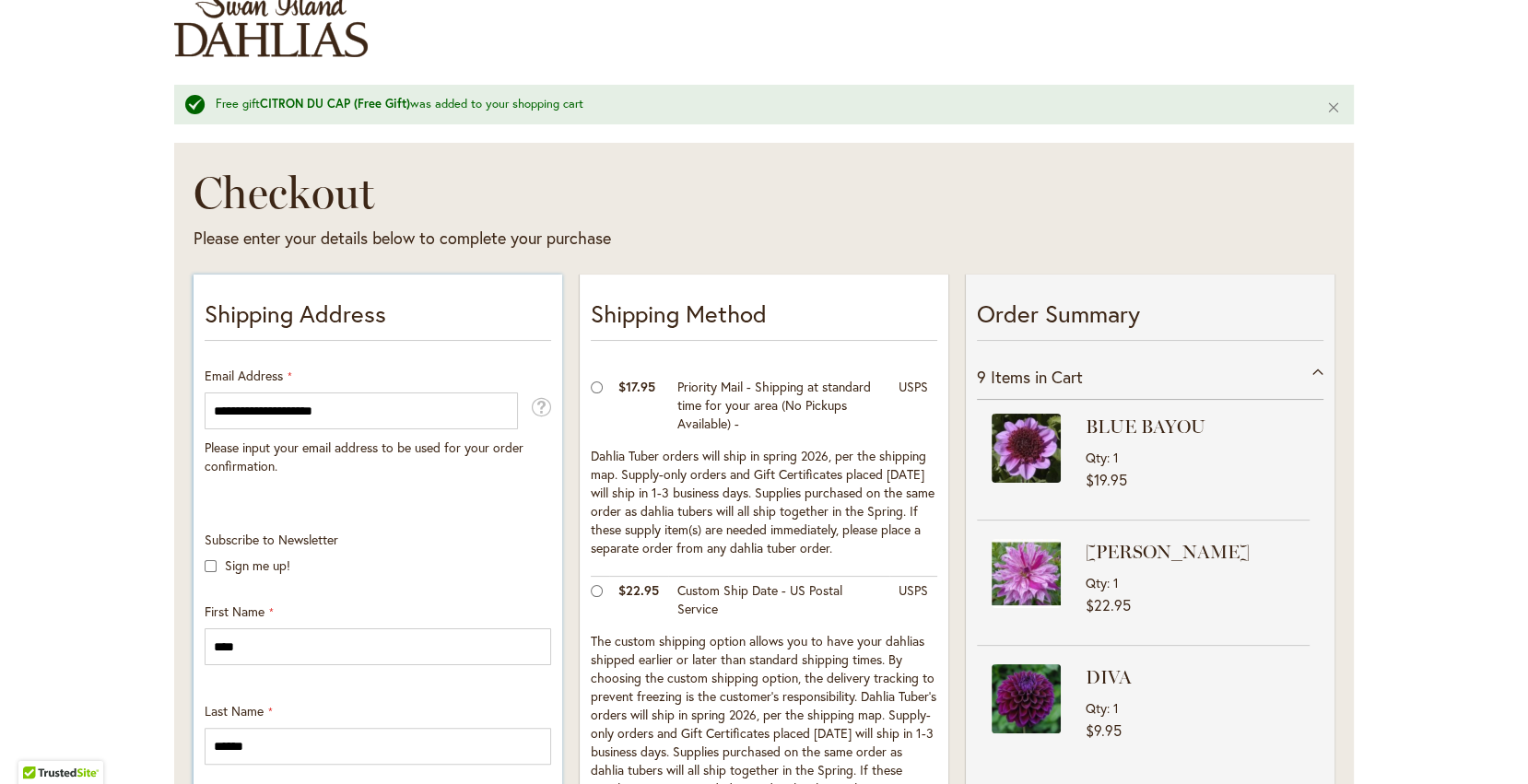
scroll to position [185, 0]
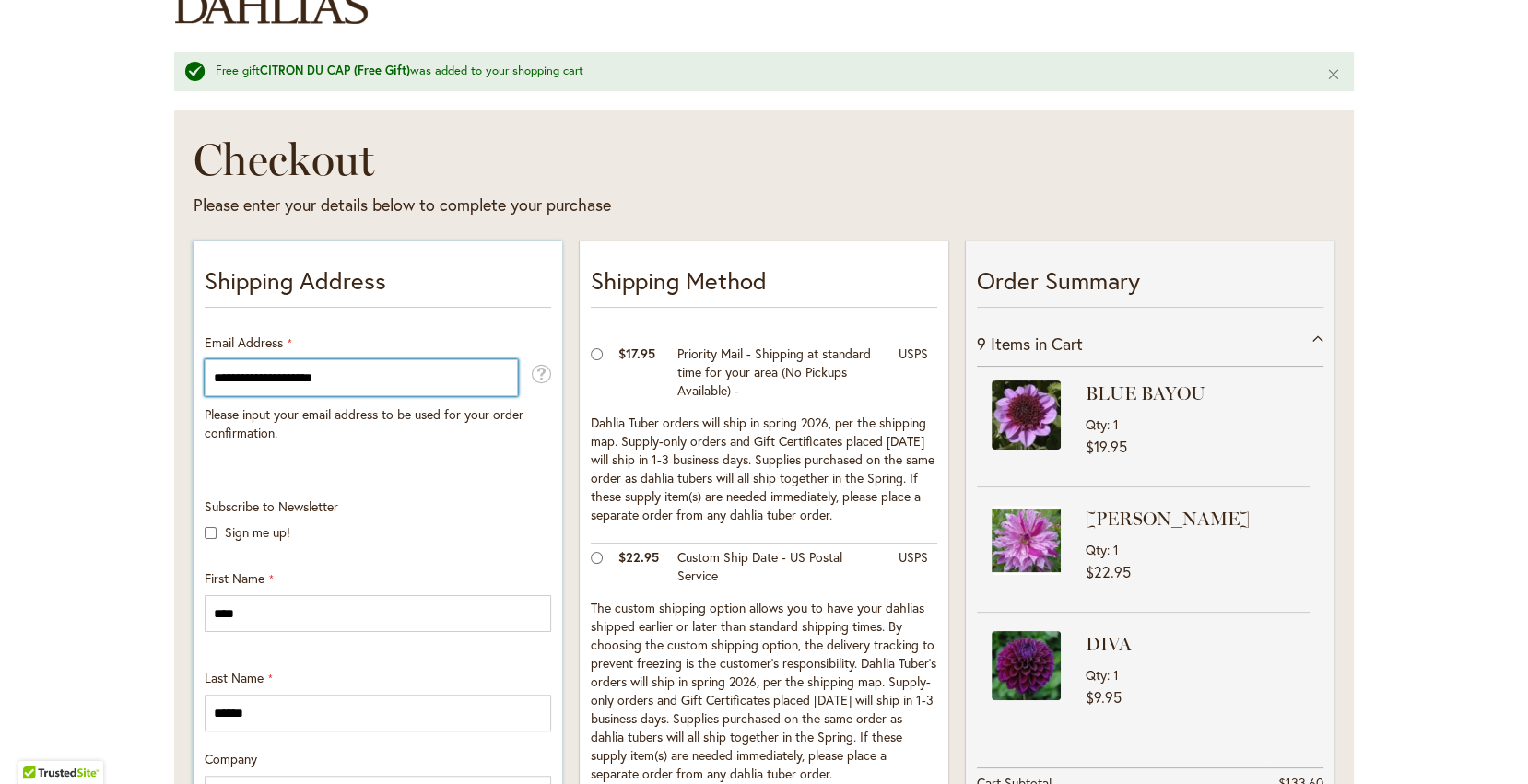
click at [375, 381] on input "**********" at bounding box center [362, 378] width 313 height 37
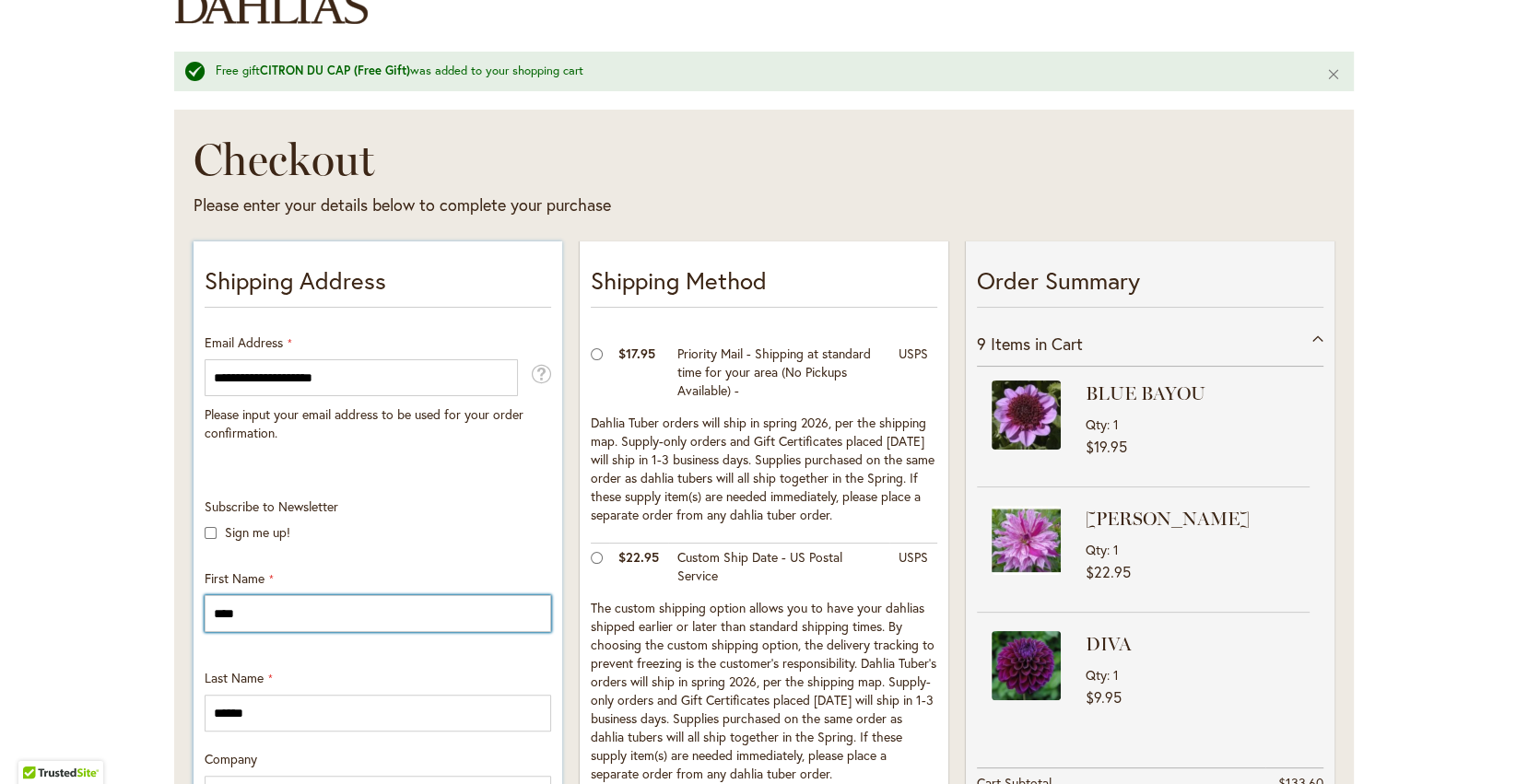
click at [372, 621] on input "****" at bounding box center [378, 614] width 346 height 37
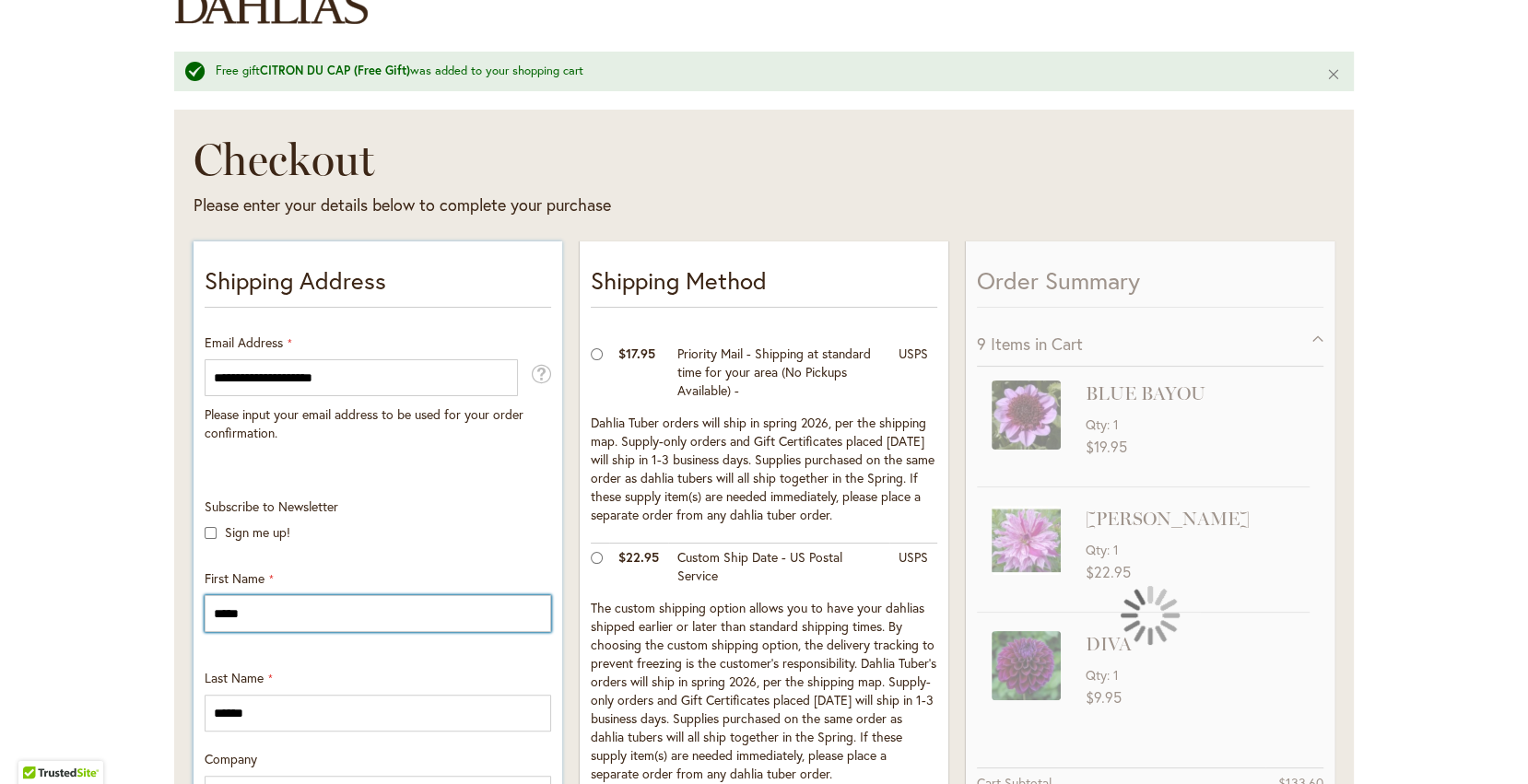
type input "****"
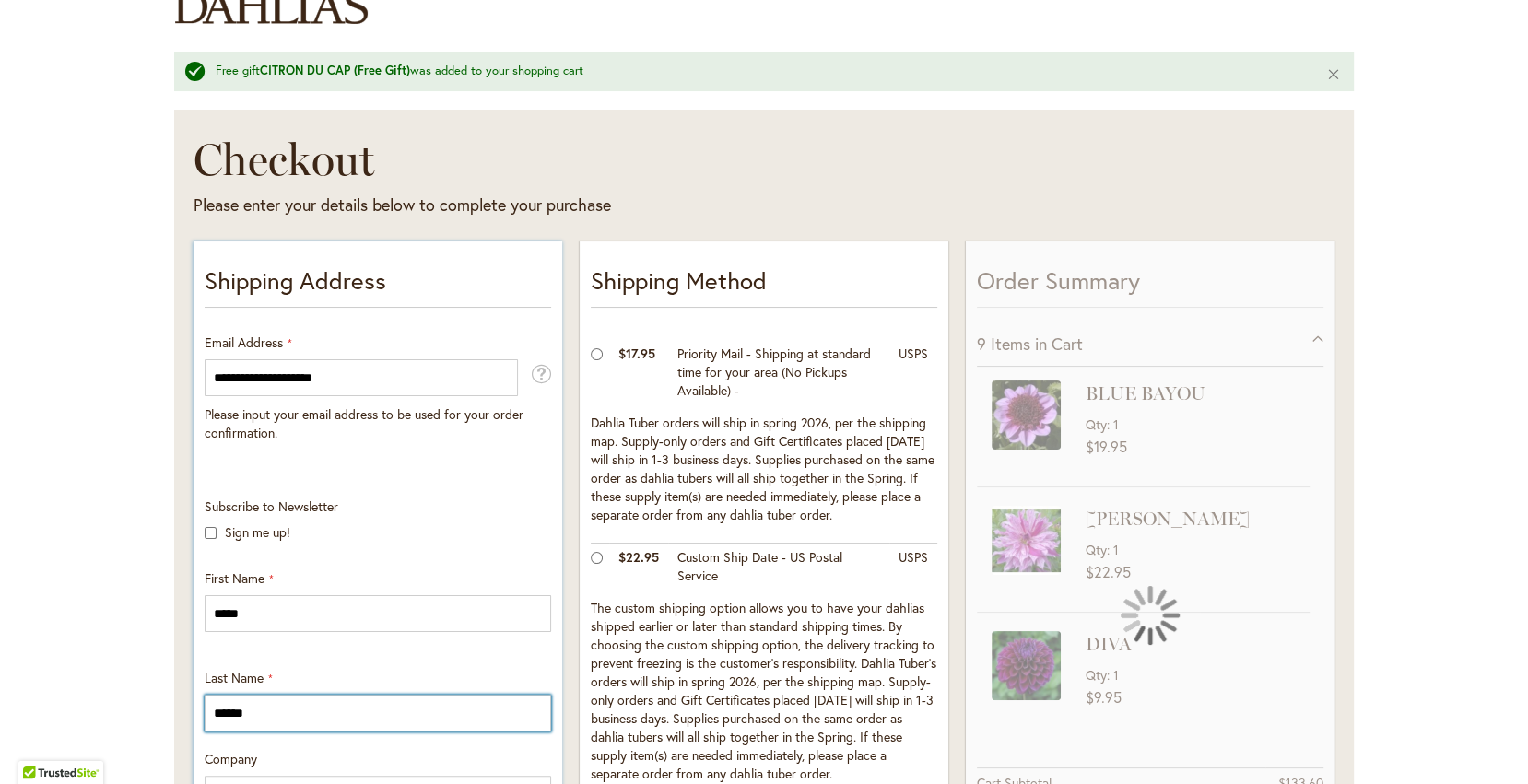
click at [265, 707] on input "******" at bounding box center [378, 712] width 346 height 37
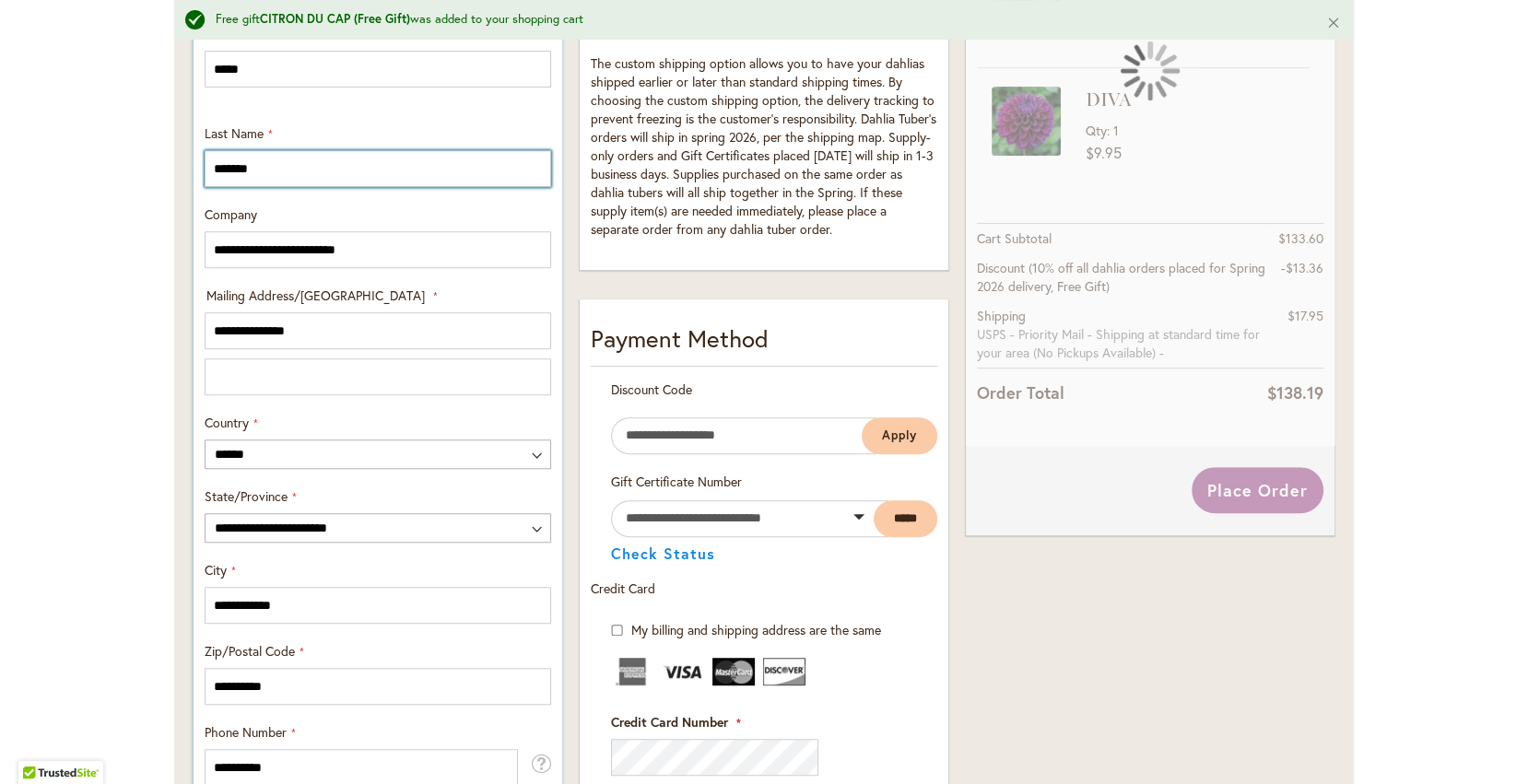
scroll to position [737, 0]
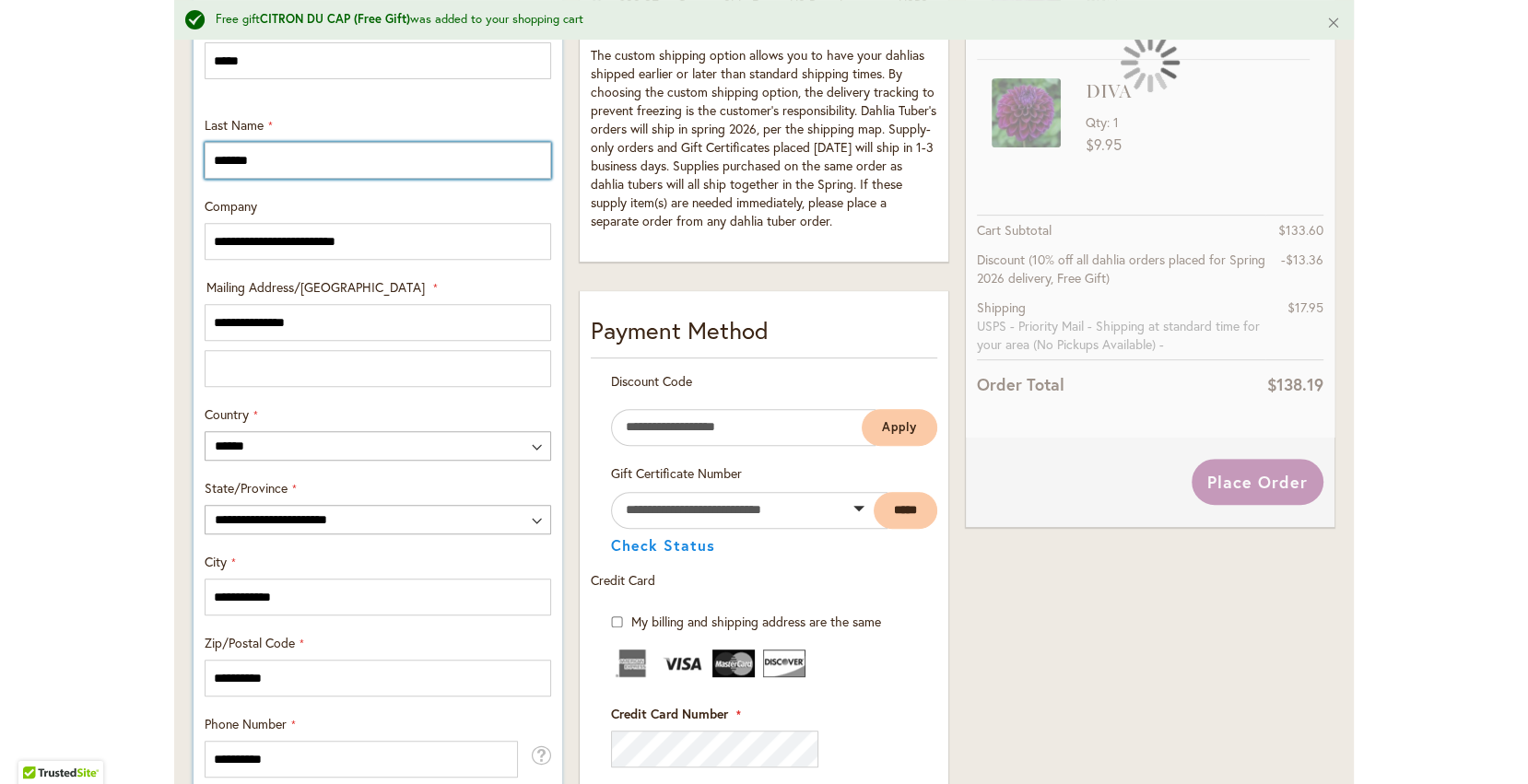
type input "******"
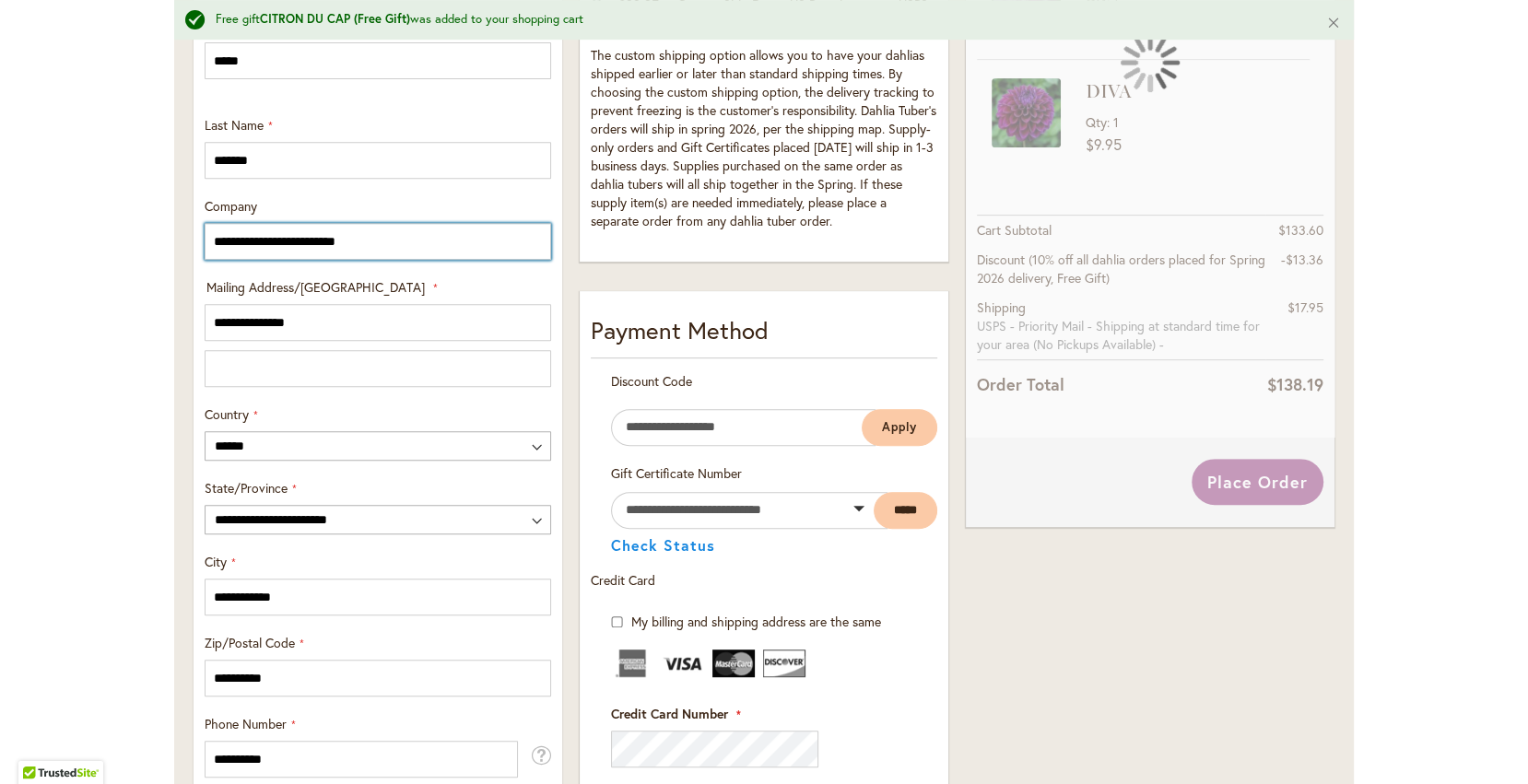
drag, startPoint x: 367, startPoint y: 244, endPoint x: -25, endPoint y: 203, distance: 394.1
click at [0, 203] on html "Please wait... Skip to Accessibility Information The store will not work correc…" at bounding box center [764, 392] width 1528 height 784
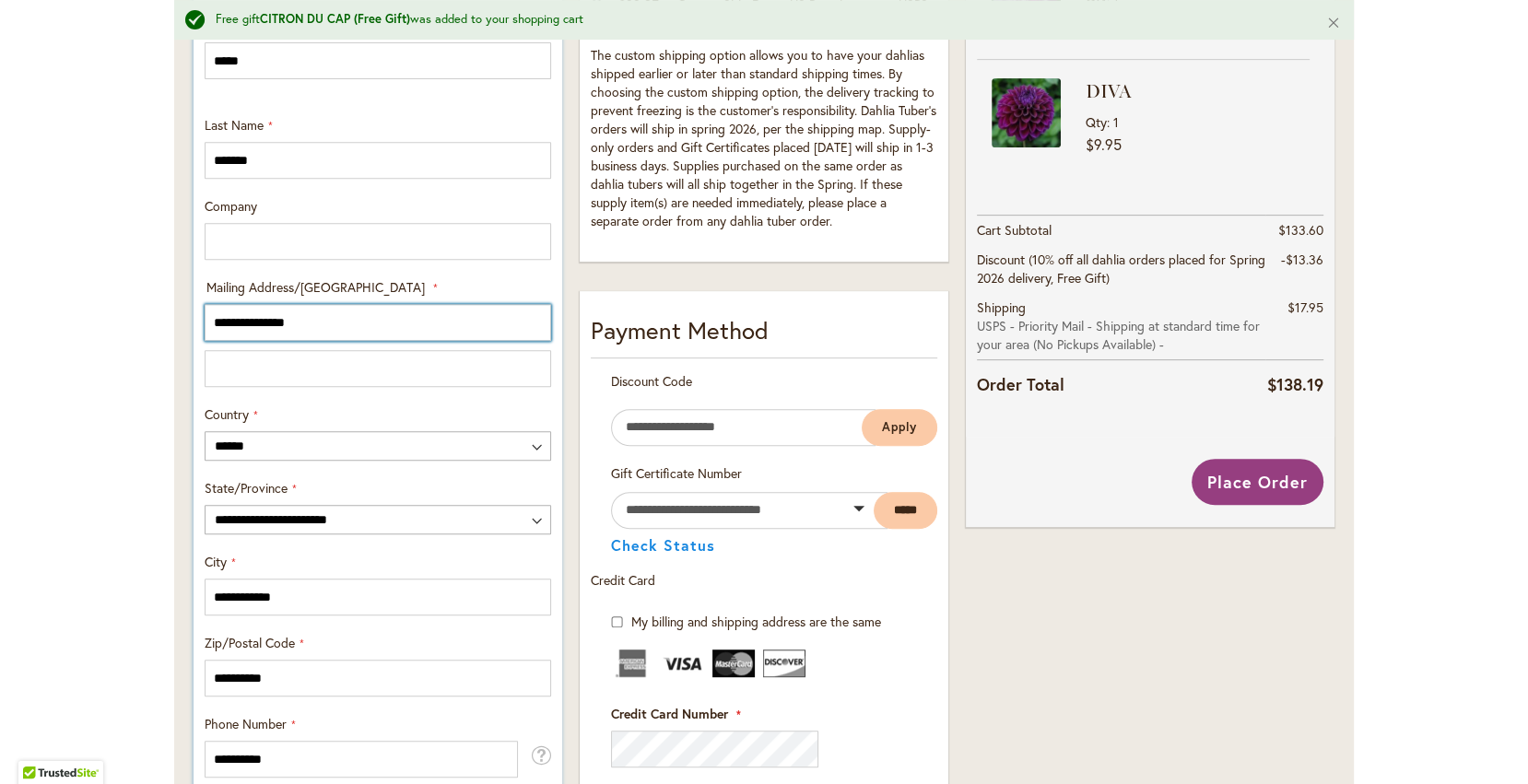
click at [321, 315] on input "**********" at bounding box center [378, 322] width 346 height 37
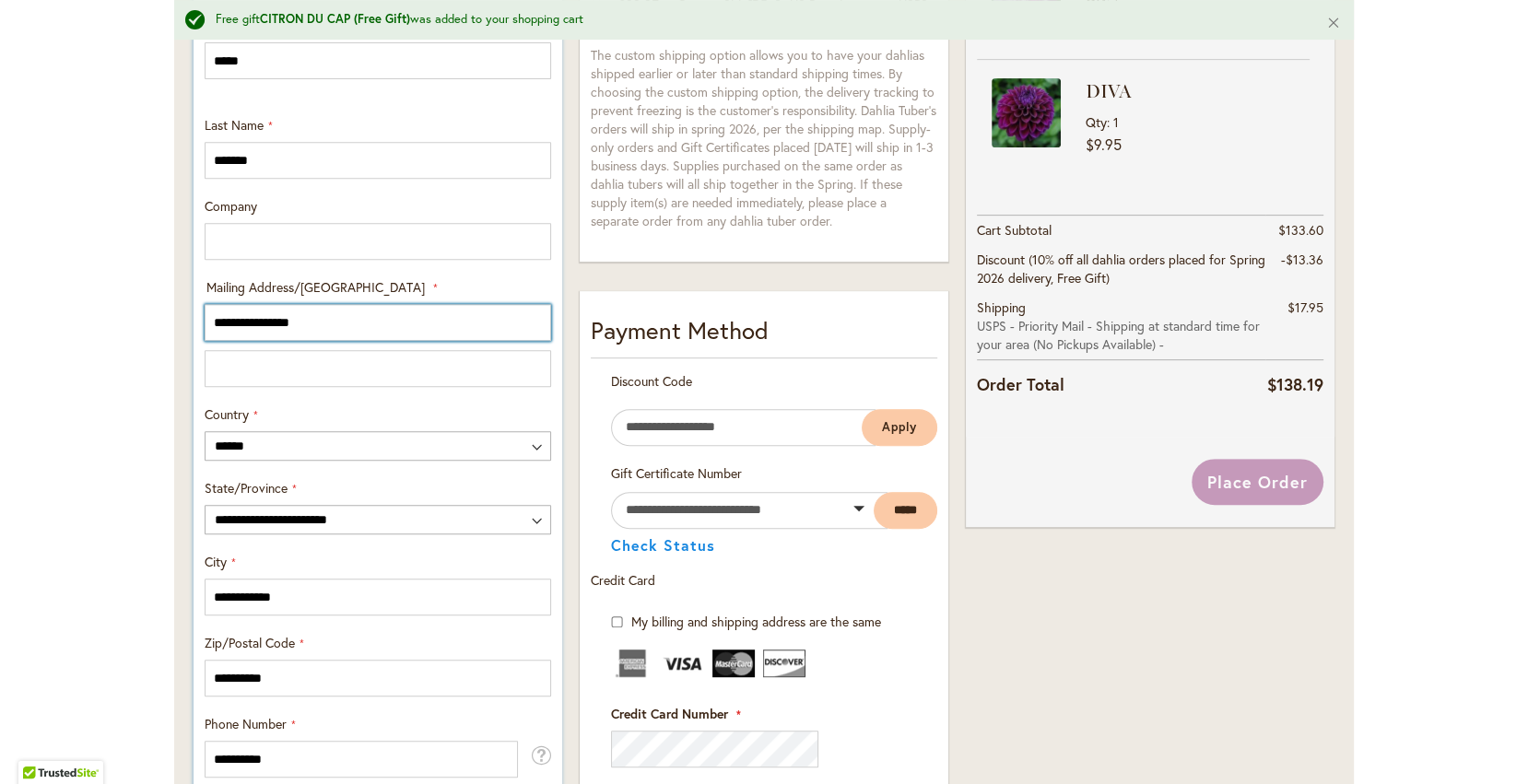
type input "**********"
click at [270, 396] on div "**********" at bounding box center [378, 361] width 360 height 832
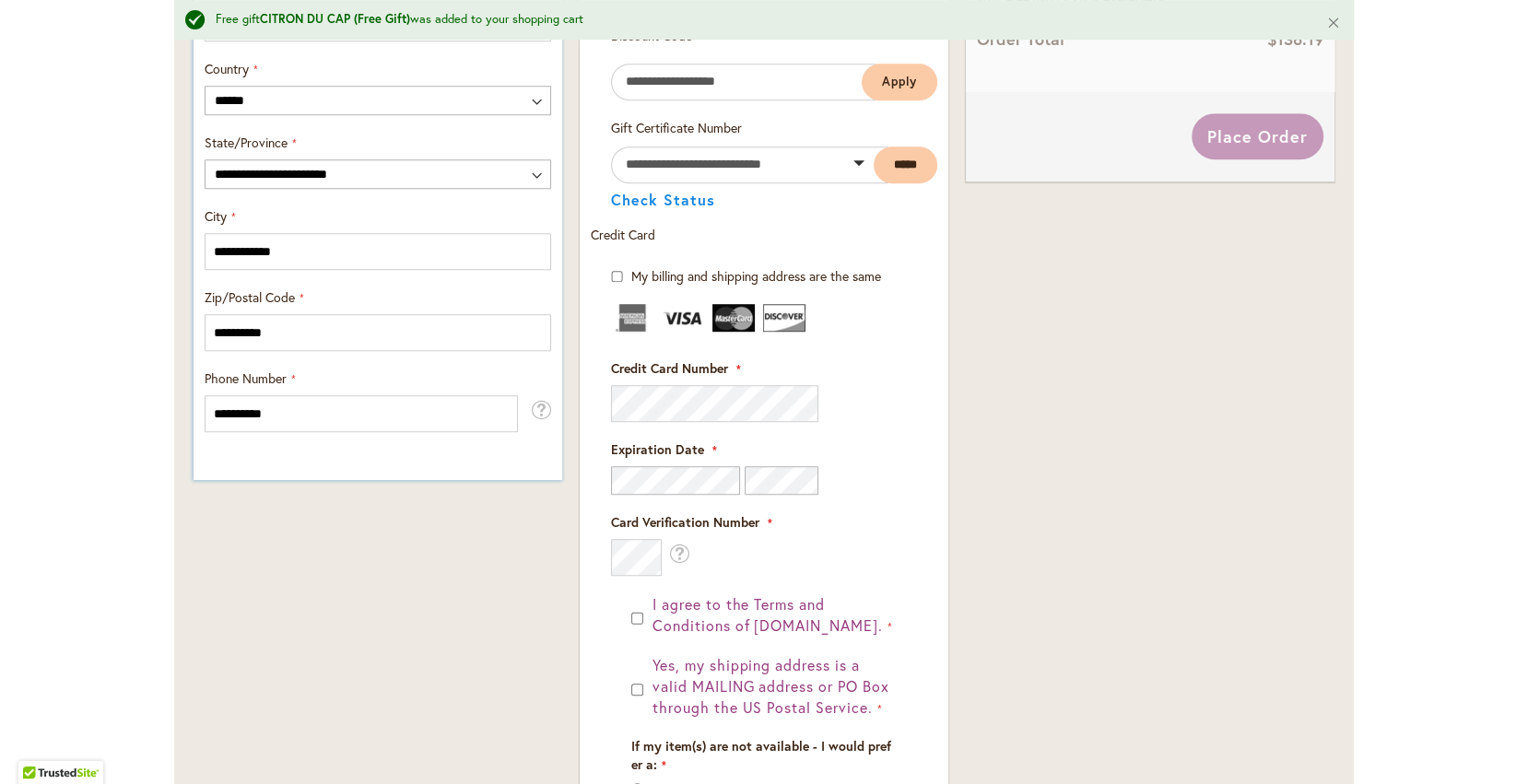
scroll to position [1070, 0]
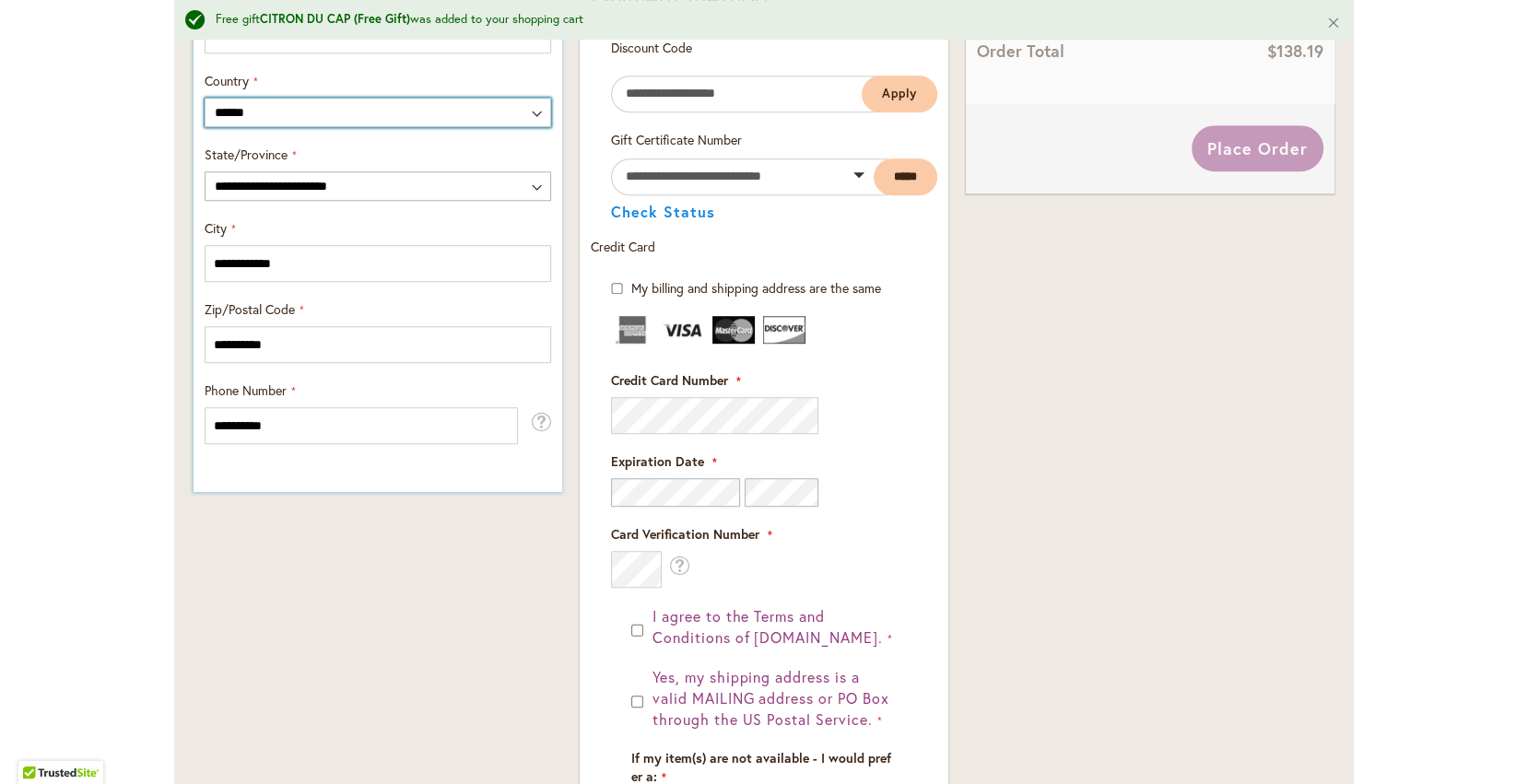
click at [300, 113] on select "**********" at bounding box center [378, 112] width 346 height 29
click at [205, 98] on select "**********" at bounding box center [378, 112] width 346 height 29
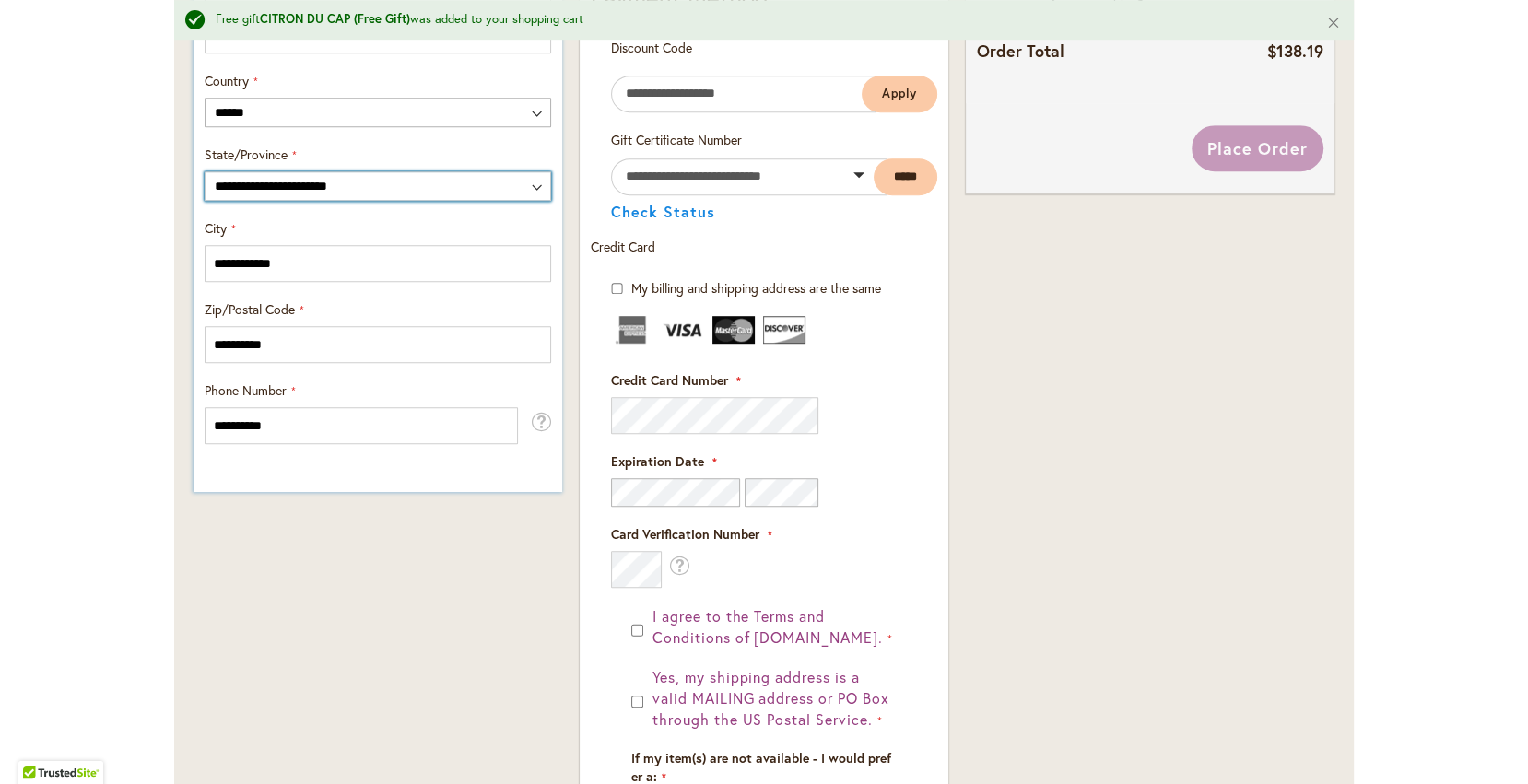
click at [279, 191] on select "**********" at bounding box center [378, 186] width 346 height 29
click at [205, 171] on select "**********" at bounding box center [378, 186] width 346 height 29
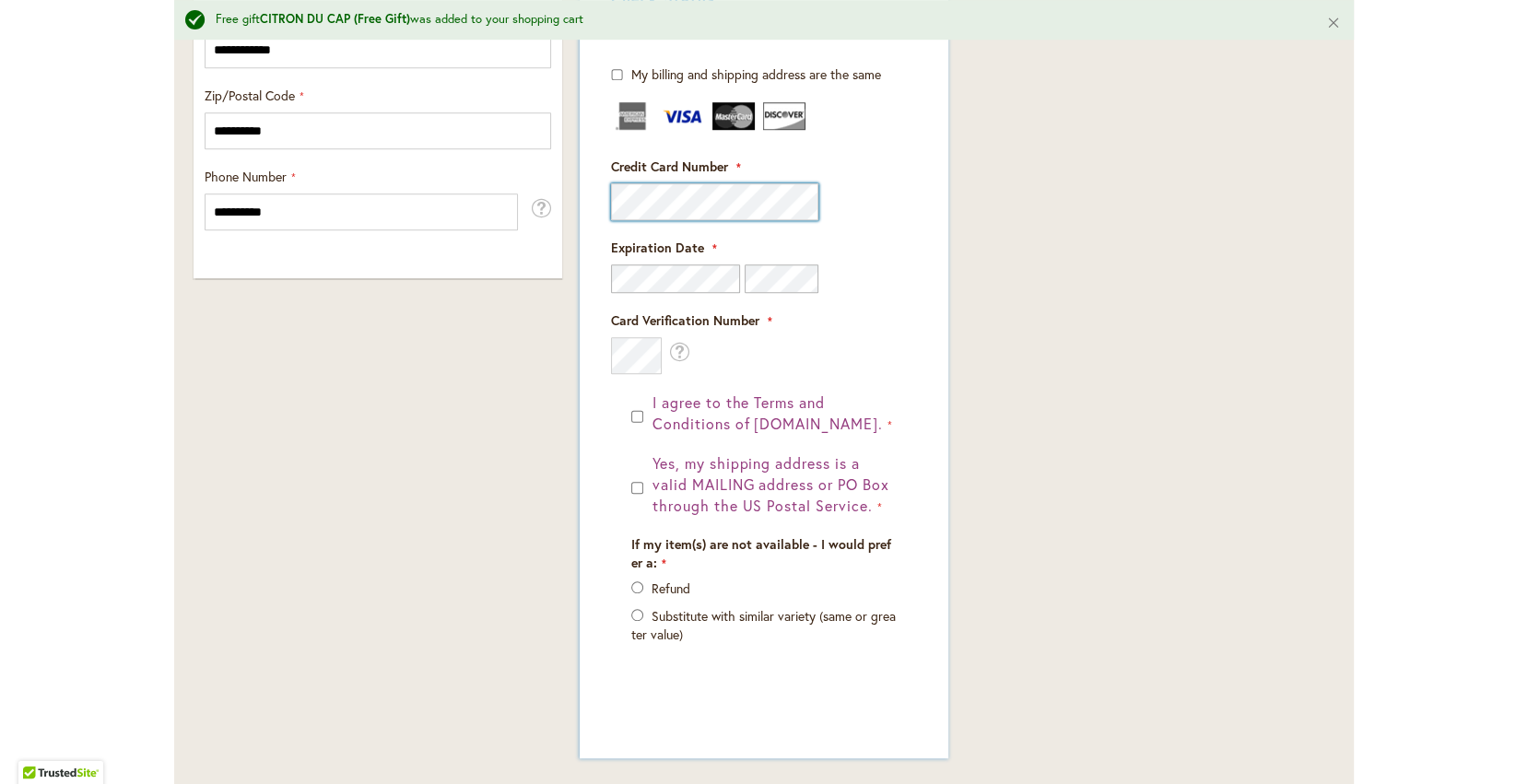
scroll to position [1292, 0]
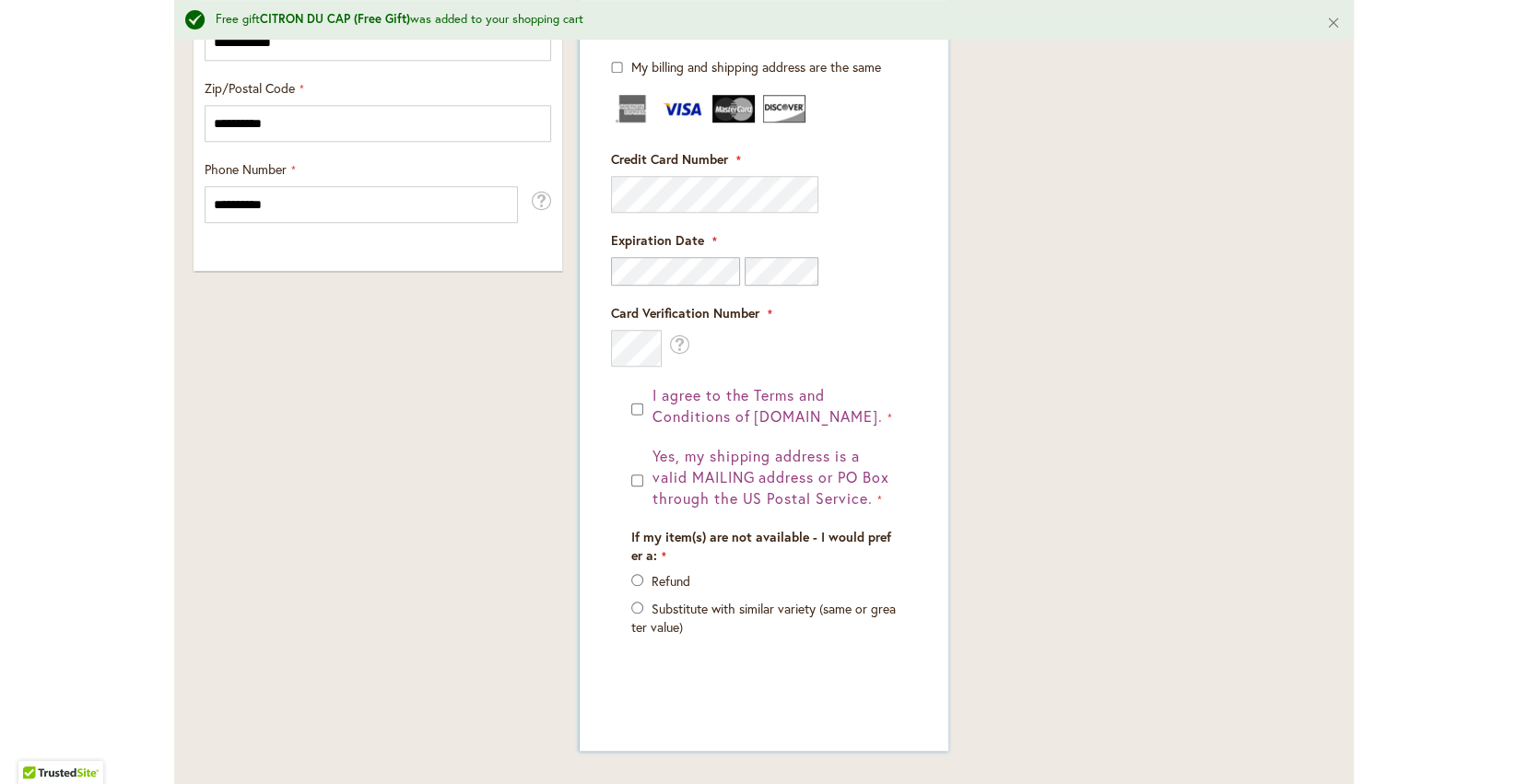
click at [635, 572] on p "Refund" at bounding box center [764, 581] width 265 height 18
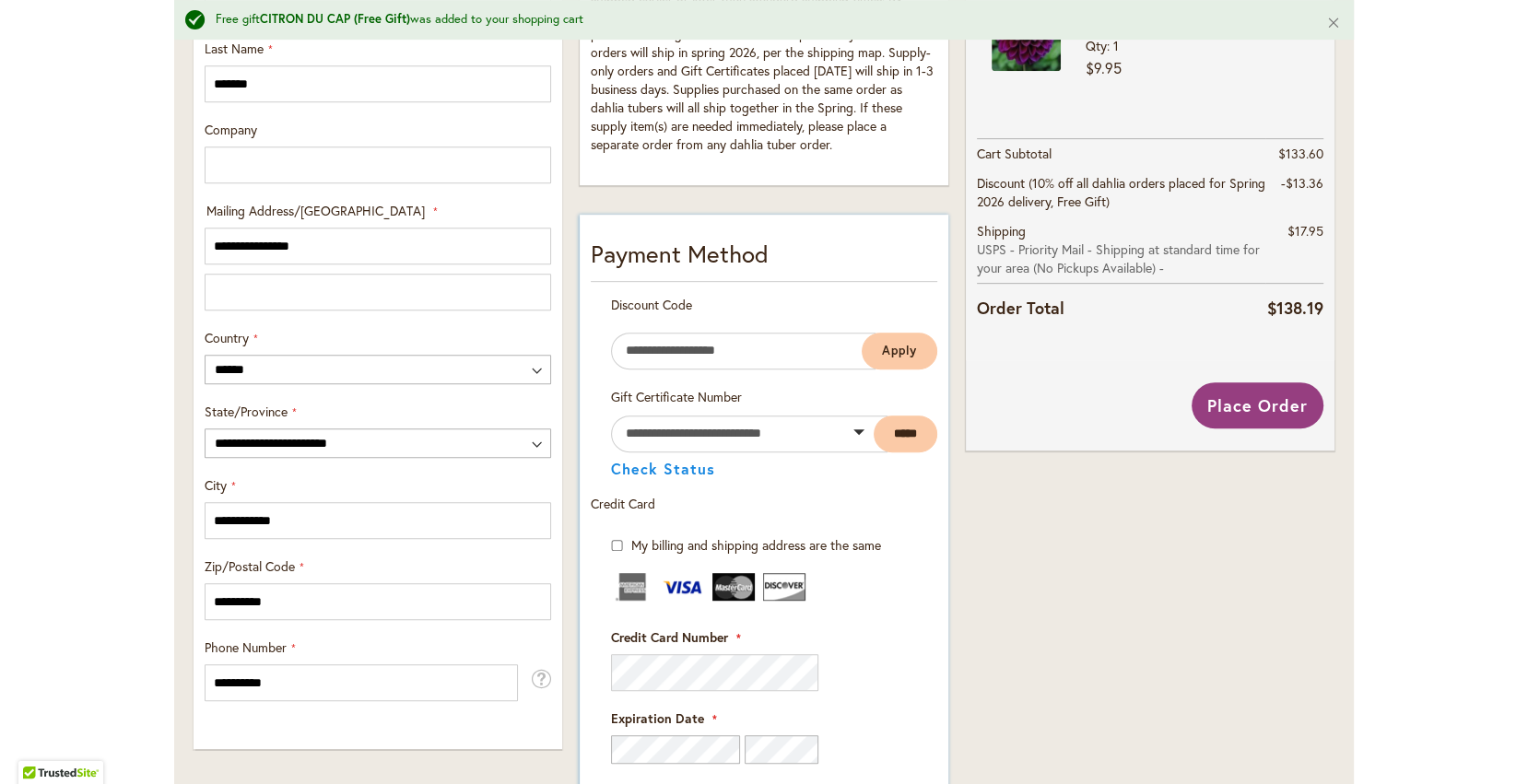
scroll to position [768, 0]
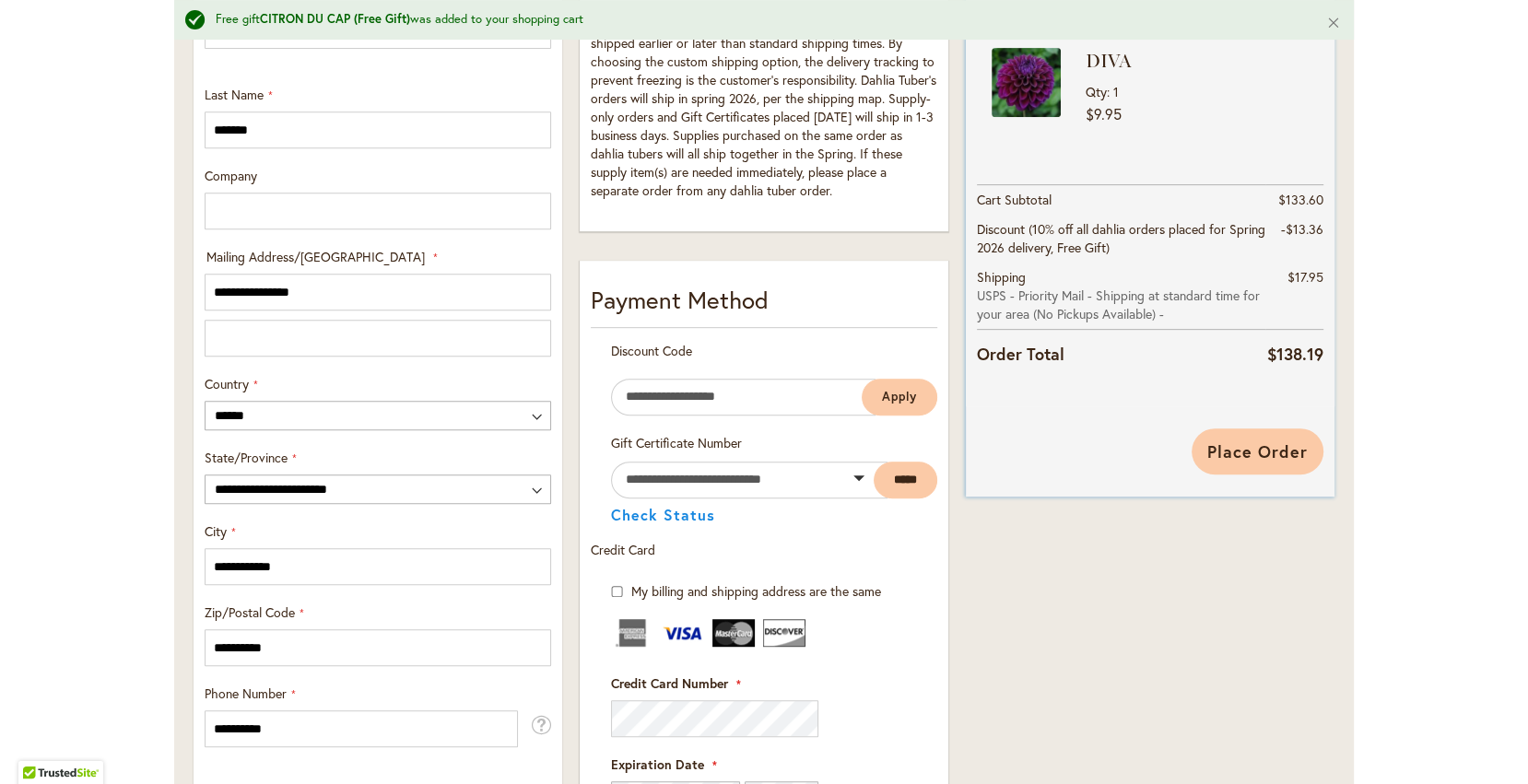
click at [1221, 446] on span "Place Order" at bounding box center [1257, 450] width 101 height 22
